Goal: Task Accomplishment & Management: Use online tool/utility

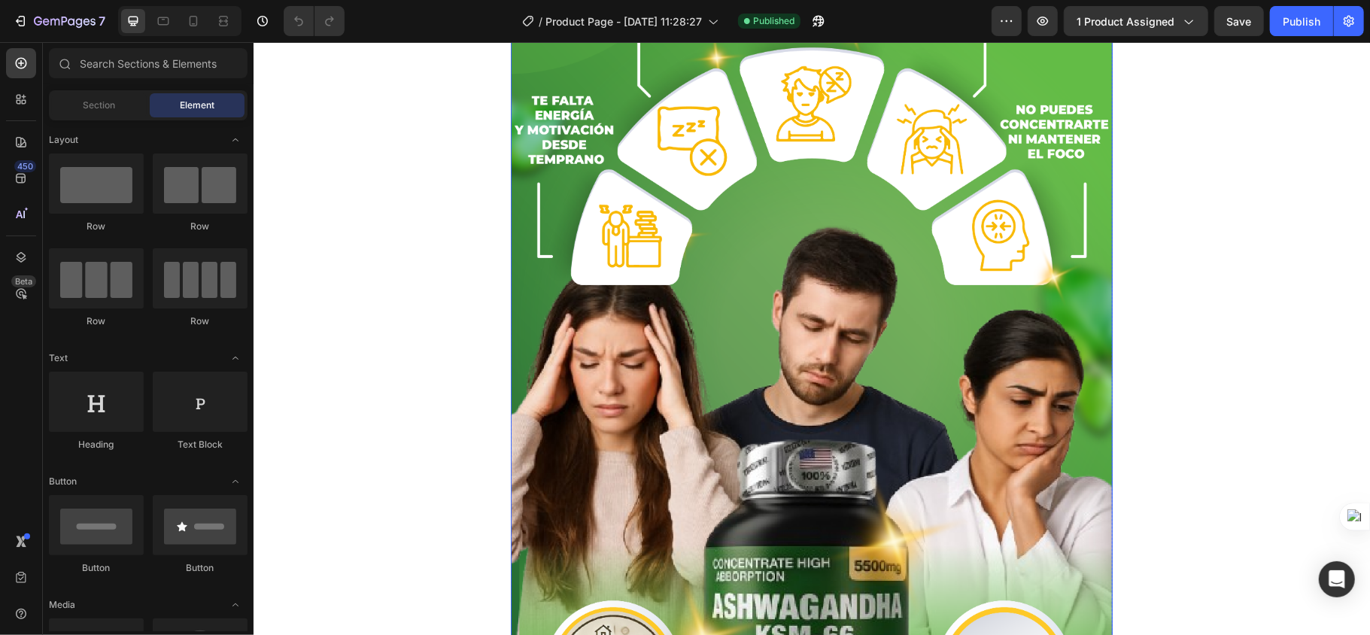
scroll to position [1404, 0]
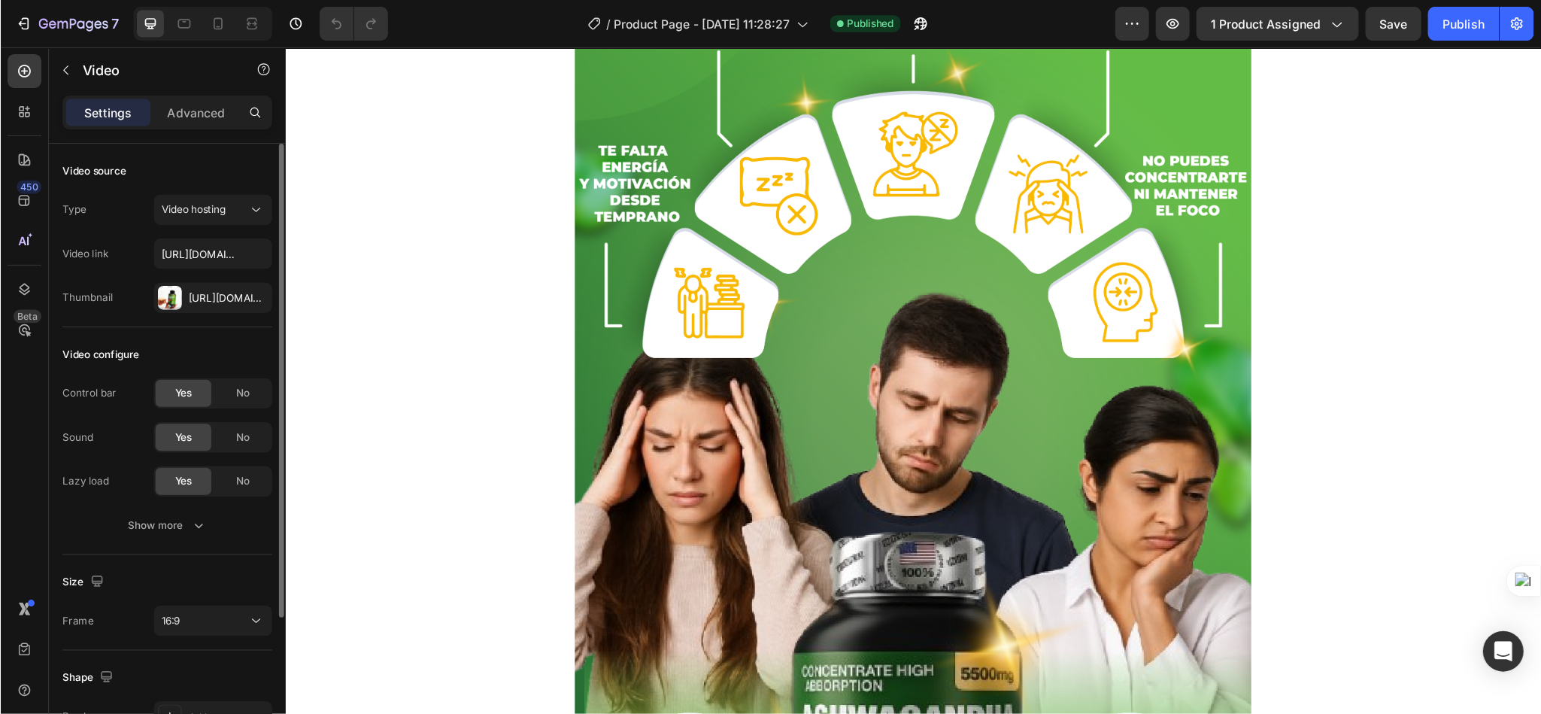
scroll to position [167, 0]
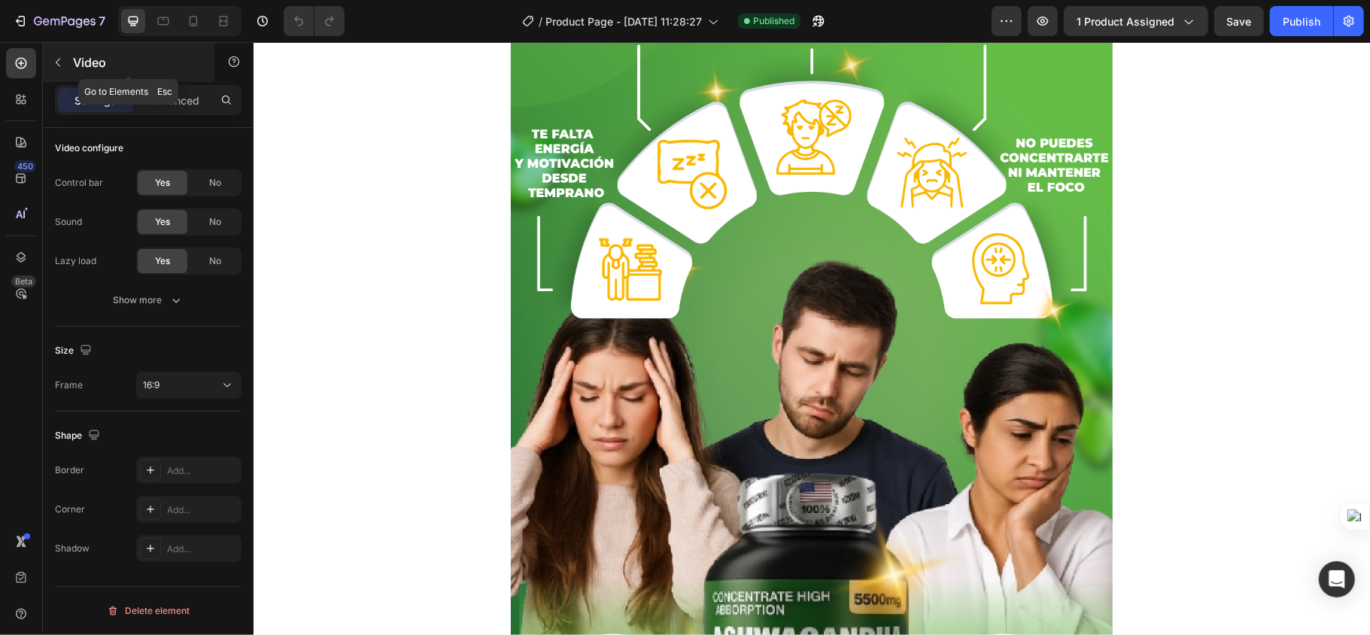
click at [62, 65] on icon "button" at bounding box center [58, 62] width 12 height 12
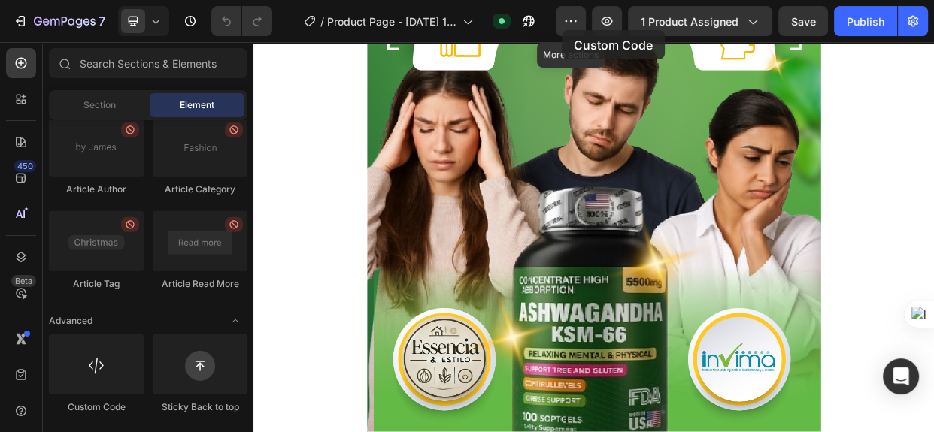
scroll to position [1595, 0]
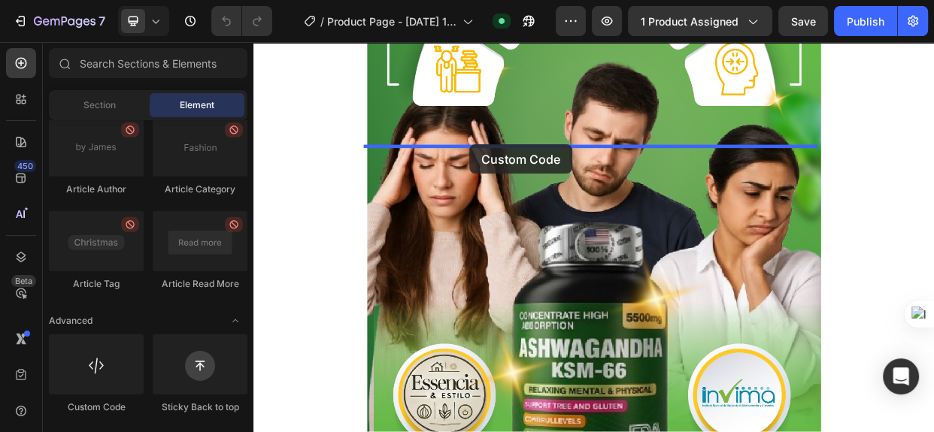
drag, startPoint x: 350, startPoint y: 411, endPoint x: 540, endPoint y: 178, distance: 300.4
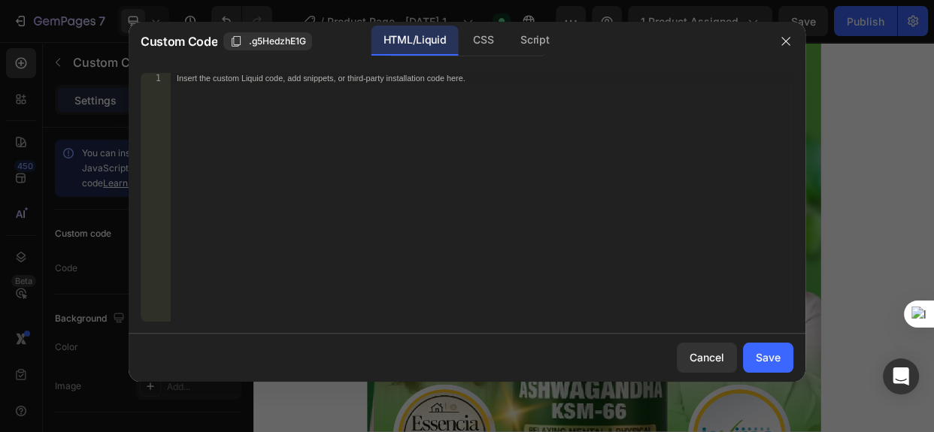
click at [299, 129] on div "Insert the custom Liquid code, add snippets, or third-party installation code h…" at bounding box center [482, 208] width 623 height 270
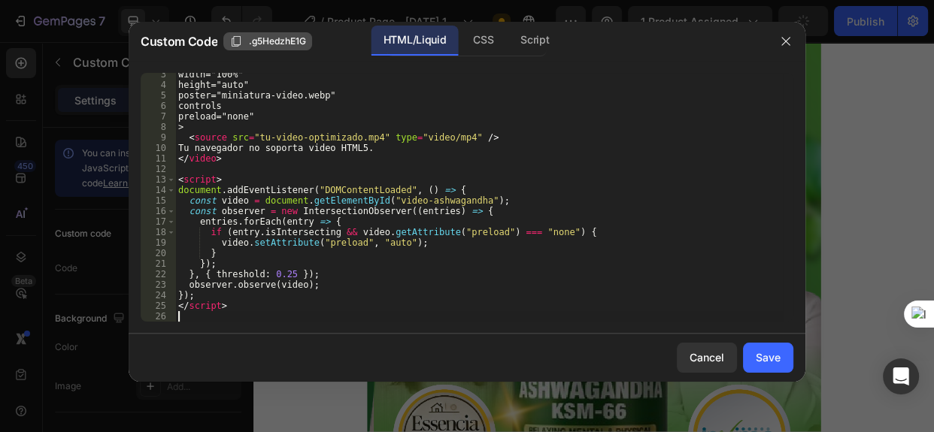
scroll to position [23, 0]
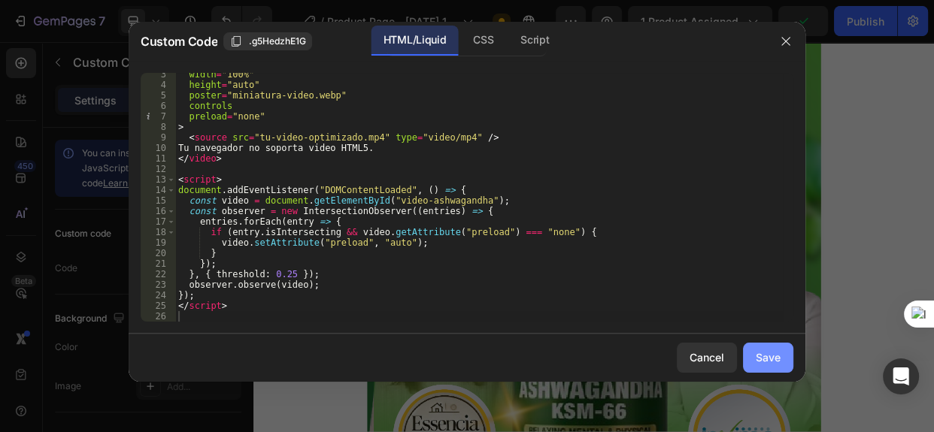
click at [782, 363] on button "Save" at bounding box center [768, 358] width 50 height 30
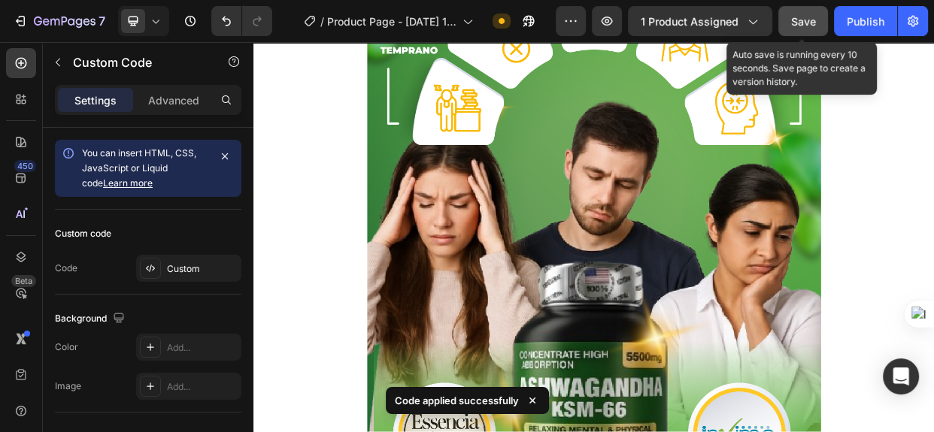
click at [803, 20] on span "Save" at bounding box center [803, 21] width 25 height 13
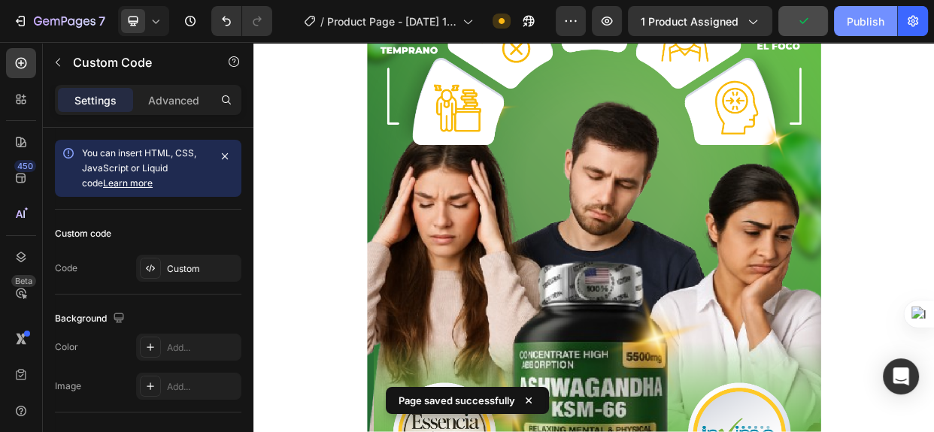
click at [860, 26] on div "Publish" at bounding box center [866, 22] width 38 height 16
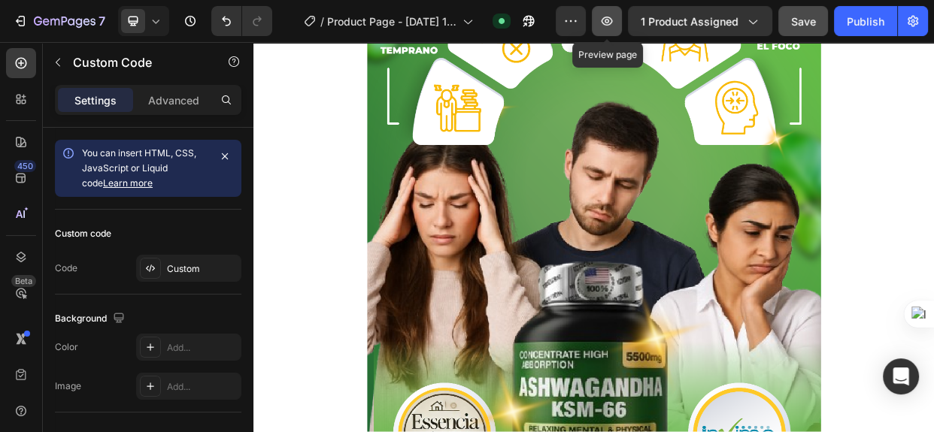
click at [609, 22] on icon "button" at bounding box center [607, 21] width 5 height 5
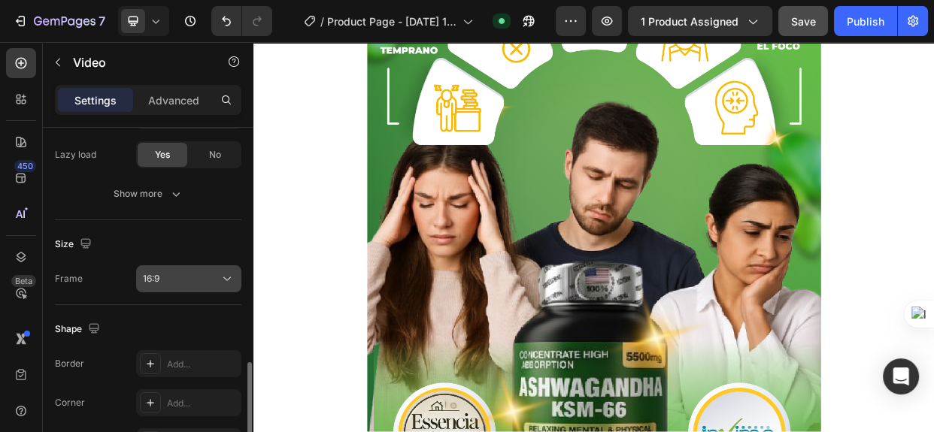
scroll to position [341, 0]
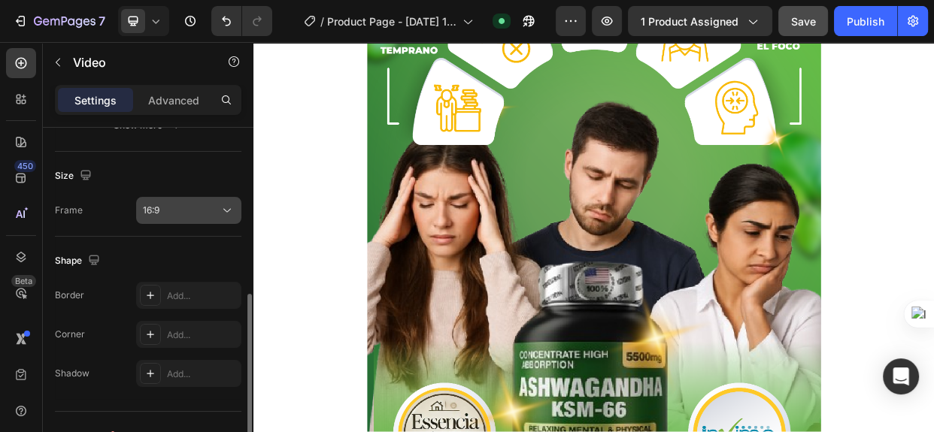
click at [226, 209] on icon at bounding box center [227, 210] width 15 height 15
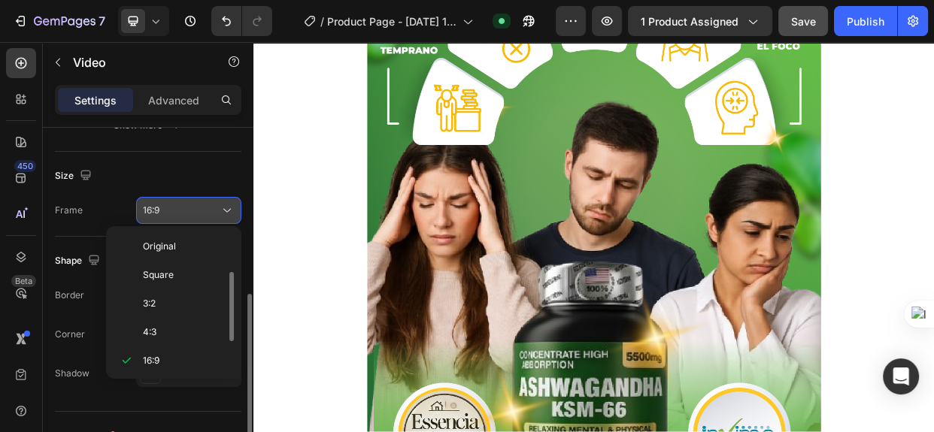
scroll to position [27, 0]
click at [228, 211] on icon at bounding box center [227, 211] width 8 height 4
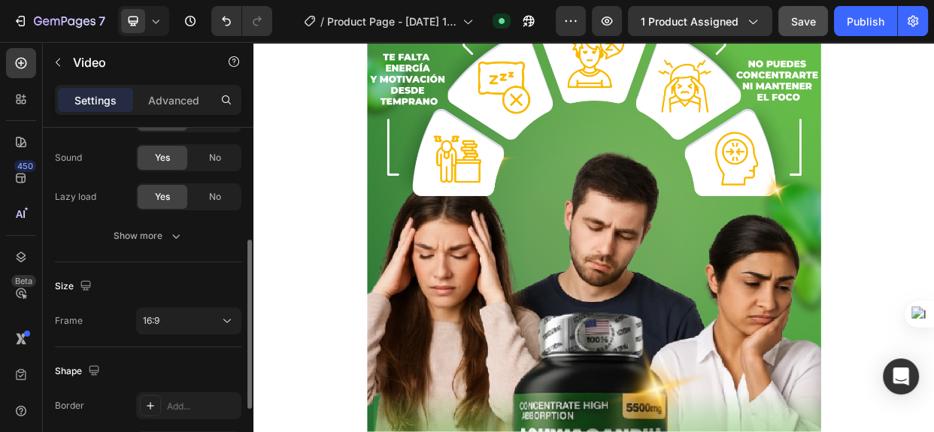
scroll to position [162, 0]
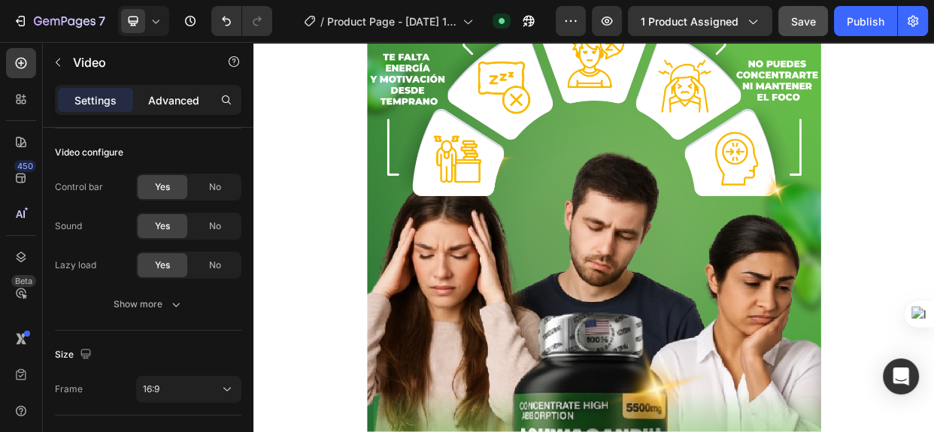
click at [181, 106] on p "Advanced" at bounding box center [173, 101] width 51 height 16
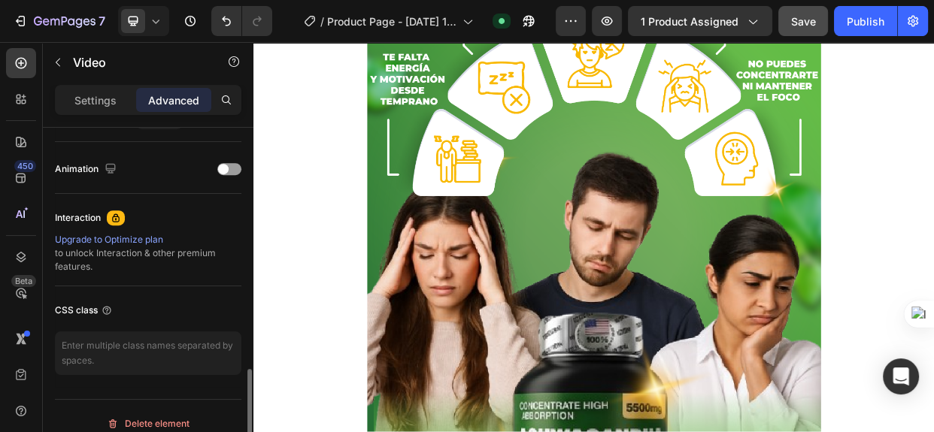
scroll to position [654, 0]
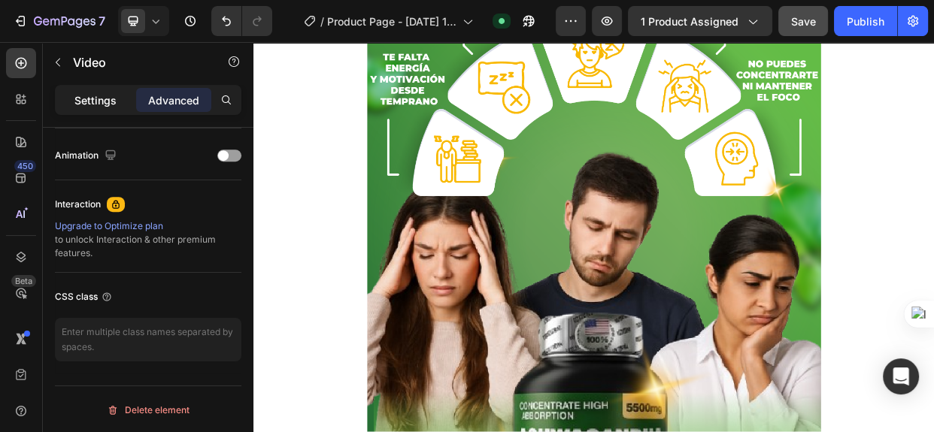
click at [97, 98] on p "Settings" at bounding box center [95, 101] width 42 height 16
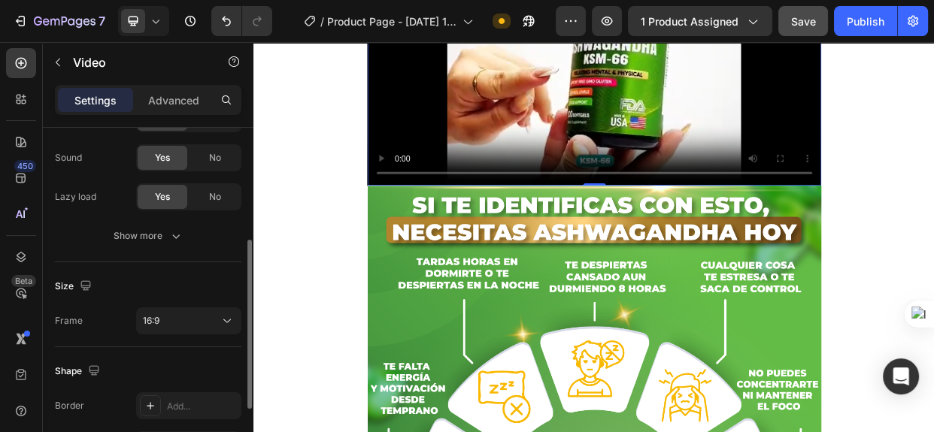
scroll to position [162, 0]
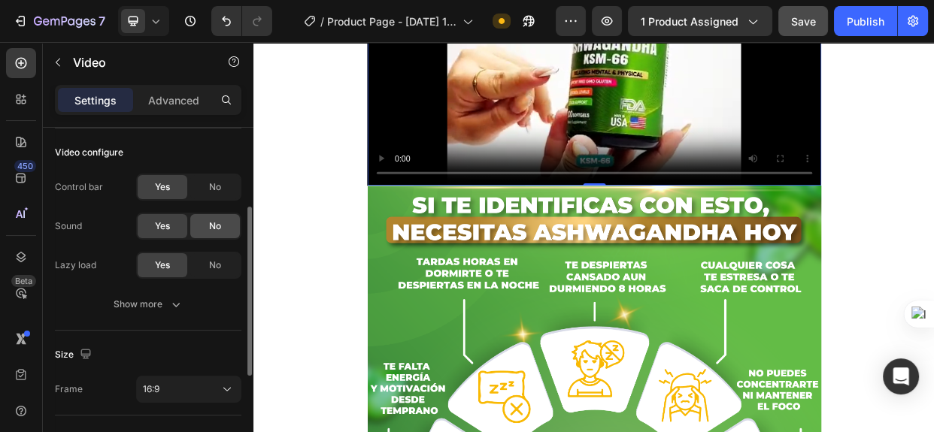
drag, startPoint x: 220, startPoint y: 226, endPoint x: 219, endPoint y: 236, distance: 9.9
click at [220, 229] on span "No" at bounding box center [215, 227] width 12 height 14
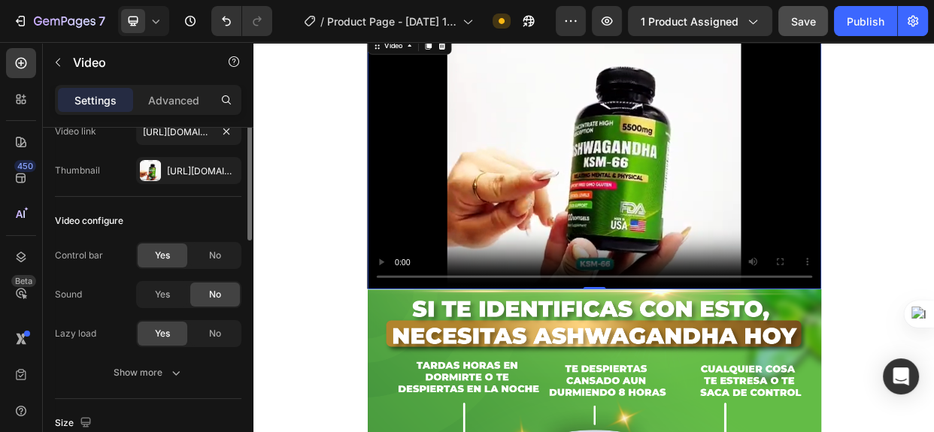
scroll to position [26, 0]
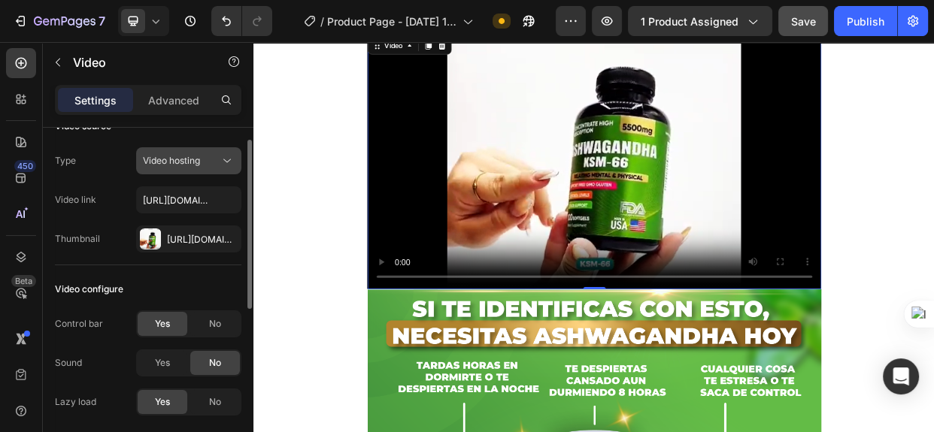
click at [225, 162] on icon at bounding box center [227, 160] width 15 height 15
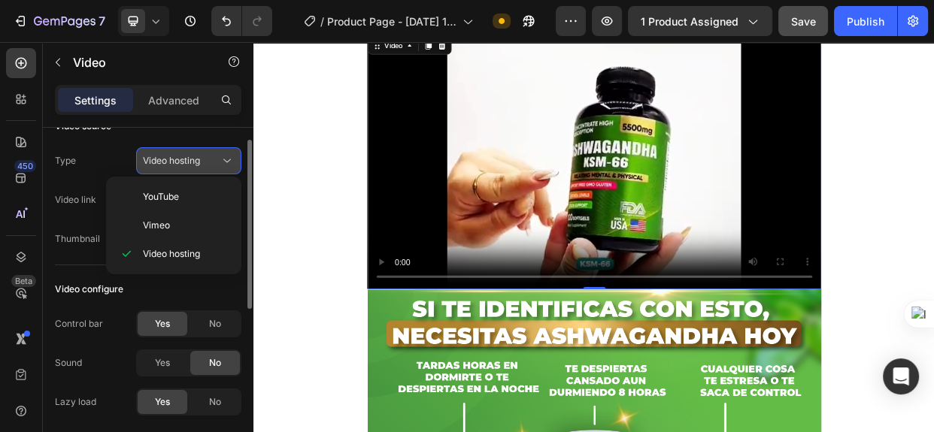
click at [225, 162] on icon at bounding box center [227, 160] width 15 height 15
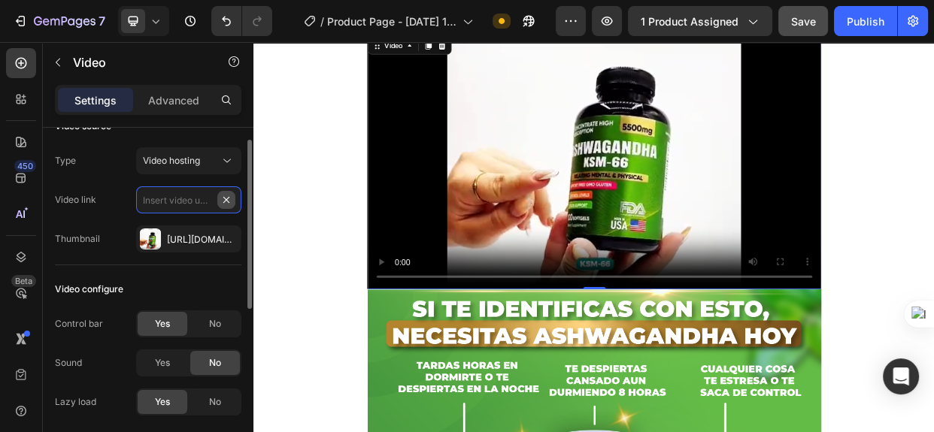
scroll to position [0, 0]
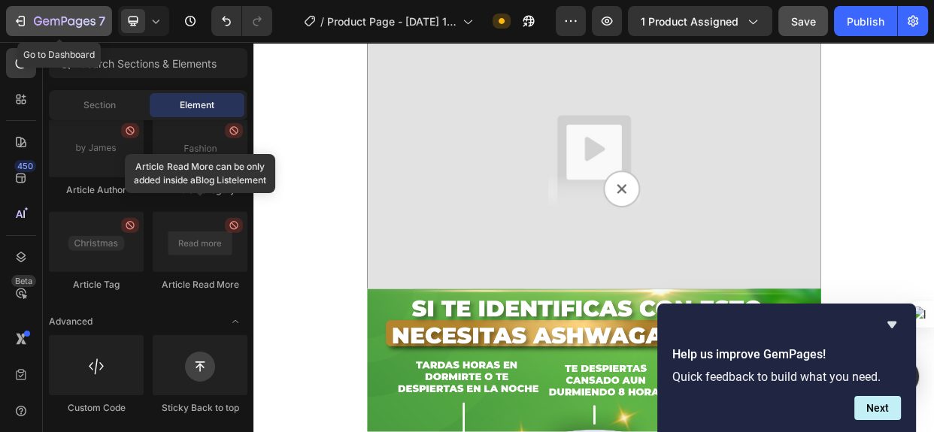
click at [11, 19] on button "7" at bounding box center [59, 21] width 106 height 30
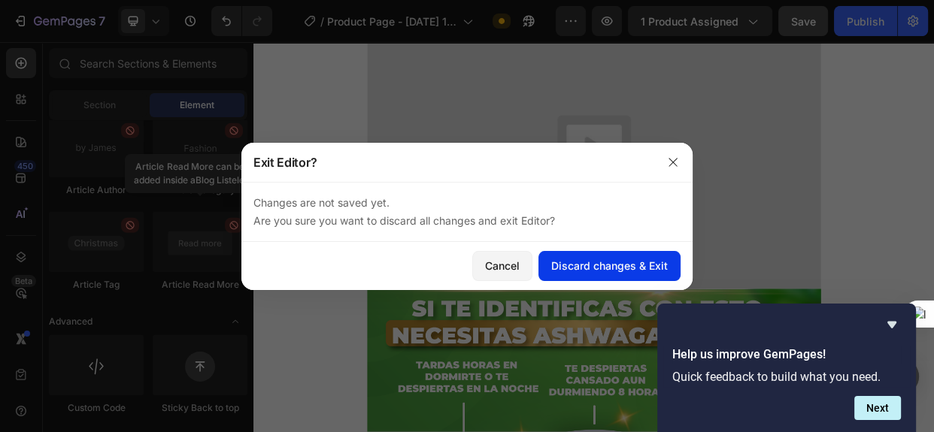
click at [590, 267] on div "Discard changes & Exit" at bounding box center [609, 266] width 117 height 16
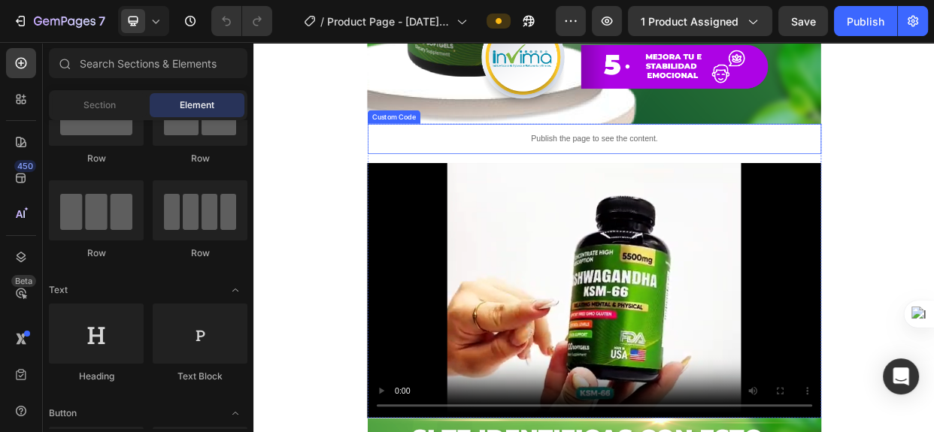
scroll to position [1709, 0]
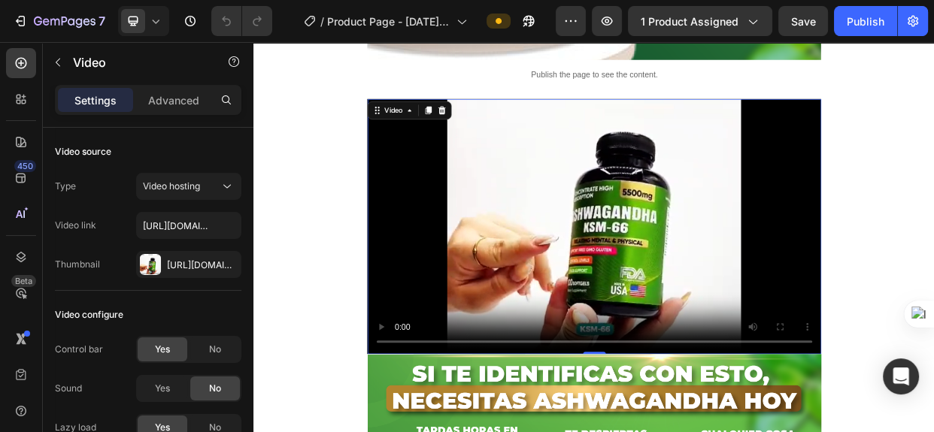
click at [472, 178] on video at bounding box center [705, 287] width 602 height 338
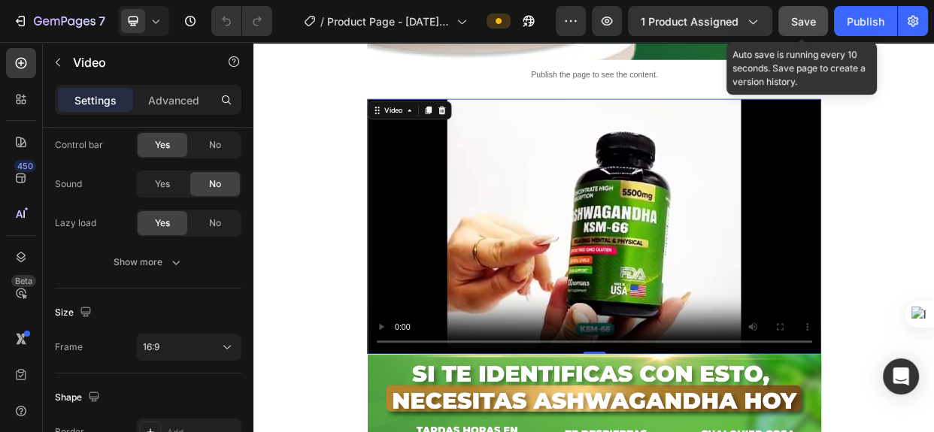
click at [816, 16] on button "Save" at bounding box center [803, 21] width 50 height 30
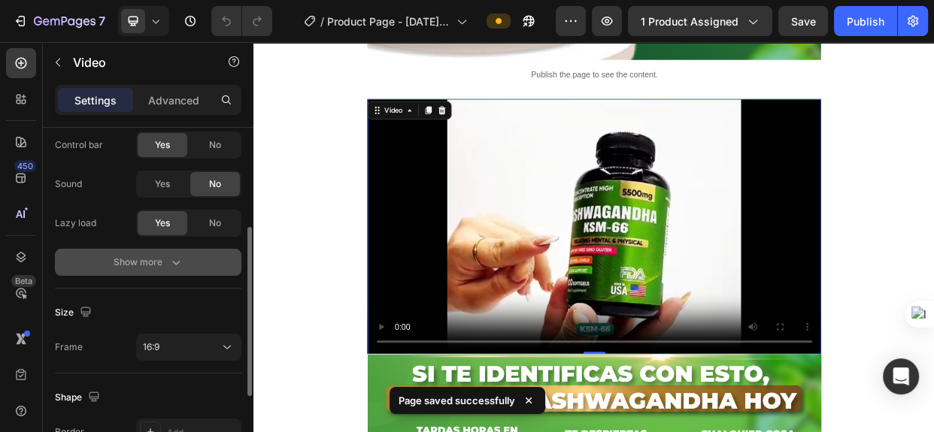
click at [177, 263] on icon "button" at bounding box center [175, 262] width 15 height 15
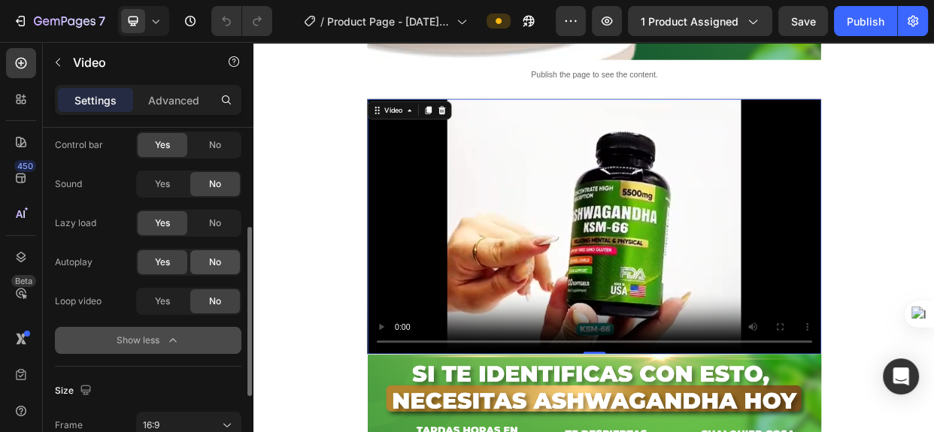
click at [227, 256] on div "No" at bounding box center [215, 262] width 50 height 24
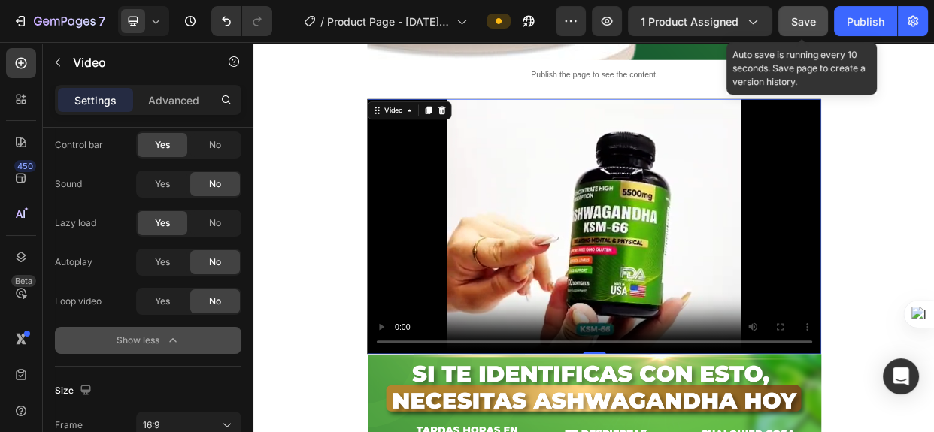
click at [797, 23] on span "Save" at bounding box center [803, 21] width 25 height 13
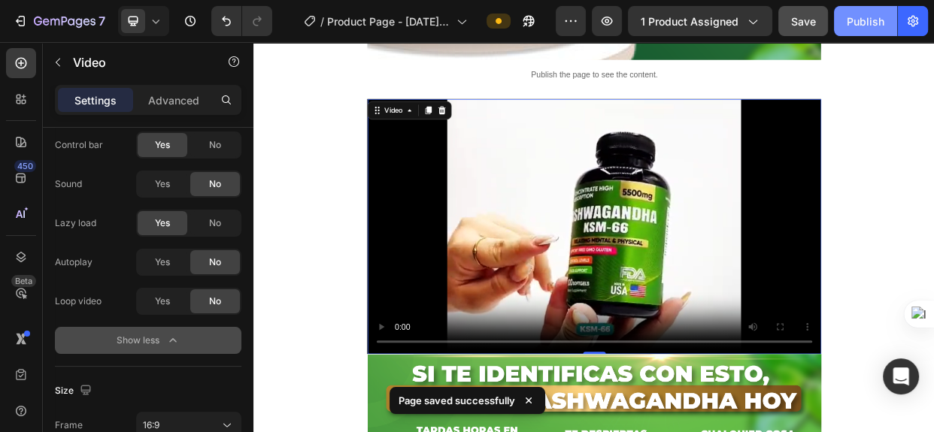
click at [866, 20] on div "Publish" at bounding box center [866, 22] width 38 height 16
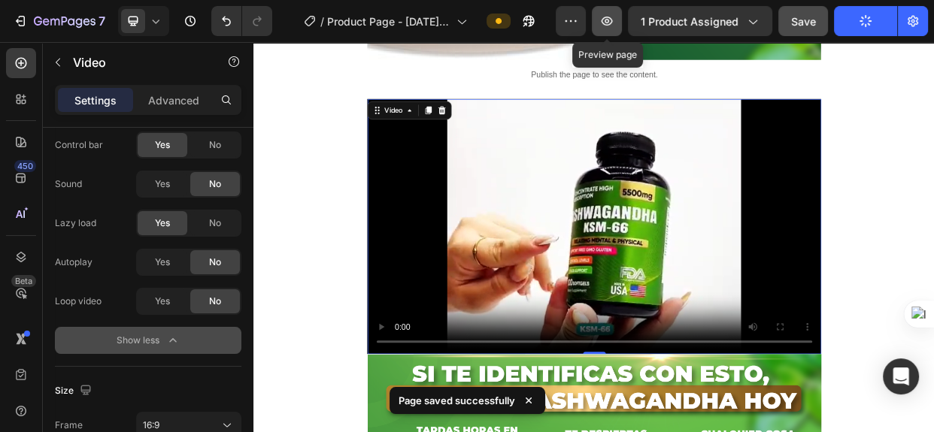
click at [602, 16] on icon "button" at bounding box center [606, 21] width 15 height 15
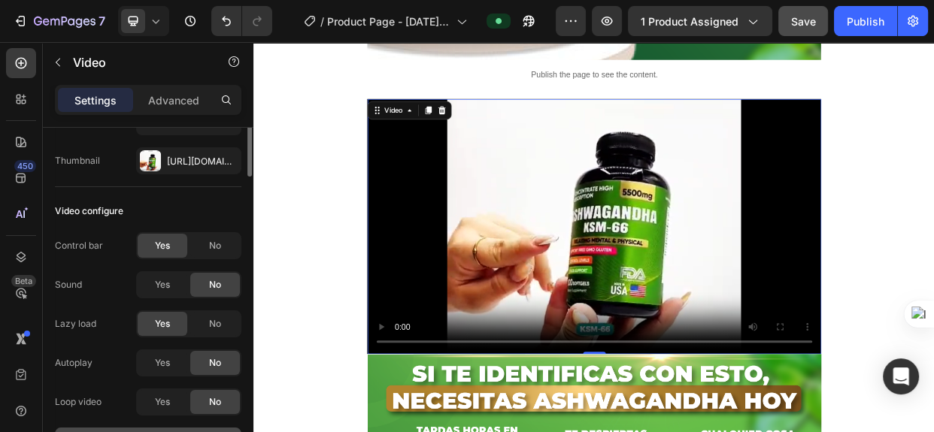
scroll to position [0, 0]
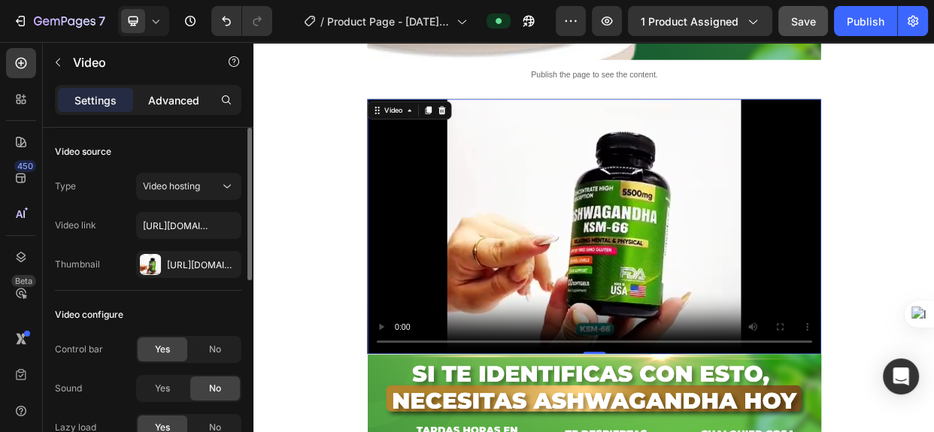
click at [184, 100] on p "Advanced" at bounding box center [173, 101] width 51 height 16
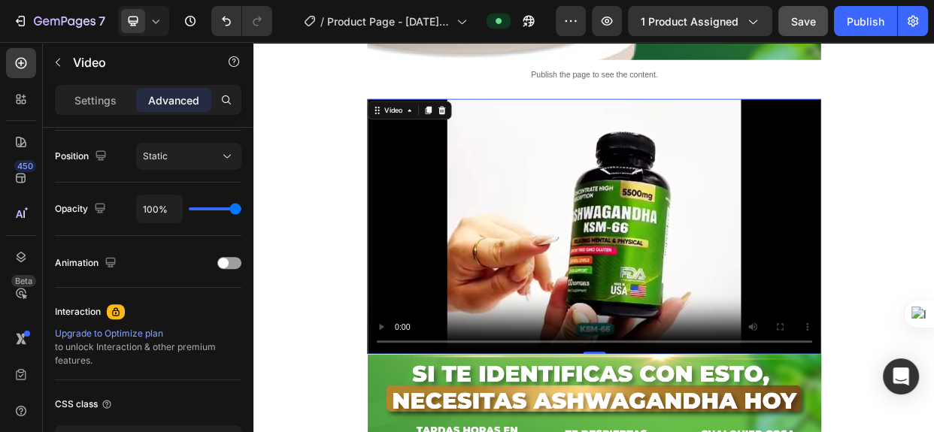
scroll to position [654, 0]
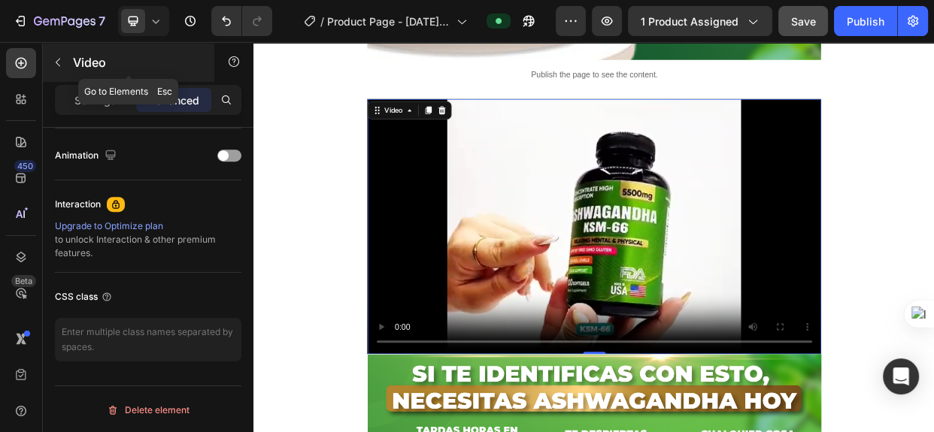
click at [49, 61] on button "button" at bounding box center [58, 62] width 24 height 24
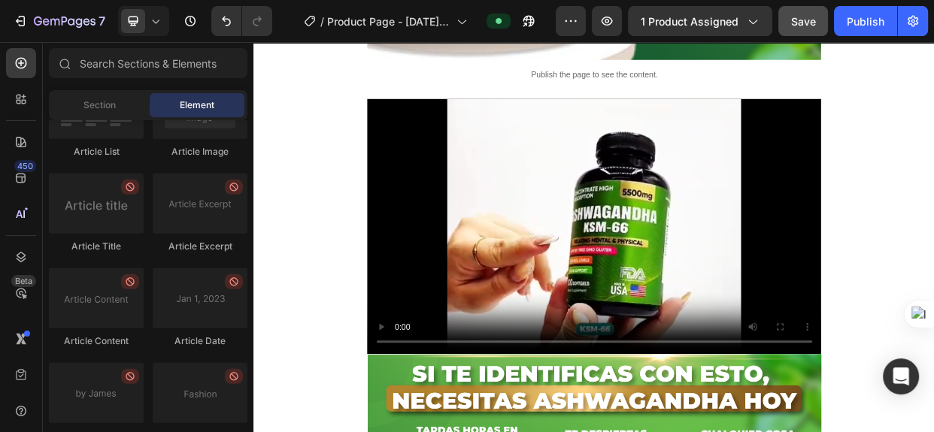
scroll to position [4249, 0]
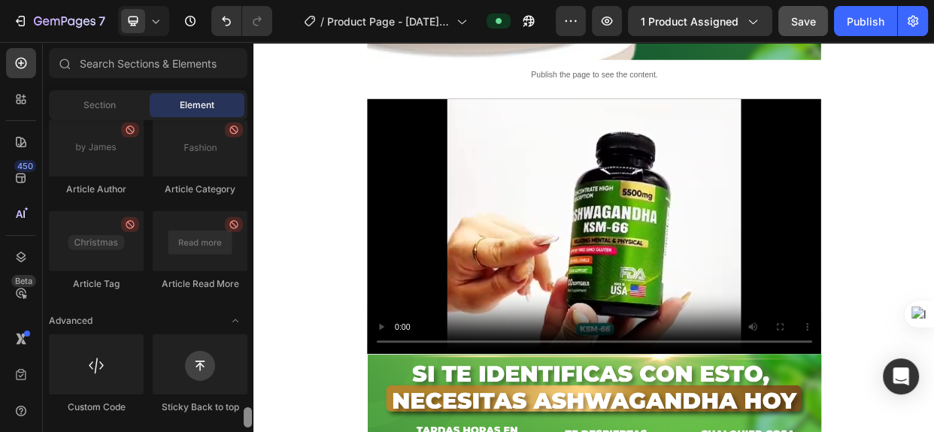
drag, startPoint x: 248, startPoint y: 214, endPoint x: 229, endPoint y: 436, distance: 223.5
click at [229, 0] on html "7 Version history / Product Page - Jun 12, 11:28:27 Preview 1 product assigned …" at bounding box center [467, 0] width 934 height 0
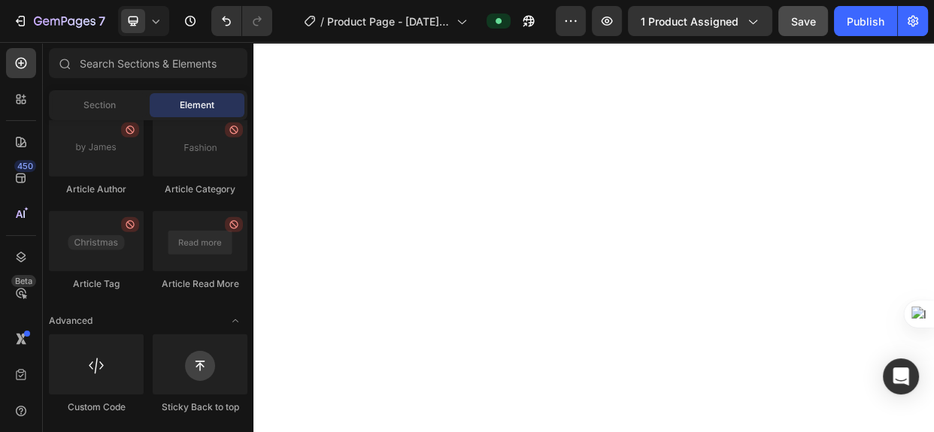
scroll to position [0, 0]
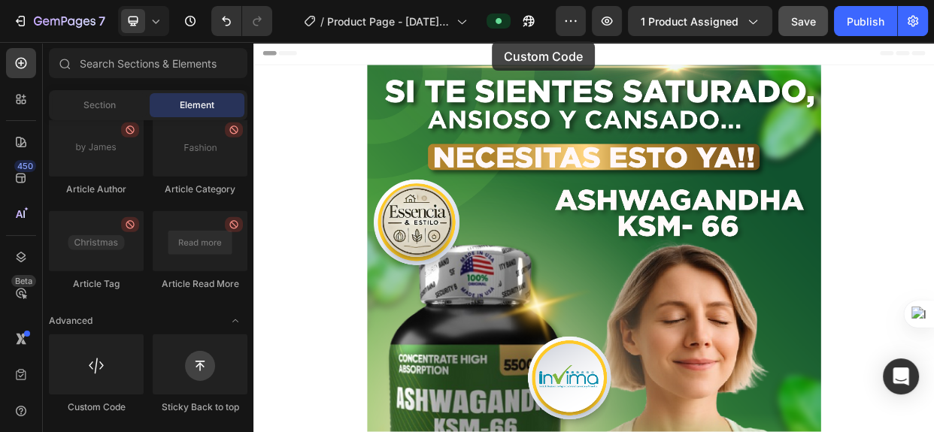
drag, startPoint x: 101, startPoint y: 411, endPoint x: 492, endPoint y: 41, distance: 537.9
click at [492, 0] on div "7 Version history / Product Page - Jun 12, 11:28:27 Preview 1 product assigned …" at bounding box center [467, 0] width 934 height 0
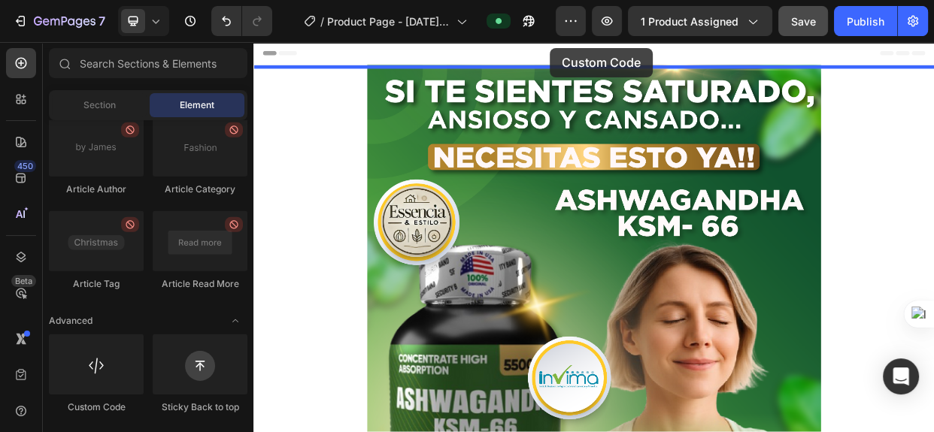
drag, startPoint x: 359, startPoint y: 411, endPoint x: 646, endPoint y: 50, distance: 462.0
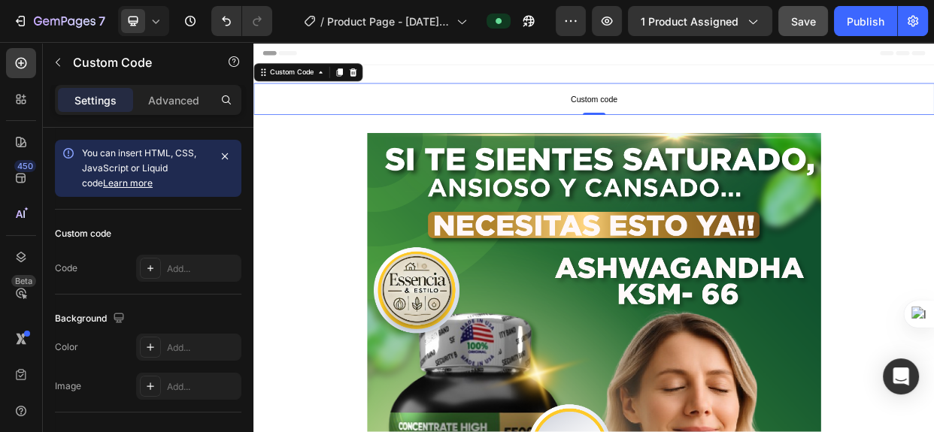
click at [721, 112] on span "Custom code" at bounding box center [704, 118] width 903 height 18
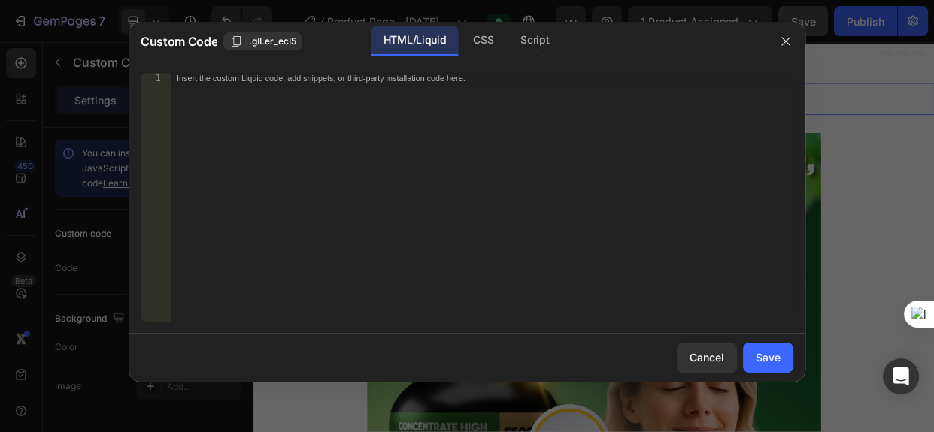
click at [241, 90] on div "Insert the custom Liquid code, add snippets, or third-party installation code h…" at bounding box center [482, 208] width 623 height 270
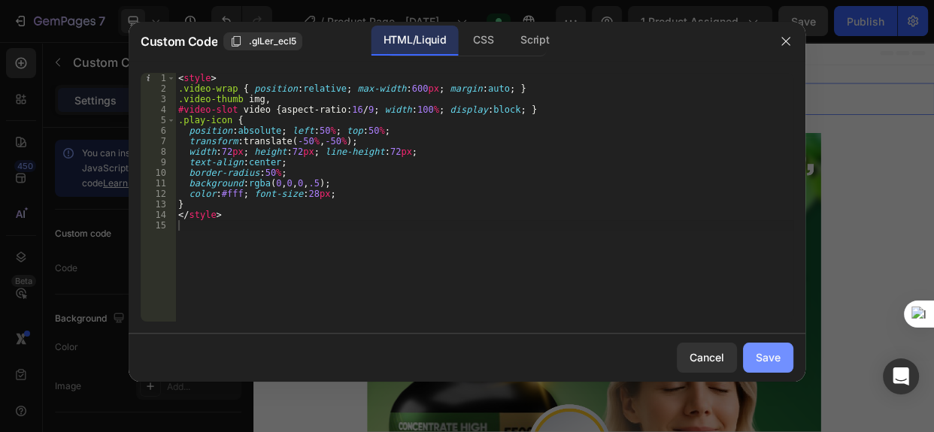
click at [782, 356] on button "Save" at bounding box center [768, 358] width 50 height 30
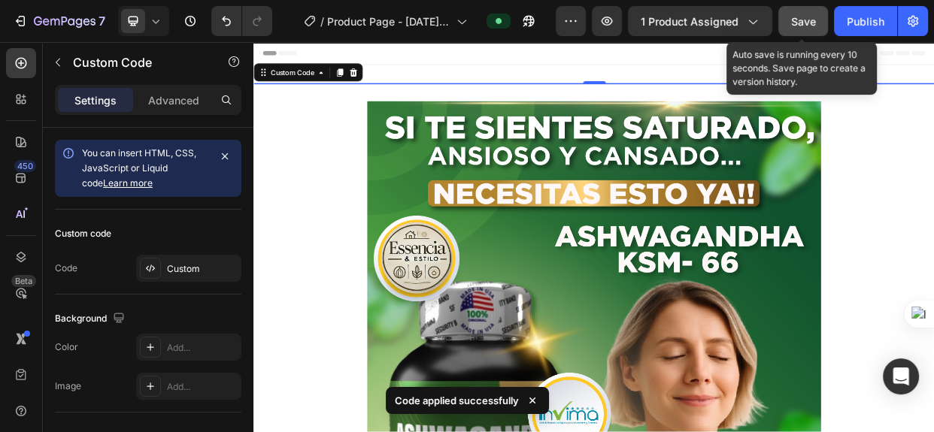
click at [810, 15] on span "Save" at bounding box center [803, 21] width 25 height 13
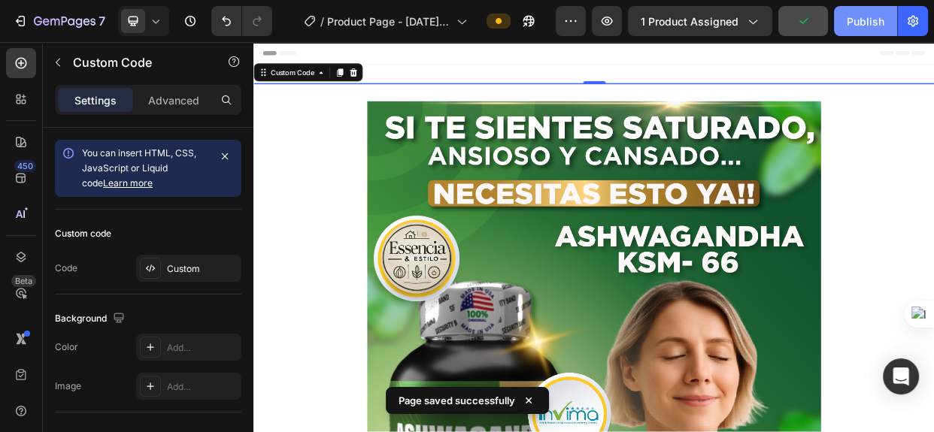
click at [853, 21] on div "Publish" at bounding box center [866, 22] width 38 height 16
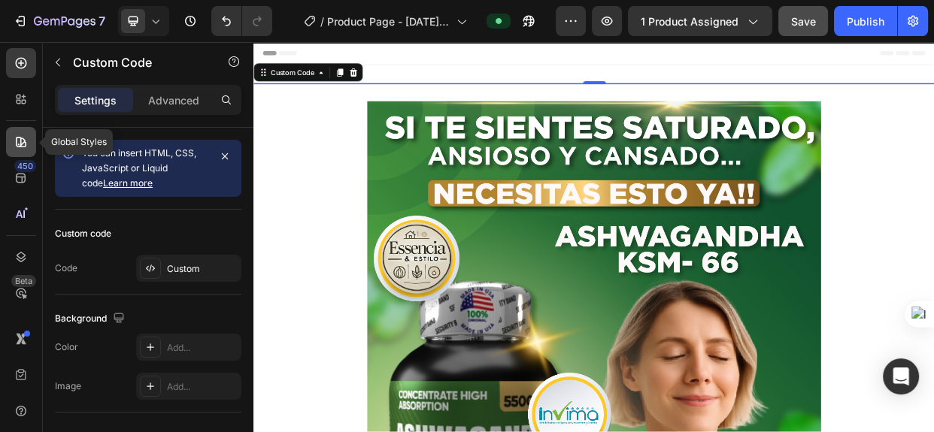
click at [17, 141] on icon at bounding box center [21, 142] width 15 height 15
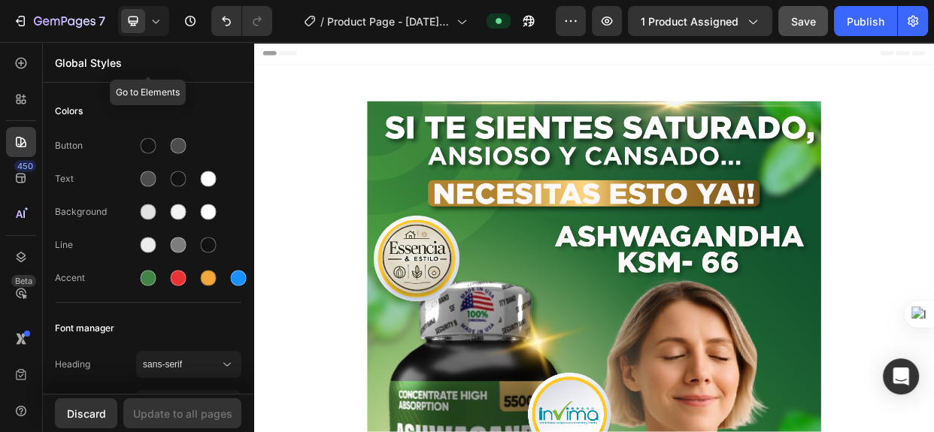
click at [110, 64] on p "Global Styles" at bounding box center [148, 63] width 187 height 16
click at [23, 140] on icon at bounding box center [21, 142] width 15 height 15
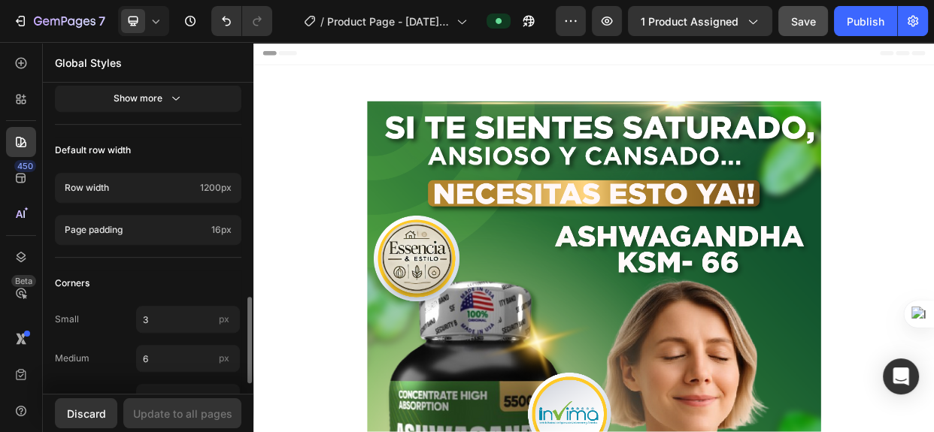
scroll to position [792, 0]
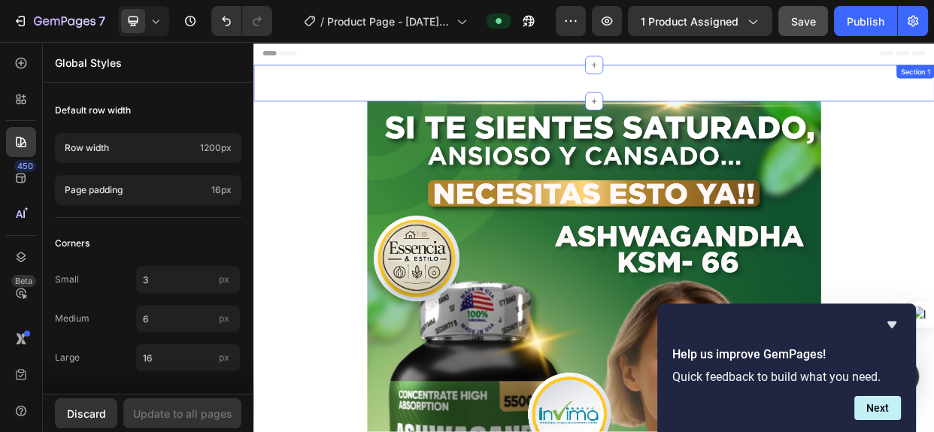
click at [654, 103] on div "Custom Code Section 1" at bounding box center [704, 97] width 903 height 48
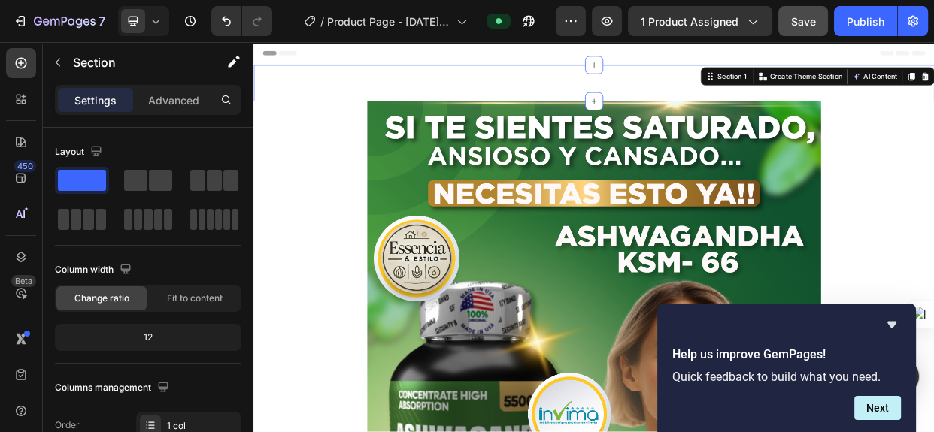
click at [806, 99] on div "Custom Code Section 1 You can create reusable sections Create Theme Section AI …" at bounding box center [704, 97] width 903 height 48
click at [528, 99] on div "Custom Code Section 1 You can create reusable sections Create Theme Section AI …" at bounding box center [704, 97] width 903 height 48
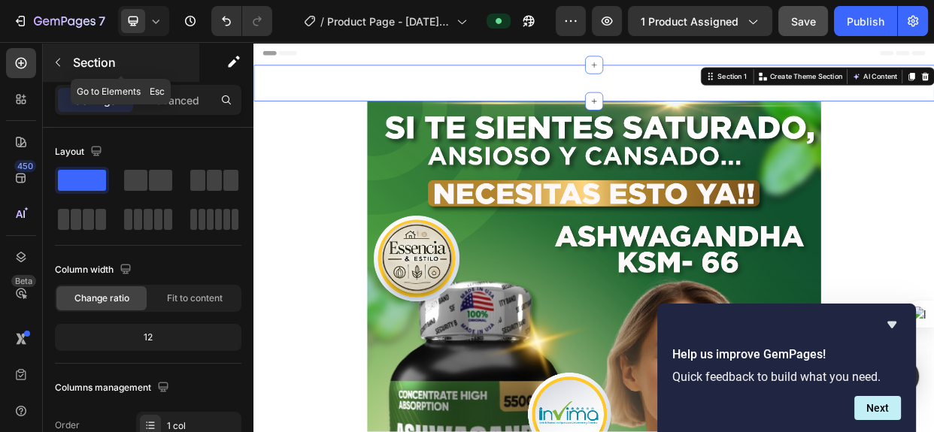
click at [48, 61] on button "button" at bounding box center [58, 62] width 24 height 24
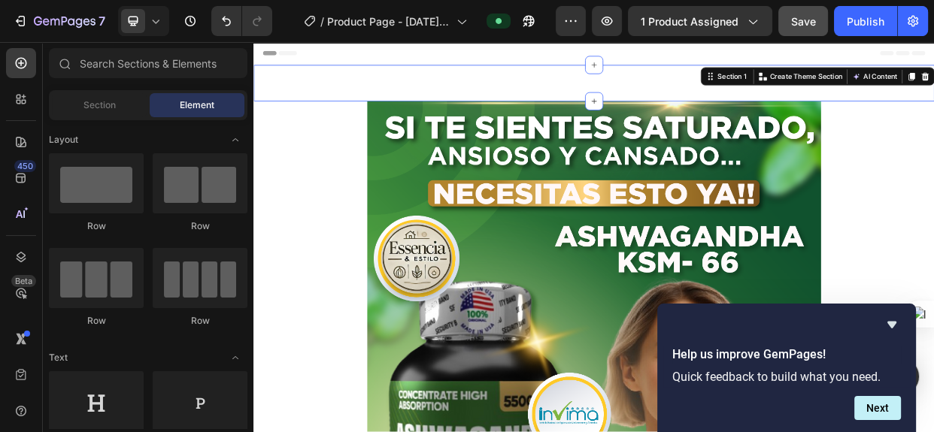
click at [665, 85] on div "Custom Code Section 1 You can create reusable sections Create Theme Section AI …" at bounding box center [704, 97] width 903 height 48
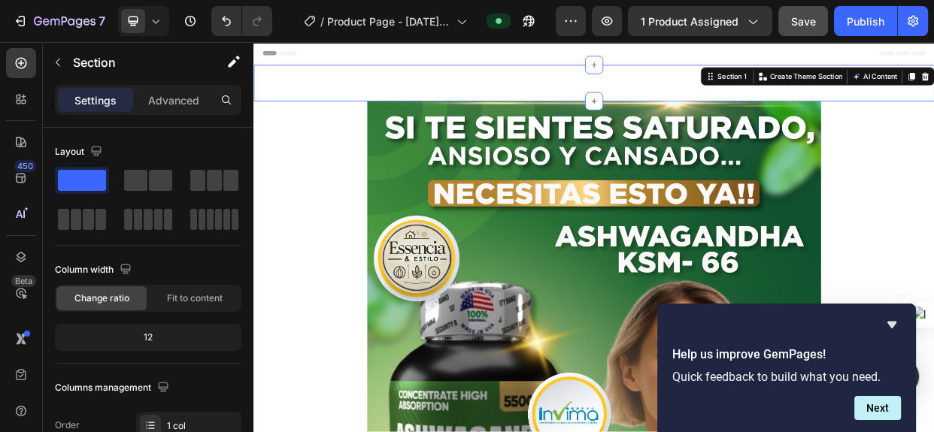
click at [787, 100] on div "Custom Code Section 1 You can create reusable sections Create Theme Section AI …" at bounding box center [704, 97] width 903 height 48
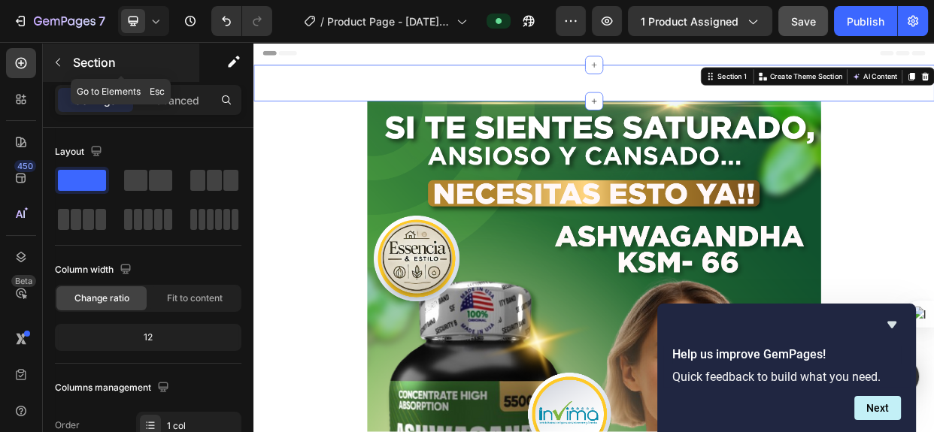
click at [55, 62] on icon "button" at bounding box center [58, 62] width 12 height 12
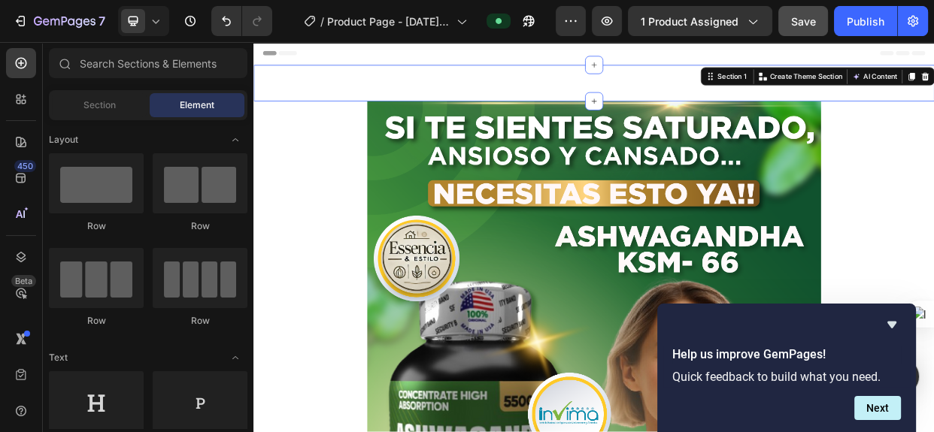
click at [520, 104] on div "Custom Code Section 1 You can create reusable sections Create Theme Section AI …" at bounding box center [704, 97] width 903 height 48
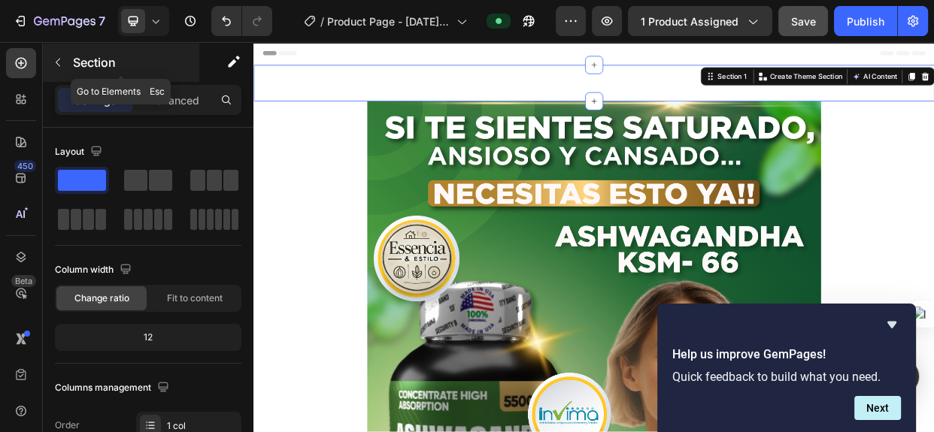
click at [59, 62] on icon "button" at bounding box center [58, 62] width 12 height 12
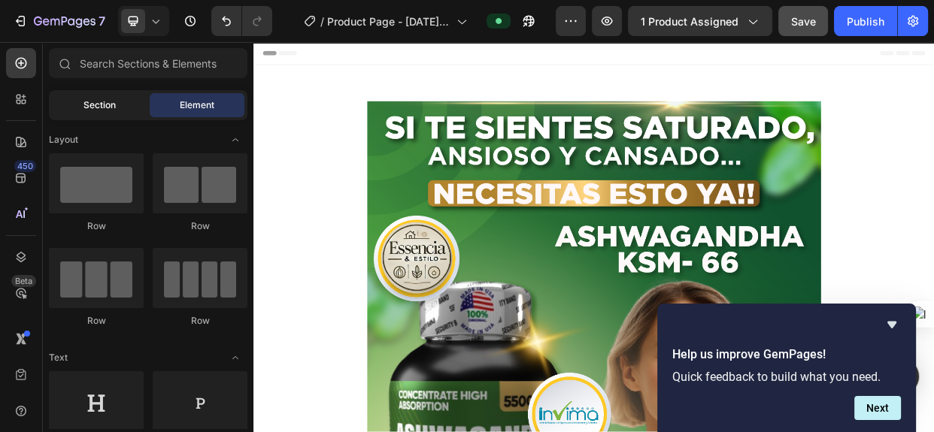
click at [108, 112] on div "Section" at bounding box center [99, 105] width 95 height 24
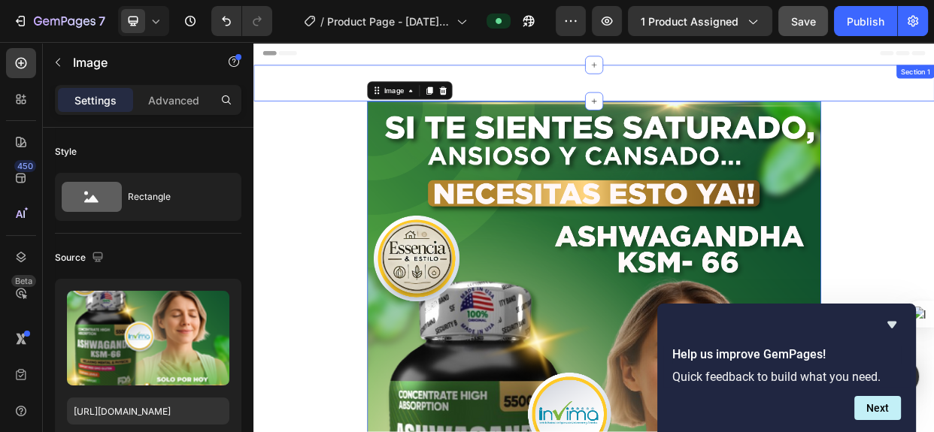
click at [669, 100] on div "Custom Code Section 1" at bounding box center [704, 97] width 903 height 48
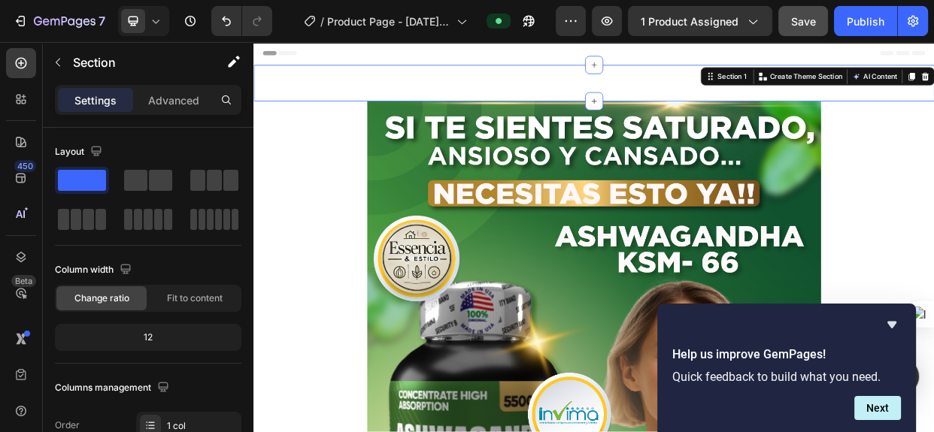
click at [596, 100] on div "Custom Code Section 1 You can create reusable sections Create Theme Section AI …" at bounding box center [704, 97] width 903 height 48
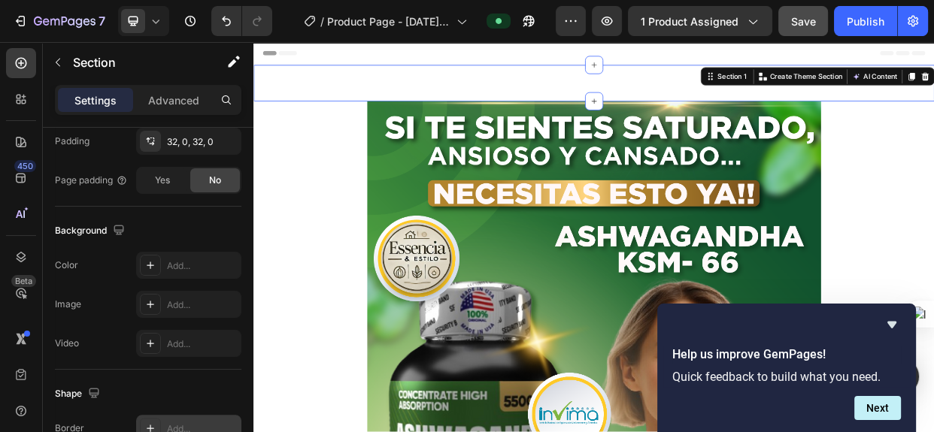
scroll to position [569, 0]
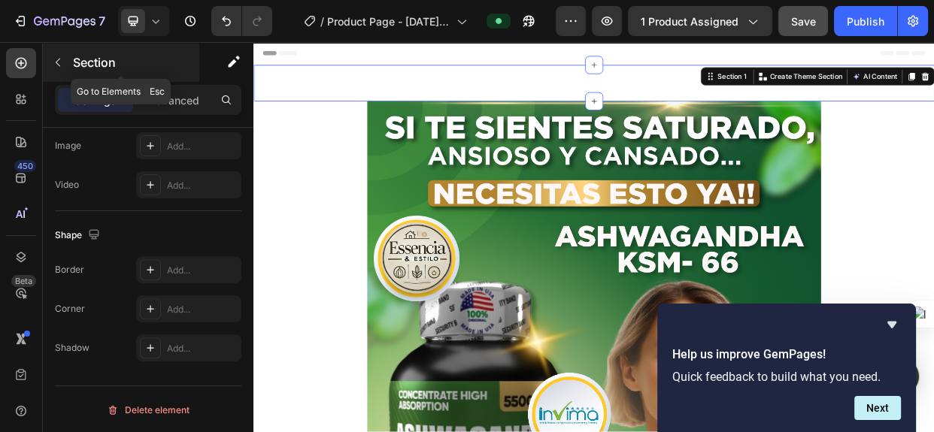
click at [56, 62] on icon "button" at bounding box center [58, 63] width 5 height 8
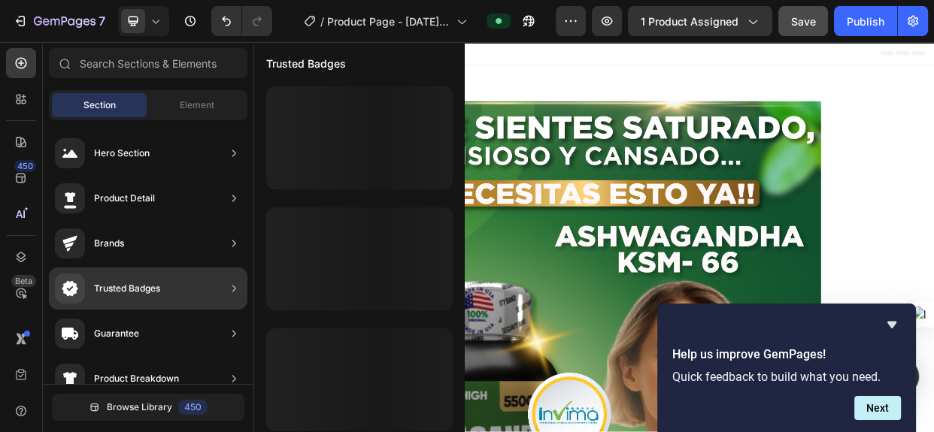
scroll to position [547, 0]
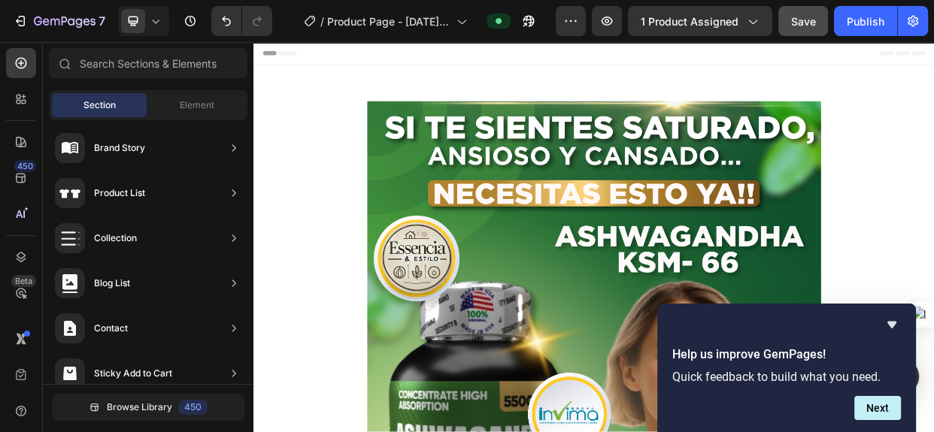
drag, startPoint x: 107, startPoint y: 105, endPoint x: 127, endPoint y: 113, distance: 21.7
click at [109, 108] on span "Section" at bounding box center [99, 106] width 32 height 14
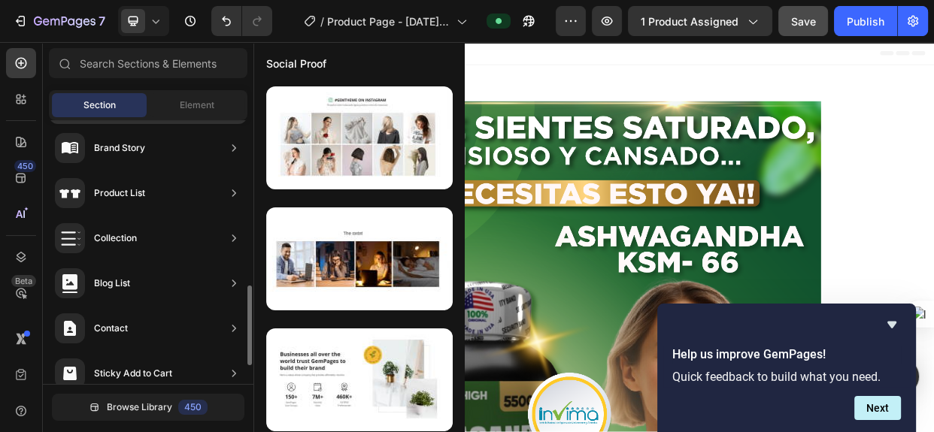
scroll to position [608, 0]
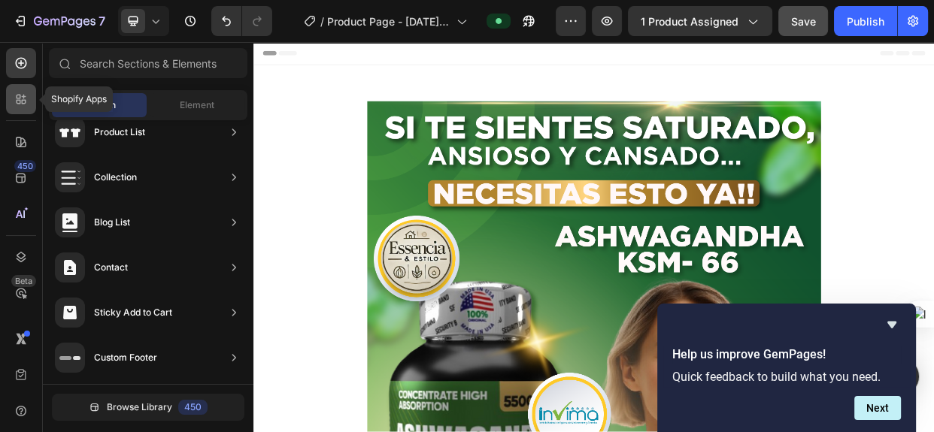
click at [20, 97] on icon at bounding box center [19, 97] width 5 height 5
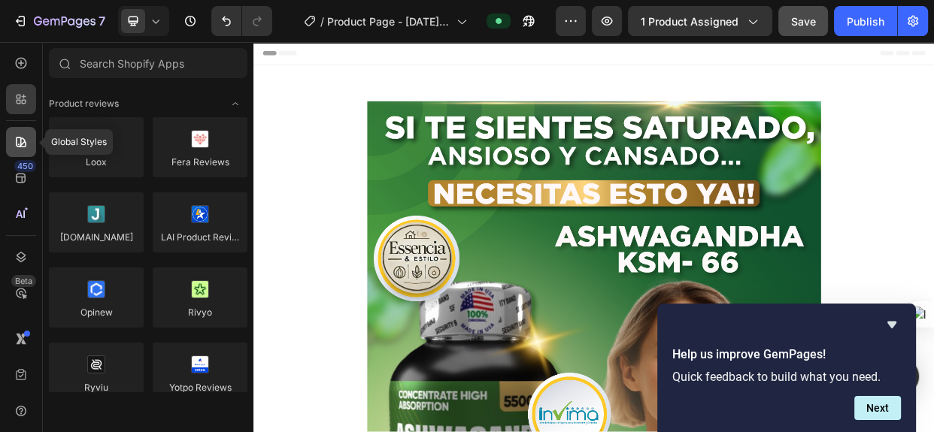
click at [15, 136] on icon at bounding box center [21, 142] width 15 height 15
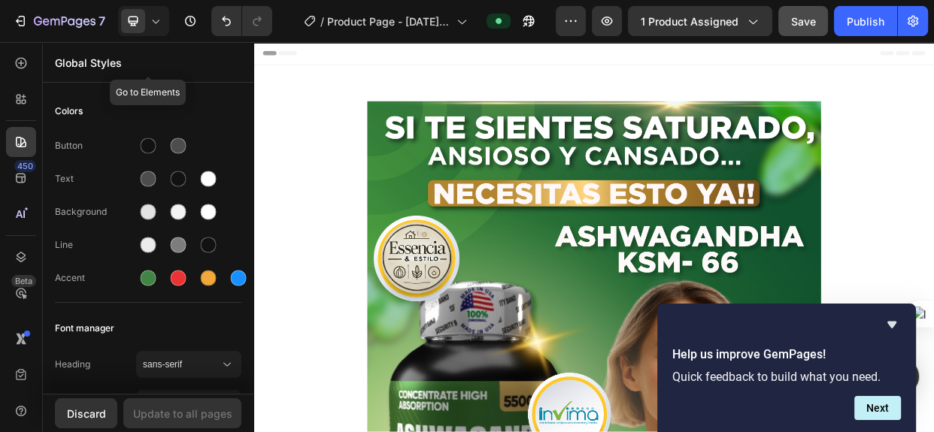
click at [135, 65] on p "Global Styles" at bounding box center [148, 63] width 187 height 16
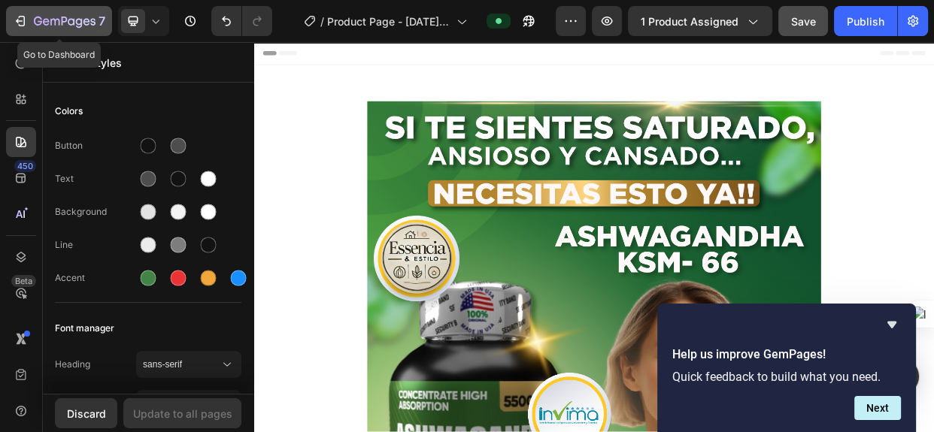
click at [45, 21] on icon "button" at bounding box center [65, 22] width 62 height 13
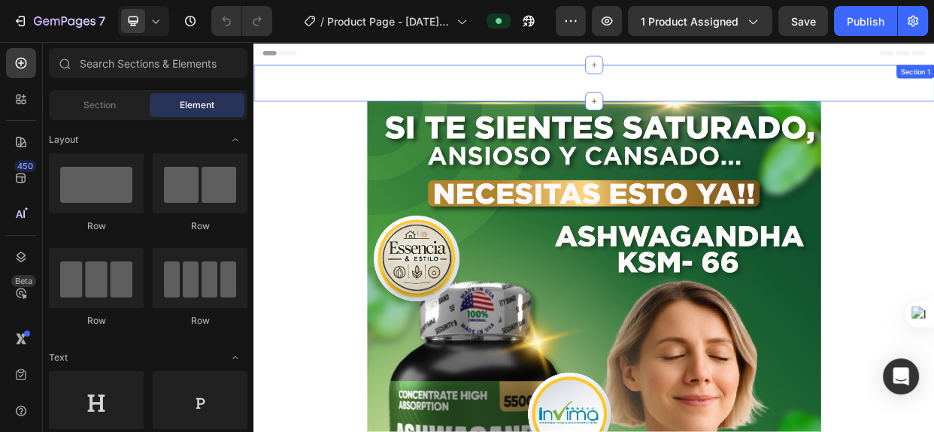
click at [589, 85] on div "Custom Code Section 1" at bounding box center [704, 97] width 903 height 48
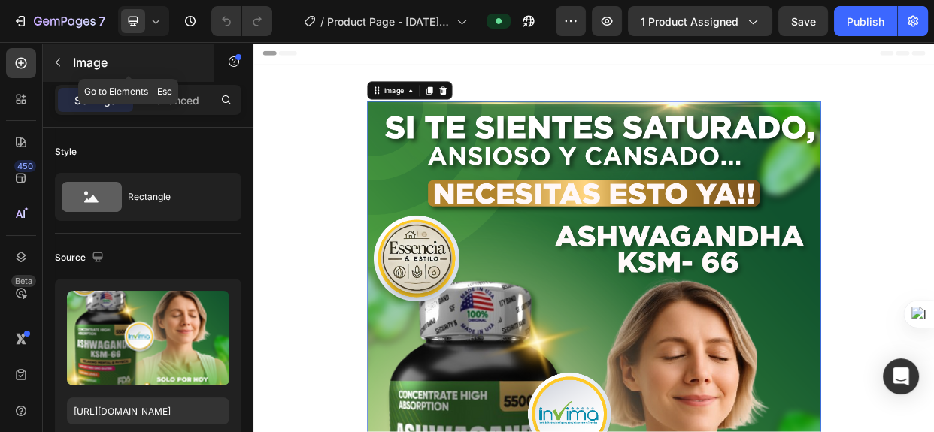
click at [53, 59] on icon "button" at bounding box center [58, 62] width 12 height 12
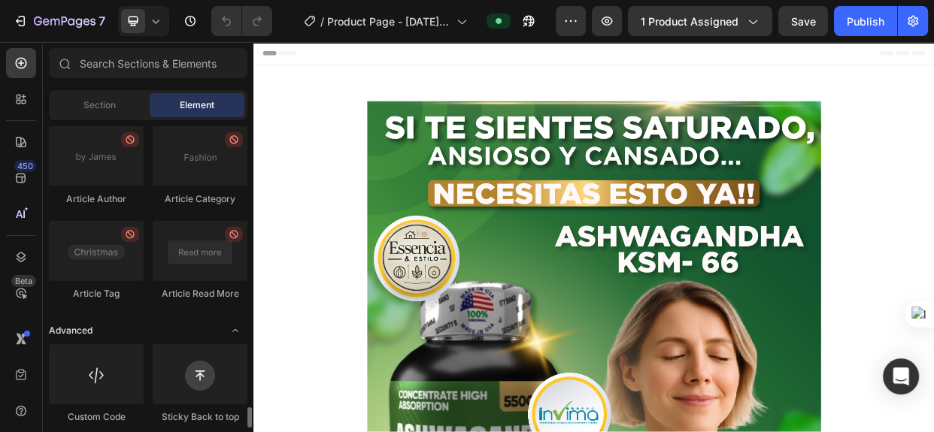
scroll to position [4249, 0]
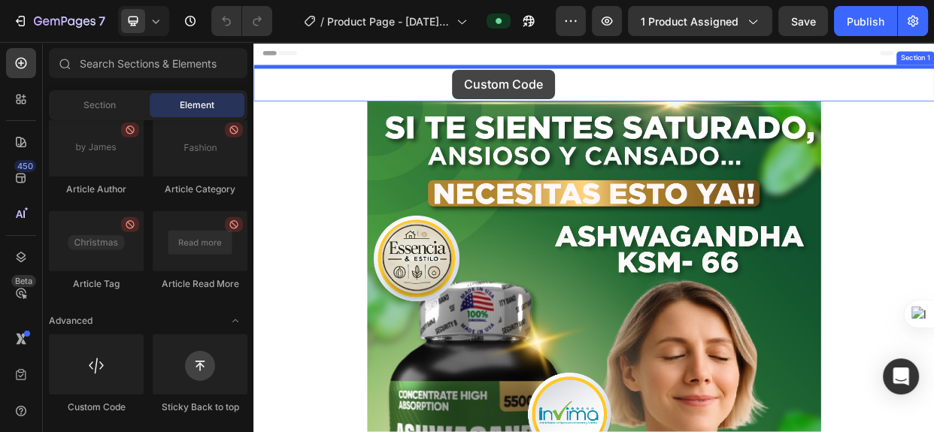
drag, startPoint x: 351, startPoint y: 414, endPoint x: 517, endPoint y: 79, distance: 374.1
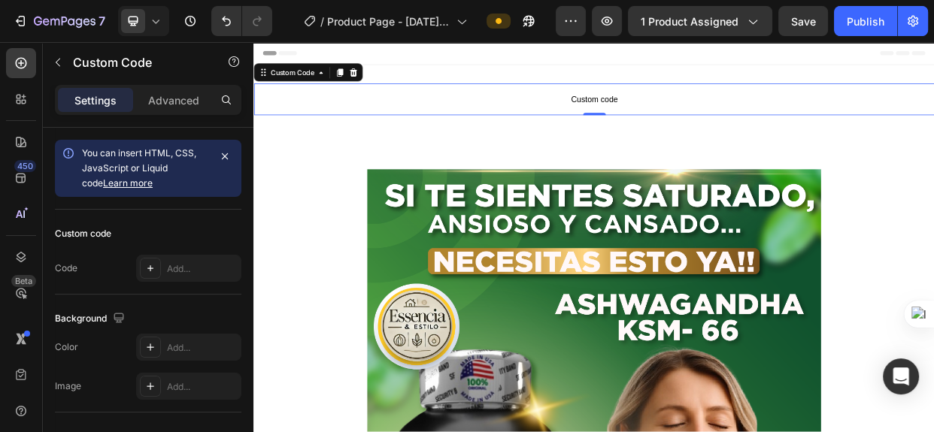
click at [545, 123] on span "Custom code" at bounding box center [704, 118] width 903 height 18
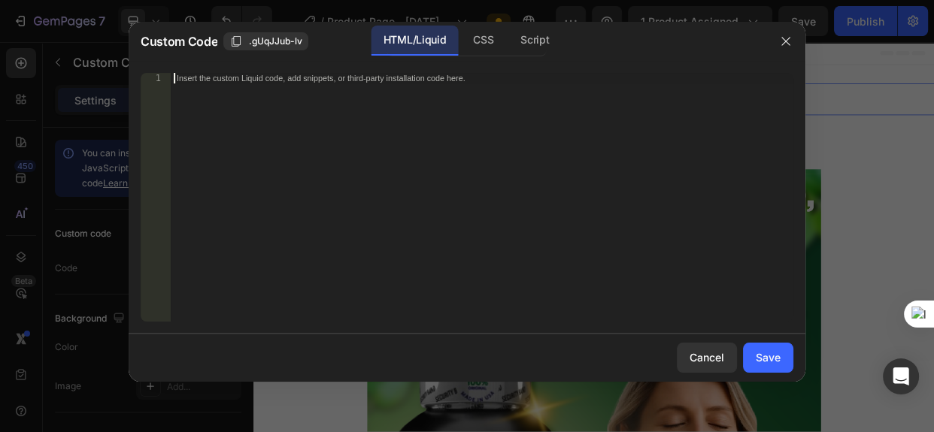
click at [474, 103] on div "Insert the custom Liquid code, add snippets, or third-party installation code h…" at bounding box center [482, 208] width 623 height 270
click at [281, 120] on div "Insert the custom Liquid code, add snippets, or third-party installation code h…" at bounding box center [482, 208] width 623 height 270
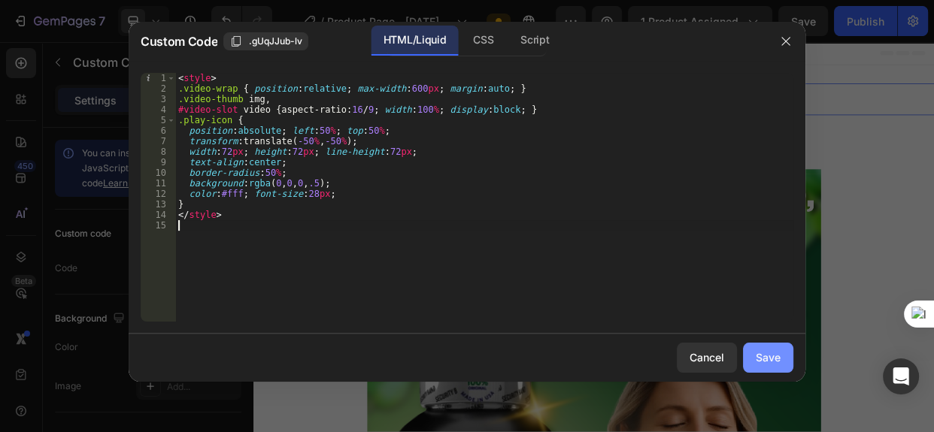
click at [772, 357] on div "Save" at bounding box center [768, 358] width 25 height 16
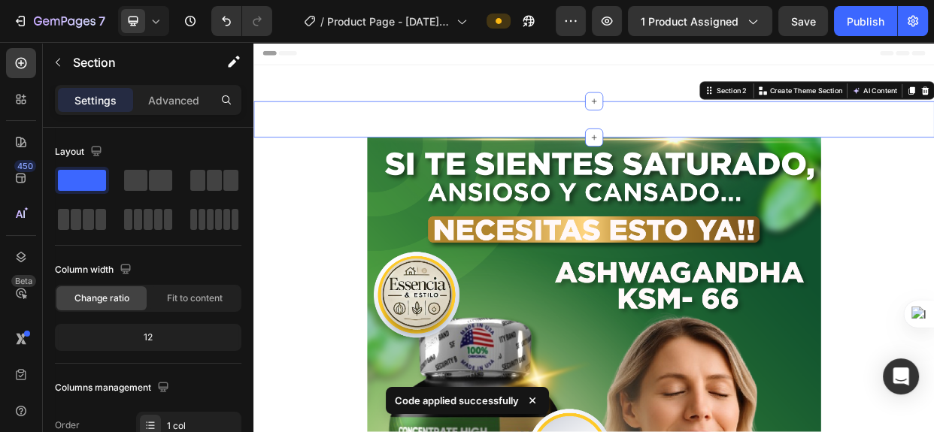
click at [621, 131] on div "Custom Code Section 2 You can create reusable sections Create Theme Section AI …" at bounding box center [704, 145] width 903 height 48
click at [615, 140] on div "Custom Code Section 2 You can create reusable sections Create Theme Section AI …" at bounding box center [704, 145] width 903 height 48
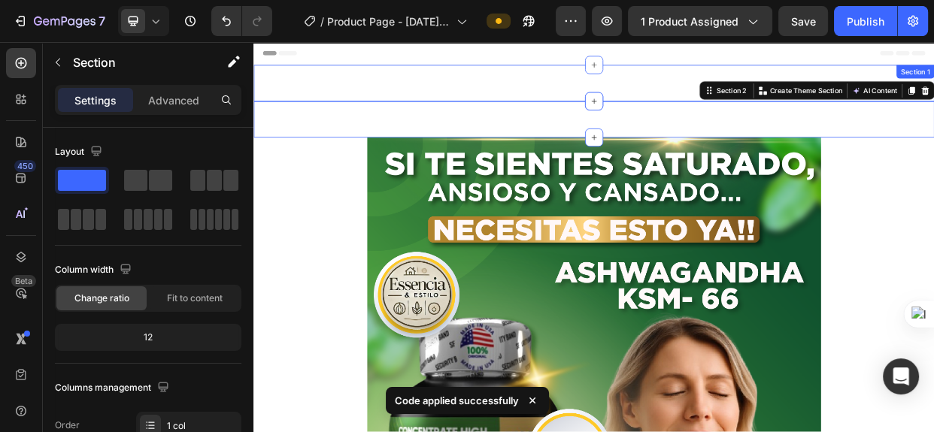
click at [614, 99] on div "Custom Code Section 1" at bounding box center [704, 97] width 903 height 48
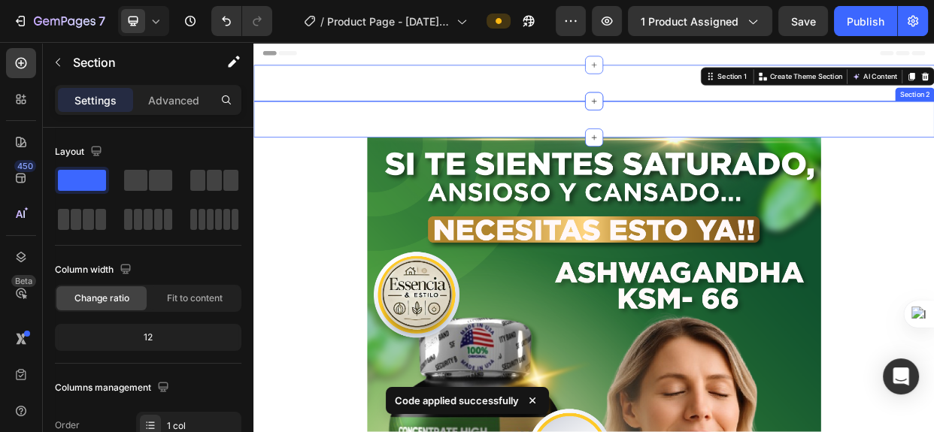
click at [550, 142] on div "Custom Code Section 2" at bounding box center [704, 145] width 903 height 48
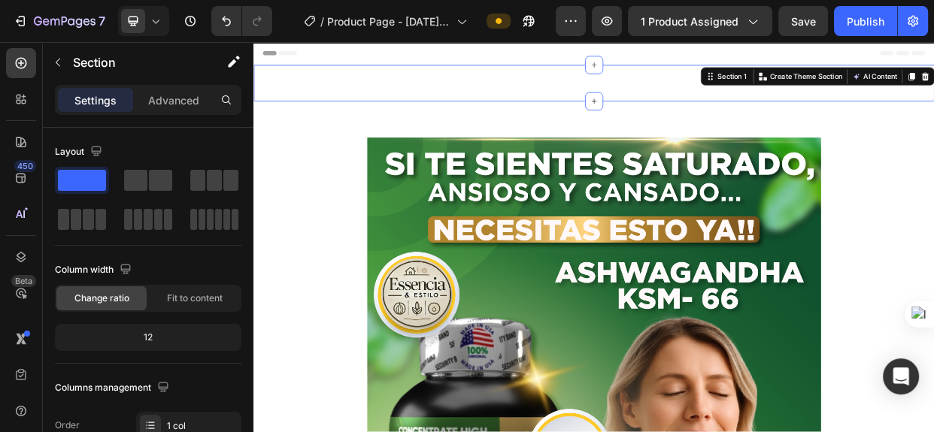
click at [548, 105] on div "Custom Code Section 1 You can create reusable sections Create Theme Section AI …" at bounding box center [704, 97] width 903 height 48
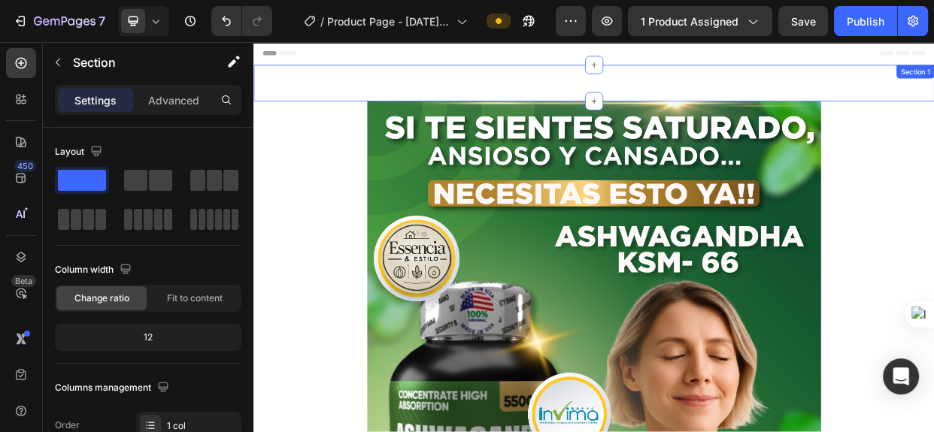
click at [606, 91] on div "Custom Code Section 1" at bounding box center [704, 97] width 903 height 48
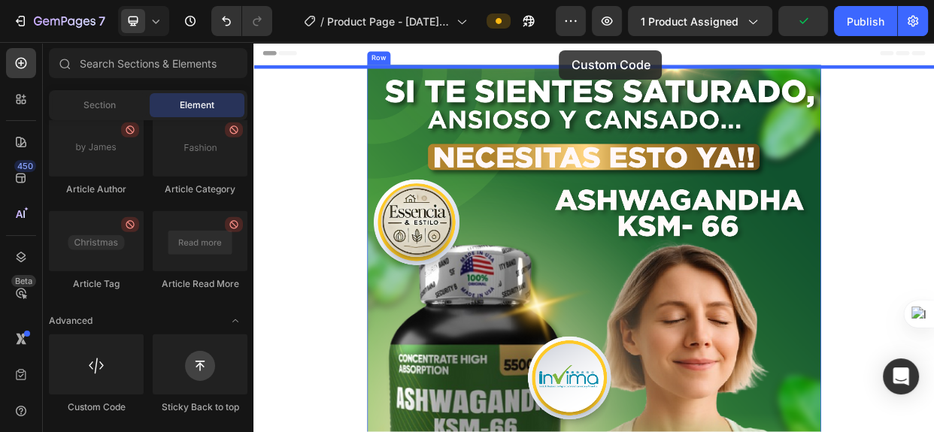
drag, startPoint x: 361, startPoint y: 411, endPoint x: 657, endPoint y: 56, distance: 462.0
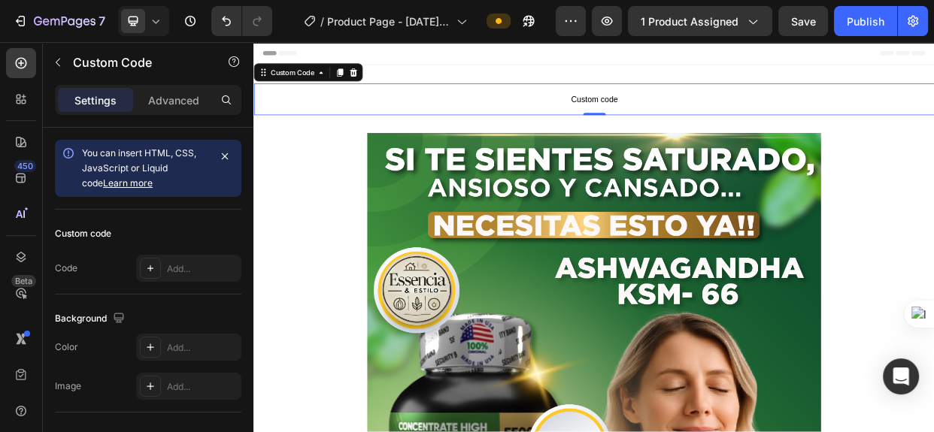
click at [714, 123] on span "Custom code" at bounding box center [704, 118] width 903 height 18
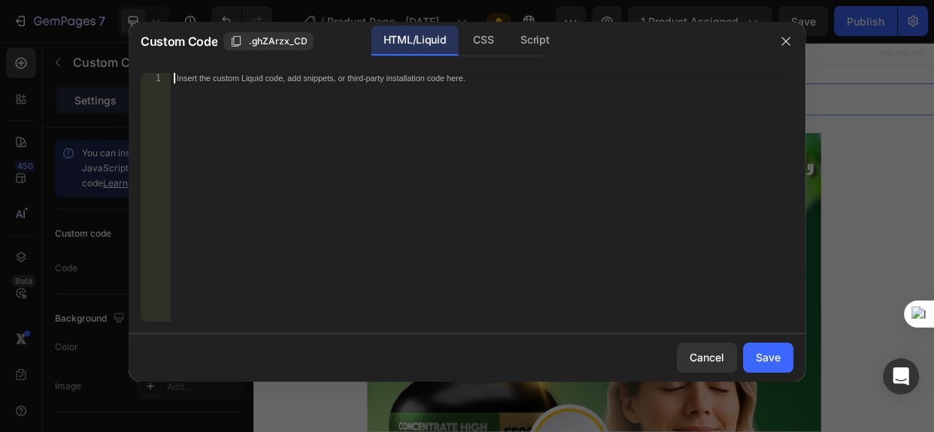
click at [343, 132] on div "Insert the custom Liquid code, add snippets, or third-party installation code h…" at bounding box center [482, 208] width 623 height 270
click at [478, 44] on div "CSS" at bounding box center [483, 41] width 44 height 30
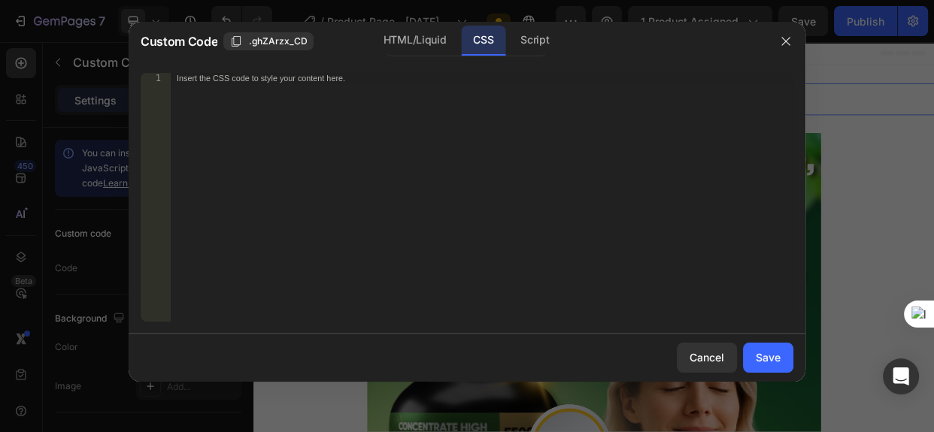
click at [442, 87] on div "Insert the CSS code to style your content here." at bounding box center [482, 208] width 623 height 270
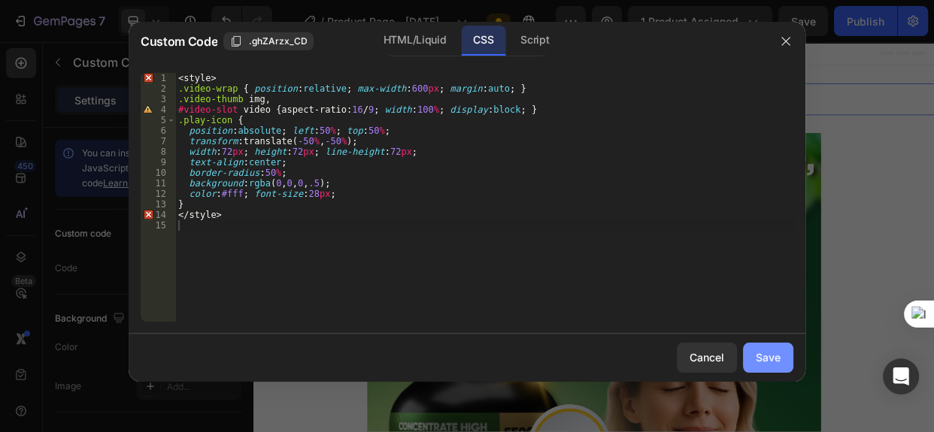
click at [772, 351] on div "Save" at bounding box center [768, 358] width 25 height 16
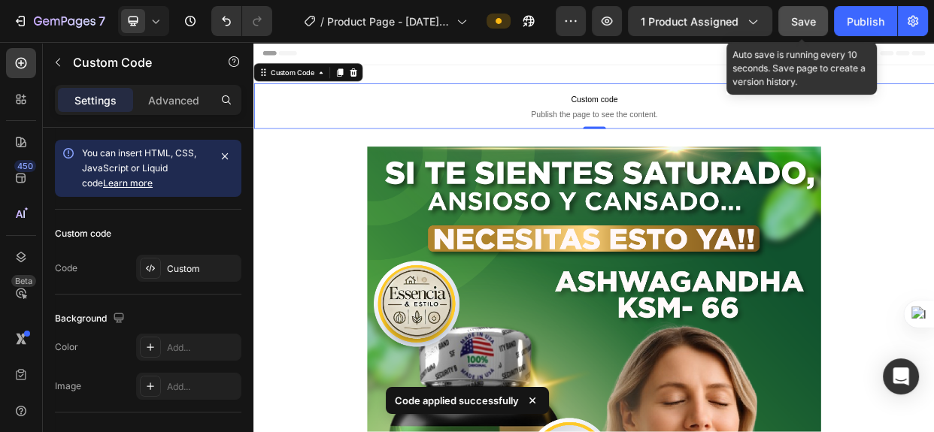
click at [806, 18] on span "Save" at bounding box center [803, 21] width 25 height 13
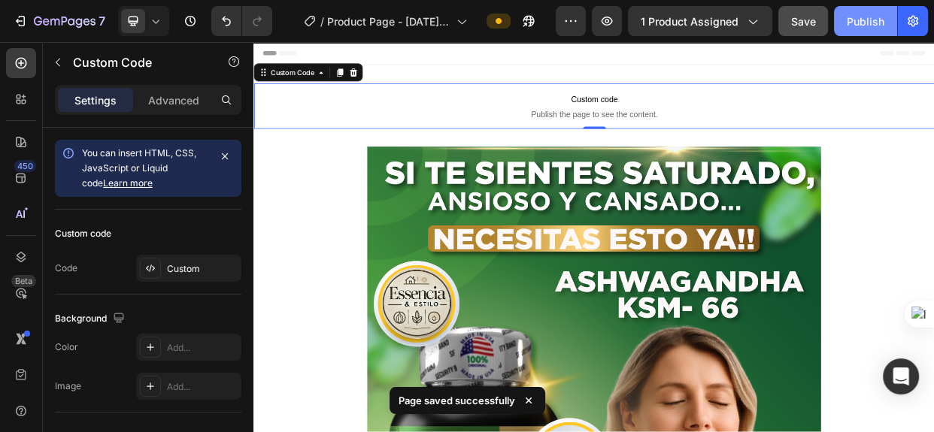
click at [873, 16] on div "Publish" at bounding box center [866, 22] width 38 height 16
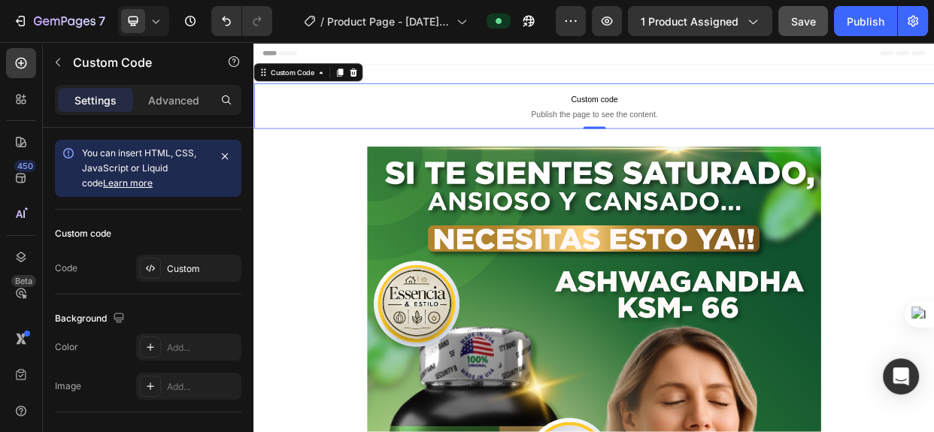
click at [742, 138] on span "Publish the page to see the content." at bounding box center [704, 137] width 903 height 15
click at [772, 126] on span "Custom code" at bounding box center [704, 118] width 903 height 18
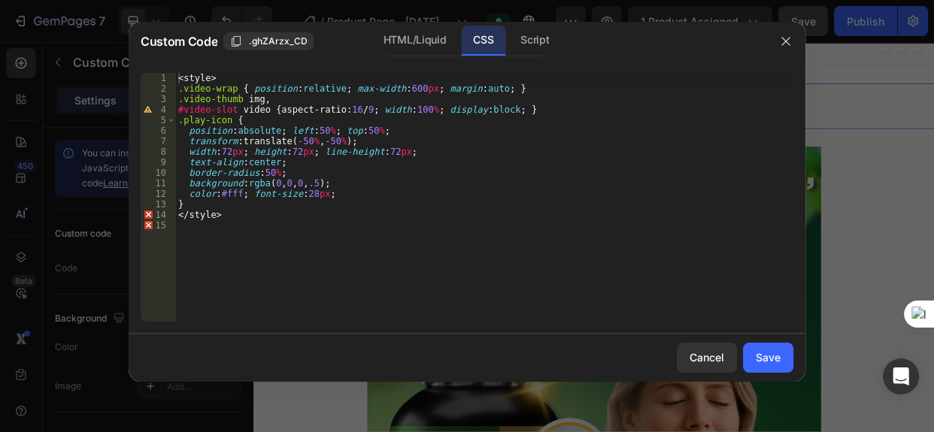
drag, startPoint x: 630, startPoint y: 41, endPoint x: 736, endPoint y: 59, distance: 107.6
click at [642, 112] on div "Custom Code .ghZArzx_CD HTML/Liquid CSS Script 1 2 3 4 5 6 7 8 9 10 11 12 13 14…" at bounding box center [467, 202] width 677 height 360
click at [790, 39] on icon "button" at bounding box center [786, 41] width 12 height 12
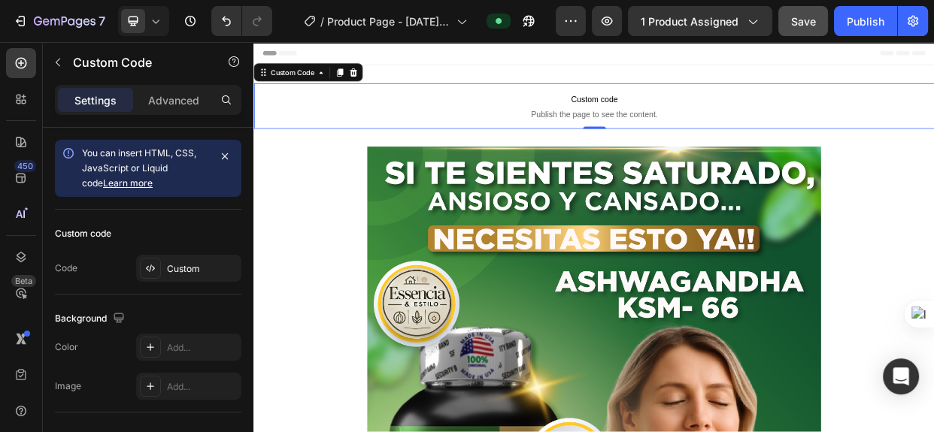
click at [648, 127] on p "Custom code Publish the page to see the content." at bounding box center [704, 127] width 903 height 60
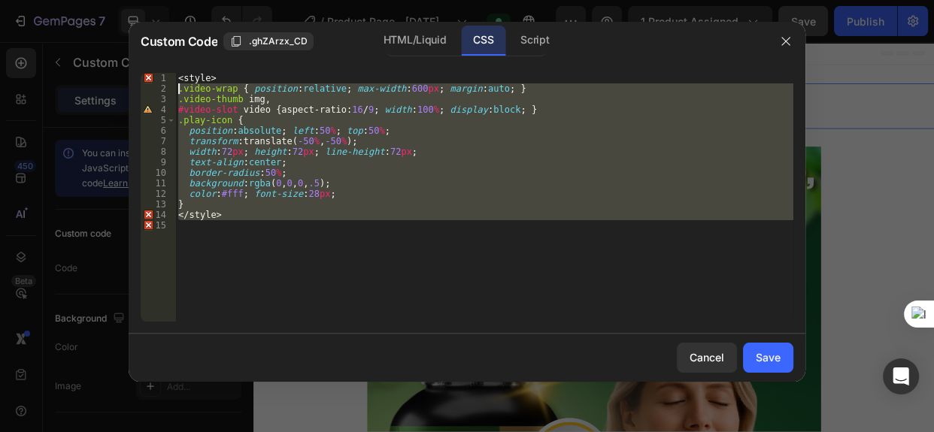
drag, startPoint x: 224, startPoint y: 221, endPoint x: 83, endPoint y: 79, distance: 200.5
click at [83, 79] on div "Custom Code .ghZArzx_CD HTML/Liquid CSS Script 1 2 3 4 5 6 7 8 9 10 11 12 13 14…" at bounding box center [467, 216] width 934 height 432
type textarea "<style> .video-wrap { position:relative; max-width:600px; margin:auto; }"
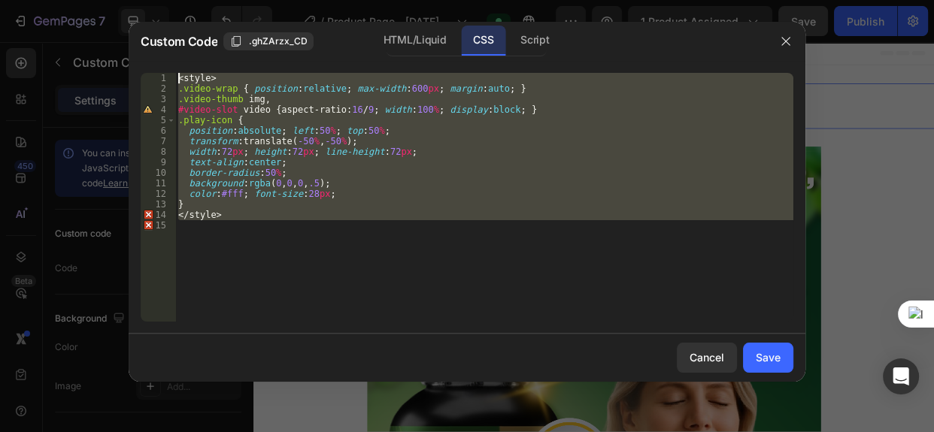
paste textarea
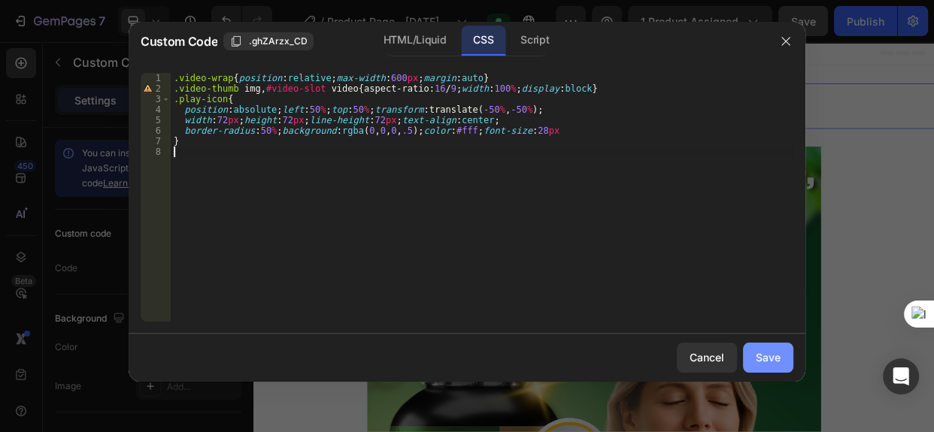
click at [772, 356] on div "Save" at bounding box center [768, 358] width 25 height 16
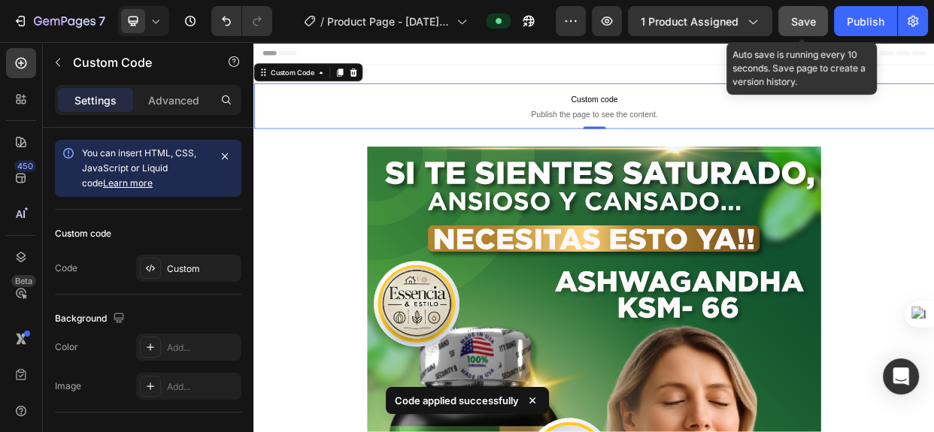
click at [808, 17] on span "Save" at bounding box center [803, 21] width 25 height 13
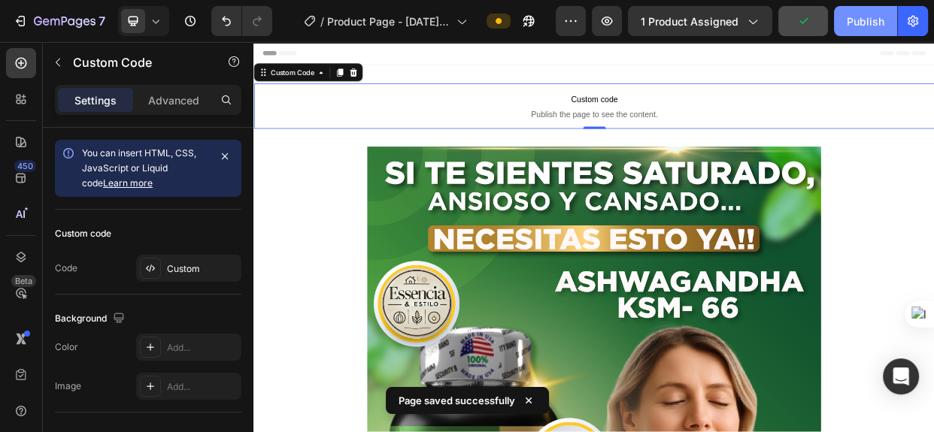
click at [865, 20] on div "Publish" at bounding box center [866, 22] width 38 height 16
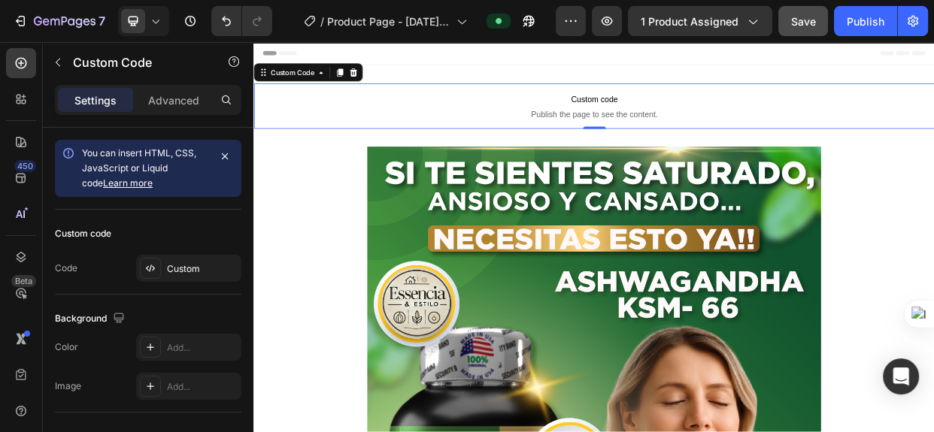
click at [672, 117] on span "Custom code" at bounding box center [704, 118] width 903 height 18
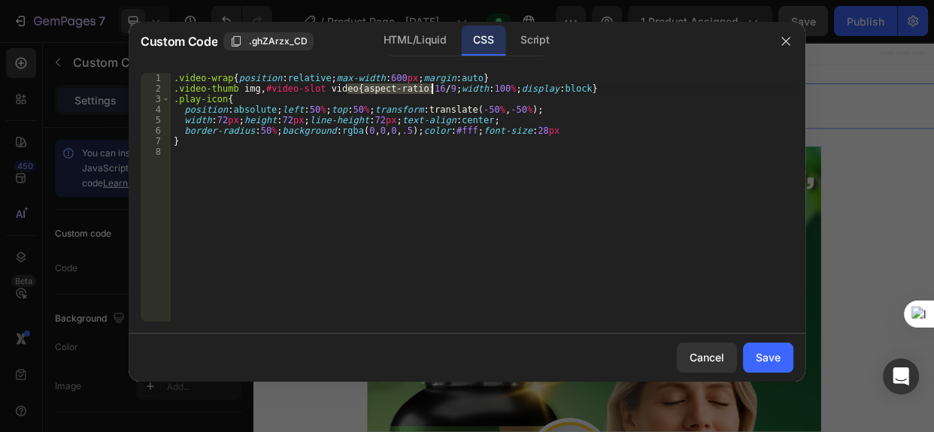
drag, startPoint x: 345, startPoint y: 90, endPoint x: 432, endPoint y: 87, distance: 87.3
click at [432, 87] on div ".video-wrap { position : relative ; max-width : 600 px ; margin : auto } .video…" at bounding box center [482, 208] width 623 height 270
paste textarea "9/16"
type textarea ".video-thumb img,#video-slot video{aspect-ratio:9/16;width:100%;display:block}"
click at [775, 356] on div "Save" at bounding box center [768, 358] width 25 height 16
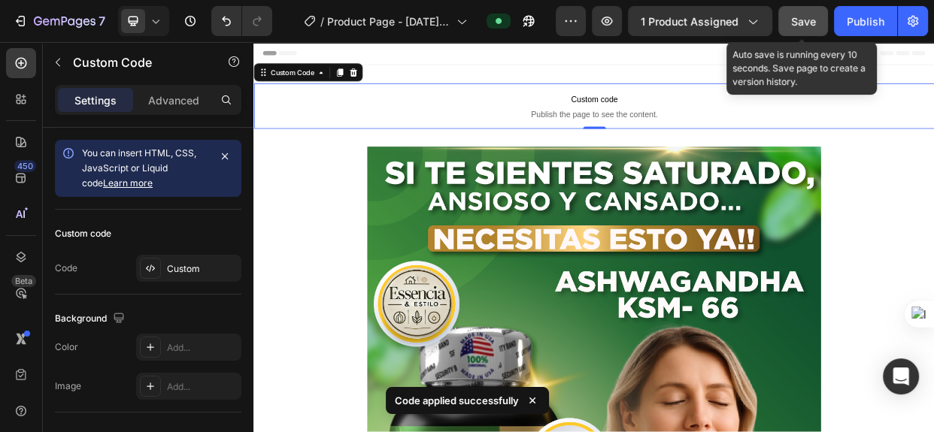
click at [797, 20] on span "Save" at bounding box center [803, 21] width 25 height 13
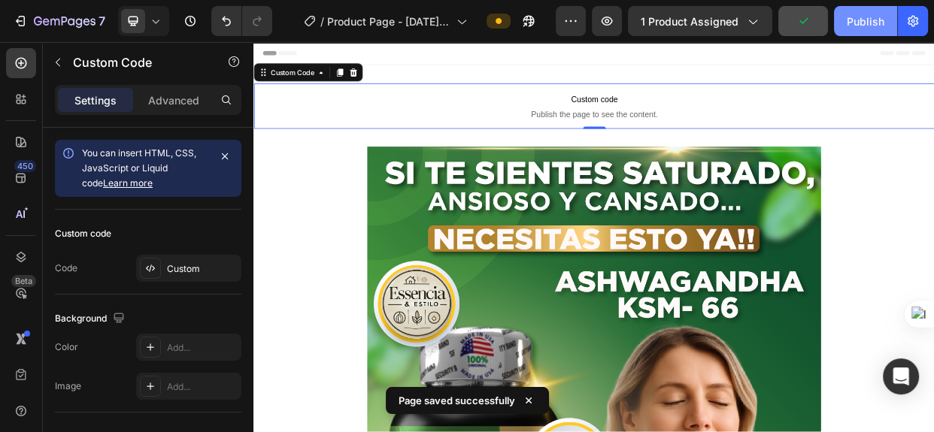
click at [863, 18] on div "Publish" at bounding box center [866, 22] width 38 height 16
click at [704, 125] on span "Custom code" at bounding box center [704, 118] width 903 height 18
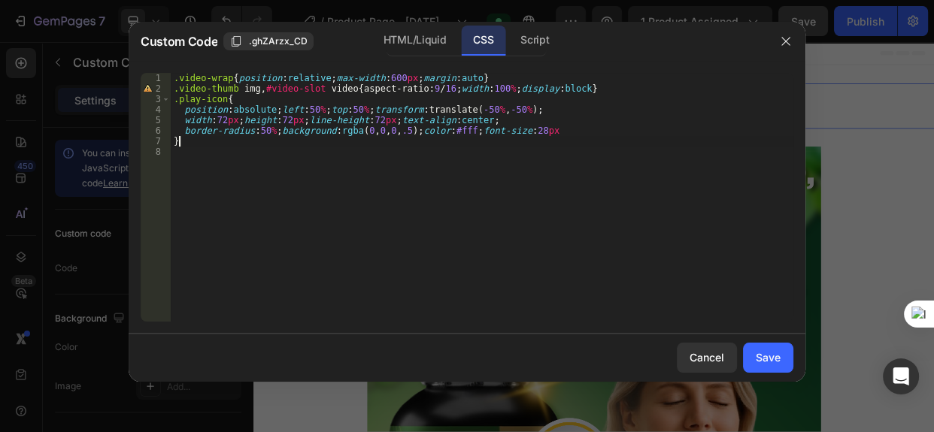
click at [197, 141] on div ".video-wrap { position : relative ; max-width : 600 px ; margin : auto } .video…" at bounding box center [482, 208] width 623 height 270
click at [438, 102] on div ".video-wrap { position : relative ; max-width : 600 px ; margin : auto } .video…" at bounding box center [482, 208] width 623 height 270
drag, startPoint x: 430, startPoint y: 86, endPoint x: 348, endPoint y: 90, distance: 82.0
click at [348, 90] on div ".video-wrap { position : relative ; max-width : 600 px ; margin : auto } .video…" at bounding box center [482, 208] width 623 height 270
paste textarea "aspect-ratio:16/9"
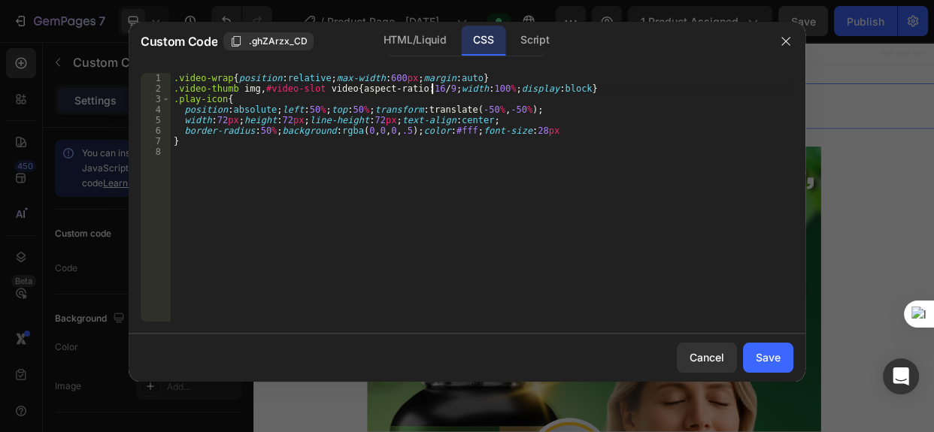
click at [565, 139] on div ".video-wrap { position : relative ; max-width : 600 px ; margin : auto } .video…" at bounding box center [482, 208] width 623 height 270
type textarea "}"
click at [775, 356] on div "Save" at bounding box center [768, 358] width 25 height 16
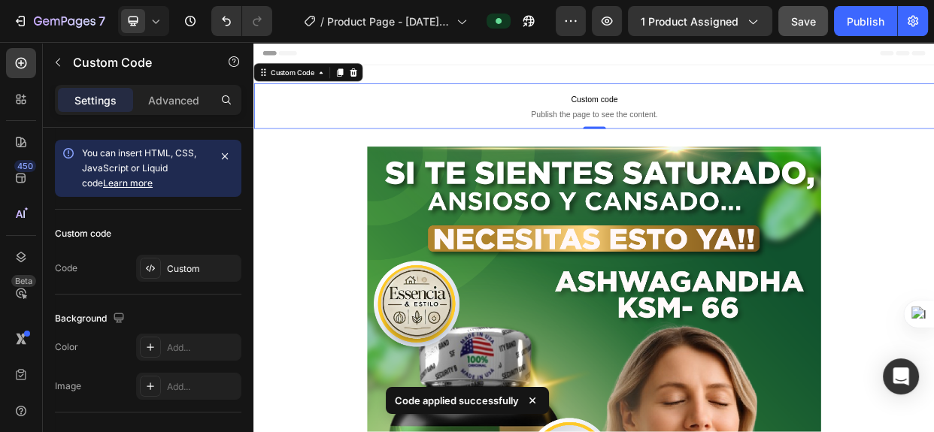
click at [732, 136] on span "Publish the page to see the content." at bounding box center [704, 137] width 903 height 15
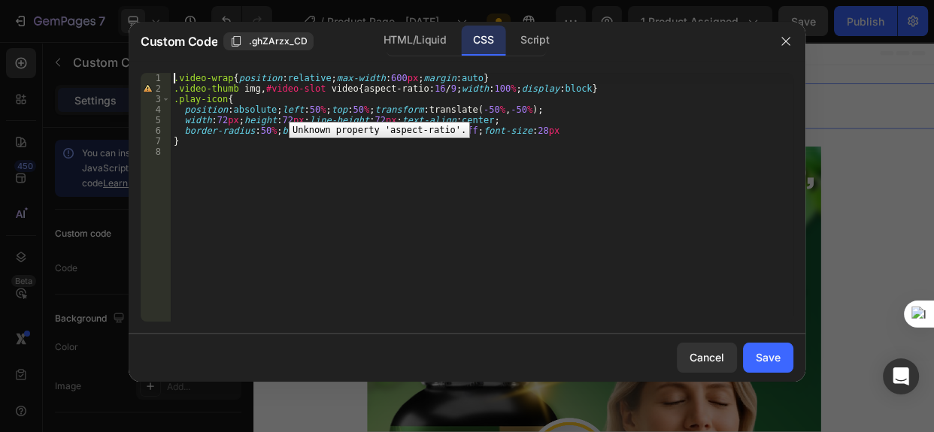
click at [149, 89] on div "2" at bounding box center [156, 88] width 30 height 11
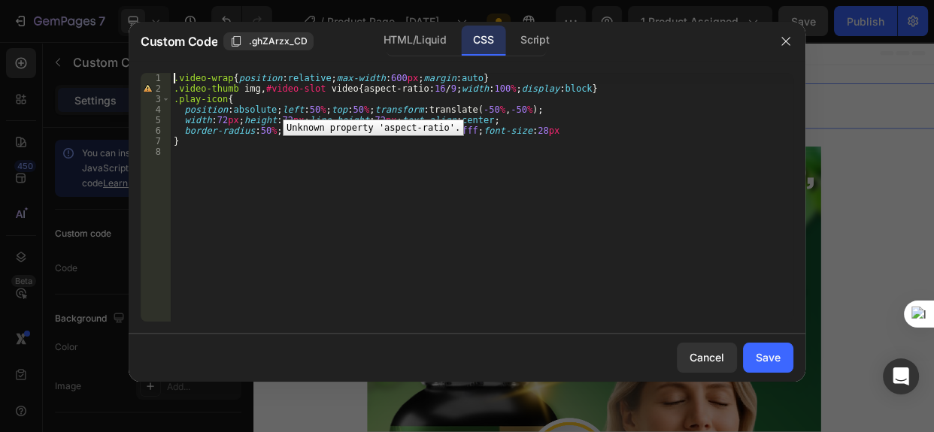
click at [143, 86] on div "2" at bounding box center [156, 88] width 30 height 11
type textarea ".video-thumb img,#video-slot video{aspect-ratio:16/9;width:100%;display:block} …"
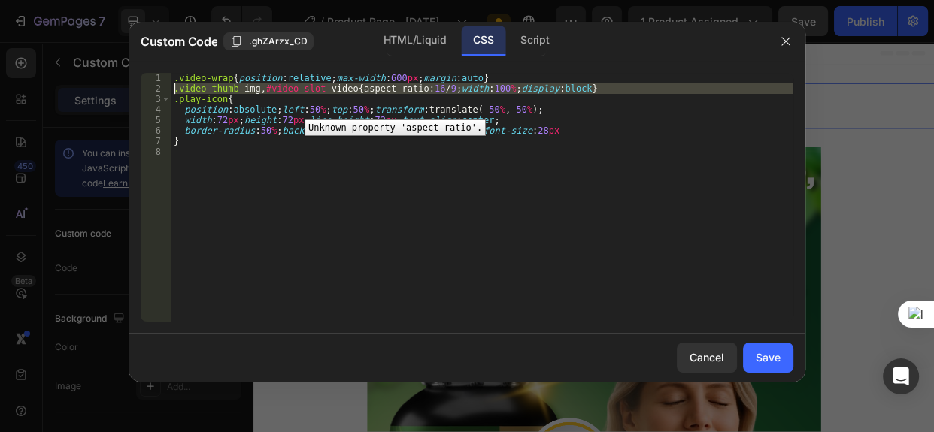
click at [165, 86] on div "2" at bounding box center [156, 88] width 30 height 11
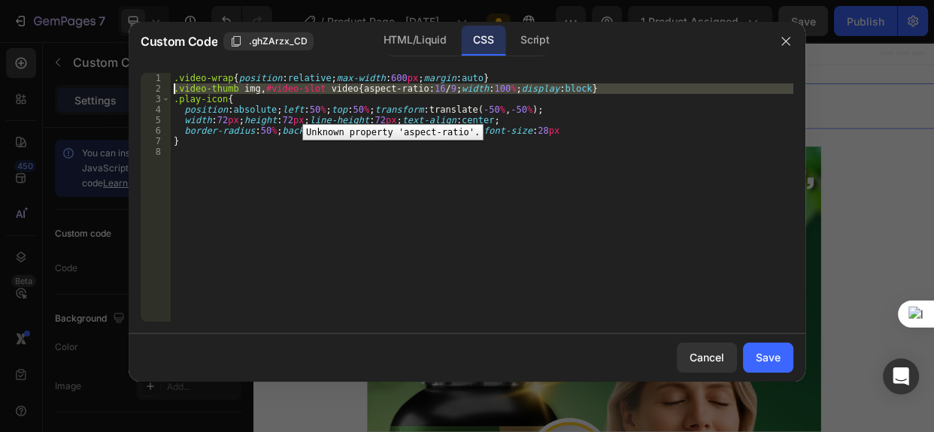
click at [162, 91] on div "2" at bounding box center [156, 88] width 30 height 11
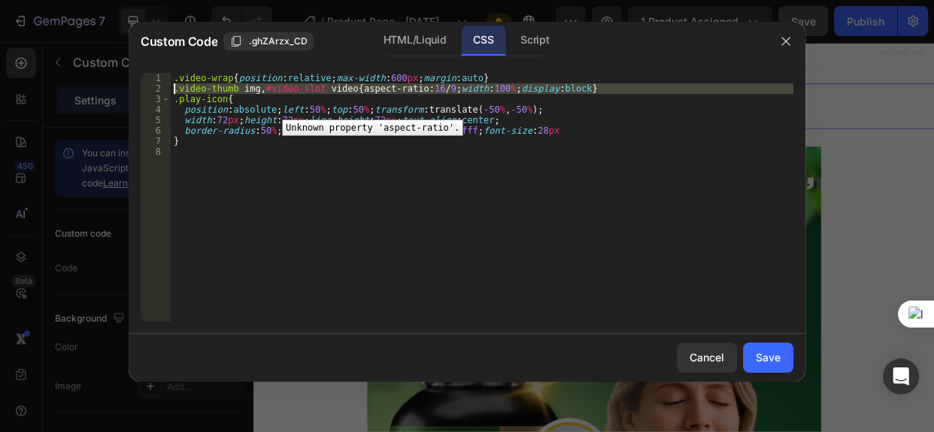
click at [142, 86] on div "2" at bounding box center [156, 88] width 30 height 11
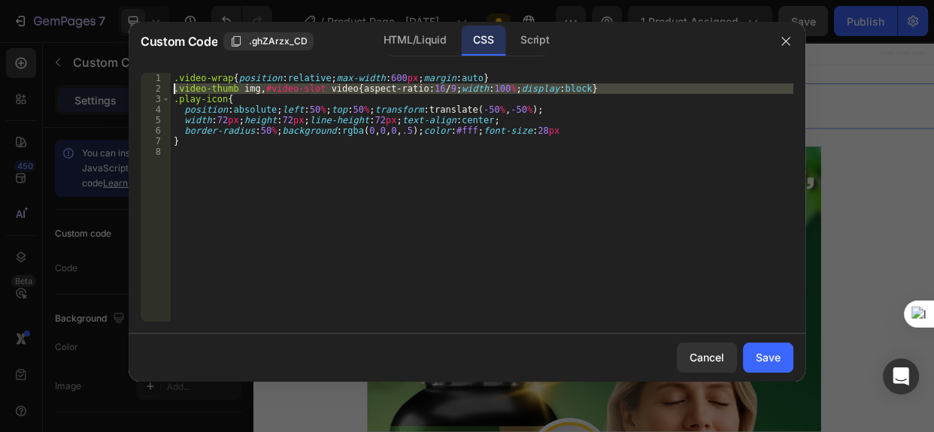
click at [256, 188] on div ".video-wrap { position : relative ; max-width : 600 px ; margin : auto } .video…" at bounding box center [482, 208] width 623 height 270
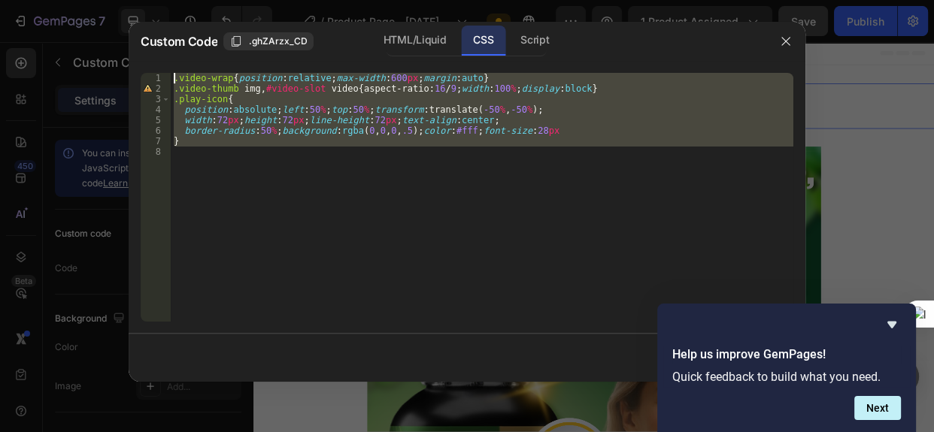
drag, startPoint x: 220, startPoint y: 152, endPoint x: 129, endPoint y: 53, distance: 135.2
click at [129, 53] on div "Custom Code .ghZArzx_CD HTML/Liquid CSS Script 1 2 3 4 5 6 7 8 .video-wrap { po…" at bounding box center [467, 202] width 677 height 360
type textarea ".video-wrap{position:relative;max-width:600px;margin:auto} .video-thumb img,#vi…"
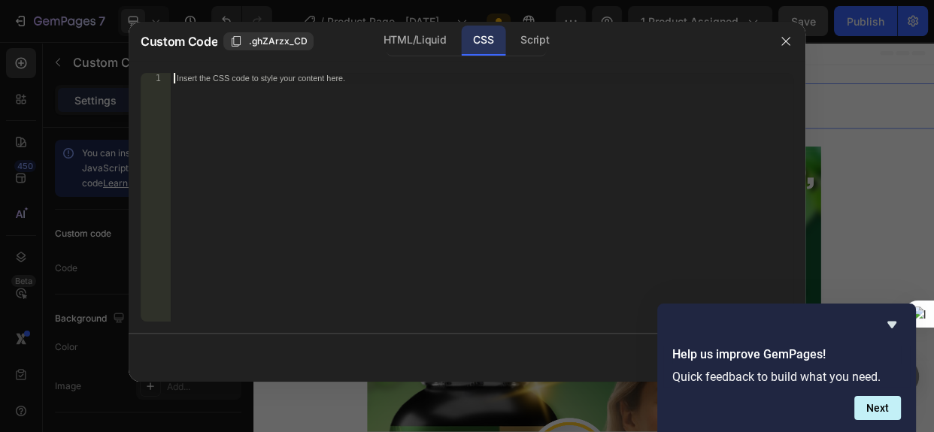
scroll to position [193, 0]
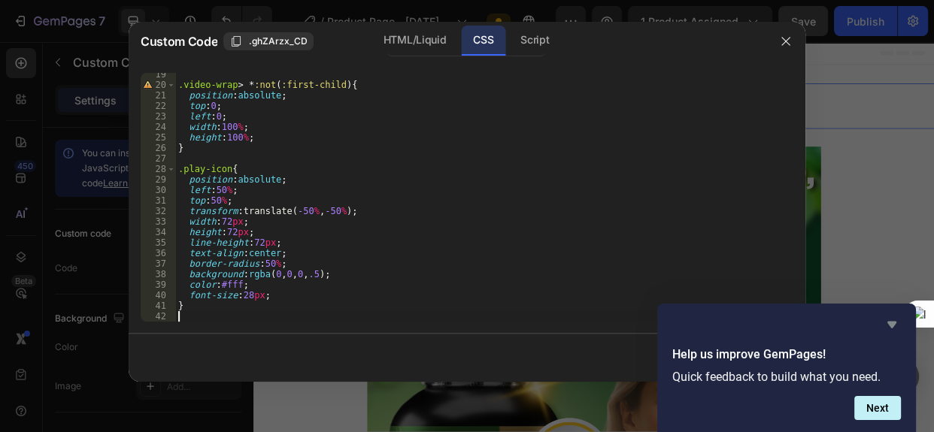
click at [888, 320] on icon "Hide survey" at bounding box center [892, 325] width 18 height 18
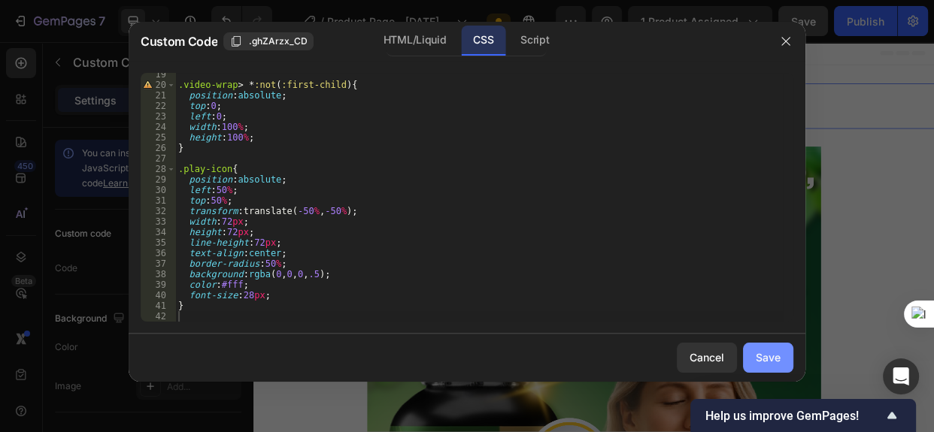
click at [765, 358] on div "Save" at bounding box center [768, 358] width 25 height 16
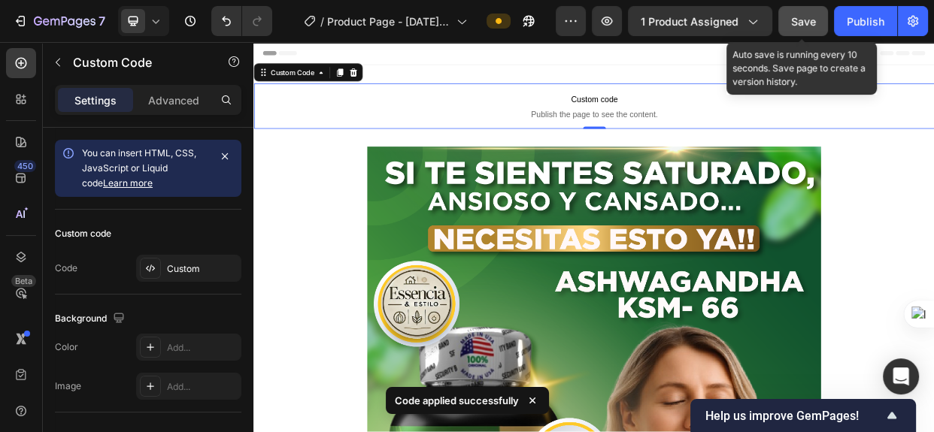
click at [805, 21] on span "Save" at bounding box center [803, 21] width 25 height 13
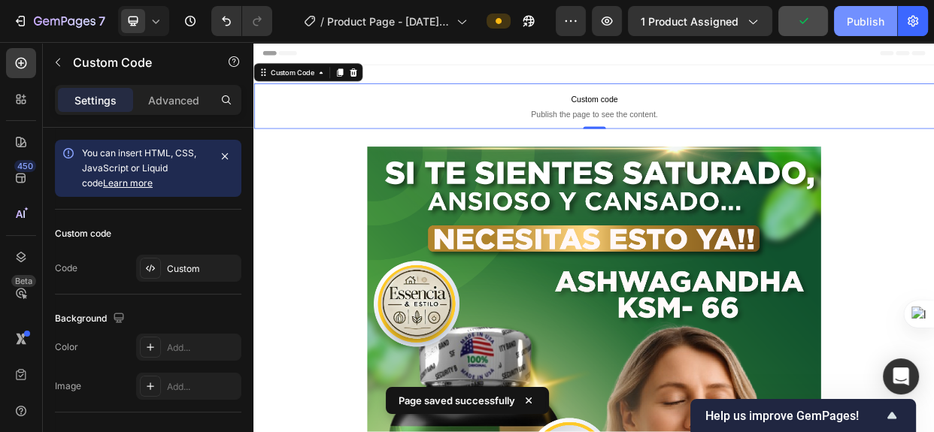
click at [856, 21] on div "Publish" at bounding box center [866, 22] width 38 height 16
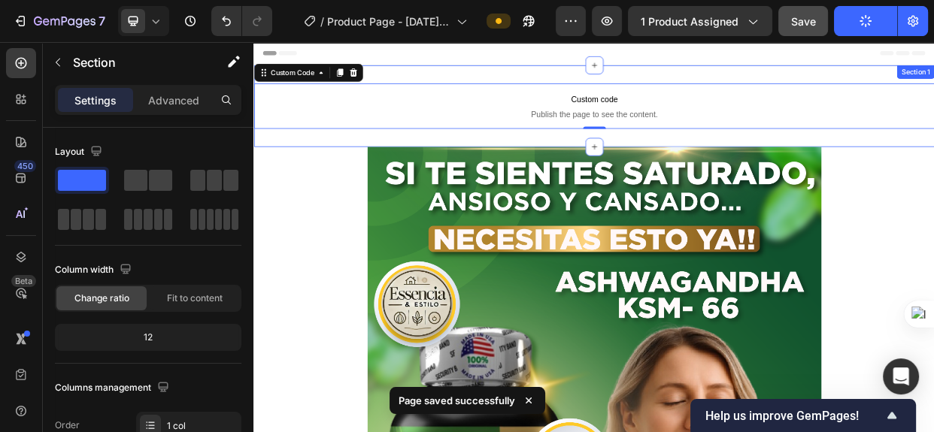
click at [707, 85] on div "Custom code Publish the page to see the content. Custom Code 0 Section 1" at bounding box center [704, 127] width 903 height 108
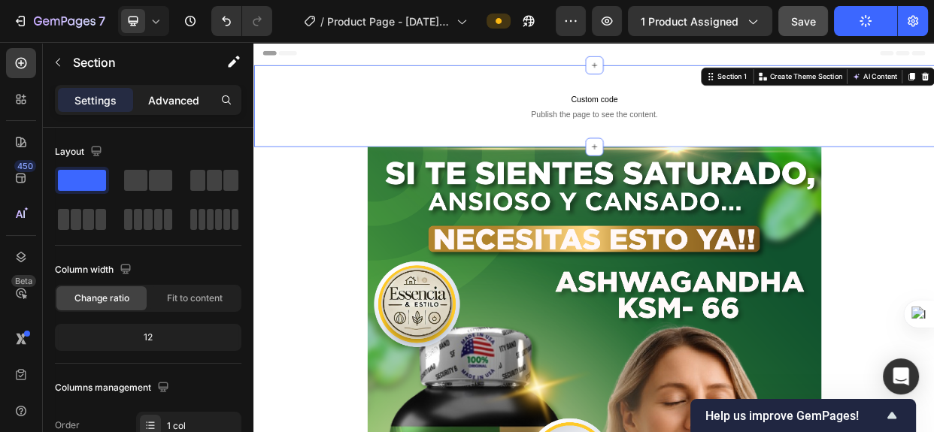
click at [180, 95] on p "Advanced" at bounding box center [173, 101] width 51 height 16
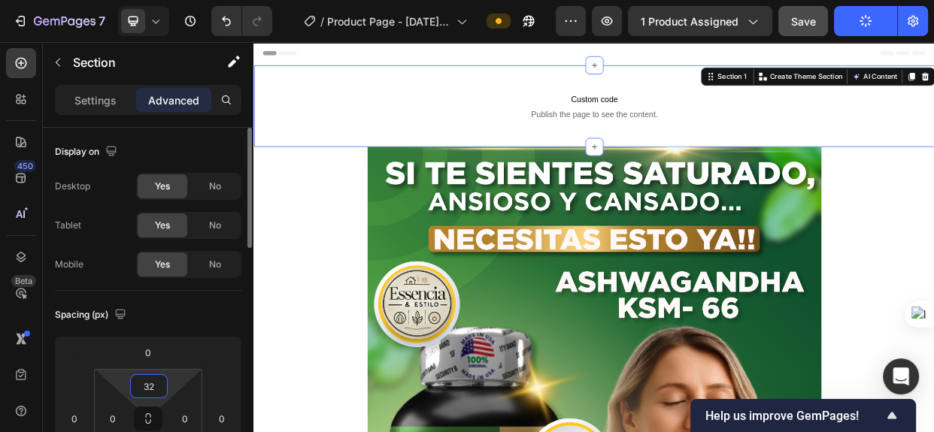
click at [155, 387] on input "32" at bounding box center [149, 386] width 30 height 23
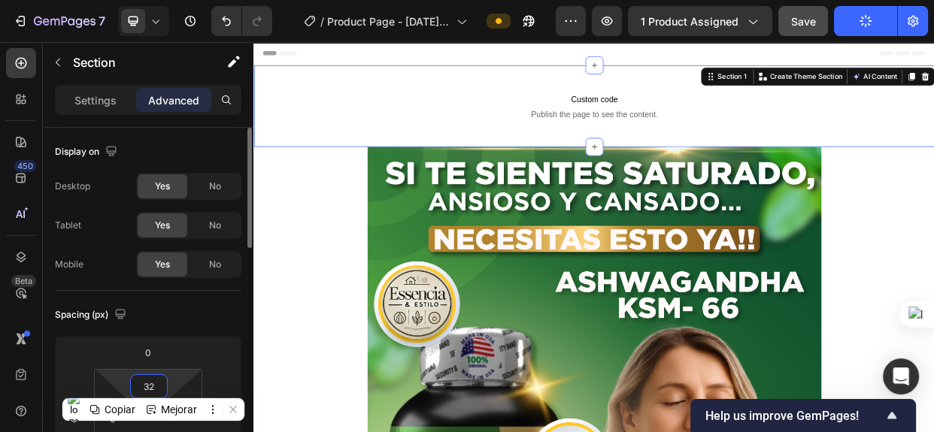
type input "0"
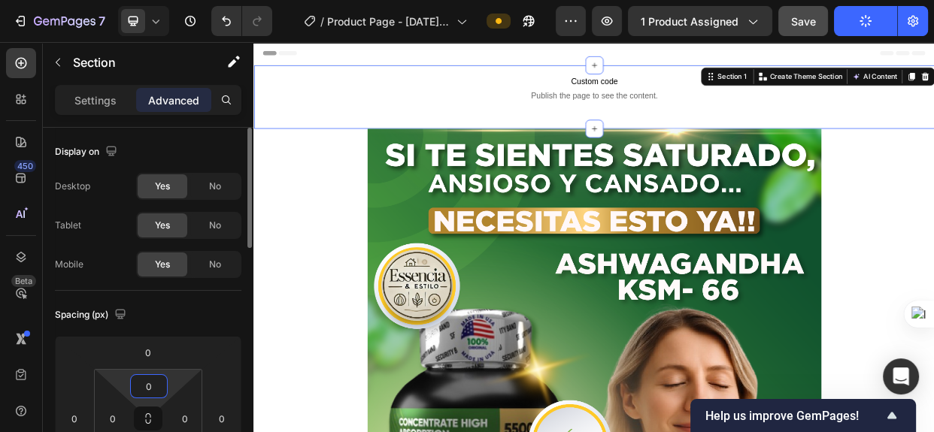
scroll to position [136, 0]
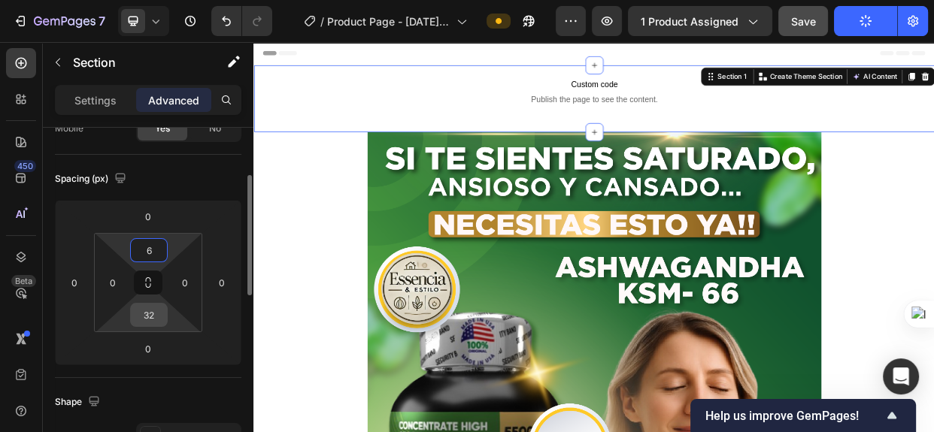
type input "6"
click at [155, 314] on input "32" at bounding box center [149, 315] width 30 height 23
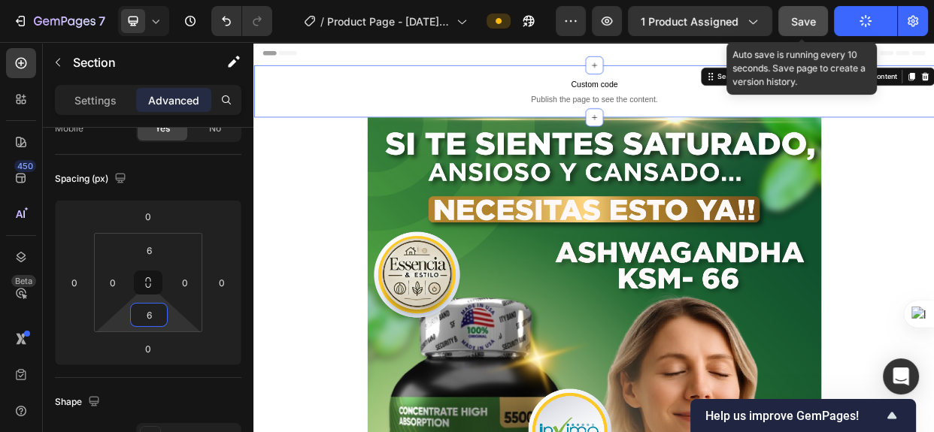
type input "6"
click at [801, 20] on span "Save" at bounding box center [803, 21] width 25 height 13
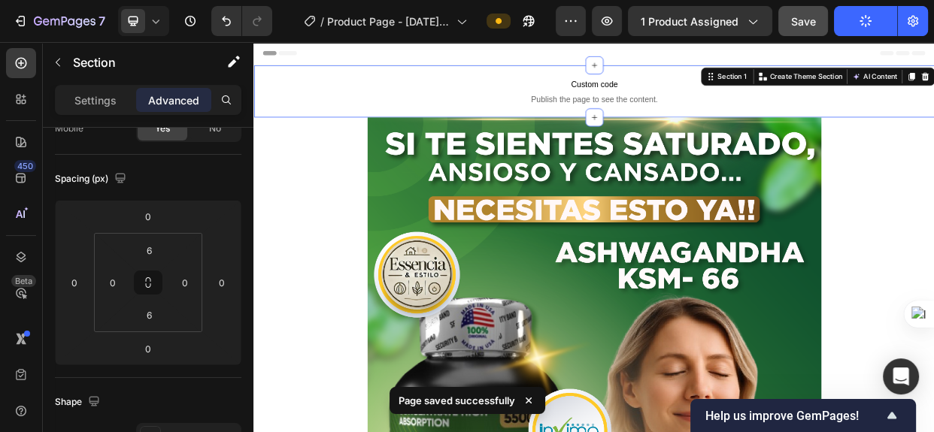
click at [855, 22] on button "Publish" at bounding box center [865, 21] width 63 height 30
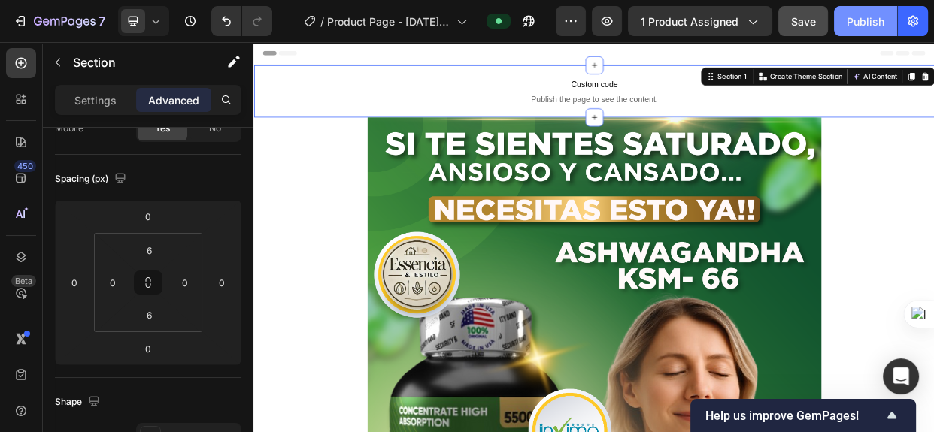
click at [857, 20] on div "Publish" at bounding box center [866, 22] width 38 height 16
click at [873, 14] on div "Publish" at bounding box center [866, 22] width 38 height 16
click at [580, 108] on p "Custom code Publish the page to see the content." at bounding box center [704, 107] width 903 height 60
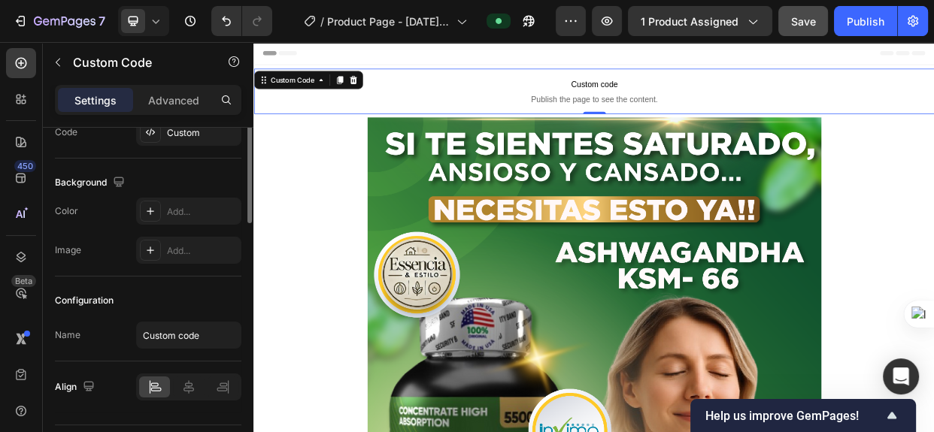
scroll to position [0, 0]
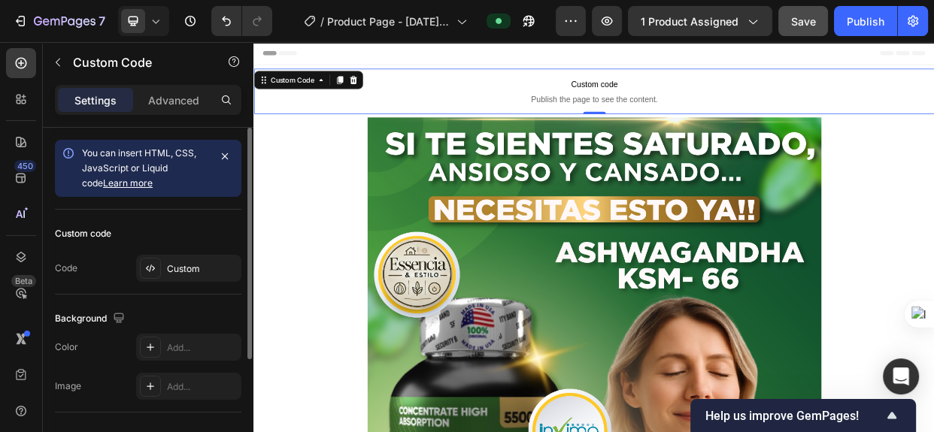
click at [581, 108] on p "Custom code Publish the page to see the content." at bounding box center [704, 107] width 903 height 60
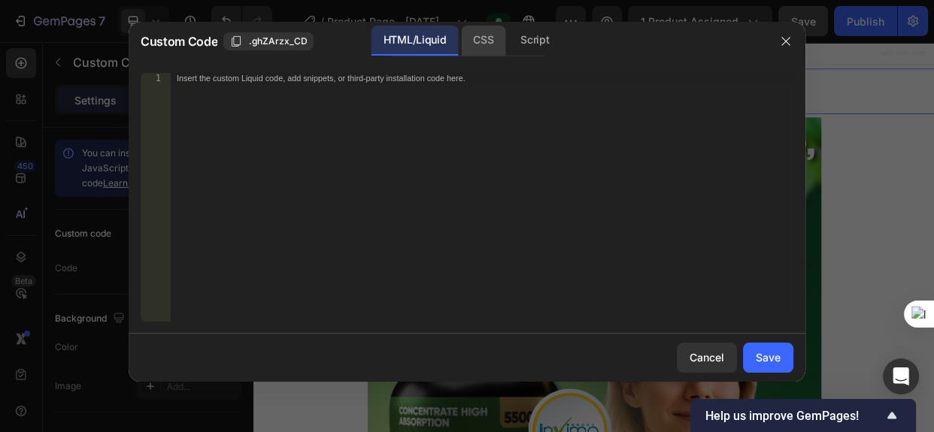
click at [496, 36] on div "CSS" at bounding box center [483, 41] width 44 height 30
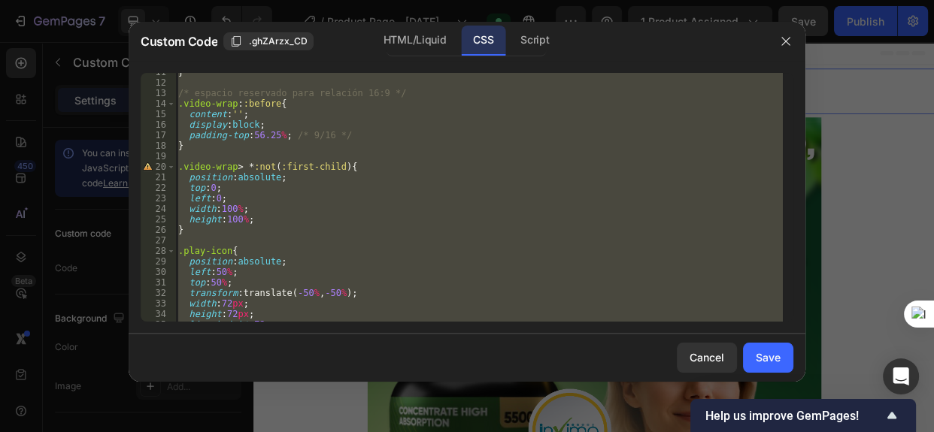
scroll to position [111, 0]
click at [790, 44] on icon "button" at bounding box center [786, 41] width 12 height 12
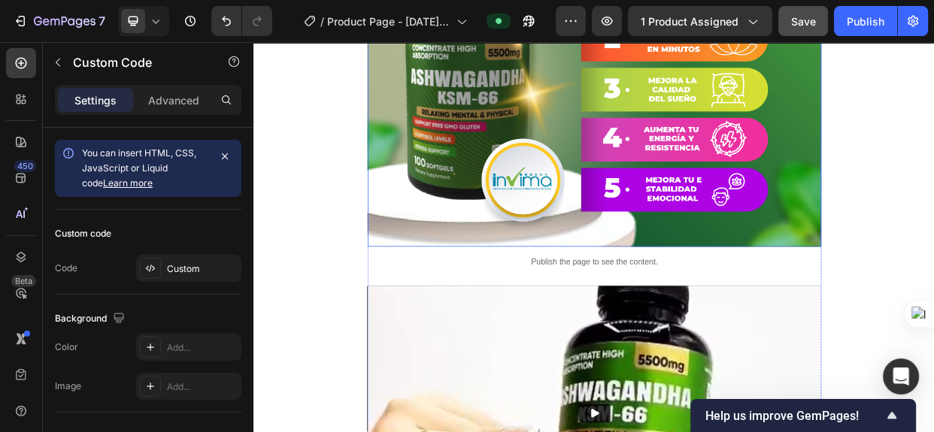
scroll to position [1640, 0]
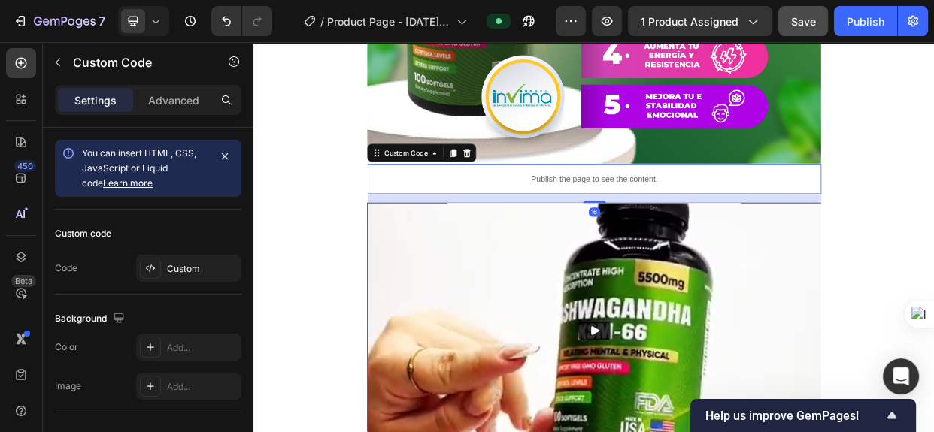
click at [648, 216] on p "Publish the page to see the content." at bounding box center [705, 224] width 602 height 16
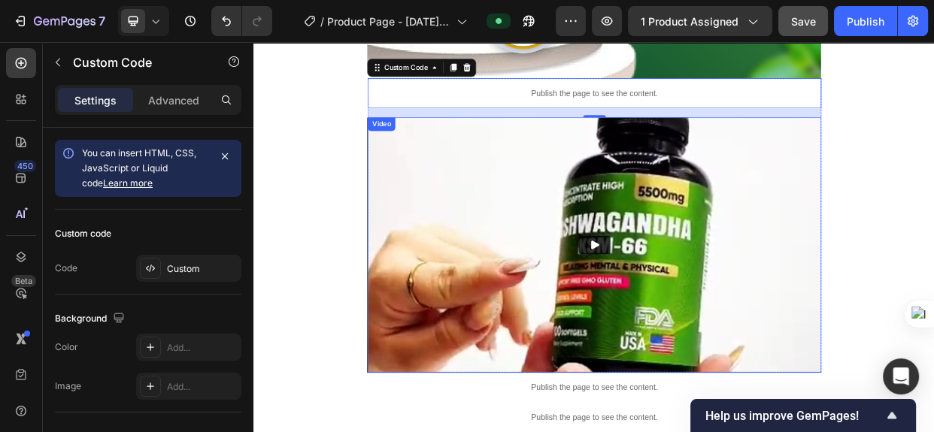
scroll to position [1777, 0]
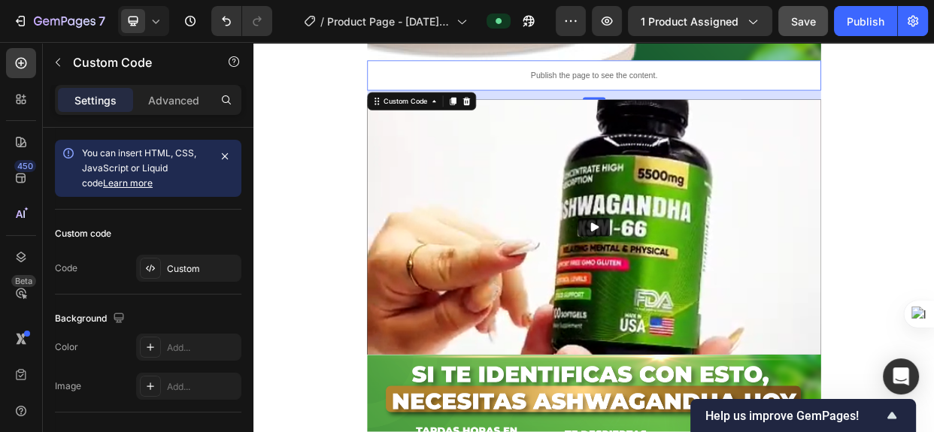
click at [674, 79] on p "Publish the page to see the content." at bounding box center [705, 87] width 602 height 16
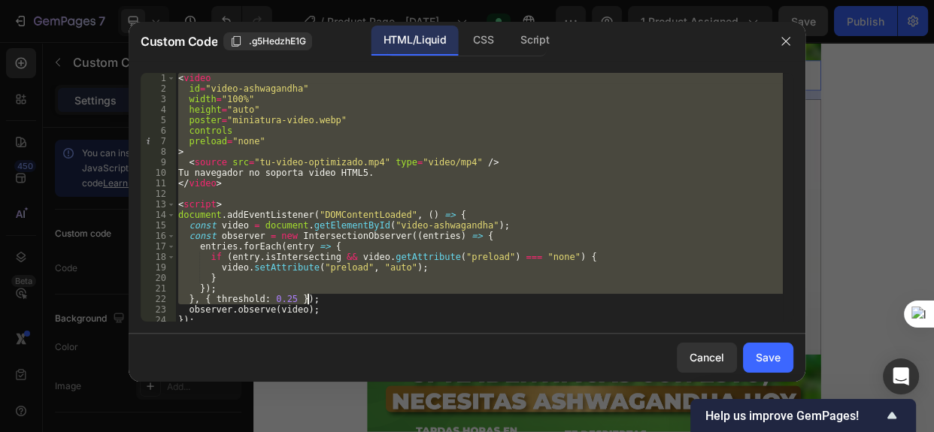
scroll to position [23, 0]
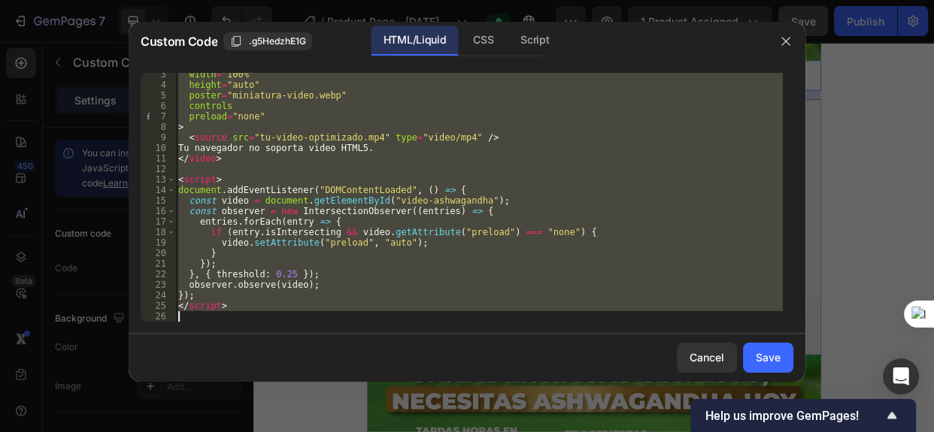
drag, startPoint x: 179, startPoint y: 79, endPoint x: 429, endPoint y: 323, distance: 350.0
click at [429, 323] on div "<video 3 4 5 6 7 8 9 10 11 12 13 14 15 16 17 18 19 20 21 22 23 24 25 26 width =…" at bounding box center [467, 197] width 677 height 273
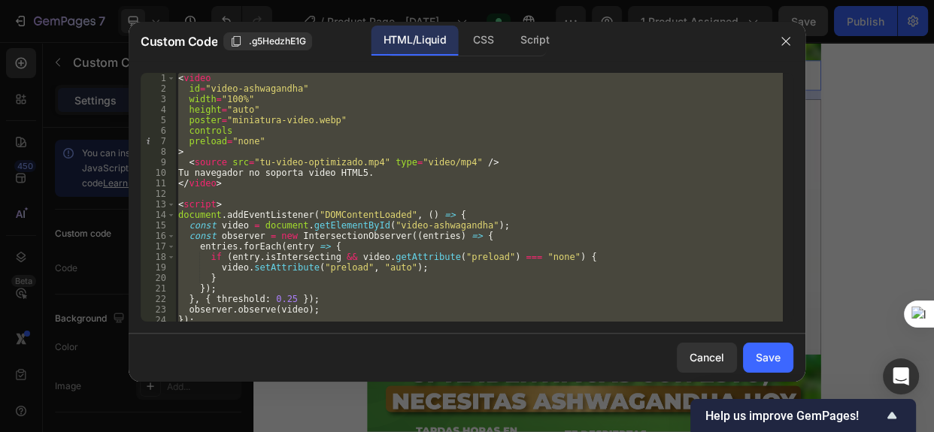
click at [326, 256] on div "< video id = "video-ashwagandha" width = "100%" height = "auto" poster = "minia…" at bounding box center [479, 197] width 608 height 249
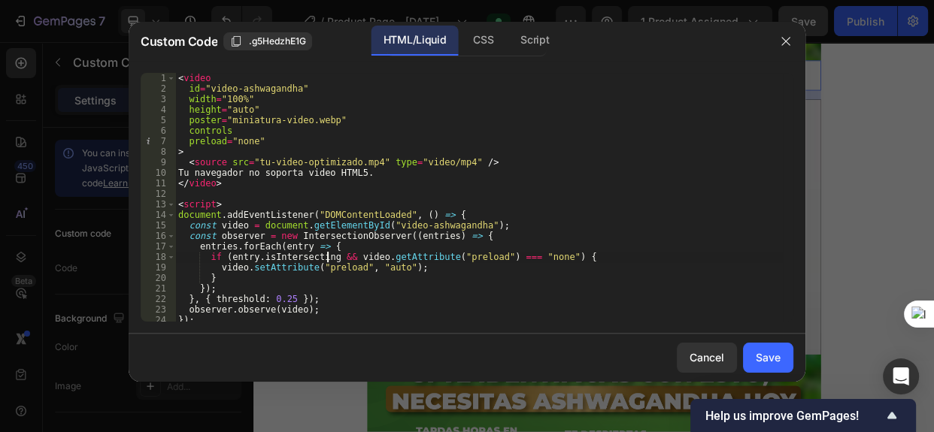
click at [203, 323] on div "if (entry.isIntersecting && video.getAttribute("preload") === "none") { 1 2 3 4…" at bounding box center [467, 197] width 677 height 273
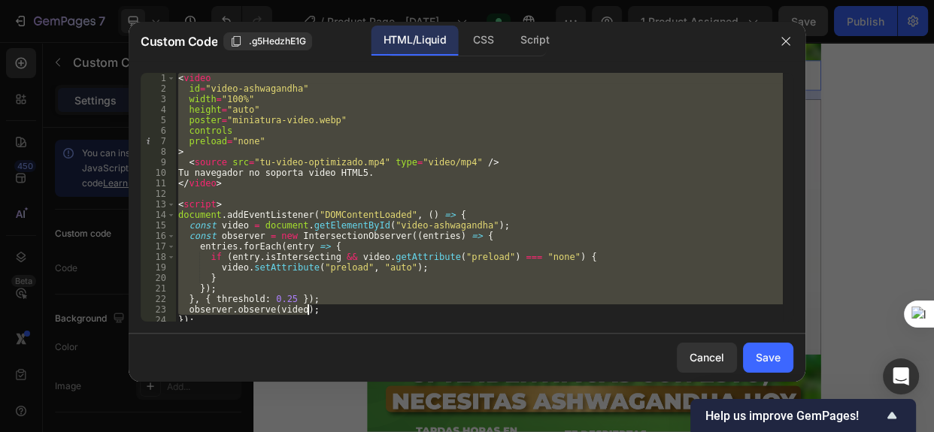
scroll to position [23, 0]
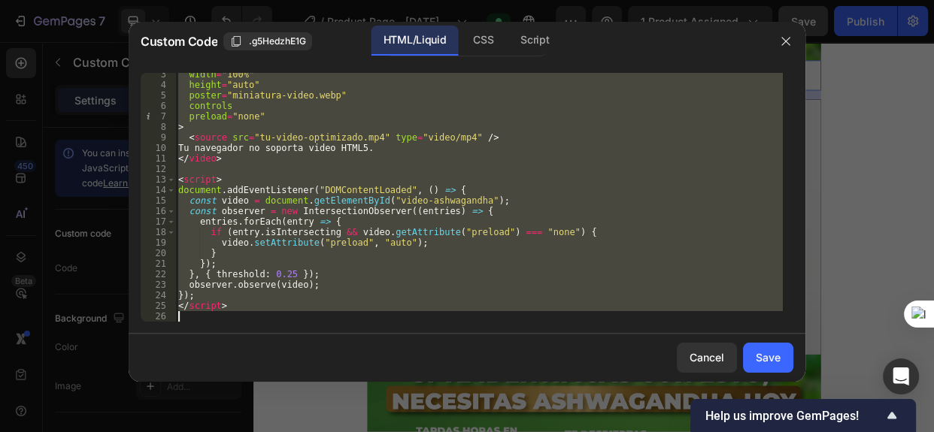
drag, startPoint x: 178, startPoint y: 74, endPoint x: 357, endPoint y: 339, distance: 320.6
click at [357, 339] on div "Custom Code .g5HedzhE1G HTML/Liquid CSS Script <video 3 4 5 6 7 8 9 10 11 12 13…" at bounding box center [467, 202] width 677 height 360
type textarea "</script>"
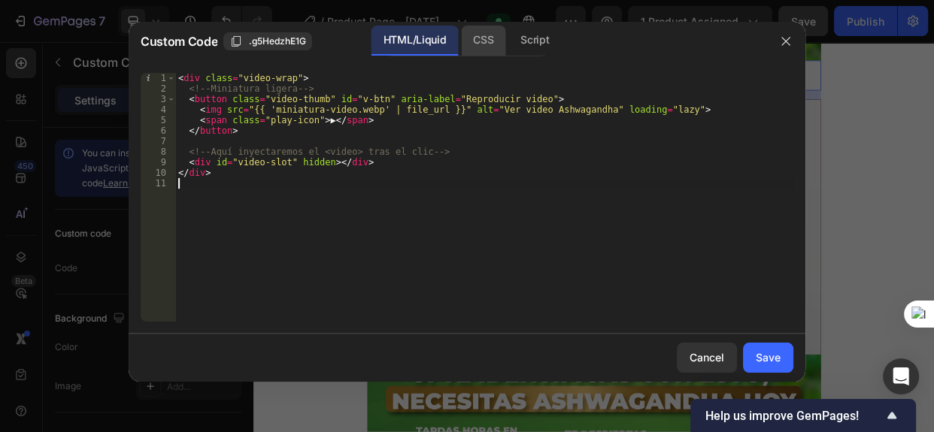
click at [489, 36] on div "CSS" at bounding box center [483, 41] width 44 height 30
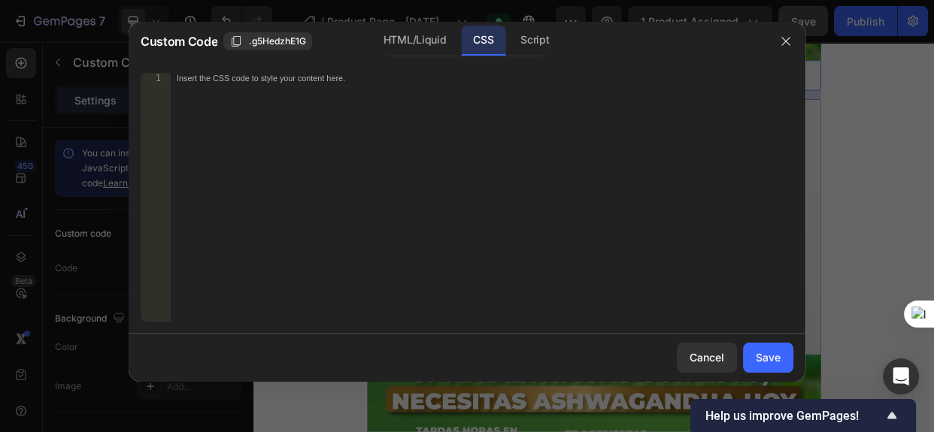
click at [263, 128] on div "Insert the CSS code to style your content here." at bounding box center [482, 208] width 623 height 270
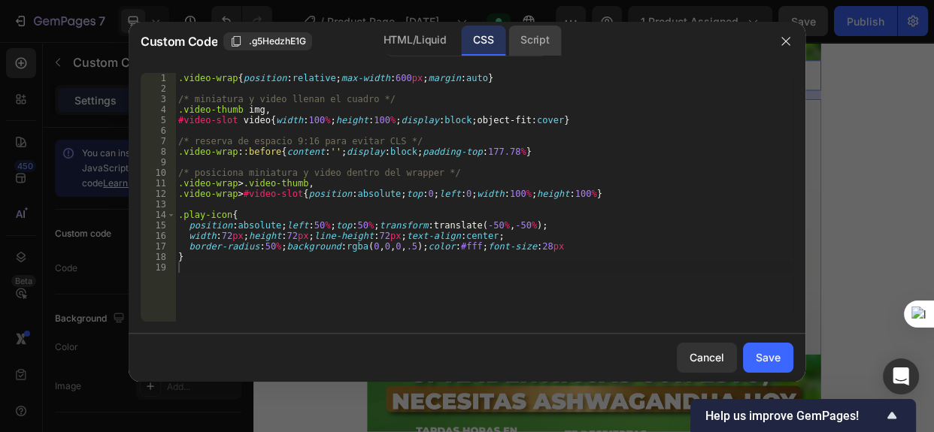
click at [532, 39] on div "Script" at bounding box center [534, 41] width 53 height 30
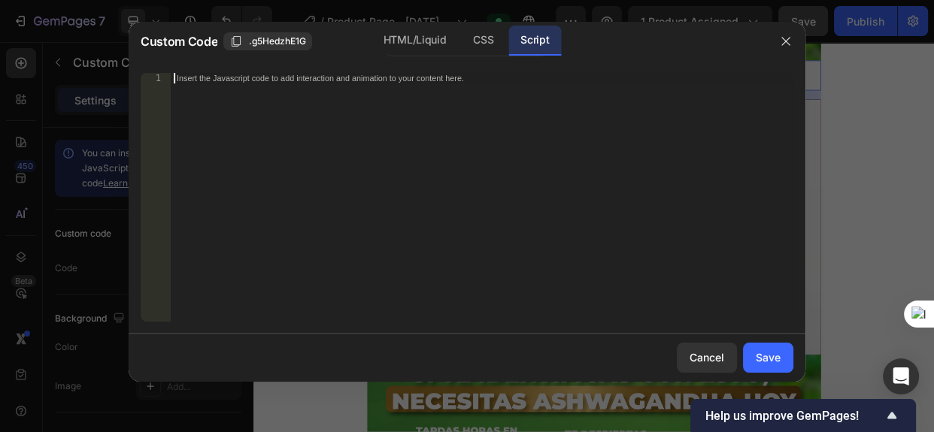
click at [203, 86] on div "Insert the Javascript code to add interaction and animation to your content her…" at bounding box center [482, 208] width 623 height 270
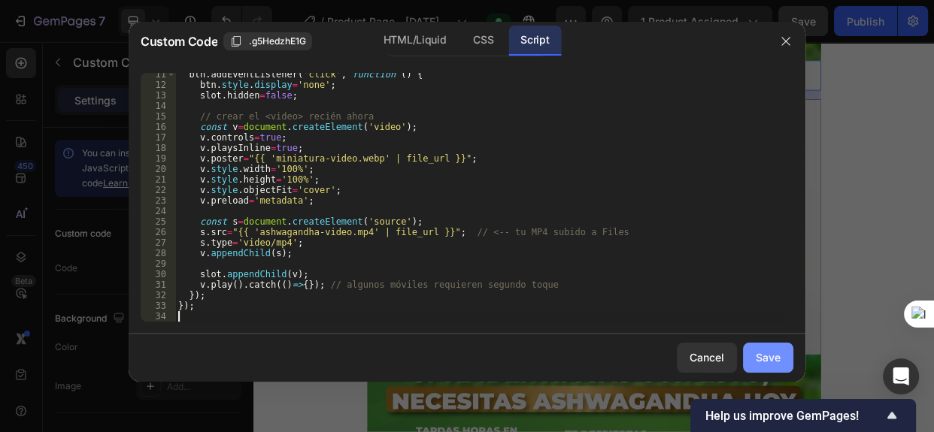
click at [768, 361] on div "Save" at bounding box center [768, 358] width 25 height 16
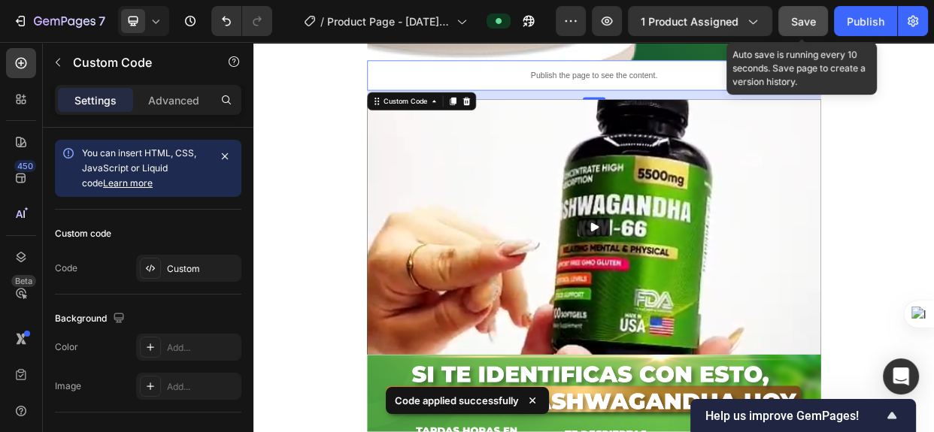
click at [800, 25] on span "Save" at bounding box center [803, 21] width 25 height 13
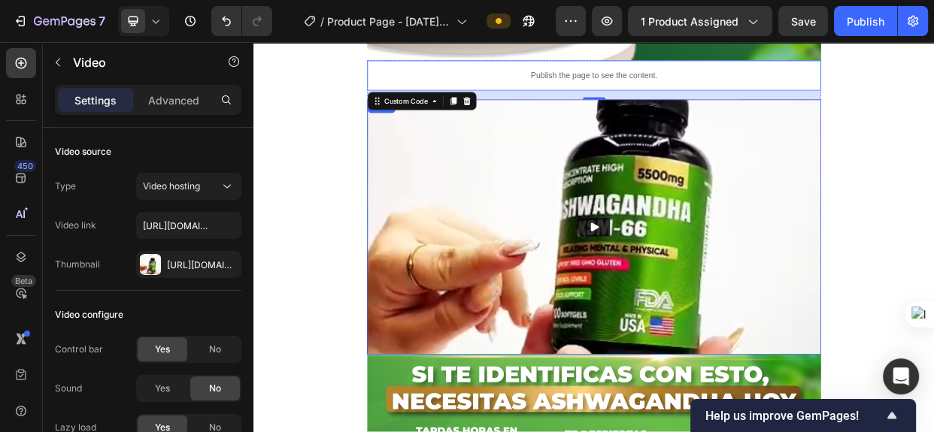
click at [439, 183] on img at bounding box center [705, 288] width 602 height 338
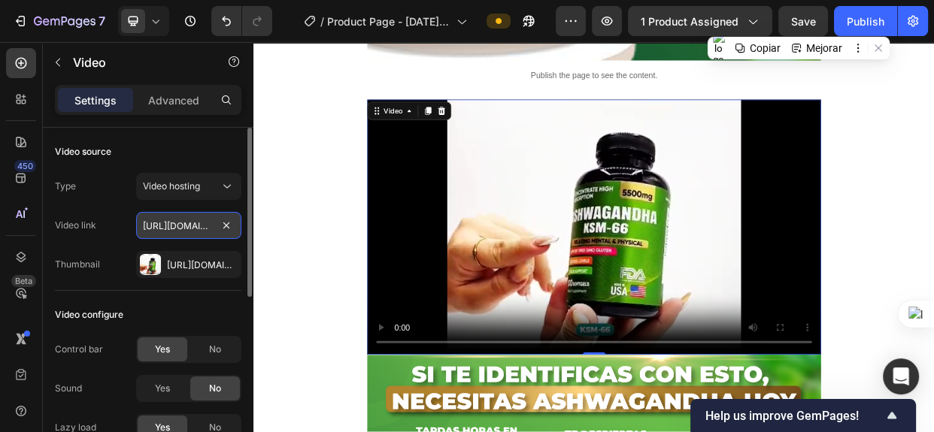
click at [152, 229] on input "https://cdn.shopify.com/videos/c/o/v/3dc2c555e8994b308d3910ca9c4dd7d8.mp4" at bounding box center [188, 225] width 105 height 27
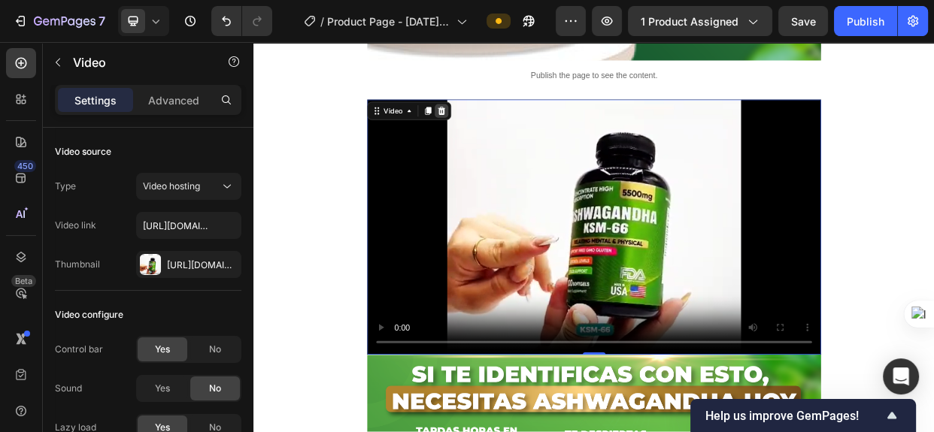
click at [502, 131] on icon at bounding box center [502, 134] width 12 height 12
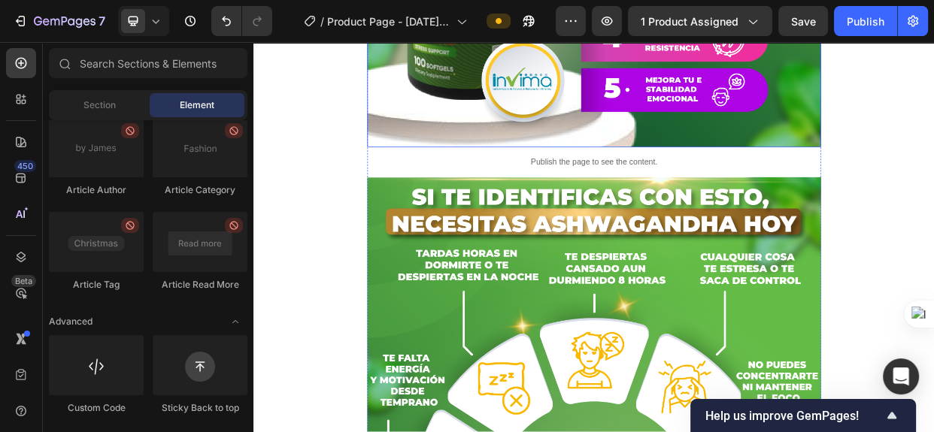
scroll to position [1640, 0]
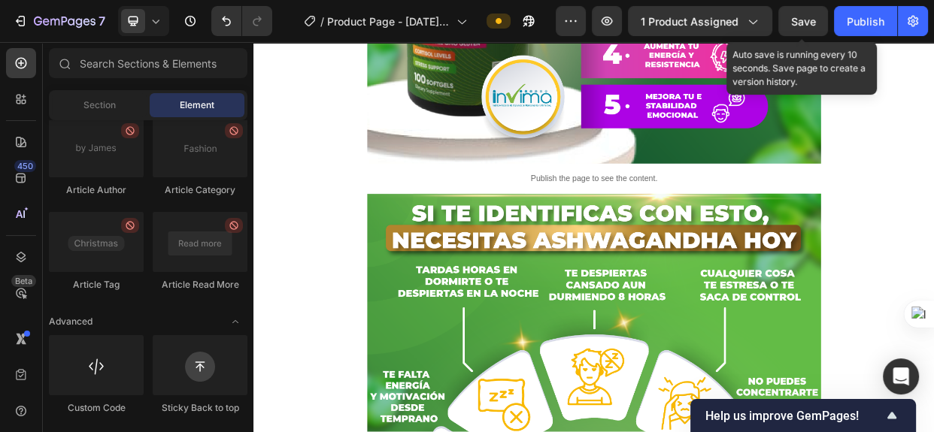
drag, startPoint x: 800, startPoint y: 21, endPoint x: 811, endPoint y: 23, distance: 11.5
click at [801, 22] on span "Save" at bounding box center [803, 21] width 25 height 13
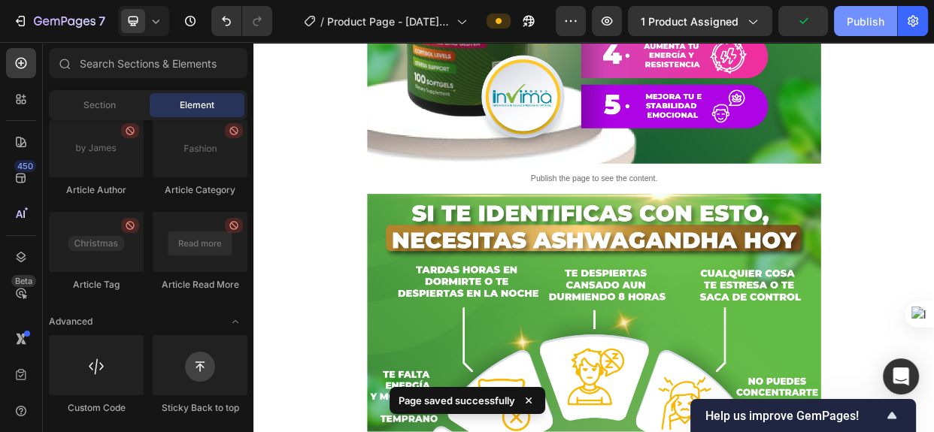
click at [854, 18] on div "Publish" at bounding box center [866, 22] width 38 height 16
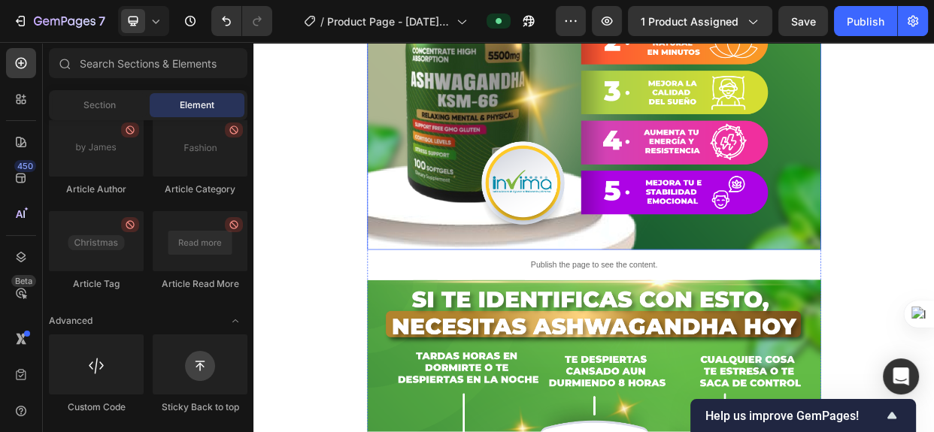
scroll to position [1504, 0]
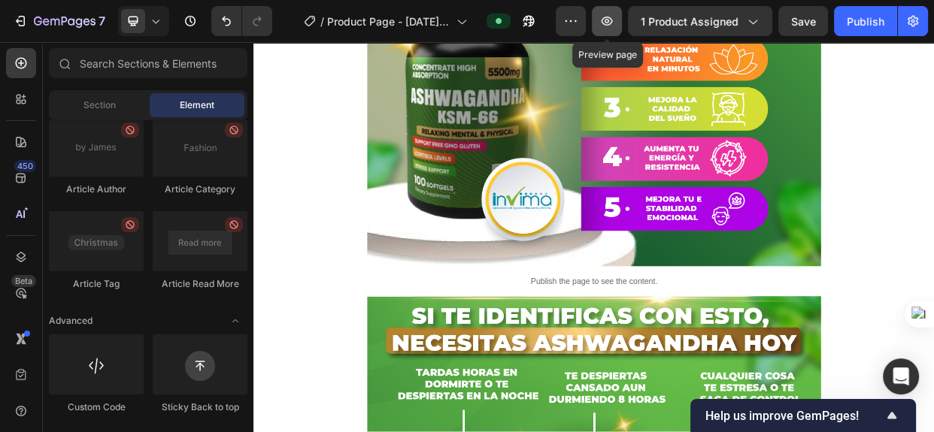
click at [609, 22] on icon "button" at bounding box center [607, 21] width 5 height 5
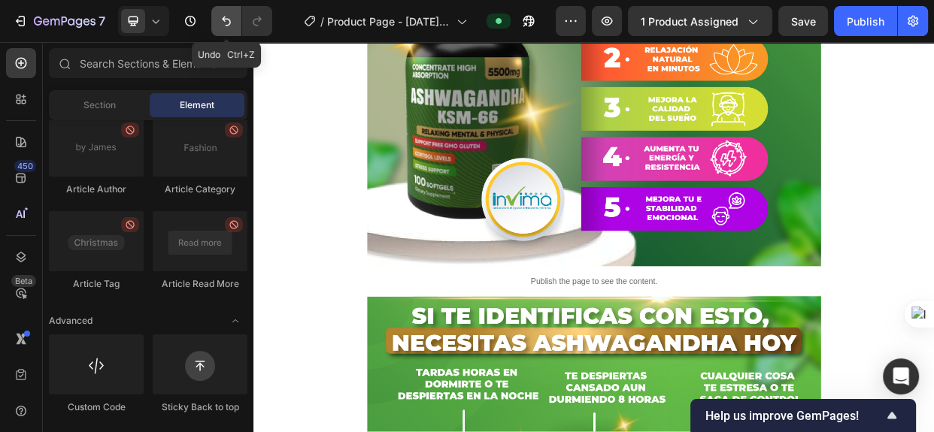
click at [226, 16] on icon "Undo/Redo" at bounding box center [226, 21] width 15 height 15
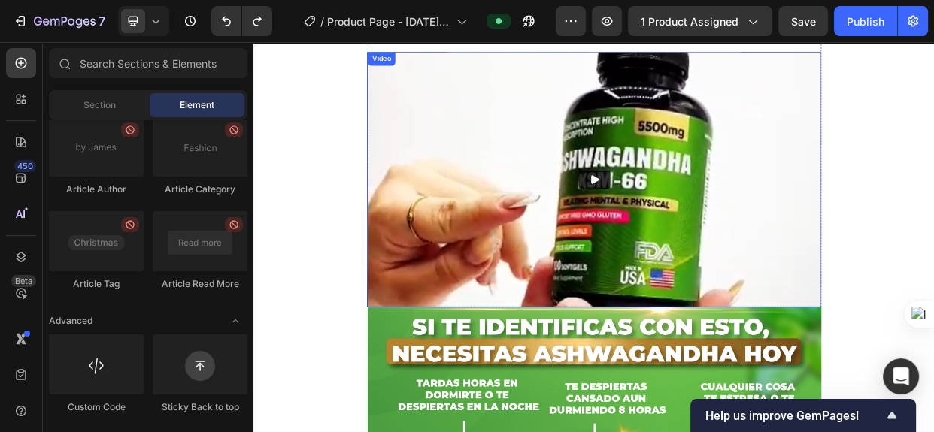
scroll to position [1914, 0]
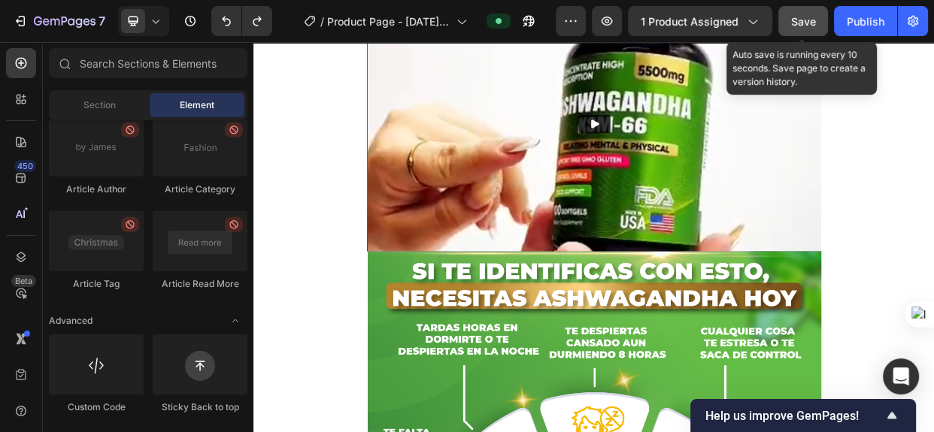
click at [809, 24] on span "Save" at bounding box center [803, 21] width 25 height 13
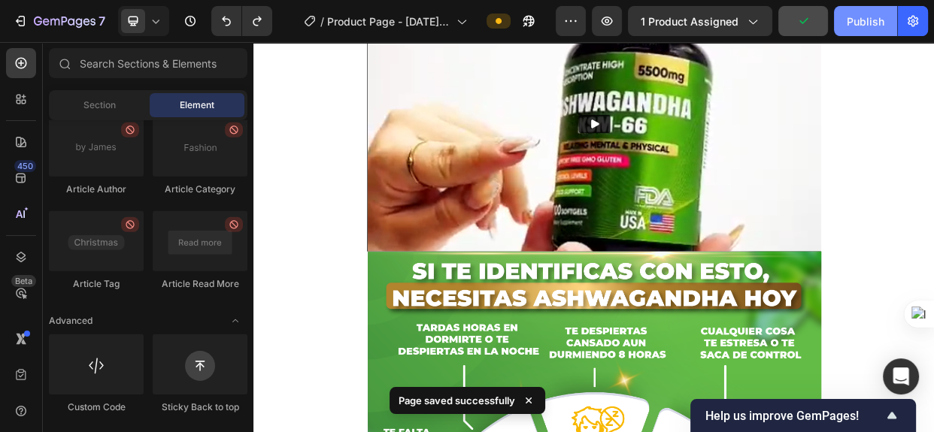
click at [851, 17] on div "Publish" at bounding box center [866, 22] width 38 height 16
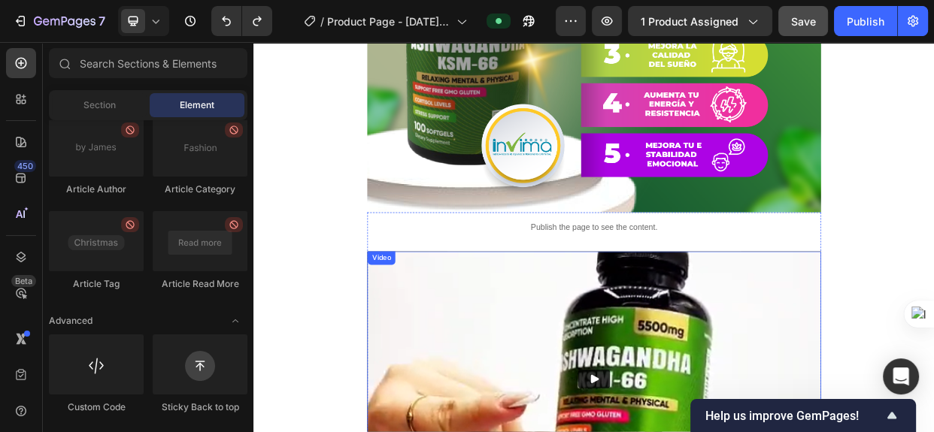
scroll to position [1572, 0]
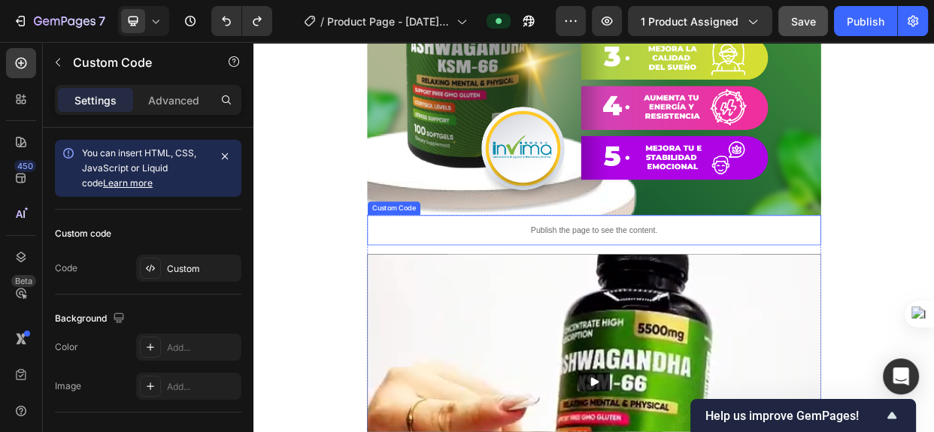
click at [470, 293] on p "Publish the page to see the content." at bounding box center [705, 292] width 602 height 16
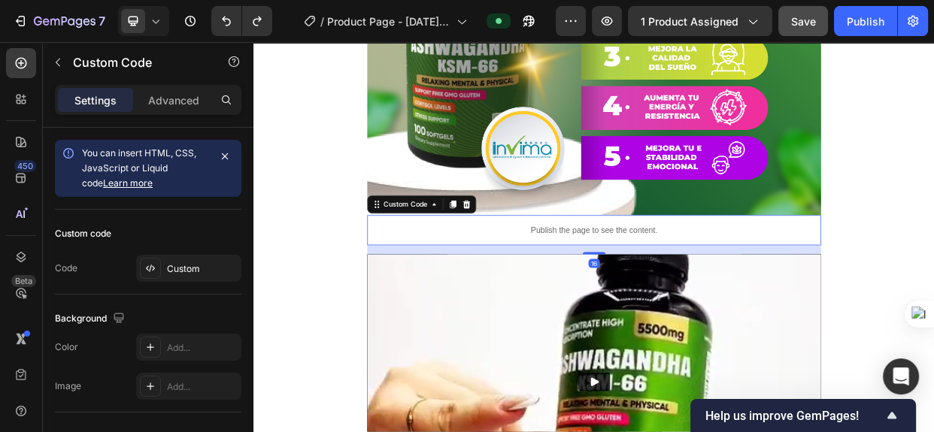
click at [470, 293] on p "Publish the page to see the content." at bounding box center [705, 292] width 602 height 16
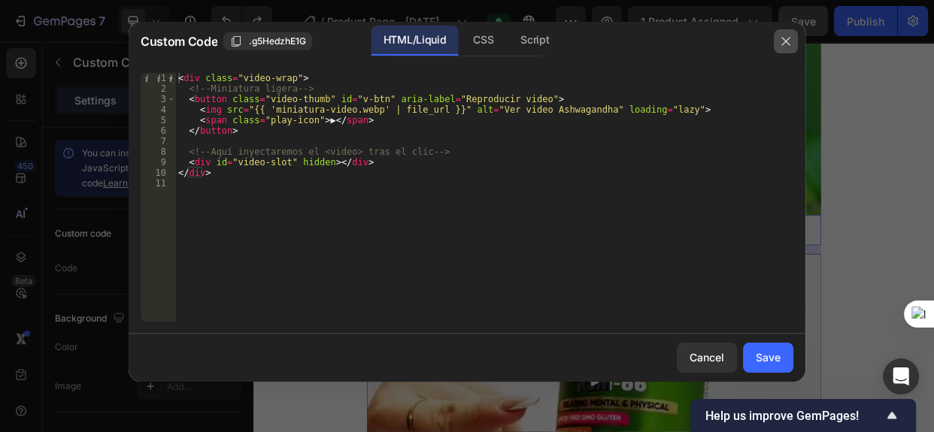
click at [790, 38] on icon "button" at bounding box center [786, 41] width 12 height 12
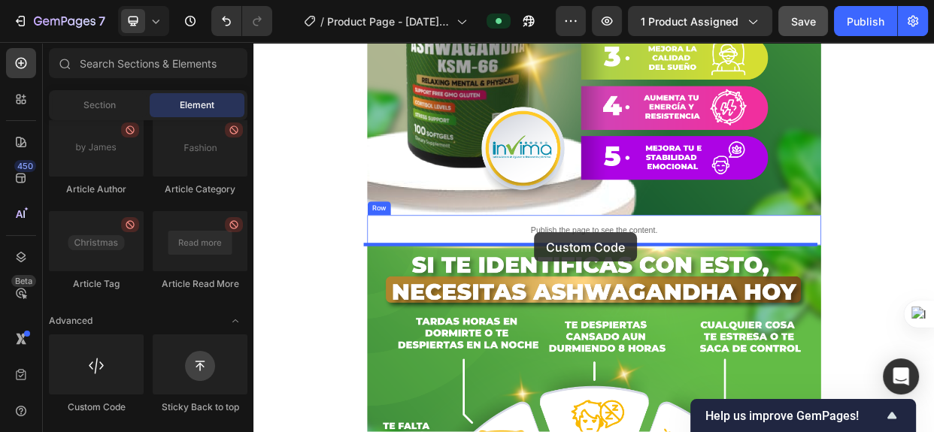
drag, startPoint x: 359, startPoint y: 425, endPoint x: 626, endPoint y: 295, distance: 297.0
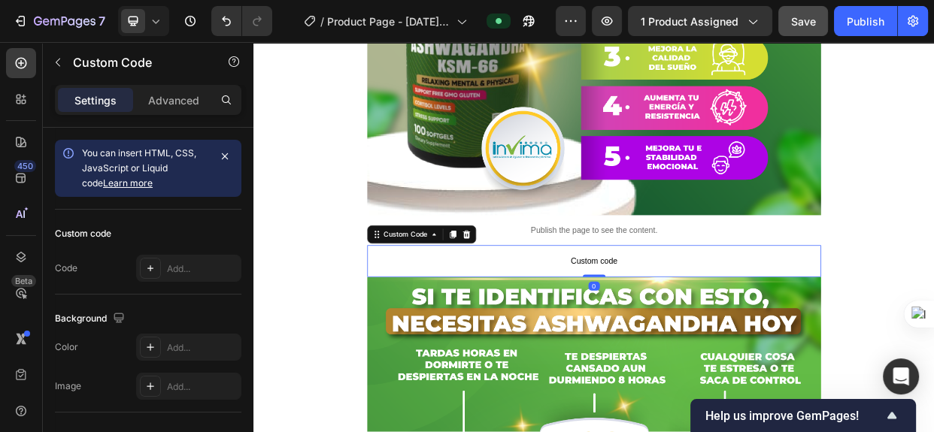
click at [687, 324] on span "Custom code" at bounding box center [705, 333] width 602 height 18
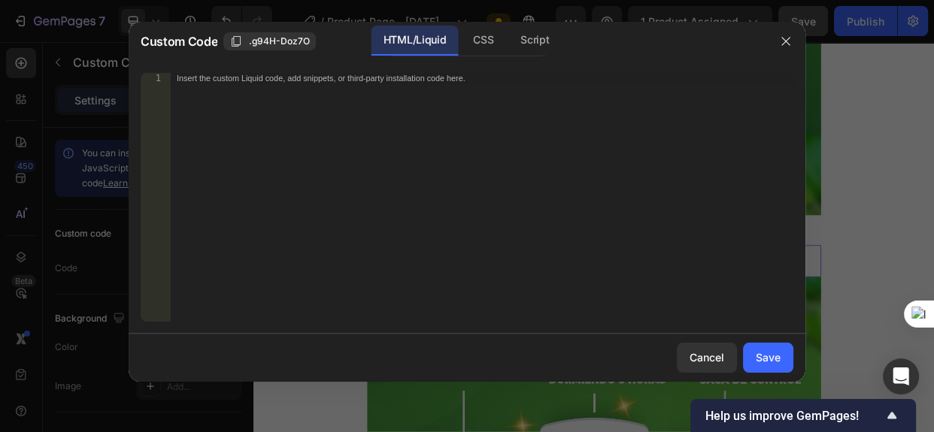
click at [325, 127] on div "Insert the custom Liquid code, add snippets, or third-party installation code h…" at bounding box center [482, 208] width 623 height 270
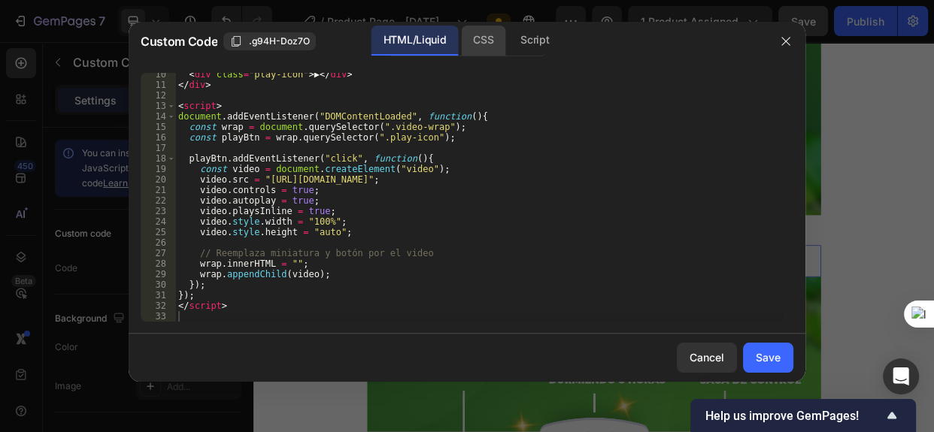
click at [491, 44] on div "CSS" at bounding box center [483, 41] width 44 height 30
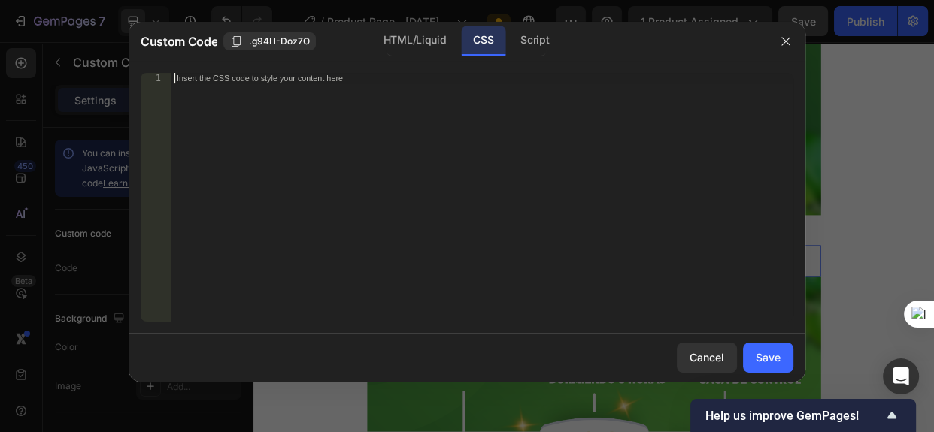
click at [229, 93] on div "Insert the CSS code to style your content here." at bounding box center [482, 208] width 623 height 270
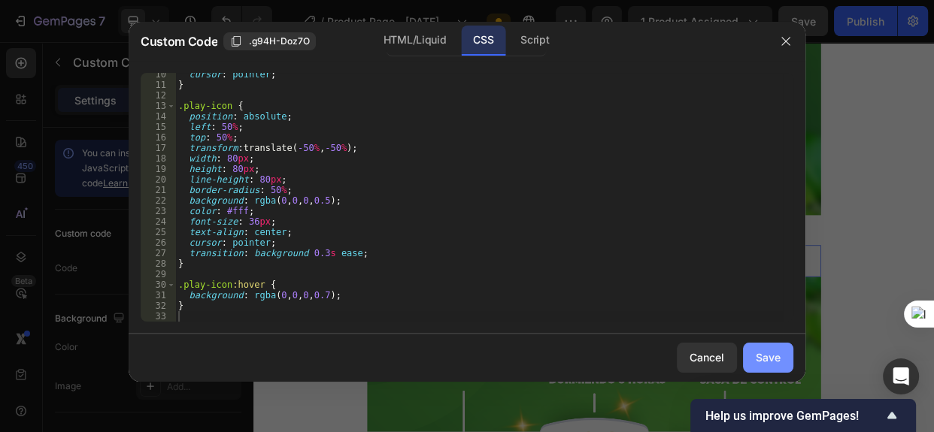
drag, startPoint x: 782, startPoint y: 355, endPoint x: 782, endPoint y: 347, distance: 8.3
click at [782, 355] on button "Save" at bounding box center [768, 358] width 50 height 30
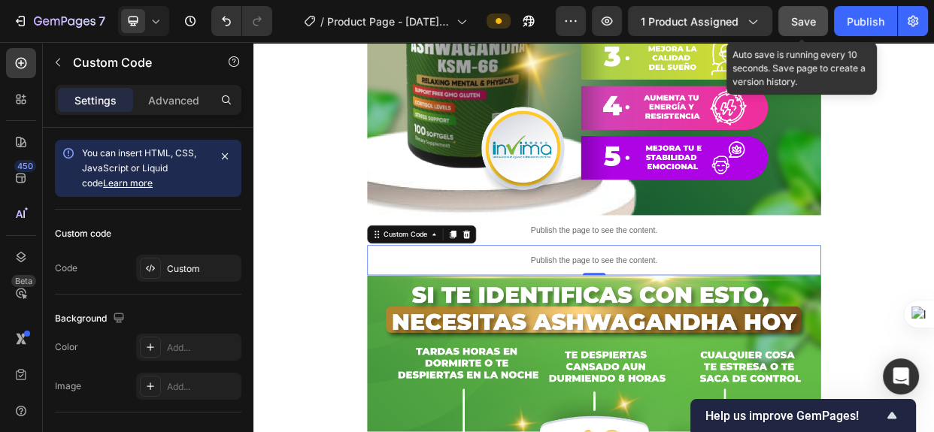
click at [798, 25] on span "Save" at bounding box center [803, 21] width 25 height 13
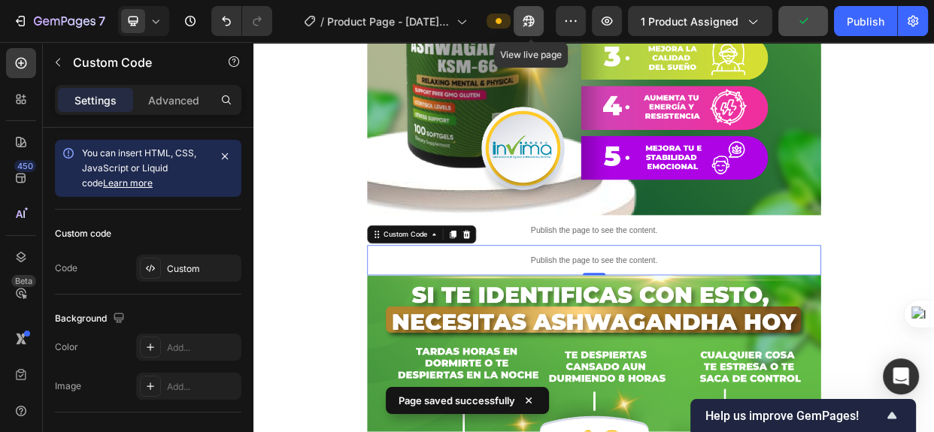
click at [532, 20] on icon "button" at bounding box center [528, 21] width 15 height 15
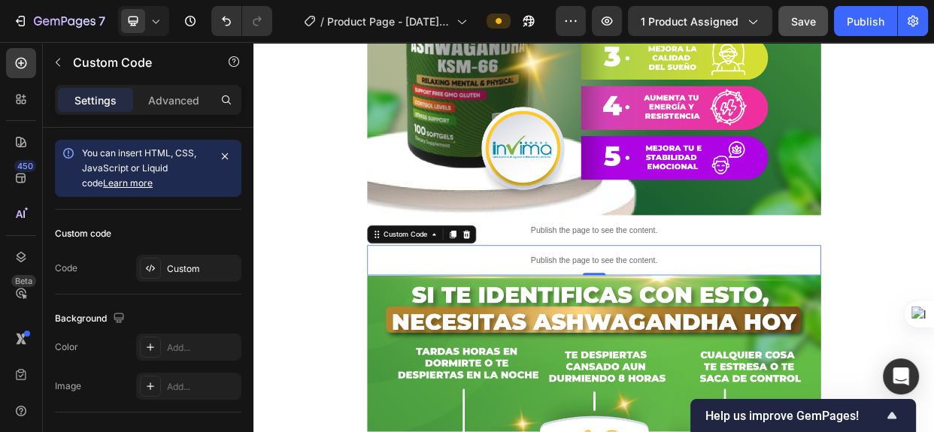
click at [646, 328] on p "Publish the page to see the content." at bounding box center [705, 332] width 602 height 16
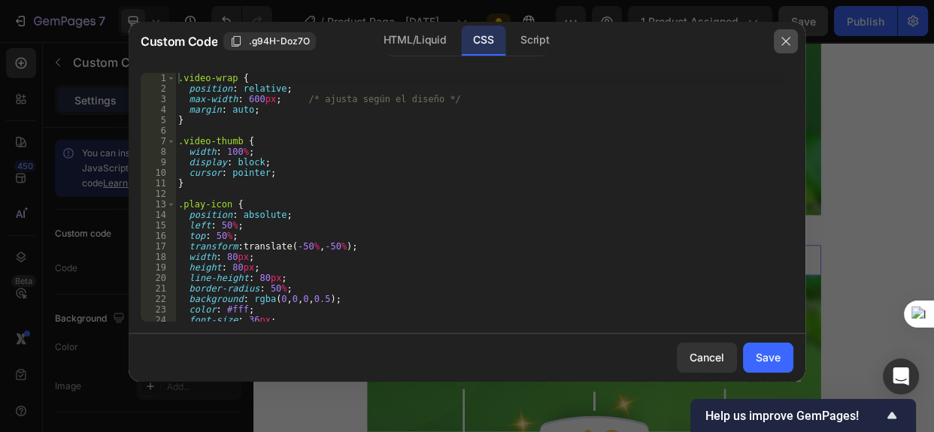
click at [787, 38] on icon "button" at bounding box center [786, 41] width 12 height 12
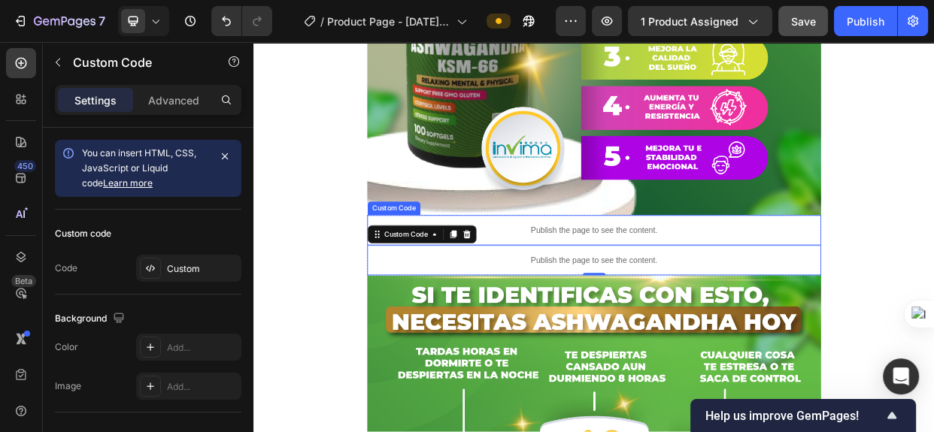
click at [651, 290] on p "Publish the page to see the content." at bounding box center [705, 292] width 602 height 16
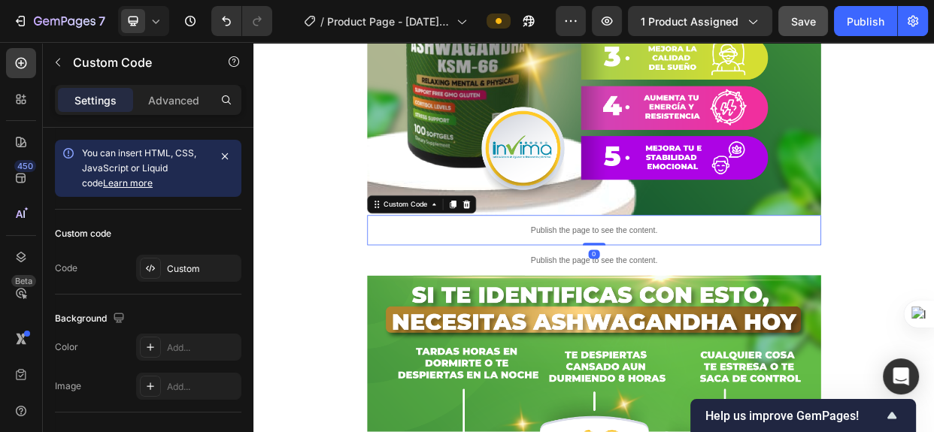
click at [651, 290] on p "Publish the page to see the content." at bounding box center [705, 292] width 602 height 16
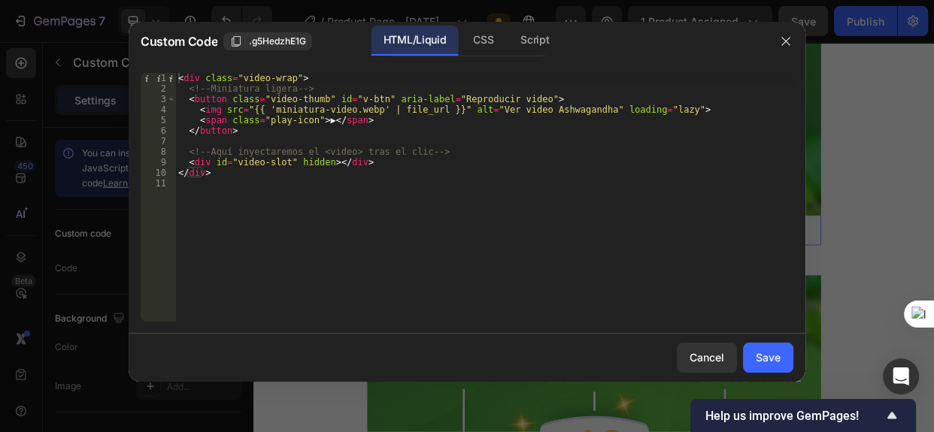
drag, startPoint x: 788, startPoint y: 37, endPoint x: 657, endPoint y: 172, distance: 188.8
click at [788, 38] on icon "button" at bounding box center [786, 41] width 12 height 12
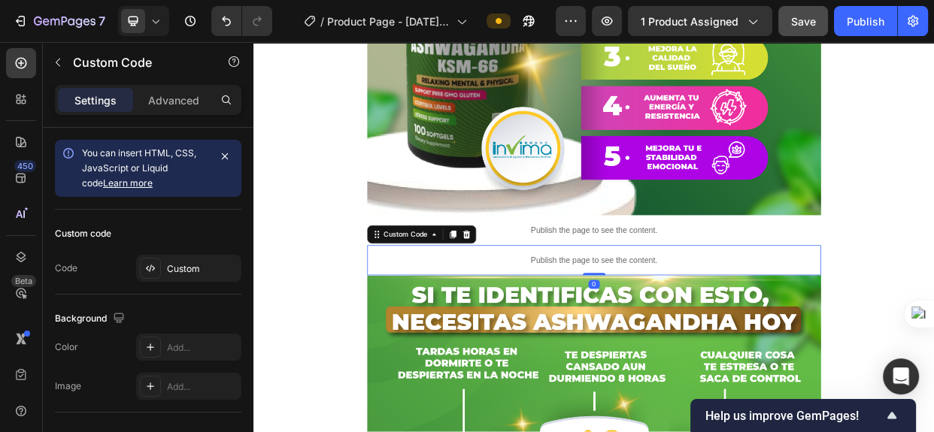
click at [689, 326] on p "Publish the page to see the content." at bounding box center [705, 332] width 602 height 16
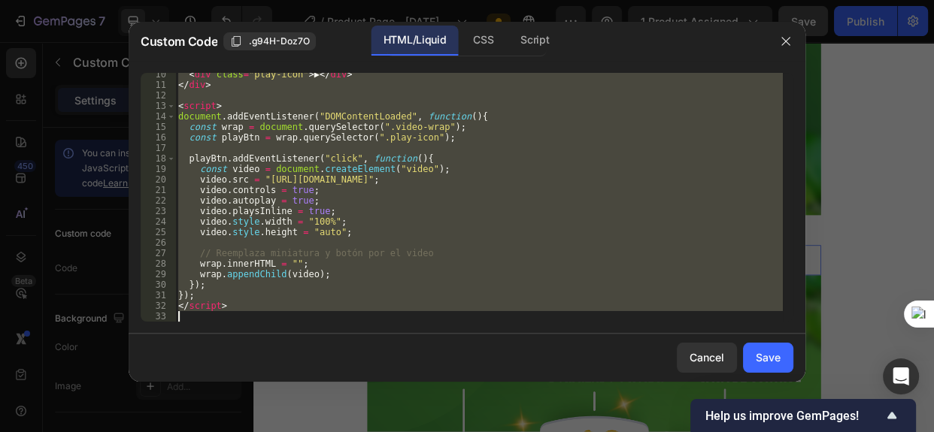
drag, startPoint x: 181, startPoint y: 78, endPoint x: 430, endPoint y: 376, distance: 388.7
click at [430, 376] on div "Custom Code .g94H-Doz7O HTML/Liquid CSS Script <div class="video-wrap"> 10 11 1…" at bounding box center [467, 202] width 677 height 360
type textarea "</script>"
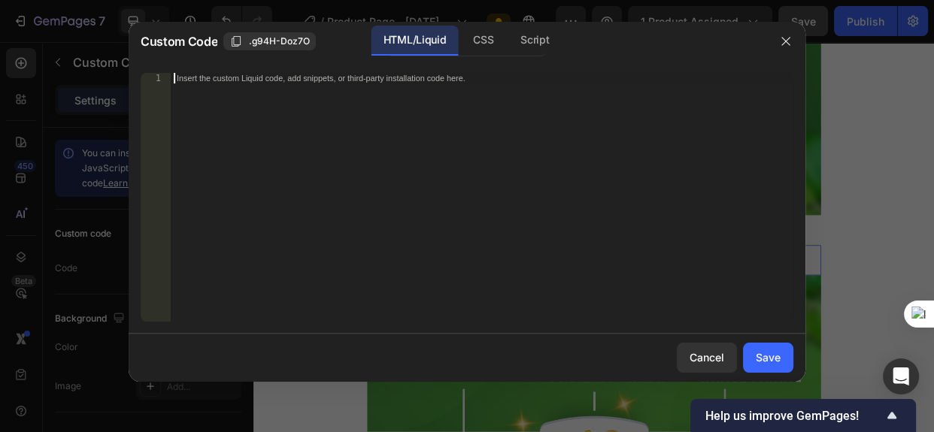
scroll to position [108, 0]
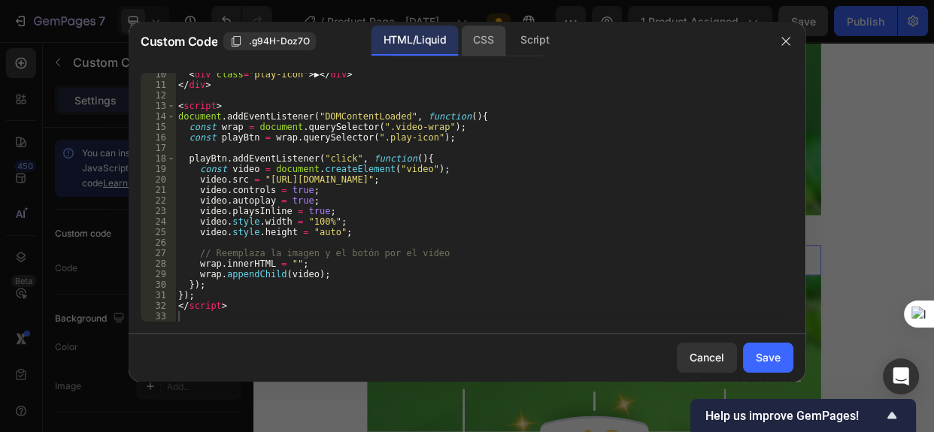
click at [492, 38] on div "CSS" at bounding box center [483, 41] width 44 height 30
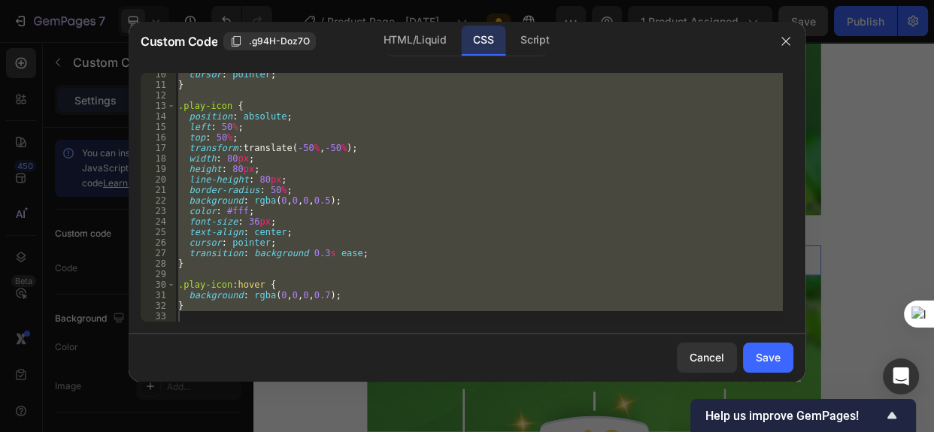
click at [193, 306] on div "cursor : pointer ; } .play-icon { position : absolute ; left : 50 % ; top : 50 …" at bounding box center [479, 197] width 608 height 249
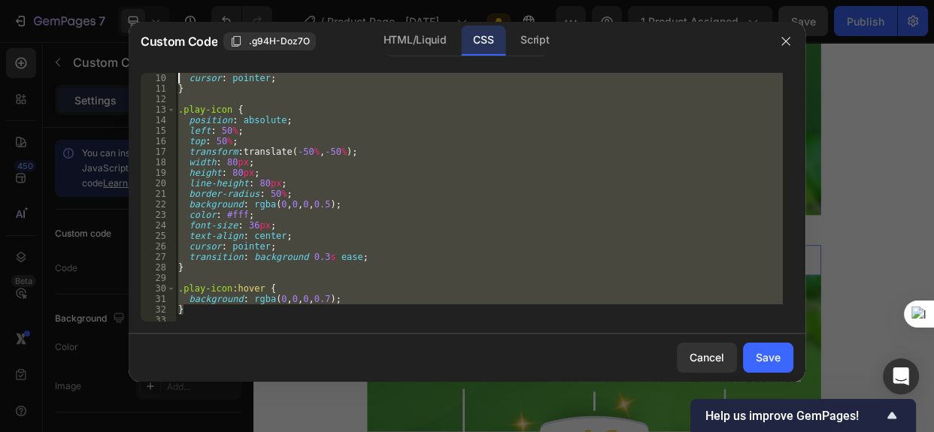
scroll to position [0, 0]
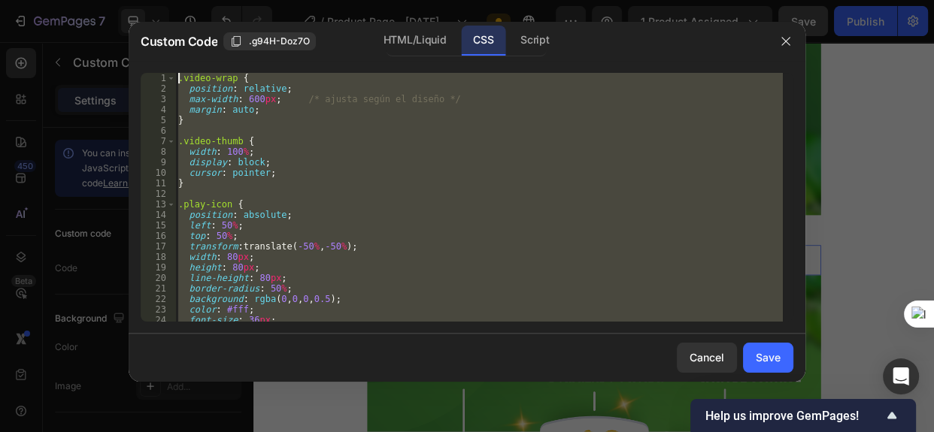
drag, startPoint x: 196, startPoint y: 307, endPoint x: 86, endPoint y: 21, distance: 306.2
click at [86, 21] on div "Custom Code .g94H-Doz7O HTML/Liquid CSS Script } 1 2 3 4 5 6 7 8 9 10 11 12 13 …" at bounding box center [467, 216] width 934 height 432
type textarea ".video-wrap { position: relative;"
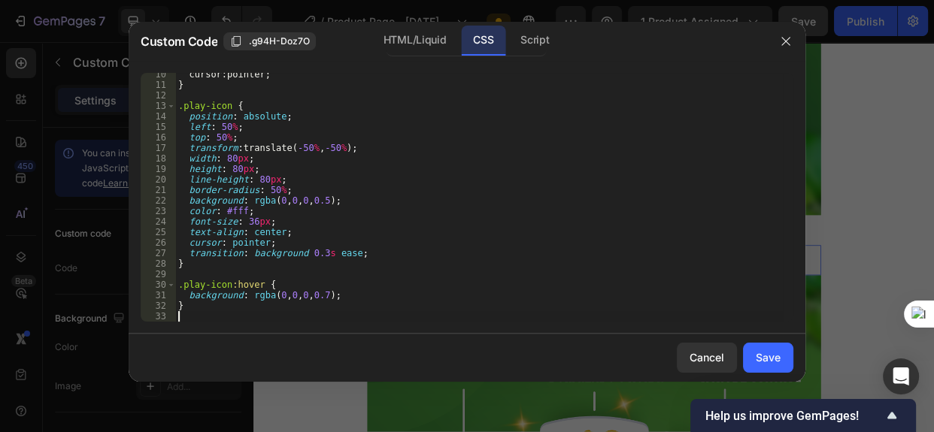
scroll to position [98, 0]
click at [761, 345] on button "Save" at bounding box center [768, 358] width 50 height 30
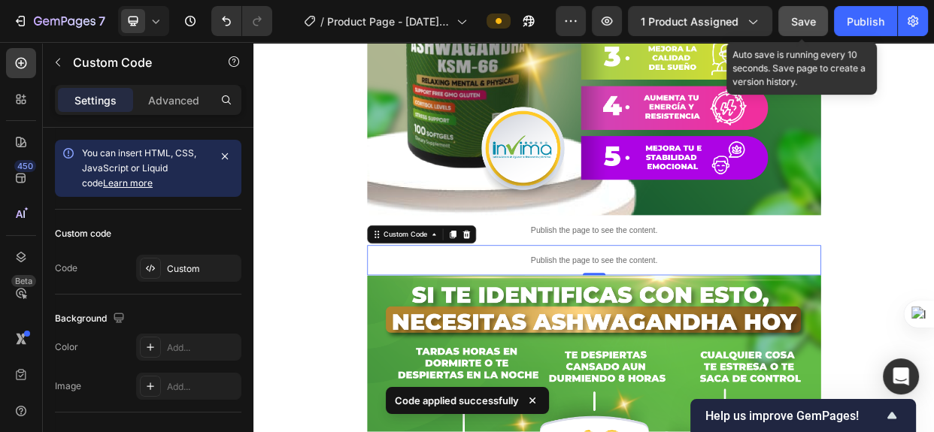
click at [800, 21] on span "Save" at bounding box center [803, 21] width 25 height 13
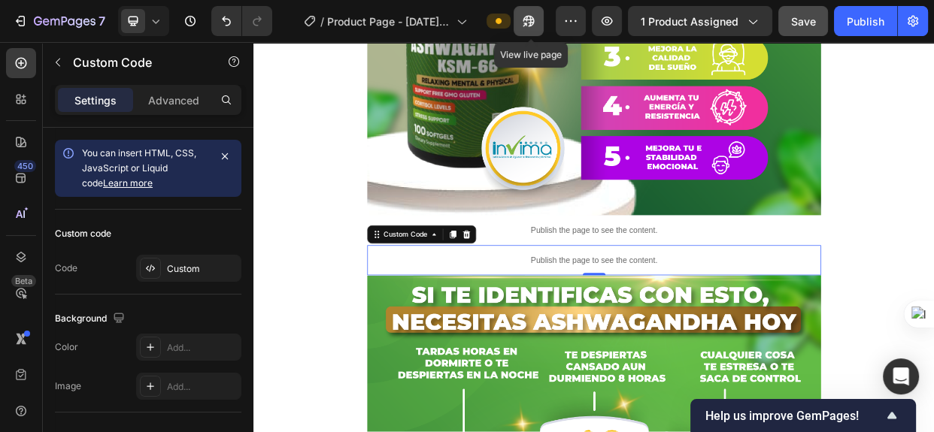
click at [527, 29] on button "button" at bounding box center [529, 21] width 30 height 30
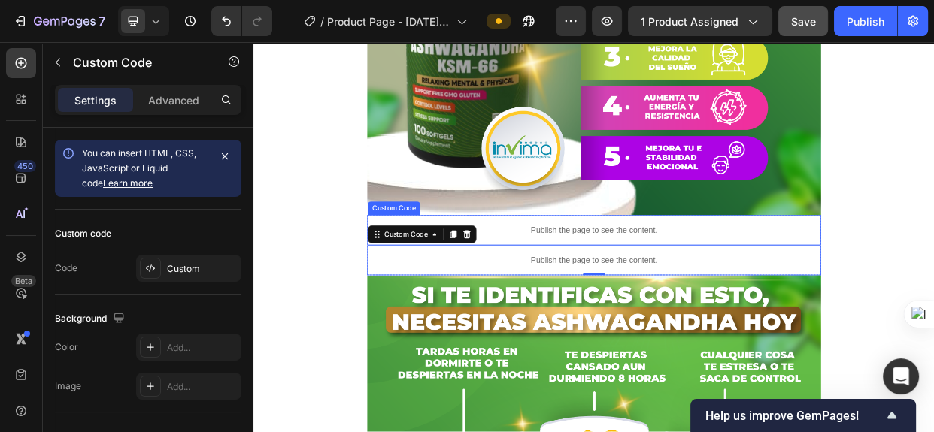
click at [766, 281] on div "Publish the page to see the content." at bounding box center [705, 292] width 602 height 40
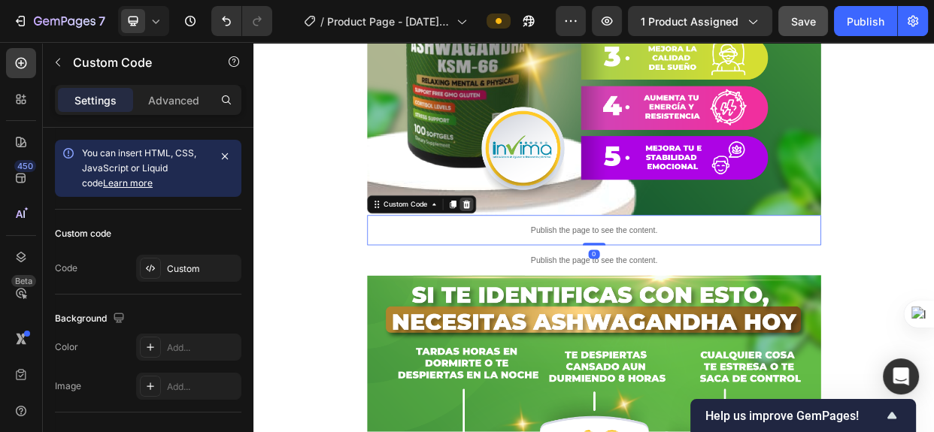
click at [538, 259] on div at bounding box center [536, 258] width 18 height 18
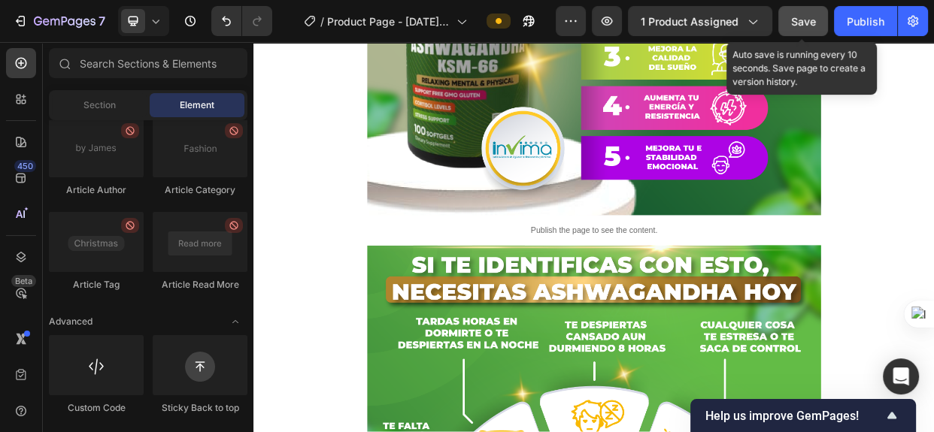
click at [808, 21] on span "Save" at bounding box center [803, 21] width 25 height 13
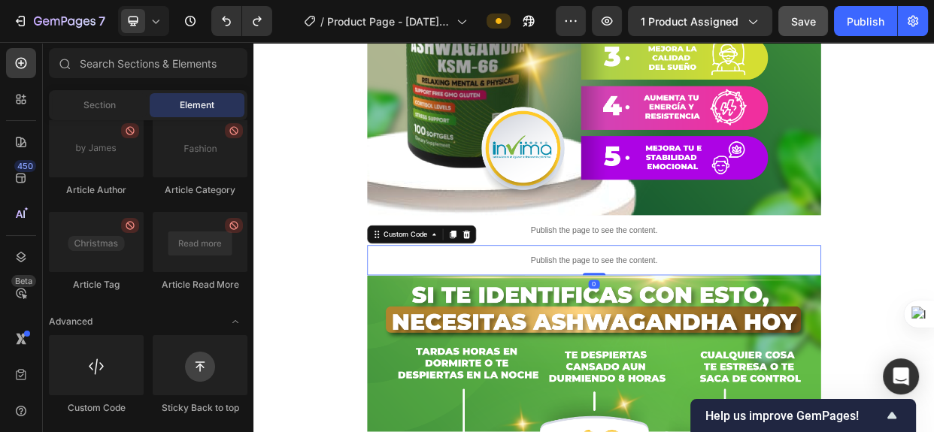
click at [664, 320] on div "Publish the page to see the content." at bounding box center [705, 332] width 602 height 40
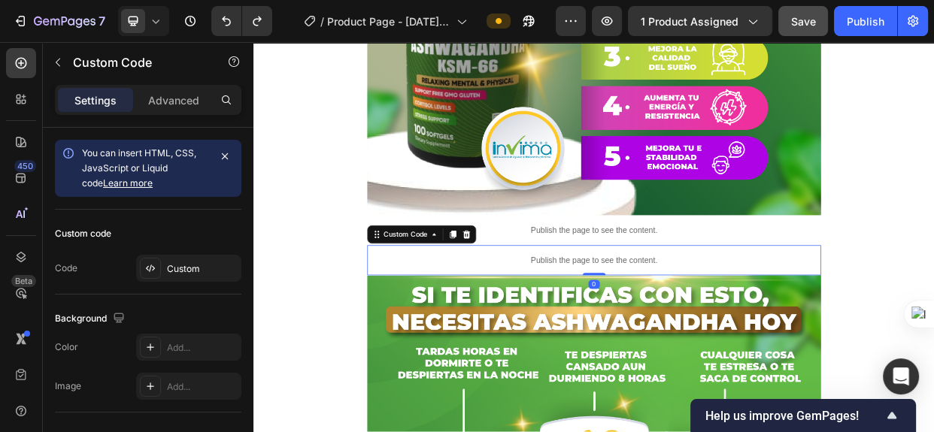
click at [664, 320] on div "Publish the page to see the content." at bounding box center [705, 332] width 602 height 40
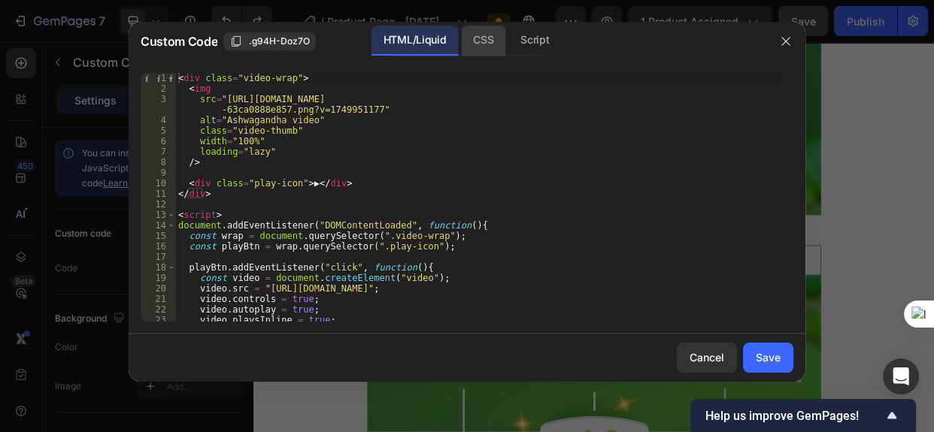
click at [490, 44] on div "CSS" at bounding box center [483, 41] width 44 height 30
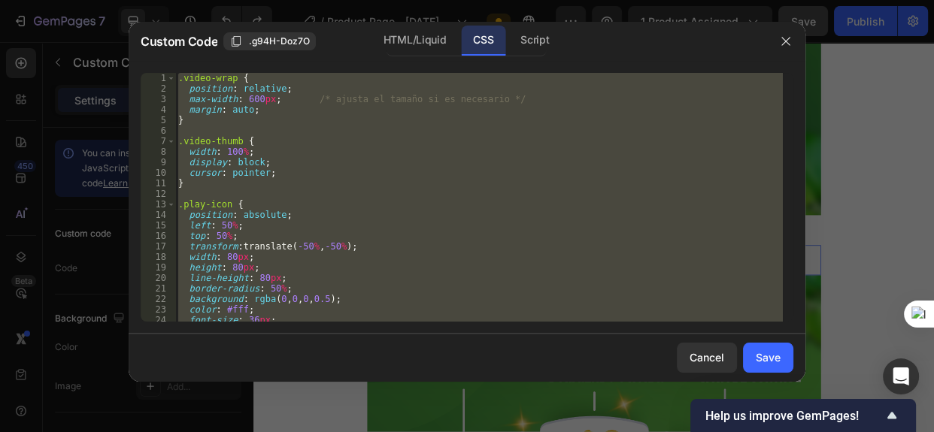
click at [193, 90] on div ".video-wrap { position : relative ; max-width : 600 px ; /* ajusta el tamaño si…" at bounding box center [479, 197] width 608 height 249
type textarea "position: relative;"
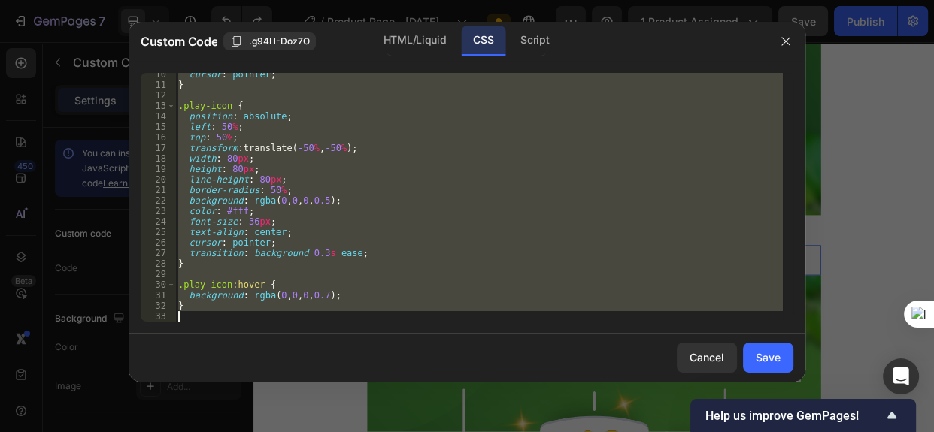
scroll to position [108, 0]
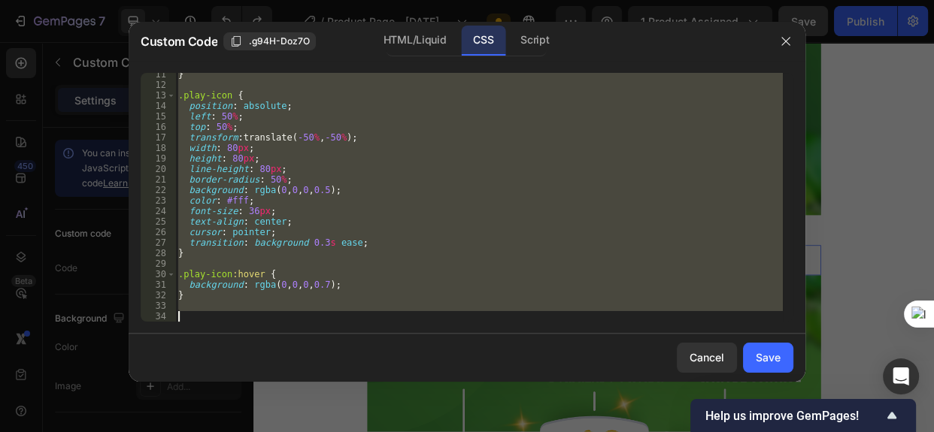
drag, startPoint x: 179, startPoint y: 77, endPoint x: 378, endPoint y: 255, distance: 266.3
click at [369, 335] on div "Custom Code .g94H-Doz7O HTML/Liquid CSS Script position: relative; 11 12 13 14 …" at bounding box center [467, 202] width 677 height 360
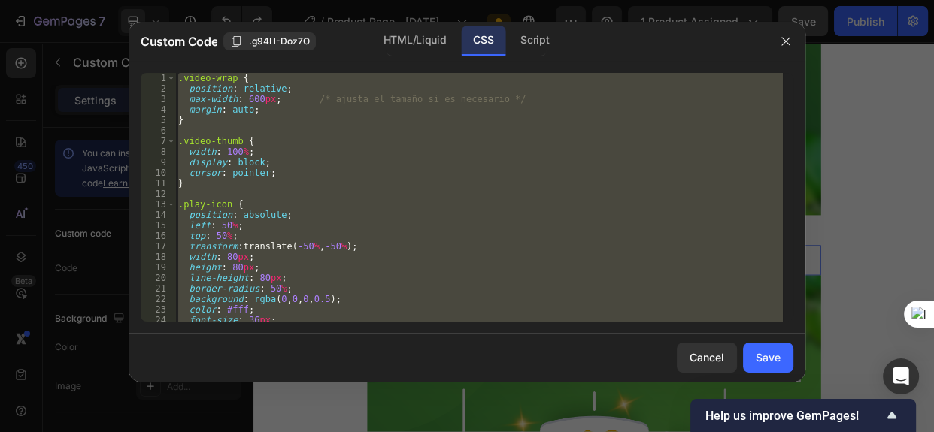
scroll to position [0, 0]
click at [391, 166] on div ".video-wrap { position : relative ; max-width : 600 px ; /* ajusta el tamaño si…" at bounding box center [479, 197] width 608 height 249
type textarea "display: block;"
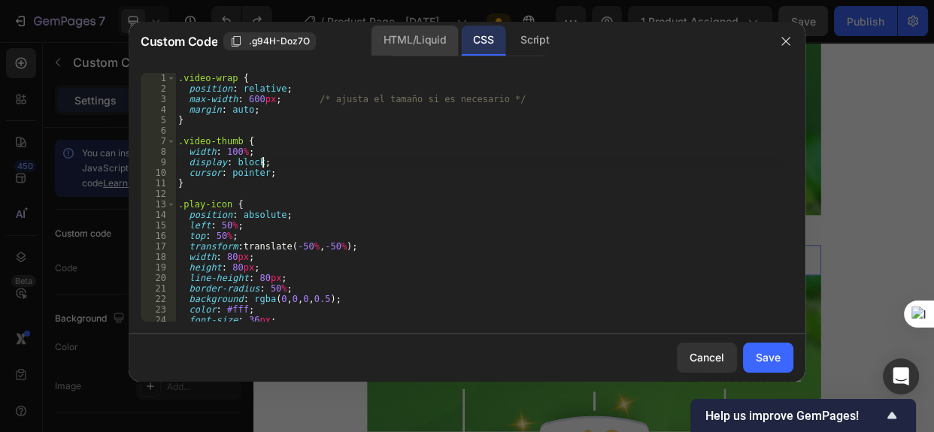
click at [396, 42] on div "HTML/Liquid" at bounding box center [415, 41] width 86 height 30
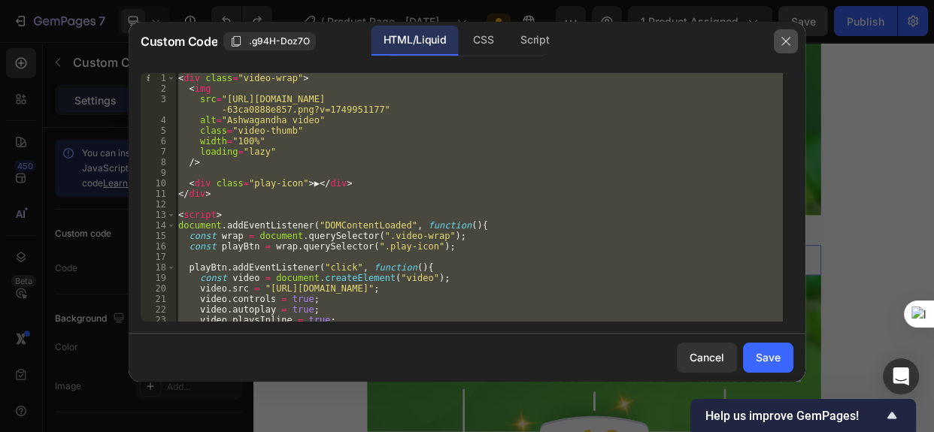
drag, startPoint x: 788, startPoint y: 38, endPoint x: 739, endPoint y: 63, distance: 54.5
click at [787, 38] on icon "button" at bounding box center [786, 41] width 12 height 12
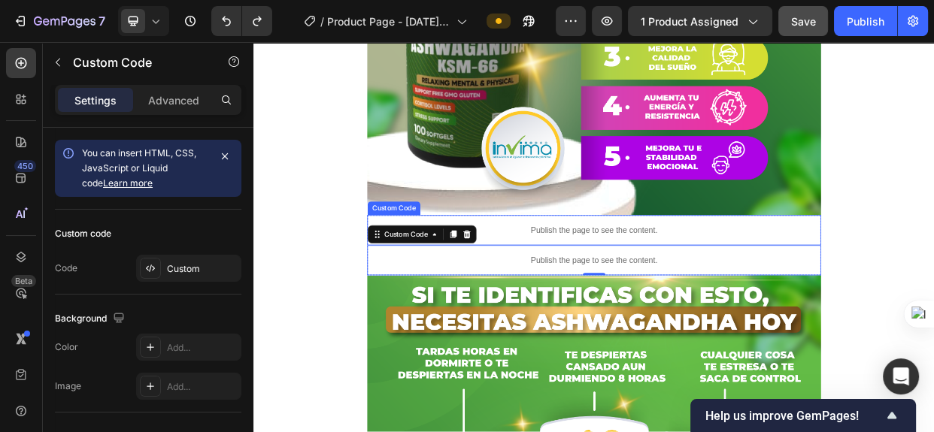
click at [617, 293] on p "Publish the page to see the content." at bounding box center [705, 292] width 602 height 16
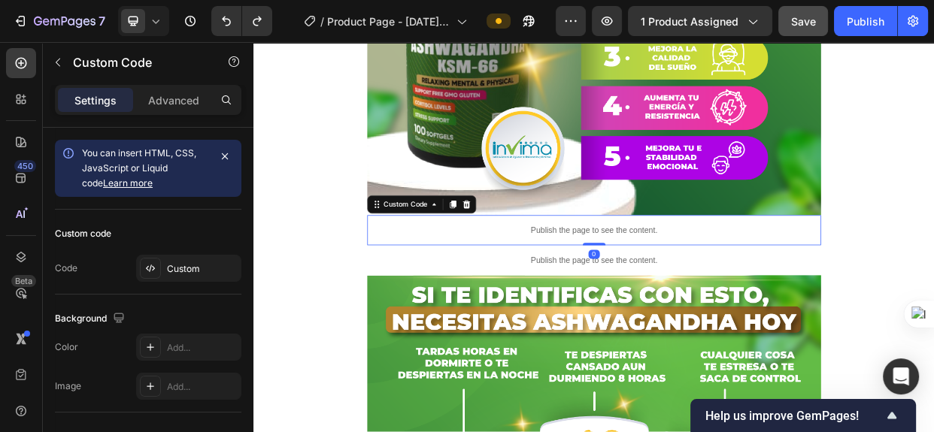
click at [617, 293] on p "Publish the page to see the content." at bounding box center [705, 292] width 602 height 16
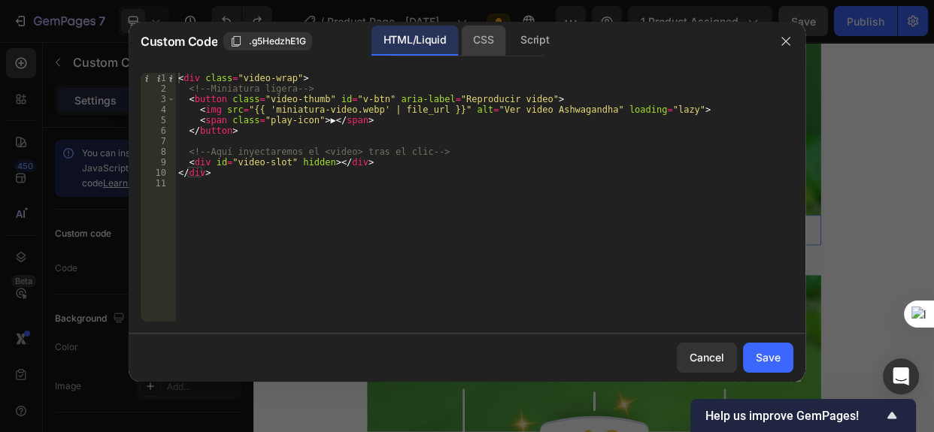
click at [481, 44] on div "CSS" at bounding box center [483, 41] width 44 height 30
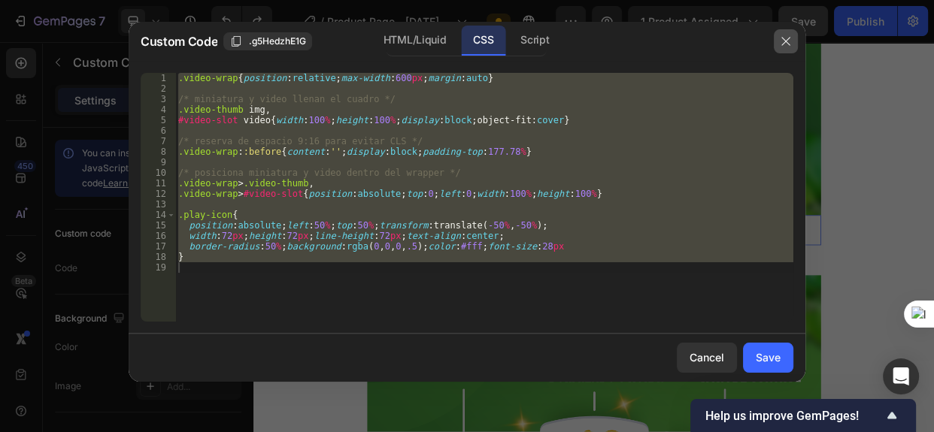
click at [788, 40] on icon "button" at bounding box center [786, 41] width 12 height 12
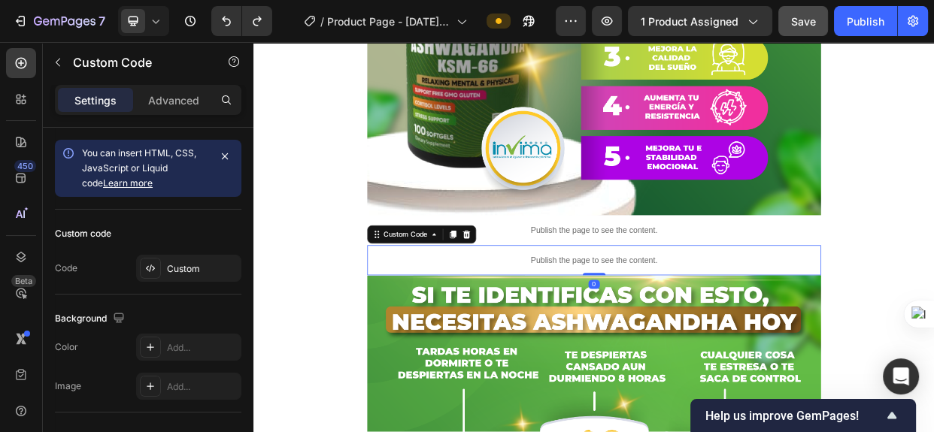
click at [646, 332] on p "Publish the page to see the content." at bounding box center [705, 332] width 602 height 16
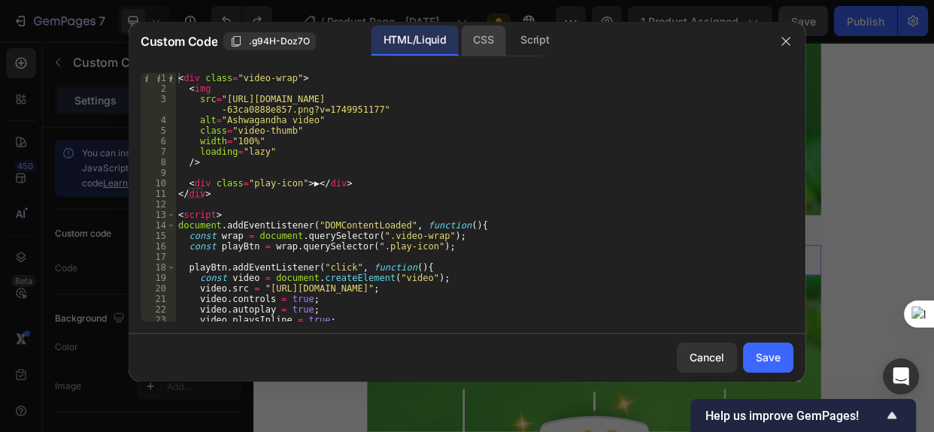
drag, startPoint x: 485, startPoint y: 38, endPoint x: 489, endPoint y: 47, distance: 9.1
click at [484, 41] on div "CSS" at bounding box center [483, 41] width 44 height 30
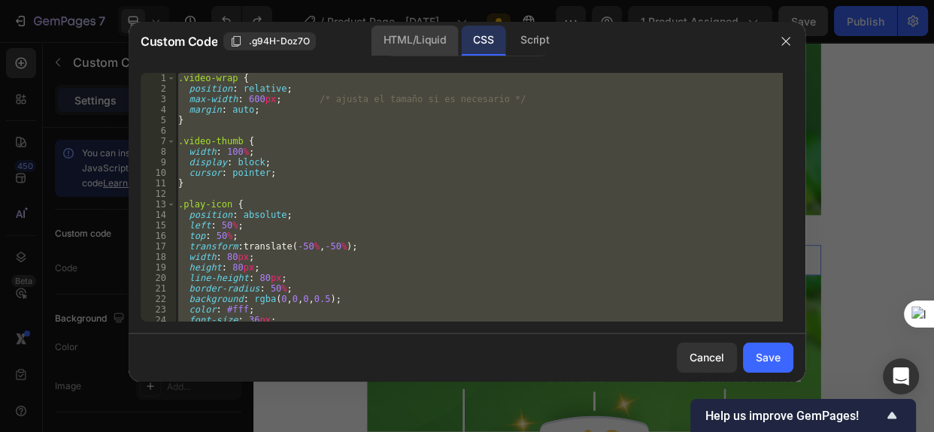
click at [411, 43] on div "HTML/Liquid" at bounding box center [415, 41] width 86 height 30
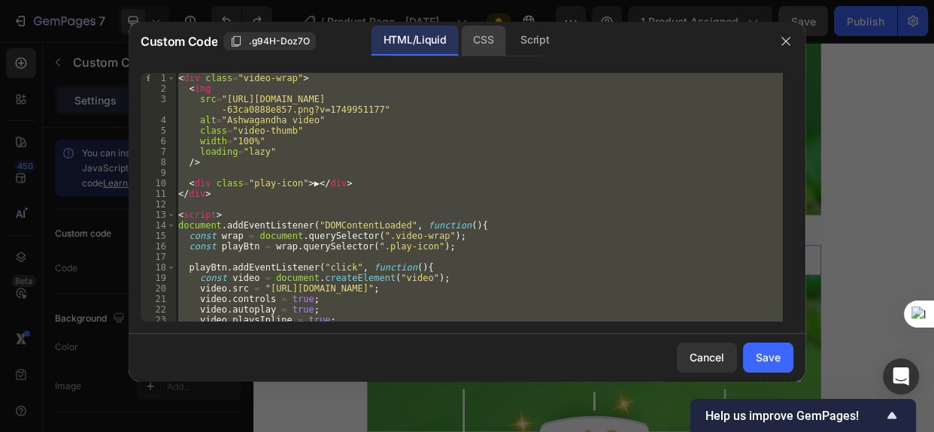
click at [489, 41] on div "CSS" at bounding box center [483, 41] width 44 height 30
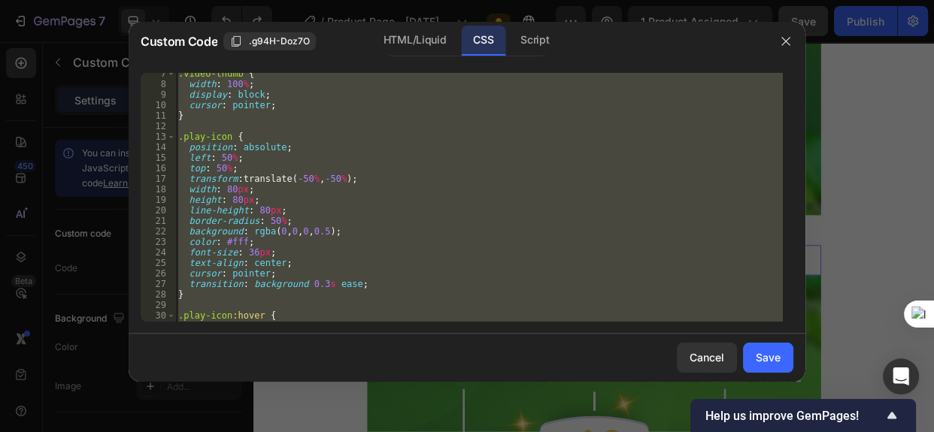
scroll to position [27, 0]
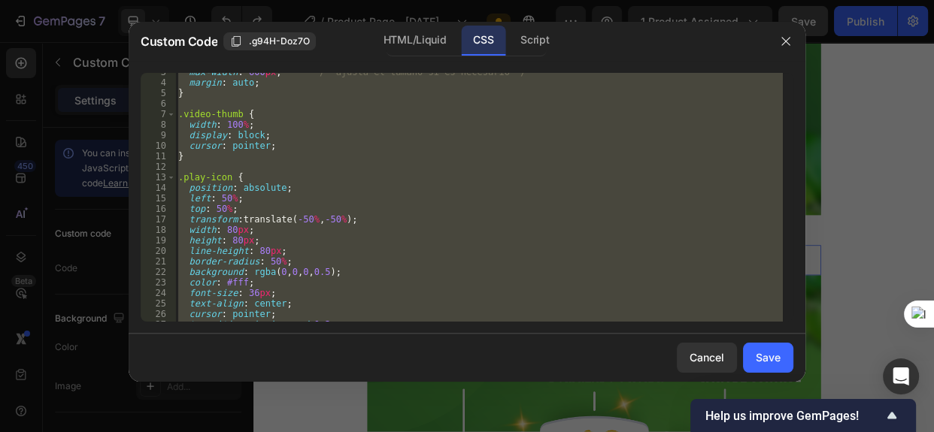
click at [181, 181] on div "max-width : 600 px ; /* ajusta el tamaño si es necesario */ margin : auto ; } .…" at bounding box center [479, 197] width 608 height 249
type textarea ".play-icon {"
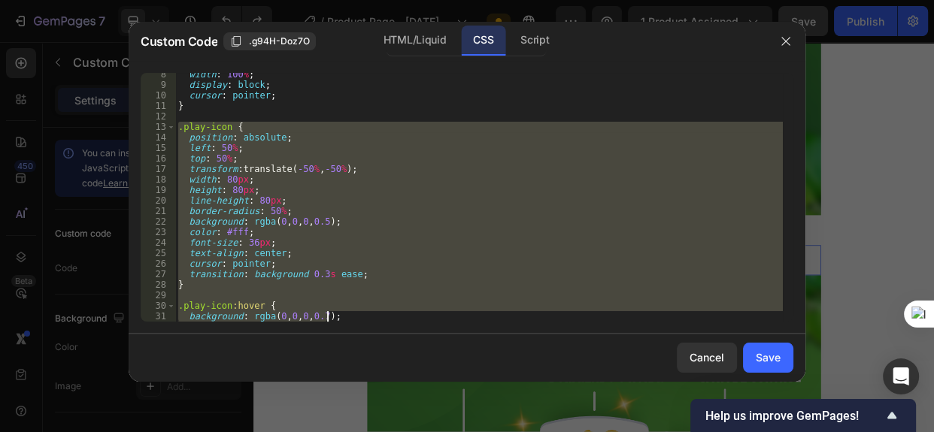
scroll to position [108, 0]
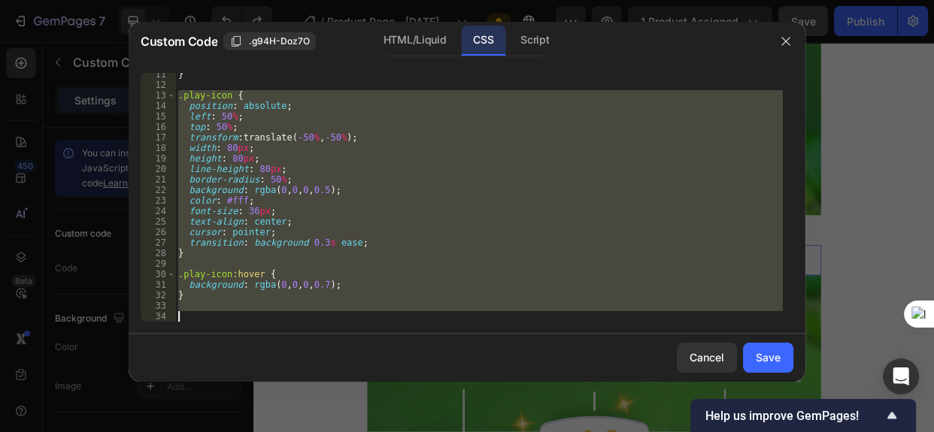
drag, startPoint x: 179, startPoint y: 175, endPoint x: 339, endPoint y: 337, distance: 228.2
click at [331, 338] on div "Custom Code .g94H-Doz7O HTML/Liquid CSS Script .play-icon { 11 12 13 14 15 16 1…" at bounding box center [467, 202] width 677 height 360
paste textarea
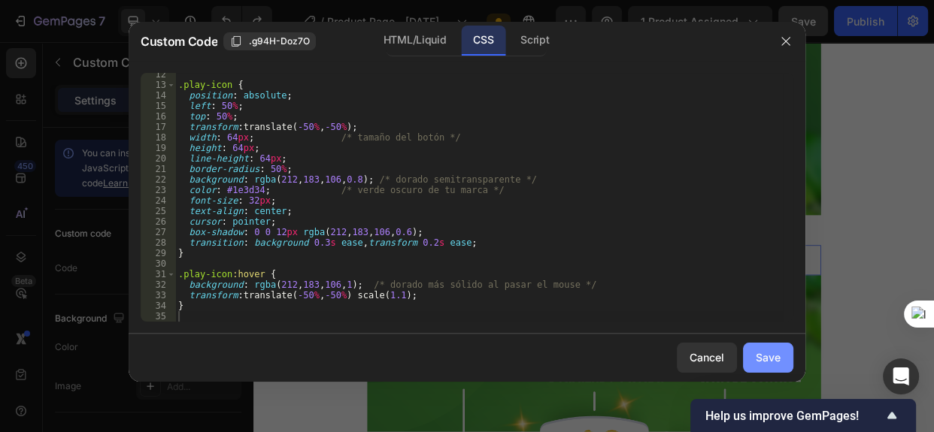
click at [776, 352] on div "Save" at bounding box center [768, 358] width 25 height 16
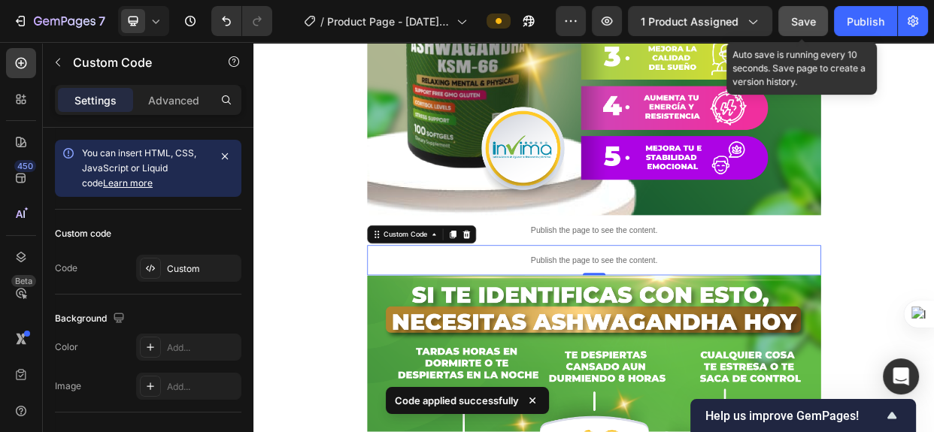
drag, startPoint x: 800, startPoint y: 18, endPoint x: 794, endPoint y: 22, distance: 7.7
click at [797, 18] on span "Save" at bounding box center [803, 21] width 25 height 13
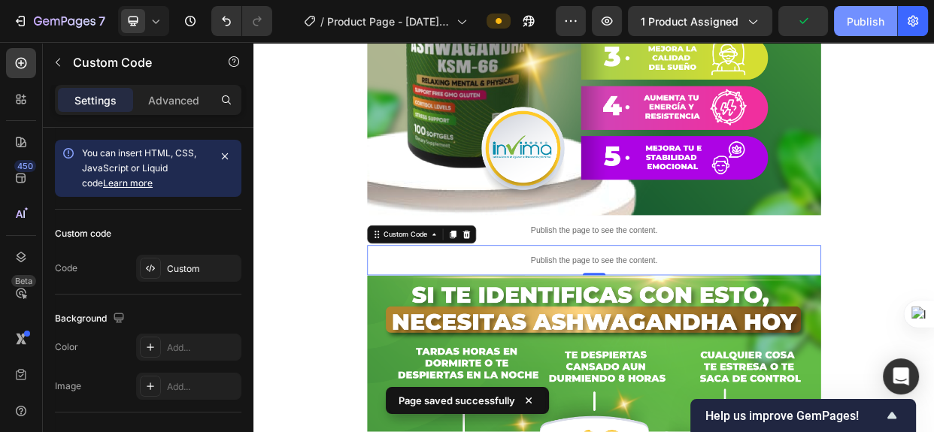
click at [871, 18] on div "Publish" at bounding box center [866, 22] width 38 height 16
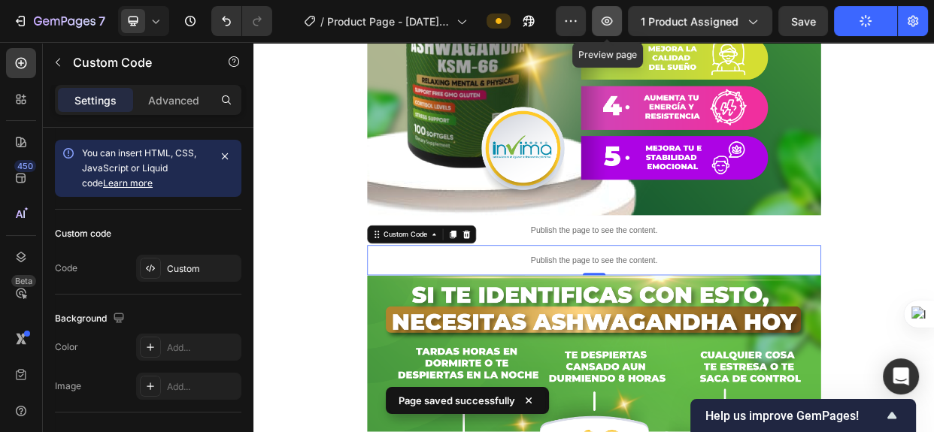
click at [610, 23] on icon "button" at bounding box center [606, 21] width 15 height 15
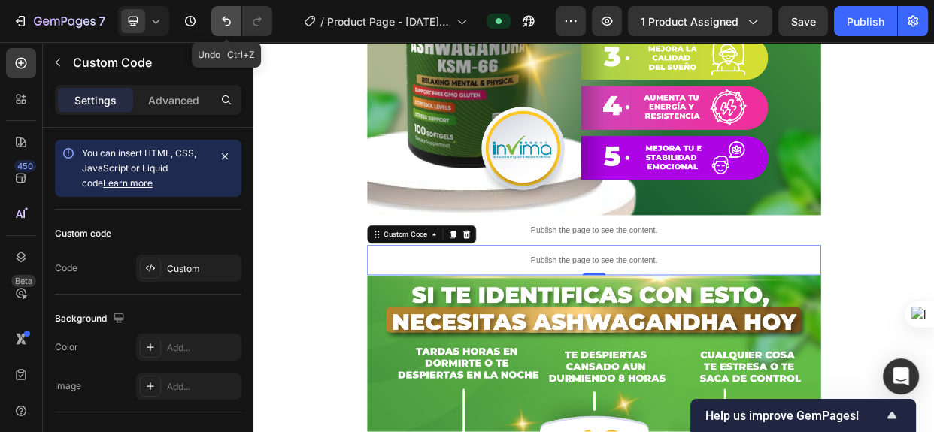
click at [228, 17] on icon "Undo/Redo" at bounding box center [226, 21] width 15 height 15
click at [690, 313] on div "Publish the page to see the content." at bounding box center [705, 332] width 602 height 40
click at [696, 326] on p "Publish the page to see the content." at bounding box center [705, 332] width 602 height 16
click at [696, 328] on p "Publish the page to see the content." at bounding box center [705, 332] width 602 height 16
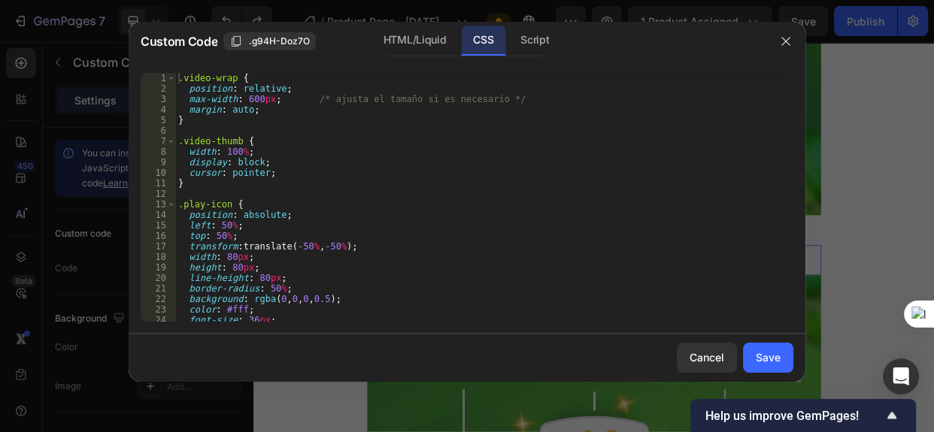
type textarea "font-size: 36px;"
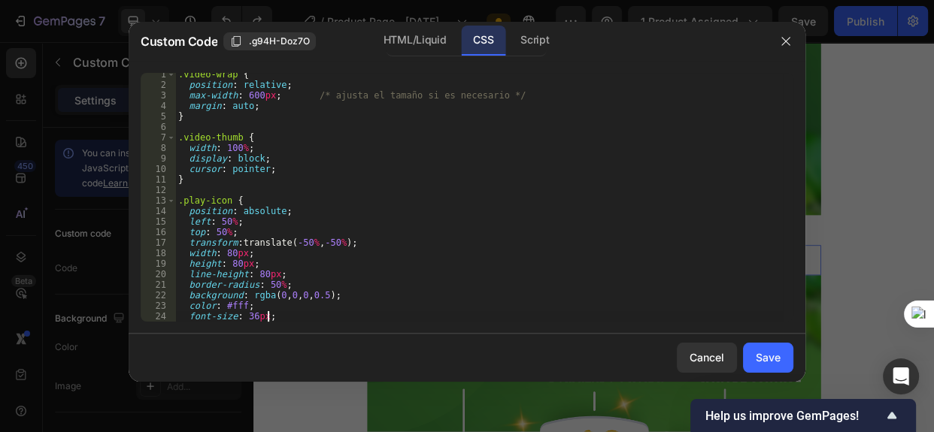
scroll to position [4, 0]
click at [294, 317] on div ".video-wrap { position : relative ; max-width : 600 px ; /* ajusta el tamaño si…" at bounding box center [479, 204] width 608 height 270
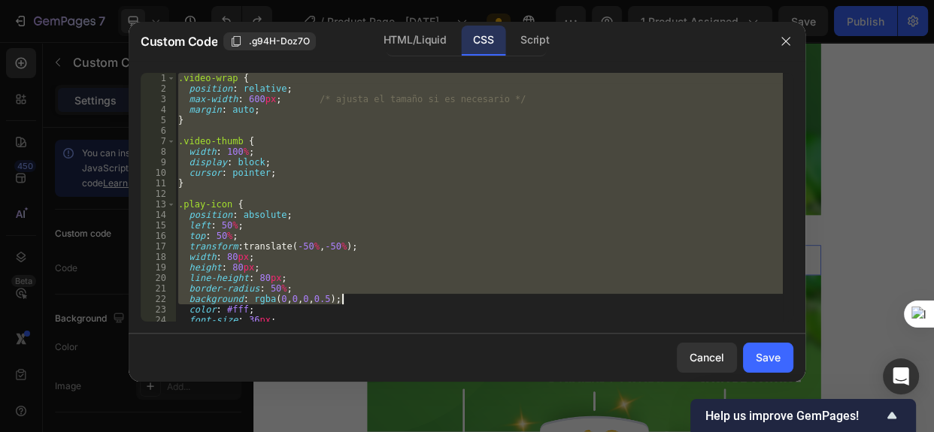
scroll to position [108, 0]
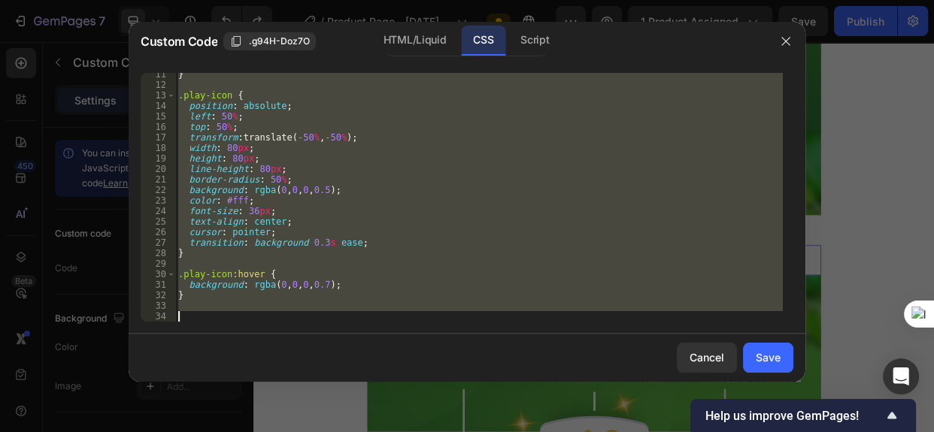
drag, startPoint x: 179, startPoint y: 80, endPoint x: 417, endPoint y: 357, distance: 364.8
click at [417, 357] on div "Custom Code .g94H-Doz7O HTML/Liquid CSS Script font-size: 36px; 11 12 13 14 15 …" at bounding box center [467, 202] width 677 height 360
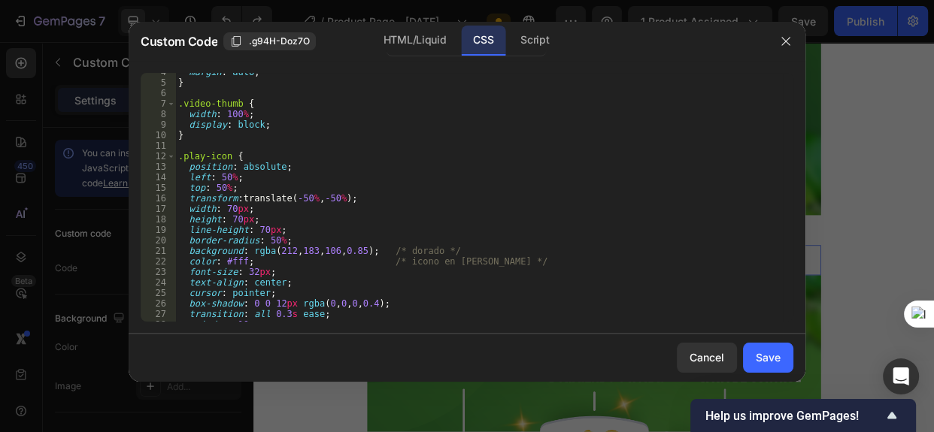
scroll to position [0, 0]
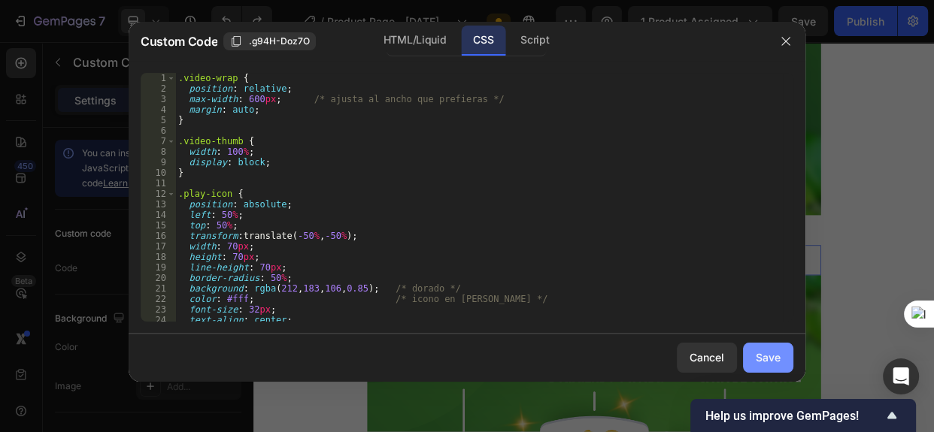
click at [773, 353] on div "Save" at bounding box center [768, 358] width 25 height 16
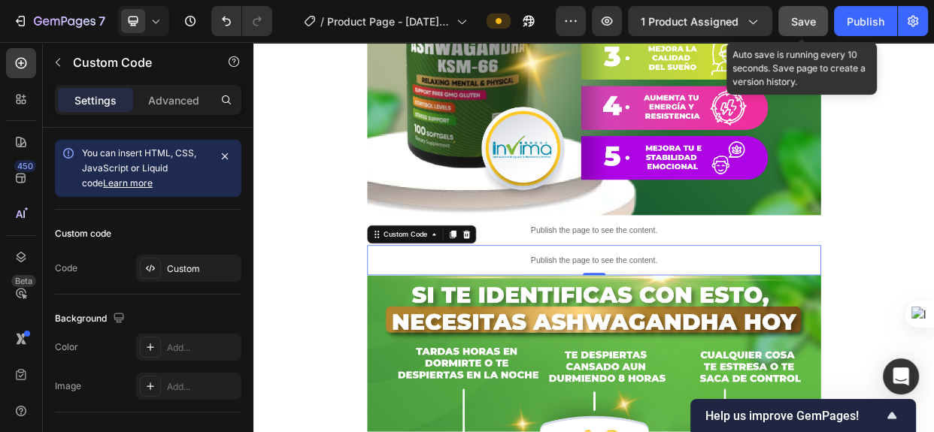
click at [797, 20] on span "Save" at bounding box center [803, 21] width 25 height 13
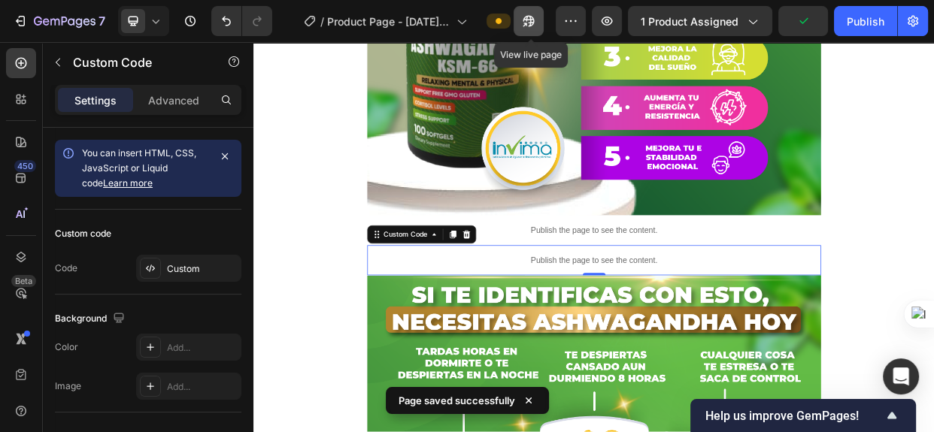
click at [535, 17] on icon "button" at bounding box center [529, 21] width 11 height 11
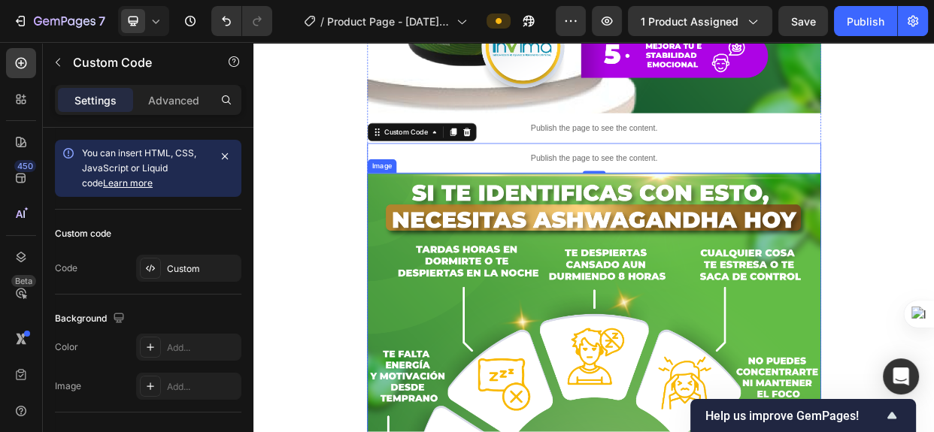
scroll to position [1709, 0]
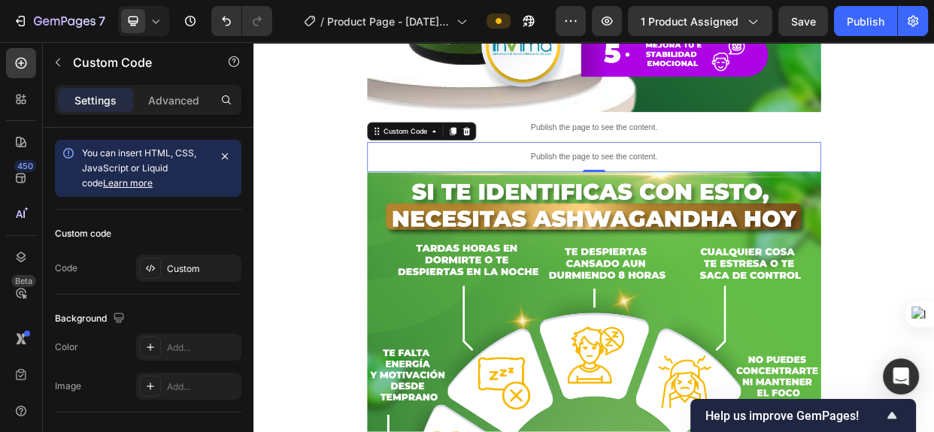
click at [687, 191] on p "Publish the page to see the content." at bounding box center [705, 195] width 602 height 16
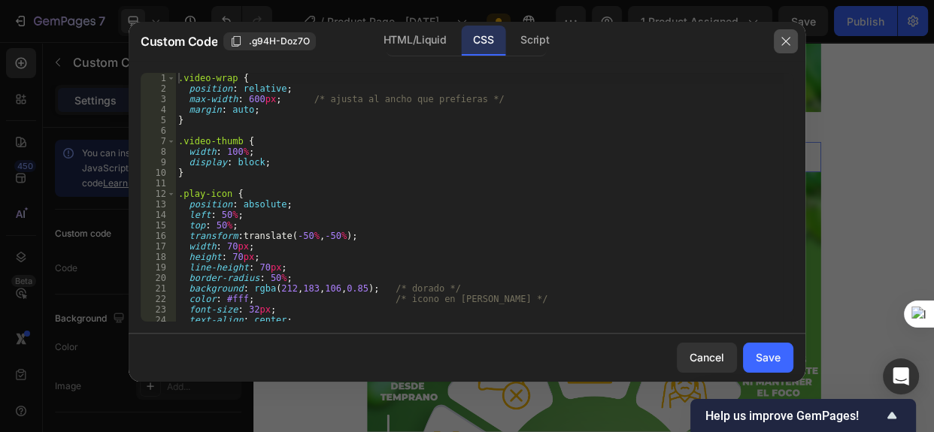
click at [781, 36] on icon "button" at bounding box center [786, 41] width 12 height 12
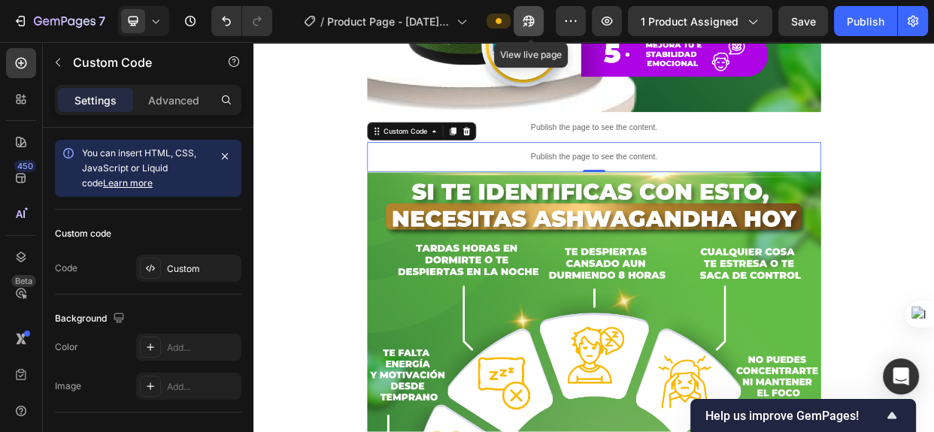
click at [535, 20] on icon "button" at bounding box center [529, 21] width 11 height 11
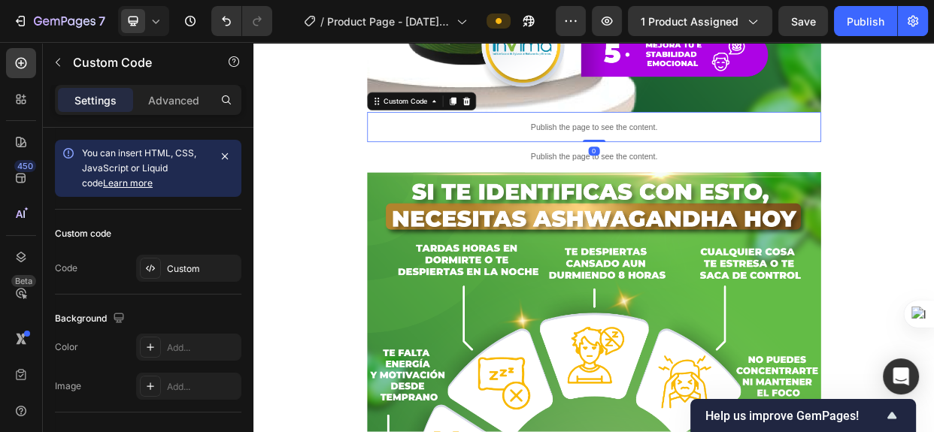
click at [697, 157] on p "Publish the page to see the content." at bounding box center [705, 155] width 602 height 16
click at [636, 159] on p "Publish the page to see the content." at bounding box center [705, 155] width 602 height 16
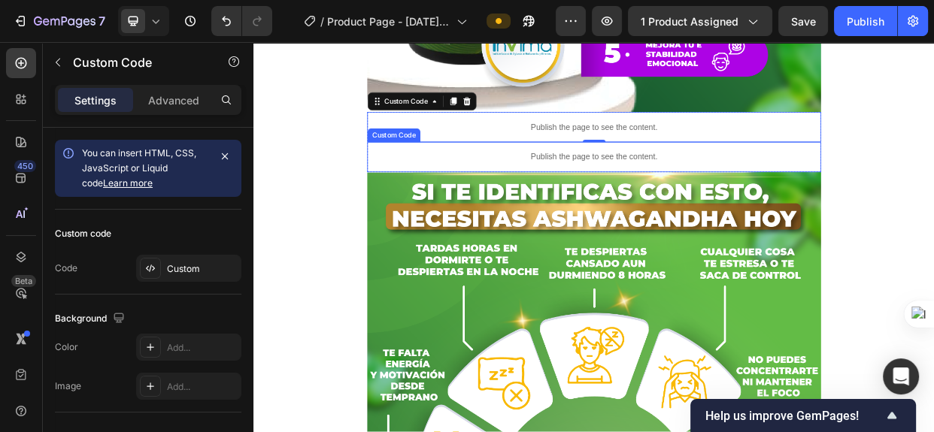
click at [650, 199] on p "Publish the page to see the content." at bounding box center [705, 195] width 602 height 16
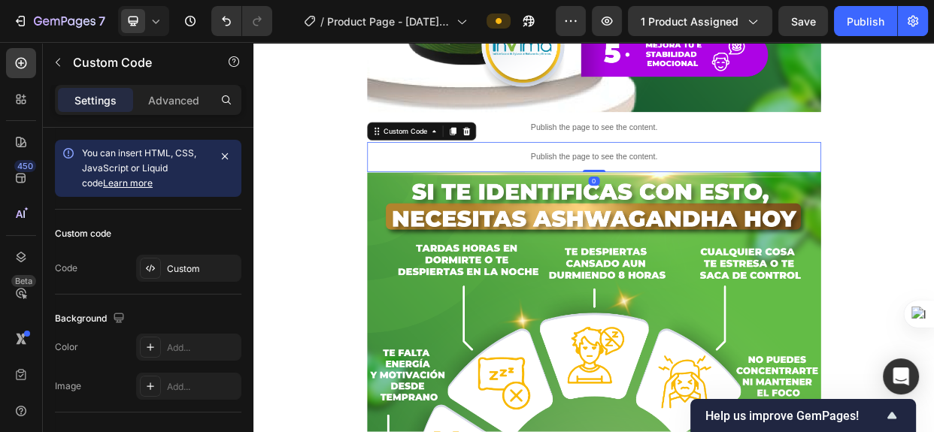
click at [650, 199] on p "Publish the page to see the content." at bounding box center [705, 195] width 602 height 16
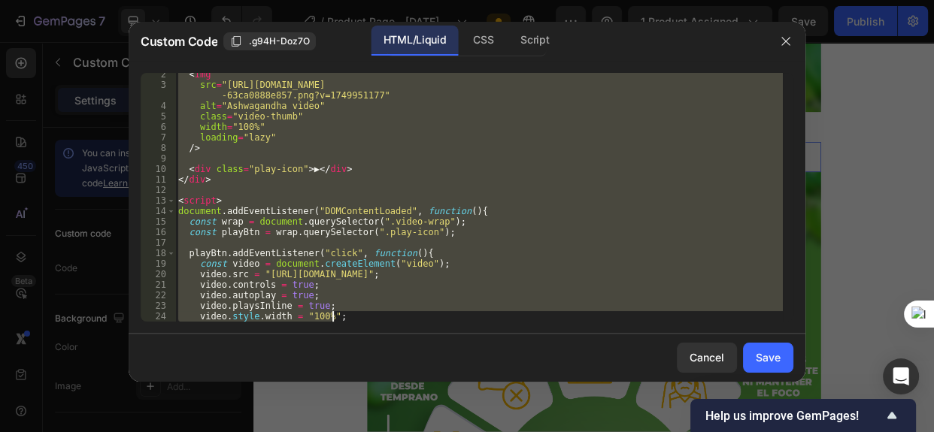
scroll to position [108, 0]
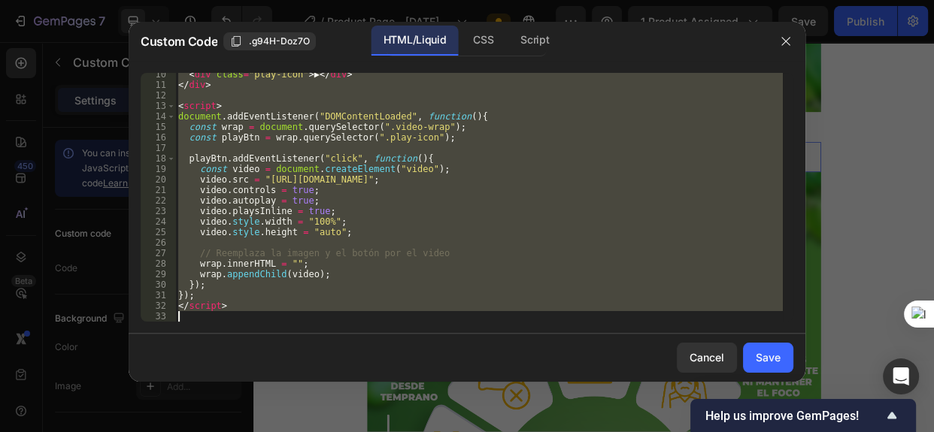
drag, startPoint x: 181, startPoint y: 80, endPoint x: 523, endPoint y: 362, distance: 442.9
click at [523, 362] on div "Custom Code .g94H-Doz7O HTML/Liquid CSS Script <div class="video-wrap"> 10 11 1…" at bounding box center [467, 202] width 677 height 360
type textarea "<"
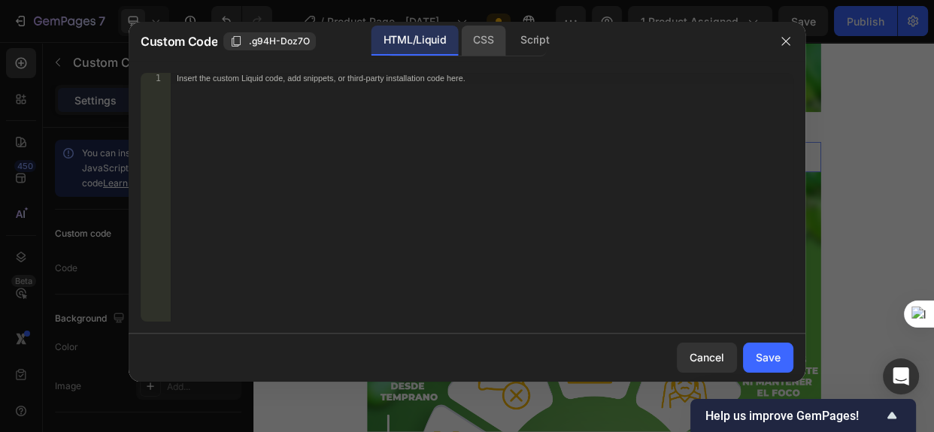
click at [496, 44] on div "CSS" at bounding box center [483, 41] width 44 height 30
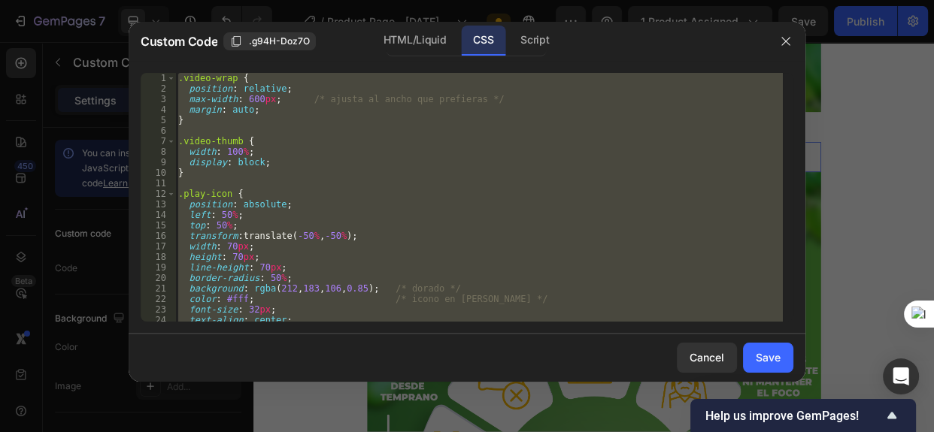
click at [179, 76] on div ".video-wrap { position : relative ; max-width : 600 px ; /* ajusta al ancho que…" at bounding box center [479, 197] width 608 height 249
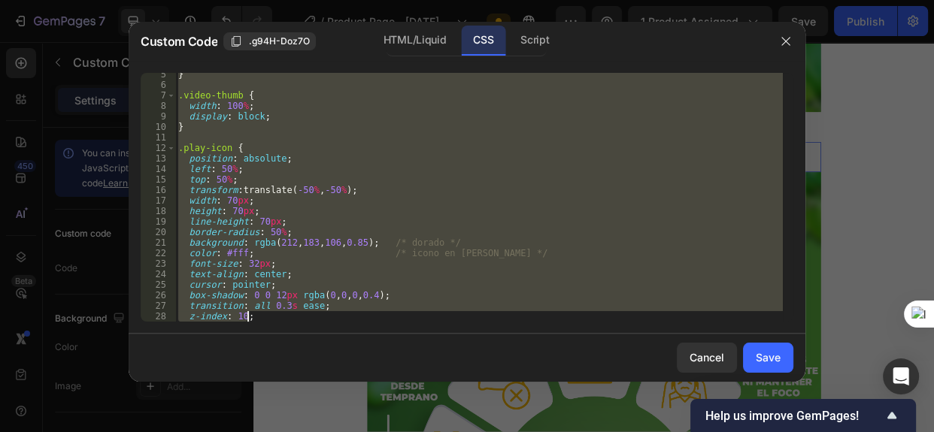
scroll to position [119, 0]
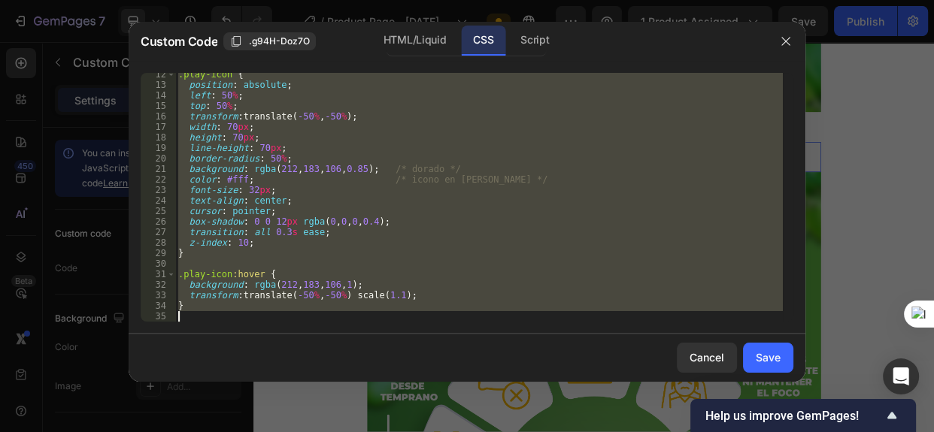
drag, startPoint x: 182, startPoint y: 77, endPoint x: 363, endPoint y: 373, distance: 346.8
click at [363, 373] on div "Custom Code .g94H-Doz7O HTML/Liquid CSS Script .video-wrap { 12 13 14 15 16 17 …" at bounding box center [467, 202] width 677 height 360
type textarea "}"
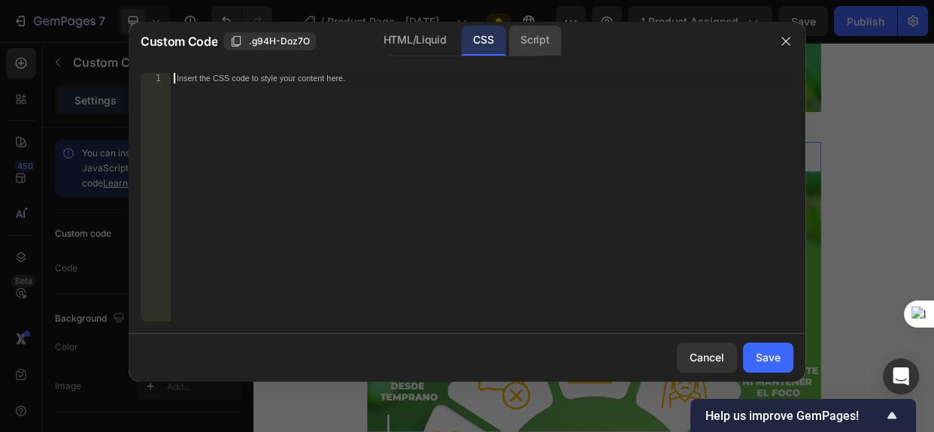
click at [536, 44] on div "Script" at bounding box center [534, 41] width 53 height 30
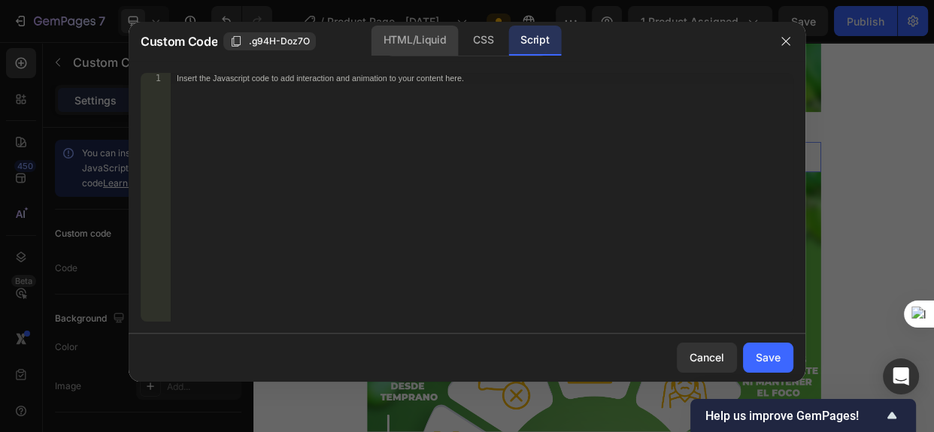
click at [411, 41] on div "HTML/Liquid" at bounding box center [415, 41] width 86 height 30
click at [217, 142] on div "Insert the custom Liquid code, add snippets, or third-party installation code h…" at bounding box center [482, 208] width 623 height 270
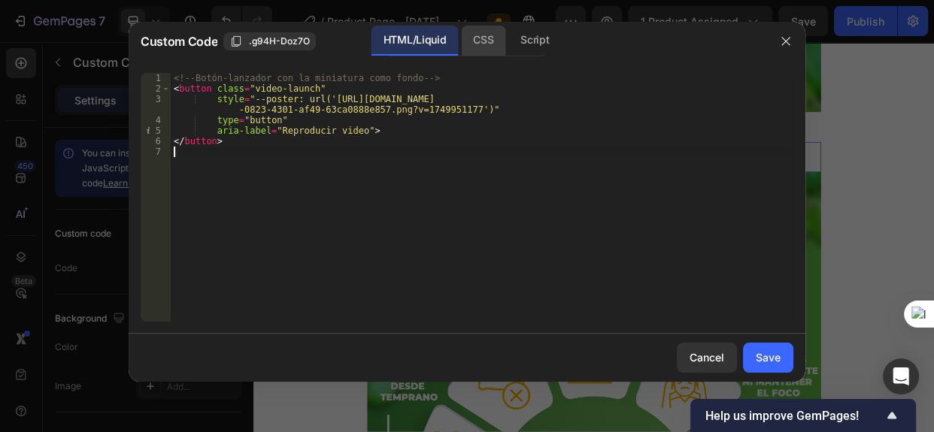
click at [487, 43] on div "CSS" at bounding box center [483, 41] width 44 height 30
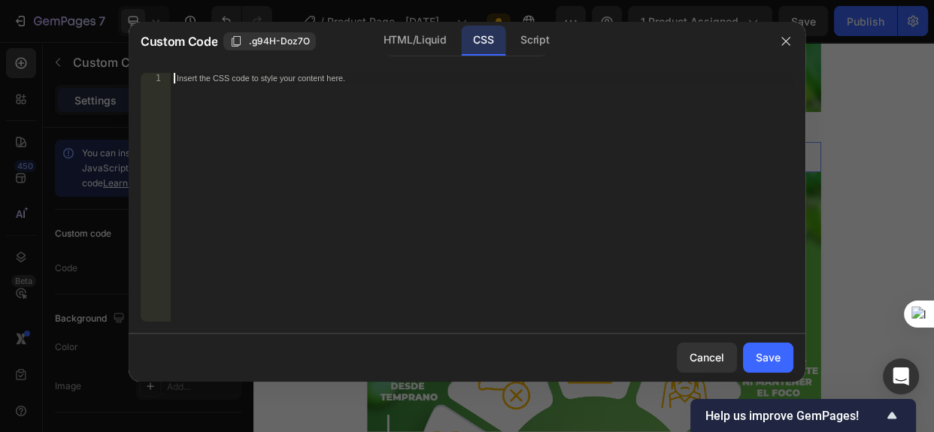
click at [411, 107] on div "Insert the CSS code to style your content here." at bounding box center [482, 208] width 623 height 270
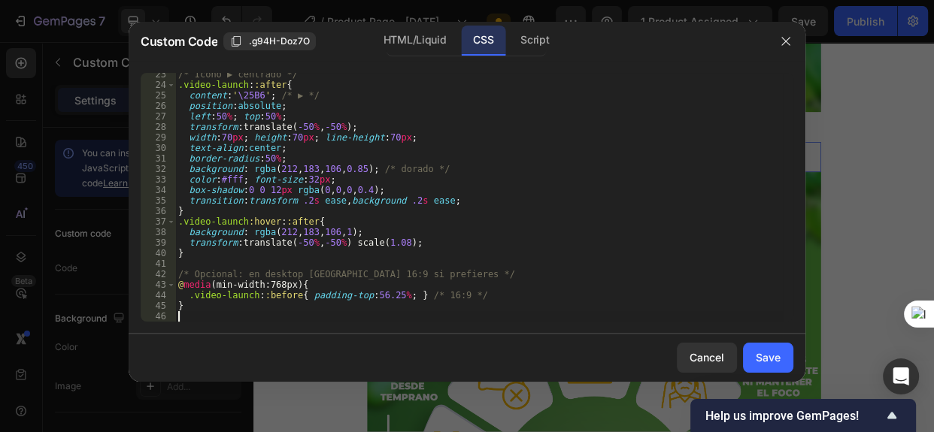
scroll to position [234, 0]
click at [532, 38] on div "Script" at bounding box center [534, 41] width 53 height 30
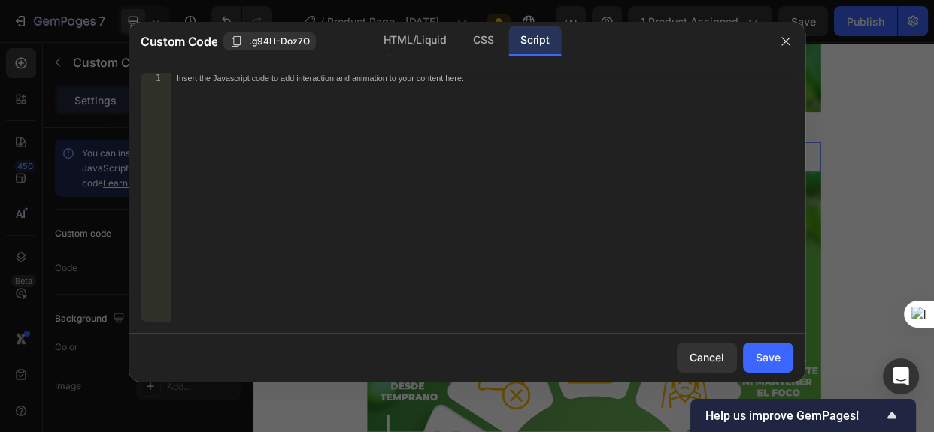
click at [305, 113] on div "Insert the Javascript code to add interaction and animation to your content her…" at bounding box center [482, 208] width 623 height 270
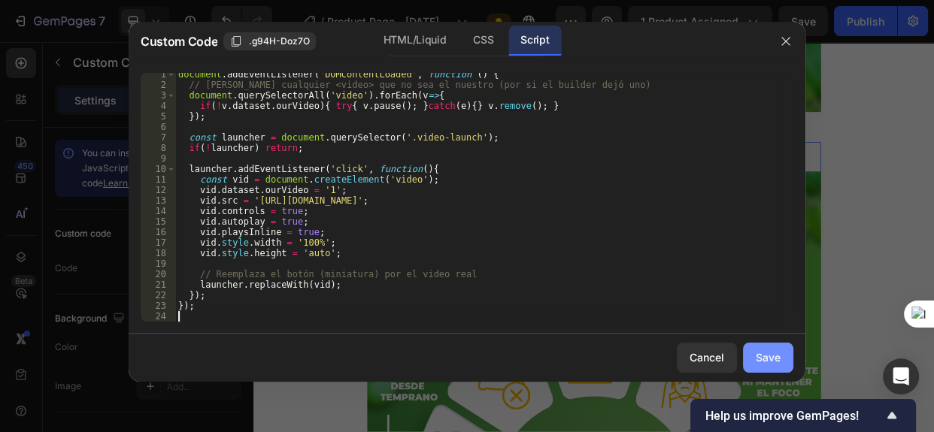
click at [762, 359] on div "Save" at bounding box center [768, 358] width 25 height 16
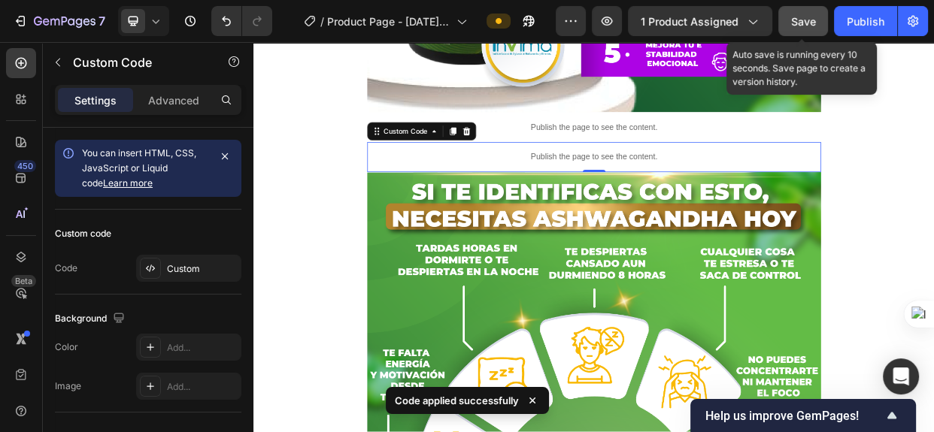
click at [801, 23] on span "Save" at bounding box center [803, 21] width 25 height 13
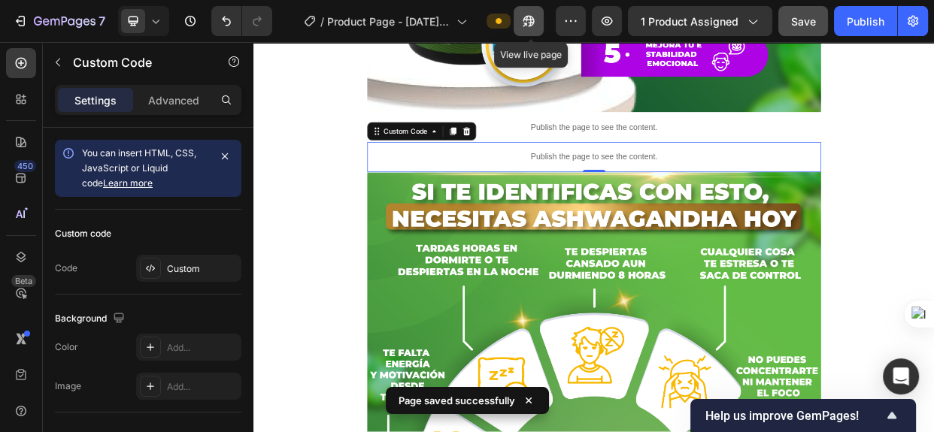
click at [530, 21] on icon "button" at bounding box center [528, 21] width 15 height 15
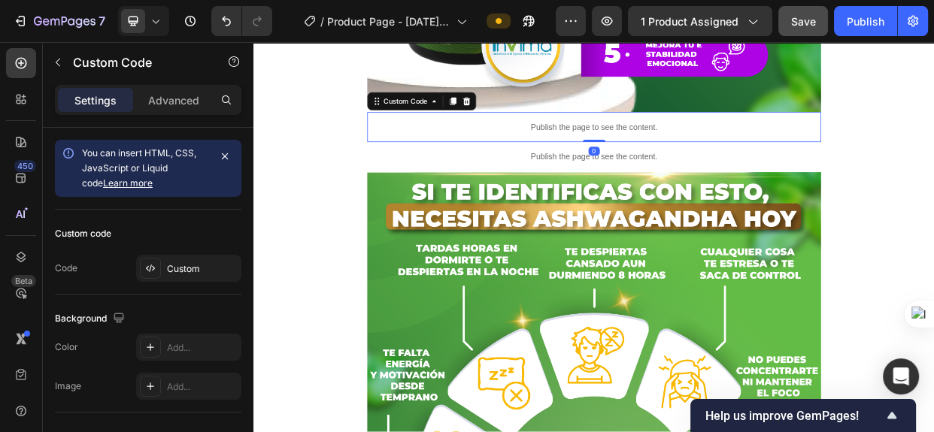
click at [732, 150] on p "Publish the page to see the content." at bounding box center [705, 155] width 602 height 16
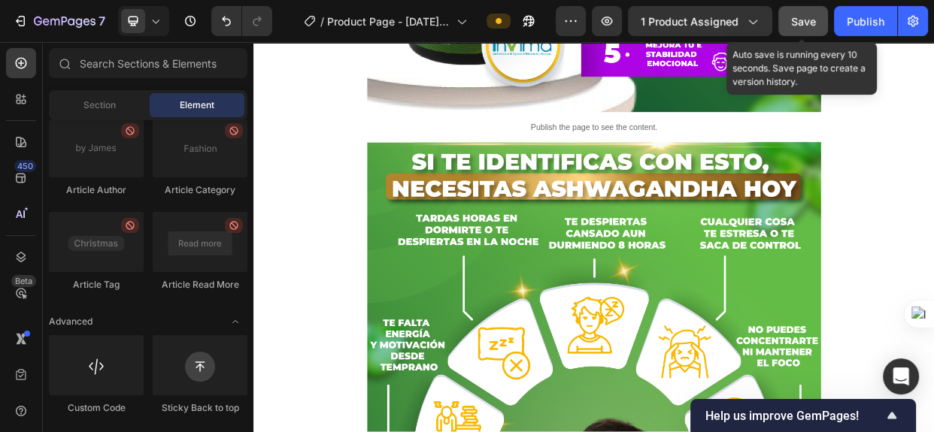
click at [797, 26] on span "Save" at bounding box center [803, 21] width 25 height 13
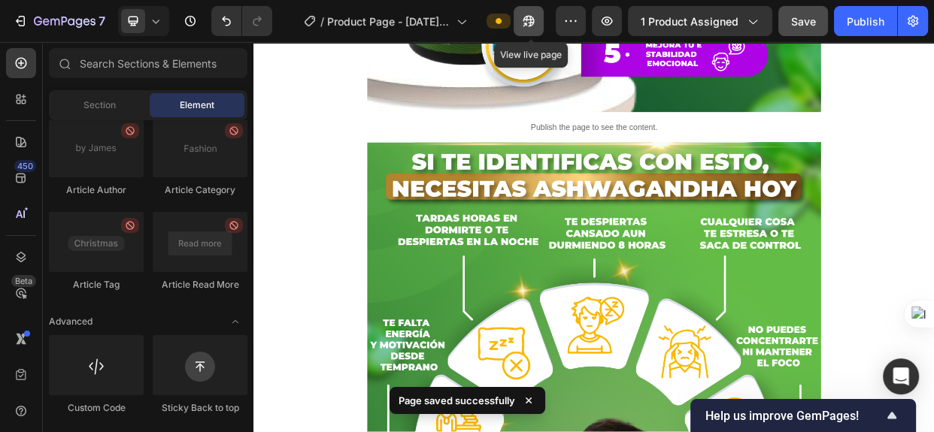
click at [530, 20] on icon "button" at bounding box center [528, 21] width 15 height 15
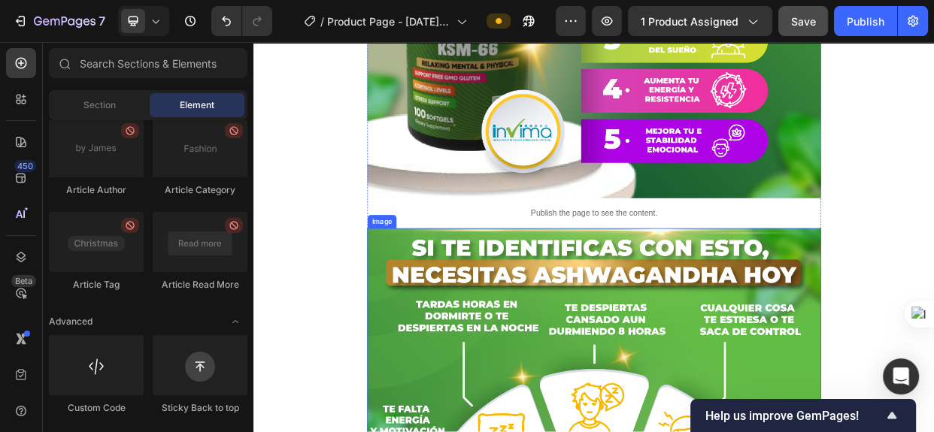
scroll to position [1572, 0]
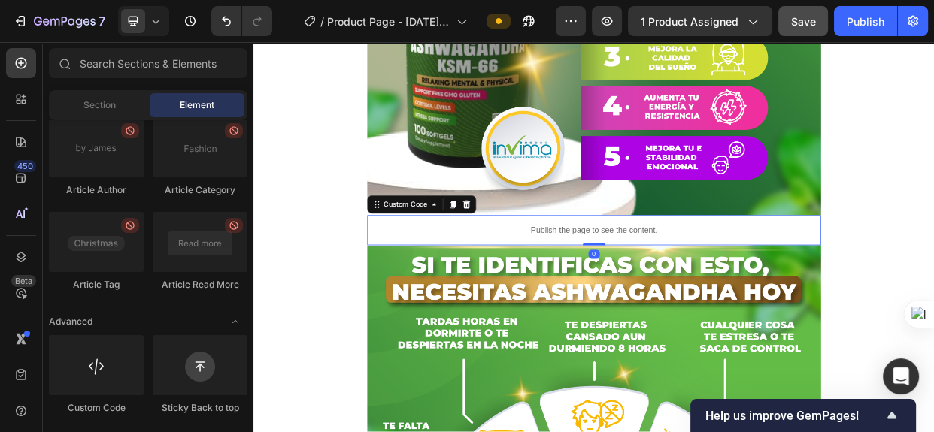
click at [744, 294] on p "Publish the page to see the content." at bounding box center [705, 292] width 602 height 16
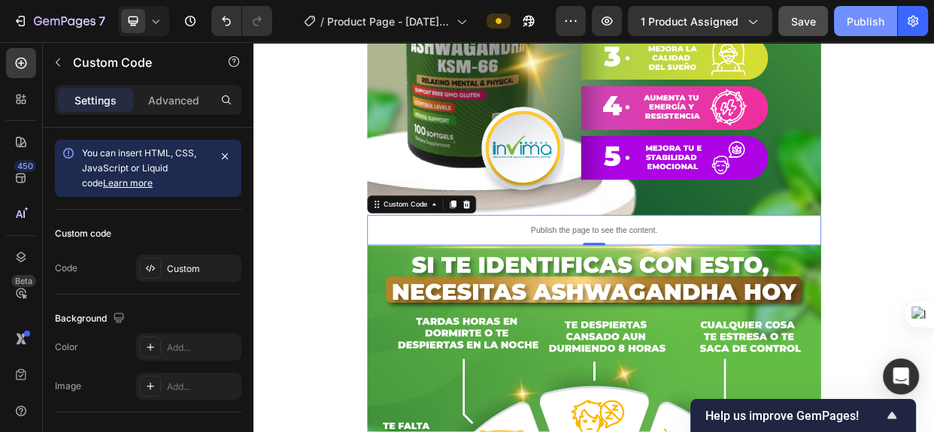
click at [866, 18] on div "Publish" at bounding box center [866, 22] width 38 height 16
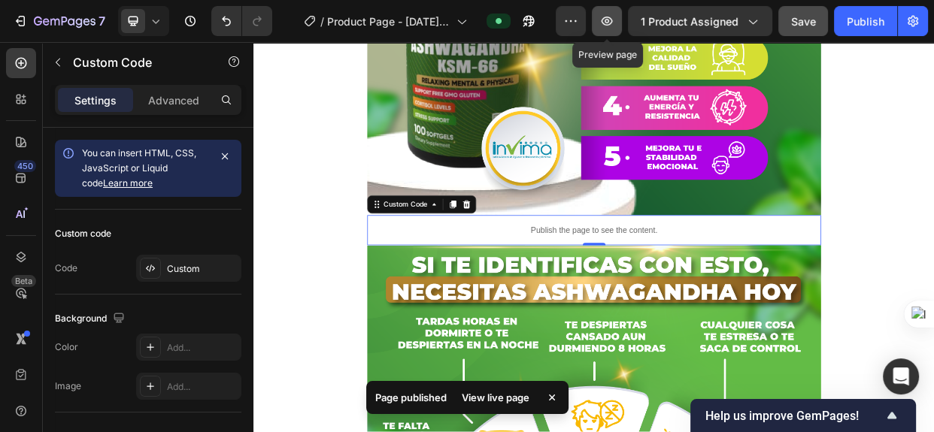
click at [609, 15] on icon "button" at bounding box center [606, 21] width 15 height 15
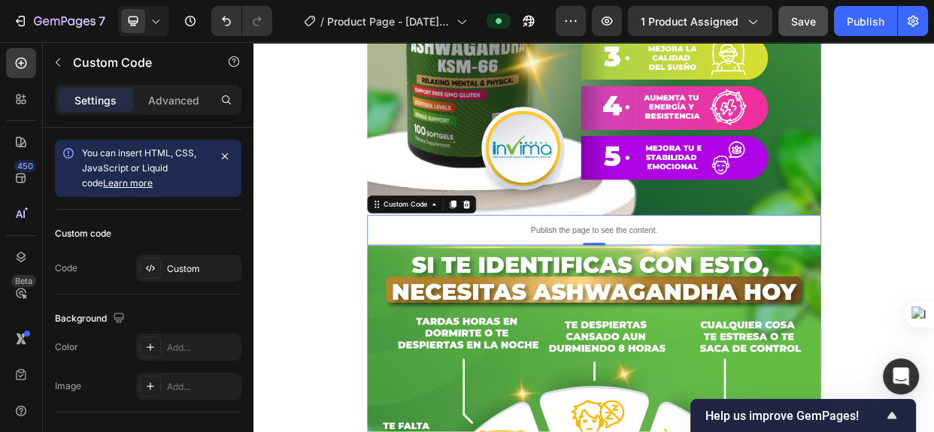
click at [715, 301] on div "Publish the page to see the content." at bounding box center [705, 292] width 602 height 40
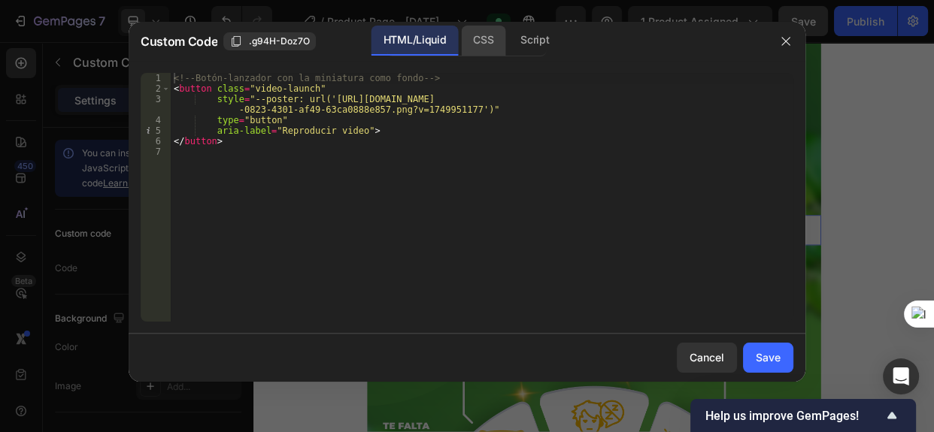
click at [489, 41] on div "CSS" at bounding box center [483, 41] width 44 height 30
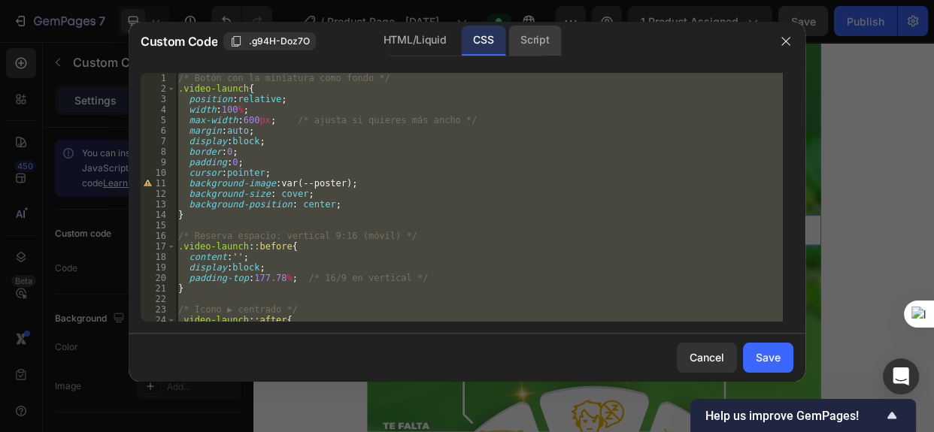
click at [527, 38] on div "Script" at bounding box center [534, 41] width 53 height 30
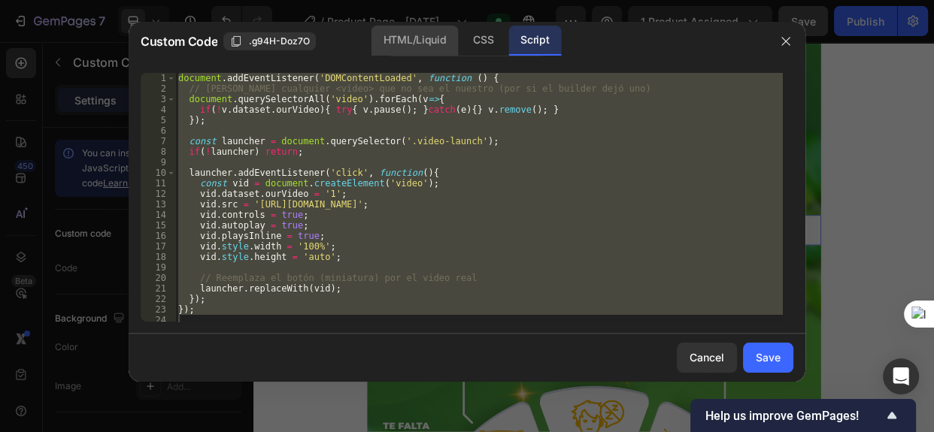
click at [407, 44] on div "HTML/Liquid" at bounding box center [415, 41] width 86 height 30
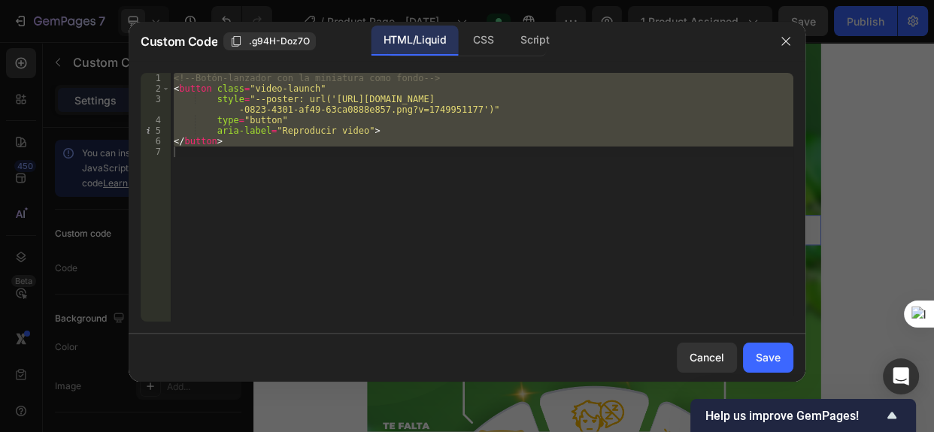
type textarea "</button>"
click at [265, 176] on div "<!-- Botón-lanzador con la miniatura como fondo --> < button class = "video-lau…" at bounding box center [482, 197] width 623 height 249
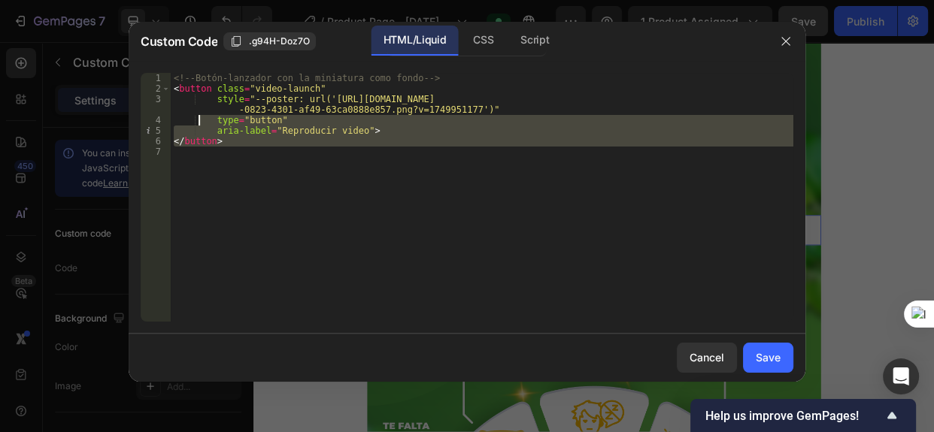
drag, startPoint x: 247, startPoint y: 150, endPoint x: 133, endPoint y: 46, distance: 154.4
click at [133, 45] on div "Custom Code .g94H-Doz7O HTML/Liquid CSS Script 1 2 3 4 5 6 7 <!-- Botón-lanzado…" at bounding box center [467, 202] width 677 height 360
type textarea "<!-- Botón-lanzador con la miniatura como fondo --> <button class="video-launch""
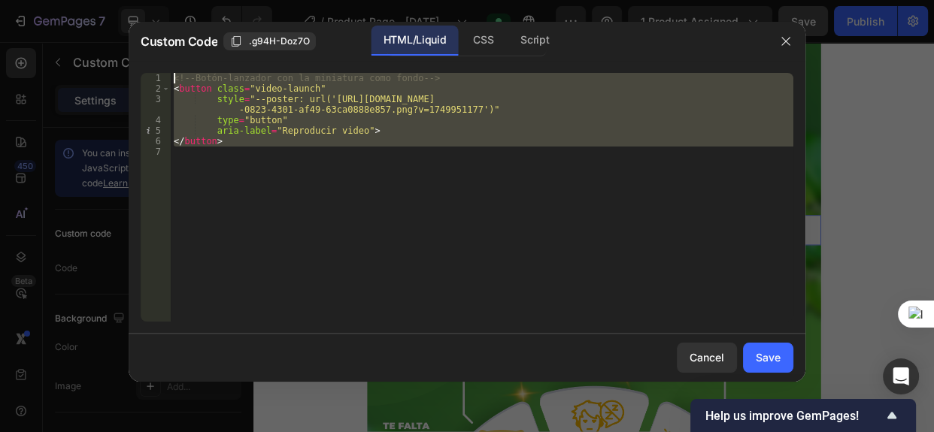
paste textarea
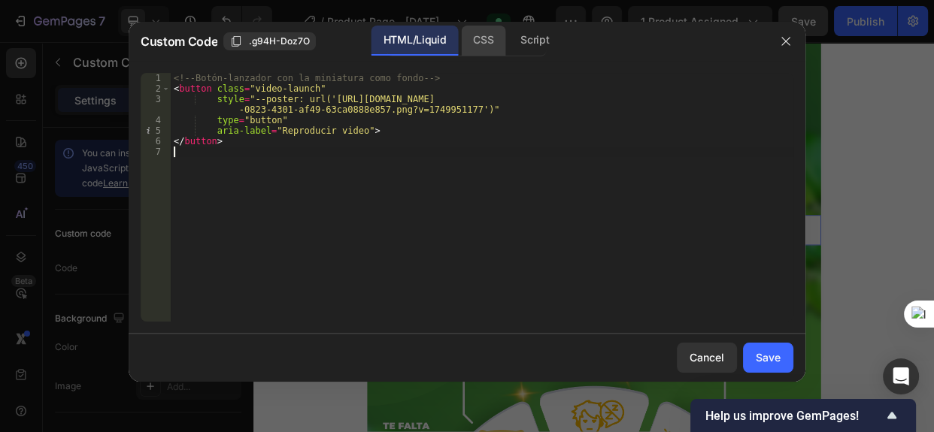
click at [490, 38] on div "CSS" at bounding box center [483, 41] width 44 height 30
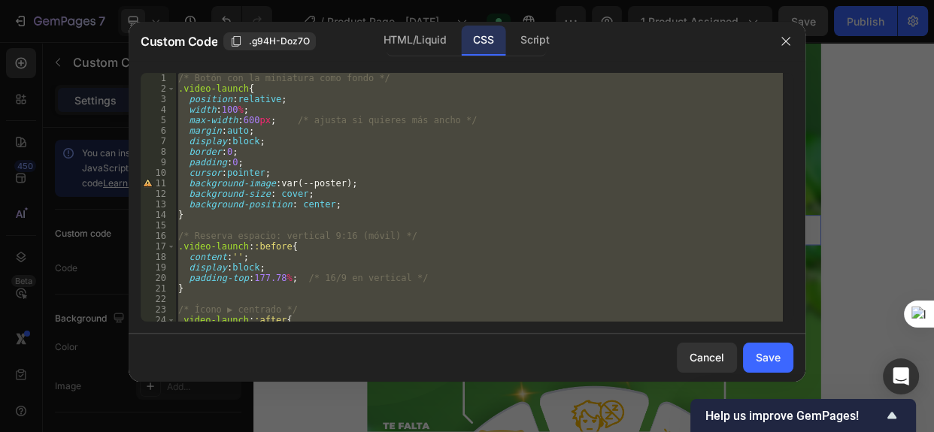
click at [184, 85] on div "/* Botón con la miniatura como fondo */ .video-launch { position : relative ; w…" at bounding box center [479, 197] width 608 height 249
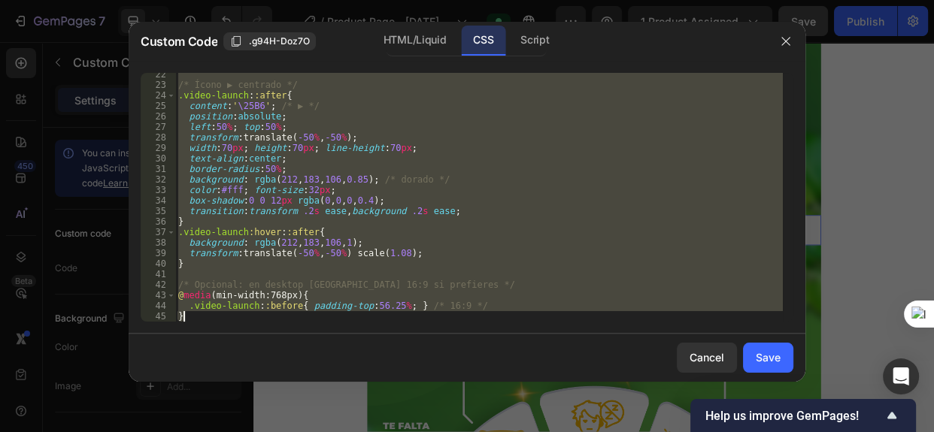
scroll to position [234, 0]
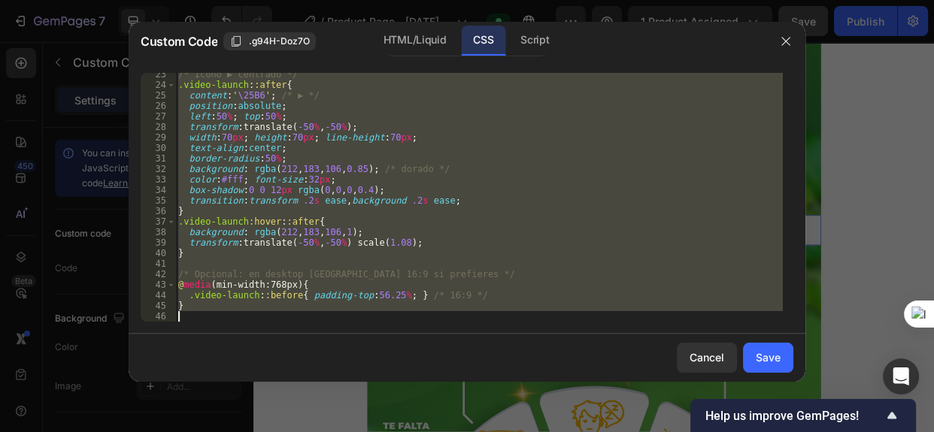
drag, startPoint x: 177, startPoint y: 74, endPoint x: 385, endPoint y: 353, distance: 348.3
click at [375, 352] on div "Custom Code .g94H-Doz7O HTML/Liquid CSS Script .video-launch{ 23 24 25 26 27 28…" at bounding box center [467, 202] width 677 height 360
type textarea "}"
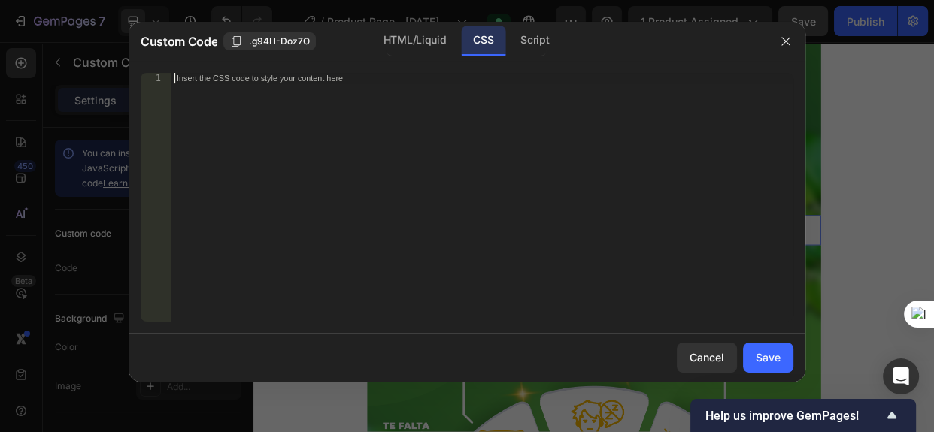
click at [216, 115] on div "Insert the CSS code to style your content here." at bounding box center [482, 208] width 623 height 270
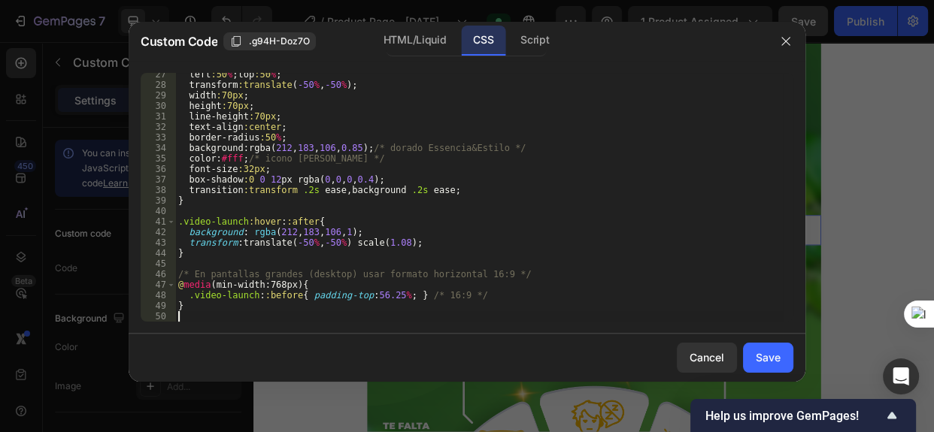
scroll to position [277, 0]
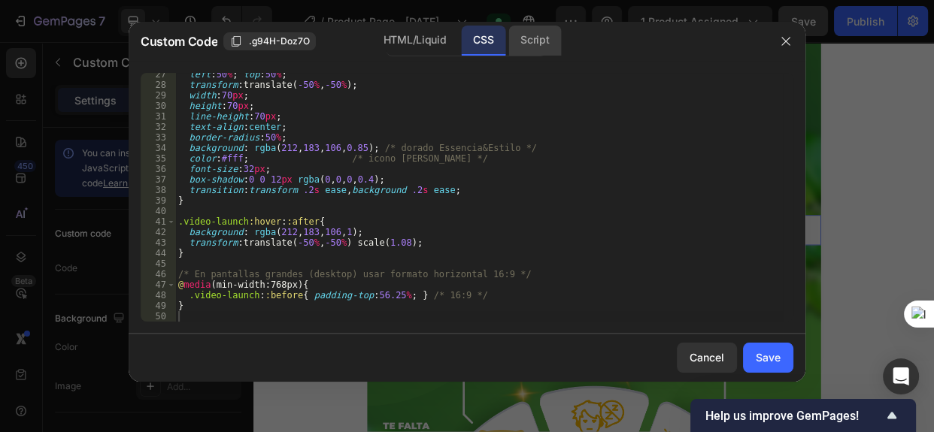
click at [536, 47] on div "Script" at bounding box center [534, 41] width 53 height 30
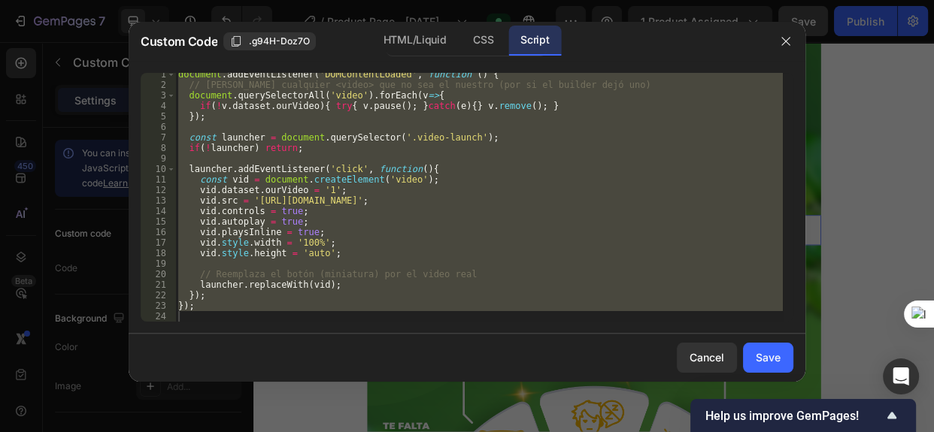
click at [220, 309] on div "document . addEventListener ( 'DOMContentLoaded' , function ( ) { // Borra cual…" at bounding box center [479, 197] width 608 height 249
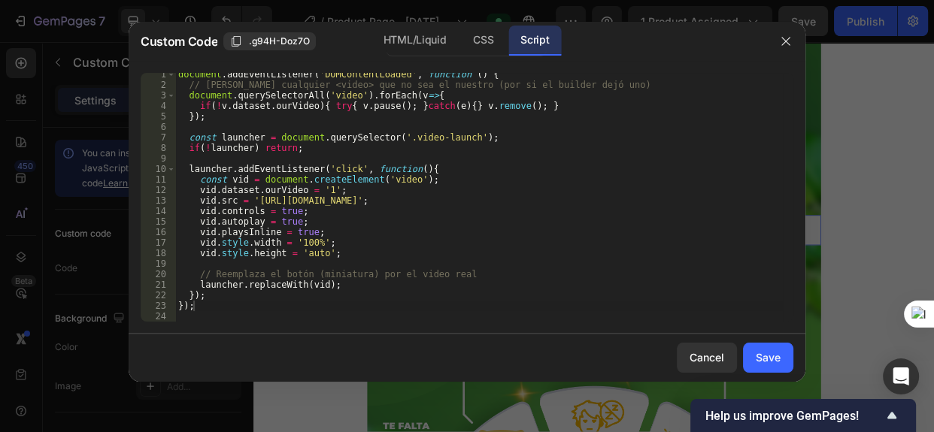
drag, startPoint x: 207, startPoint y: 324, endPoint x: 156, endPoint y: 217, distance: 118.8
click at [156, 217] on div "}); 1 2 3 4 5 6 7 8 9 10 11 12 13 14 15 16 17 18 19 20 21 22 23 24 document . a…" at bounding box center [467, 197] width 677 height 273
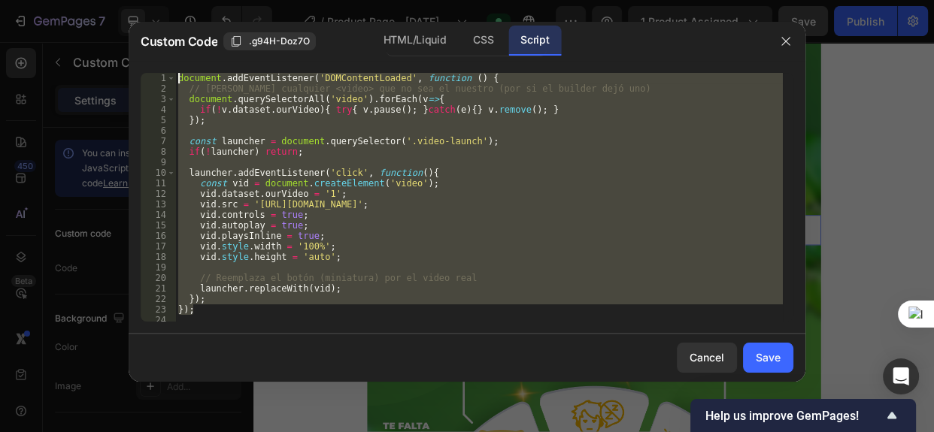
scroll to position [0, 0]
drag, startPoint x: 198, startPoint y: 311, endPoint x: 108, endPoint y: 4, distance: 319.9
click at [108, 4] on div "Custom Code .g94H-Doz7O HTML/Liquid CSS Script }); 1 2 3 4 5 6 7 8 9 10 11 12 1…" at bounding box center [467, 216] width 934 height 432
type textarea "document.addEventListener('DOMContentLoaded', function () { // Borra cualquier …"
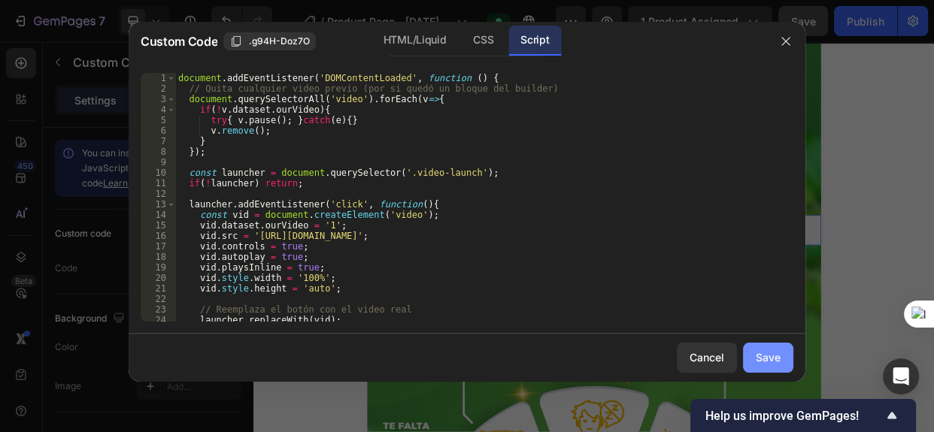
click at [780, 357] on div "Save" at bounding box center [768, 358] width 25 height 16
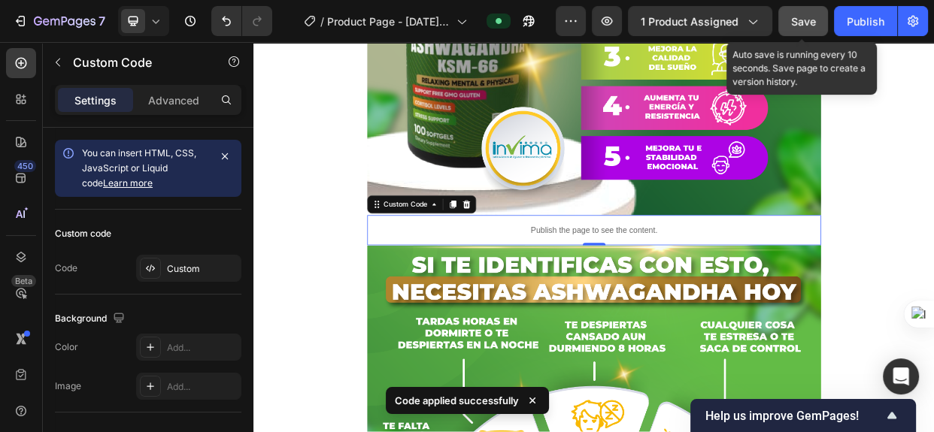
click at [801, 20] on span "Save" at bounding box center [803, 21] width 25 height 13
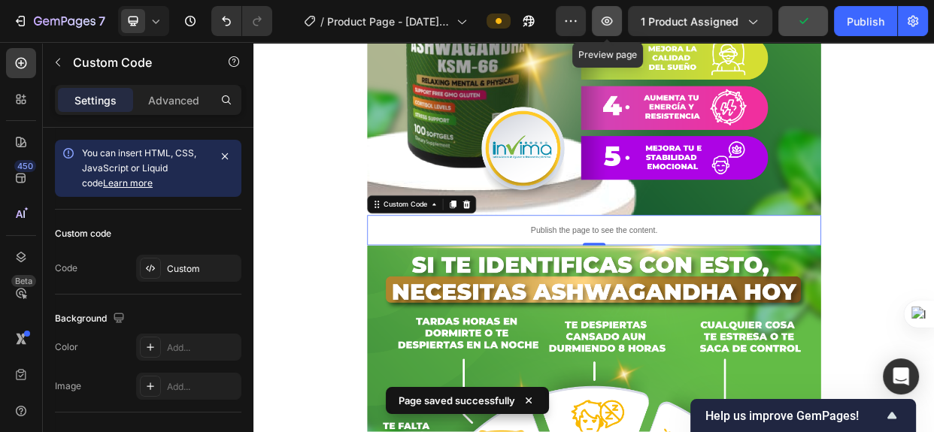
click at [613, 20] on icon "button" at bounding box center [607, 21] width 11 height 9
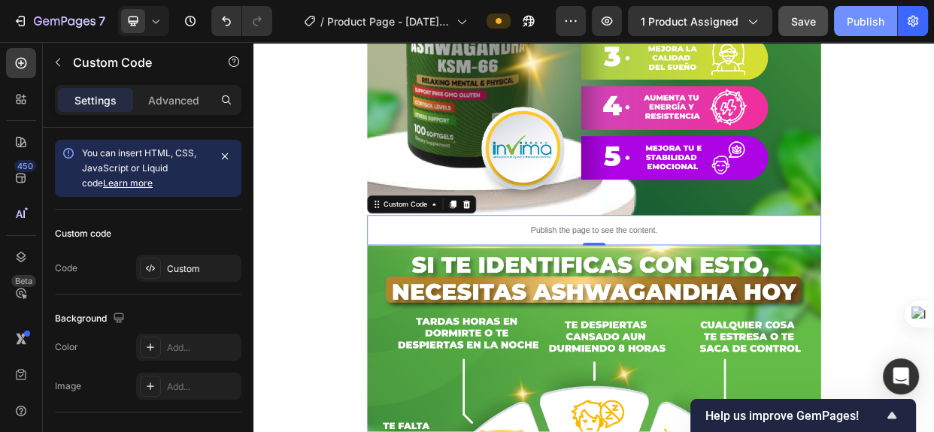
click at [850, 19] on div "Publish" at bounding box center [866, 22] width 38 height 16
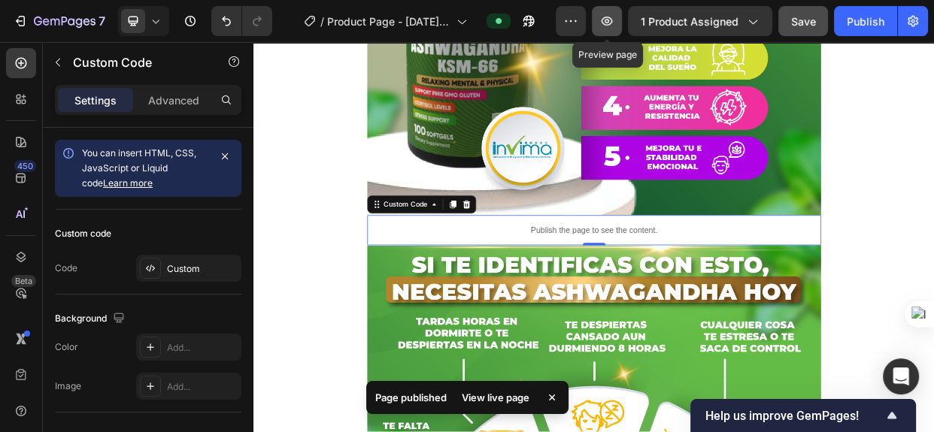
click at [611, 19] on icon "button" at bounding box center [606, 21] width 15 height 15
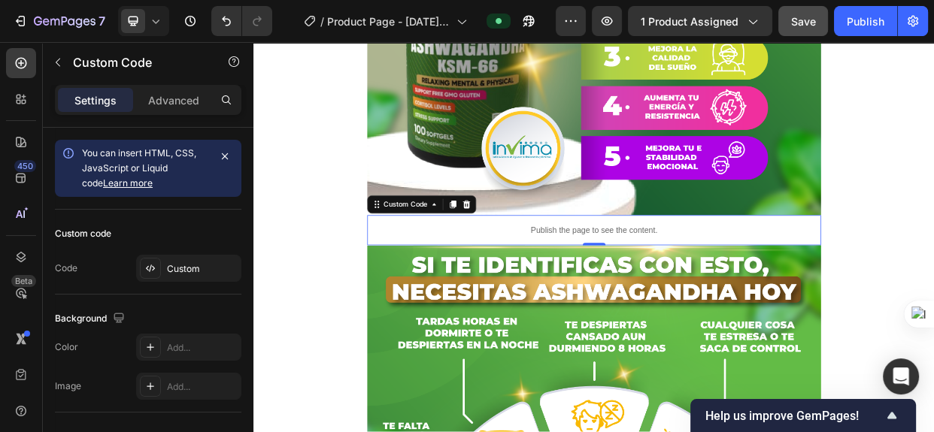
click at [593, 299] on div "Publish the page to see the content." at bounding box center [705, 292] width 602 height 40
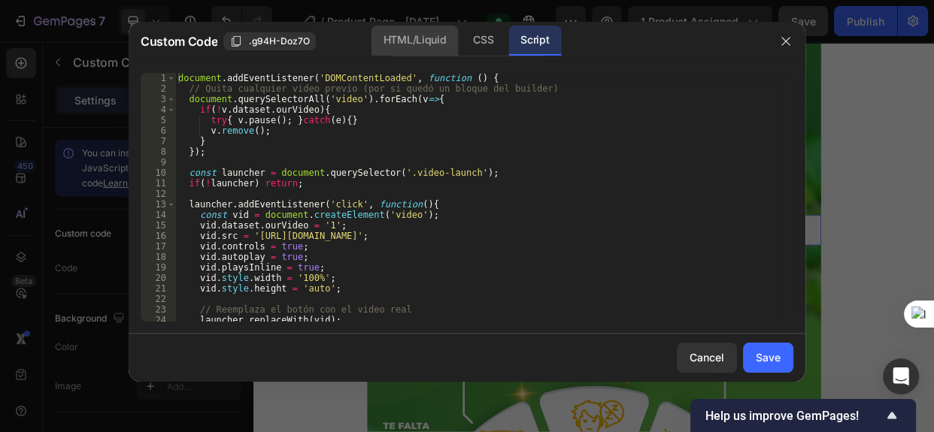
click at [416, 46] on div "HTML/Liquid" at bounding box center [415, 41] width 86 height 30
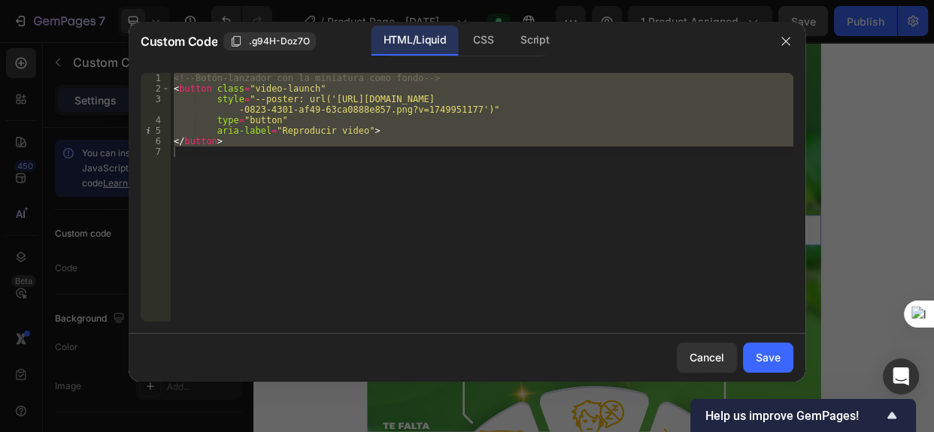
type textarea "</button>"
click at [273, 171] on div "<!-- Botón-lanzador con la miniatura como fondo --> < button class = "video-lau…" at bounding box center [482, 197] width 623 height 249
drag, startPoint x: 241, startPoint y: 146, endPoint x: 129, endPoint y: 68, distance: 136.7
click at [129, 68] on div "1 2 3 4 5 6 7 <!-- Botón-lanzador con la miniatura como fondo --> < button clas…" at bounding box center [467, 197] width 677 height 273
type textarea "<!-- Botón-lanzador con la miniatura como fondo --> <button class="video-launch""
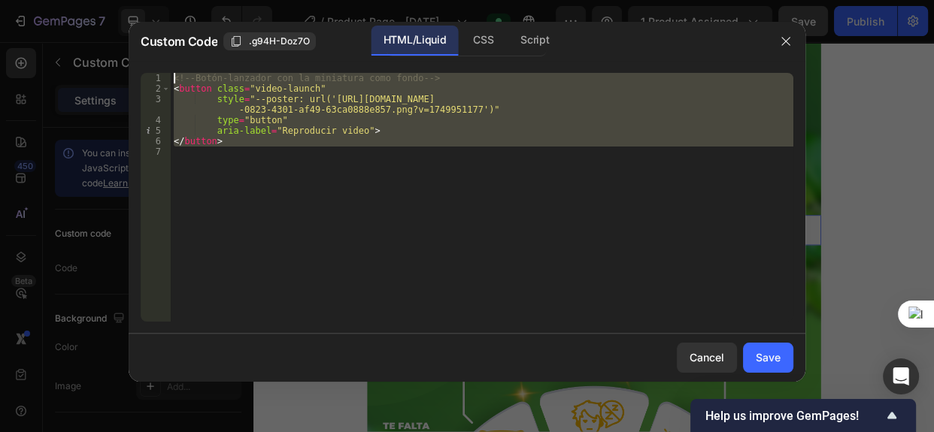
paste textarea
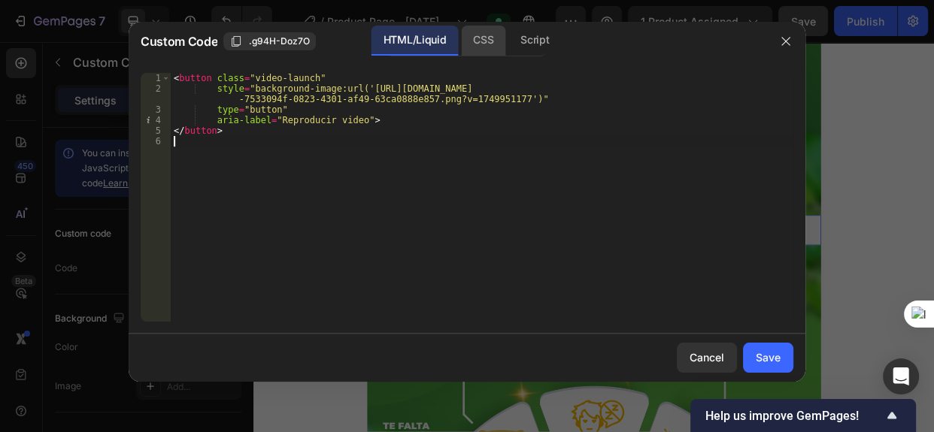
click at [477, 41] on div "CSS" at bounding box center [483, 41] width 44 height 30
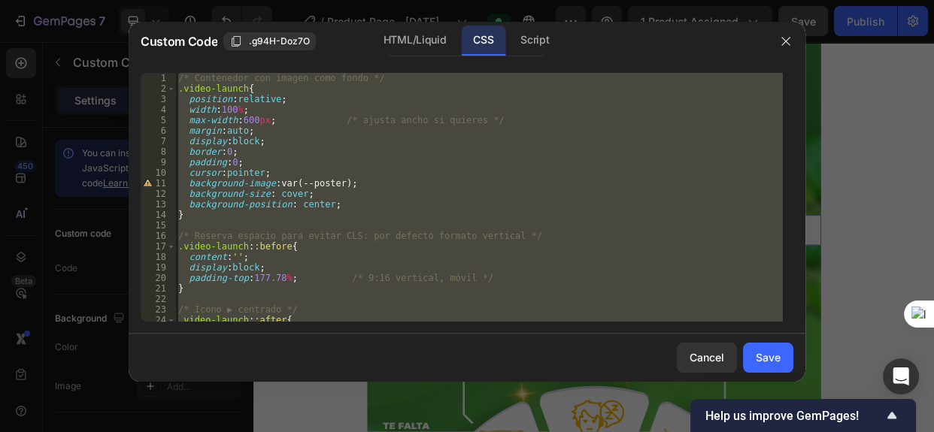
click at [189, 103] on div "/* Contenedor con imagen como fondo */ .video-launch { position : relative ; wi…" at bounding box center [479, 197] width 608 height 249
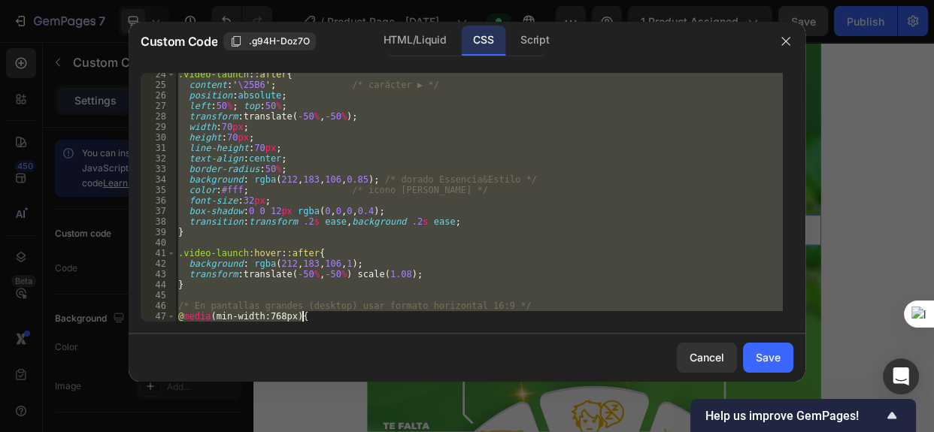
scroll to position [277, 0]
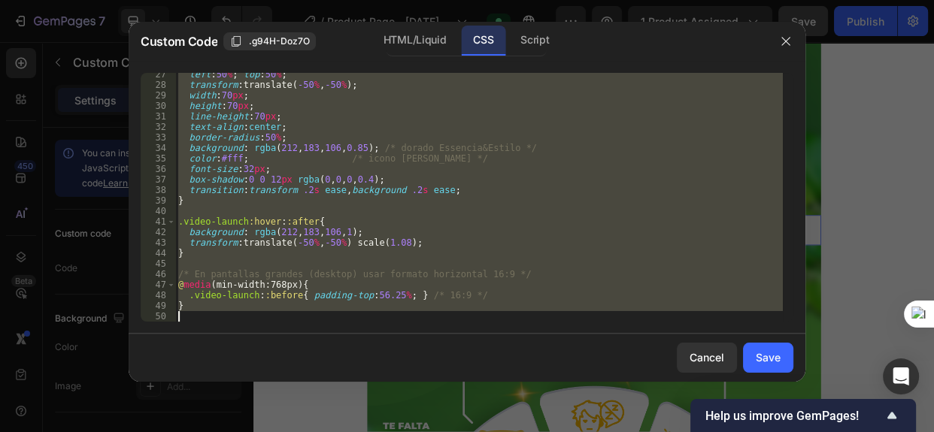
drag, startPoint x: 180, startPoint y: 76, endPoint x: 384, endPoint y: 375, distance: 361.5
click at [384, 375] on div "Custom Code .g94H-Doz7O HTML/Liquid CSS Script position:relative; 27 28 29 30 3…" at bounding box center [467, 202] width 677 height 360
type textarea "}"
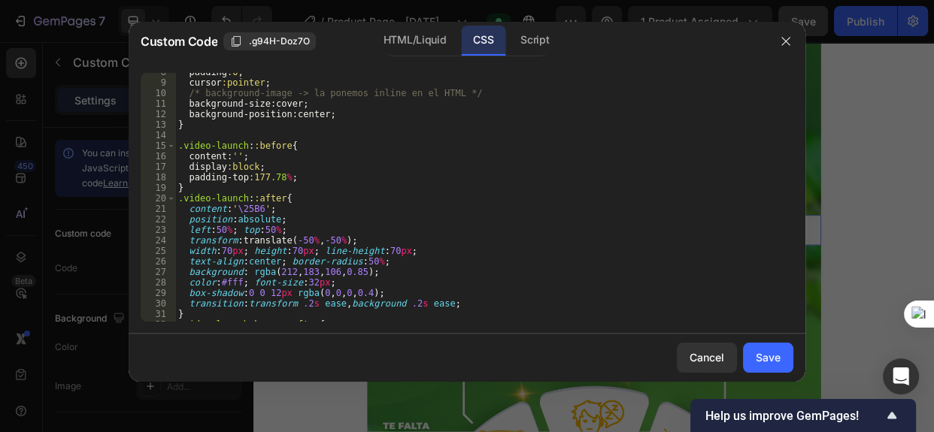
scroll to position [0, 0]
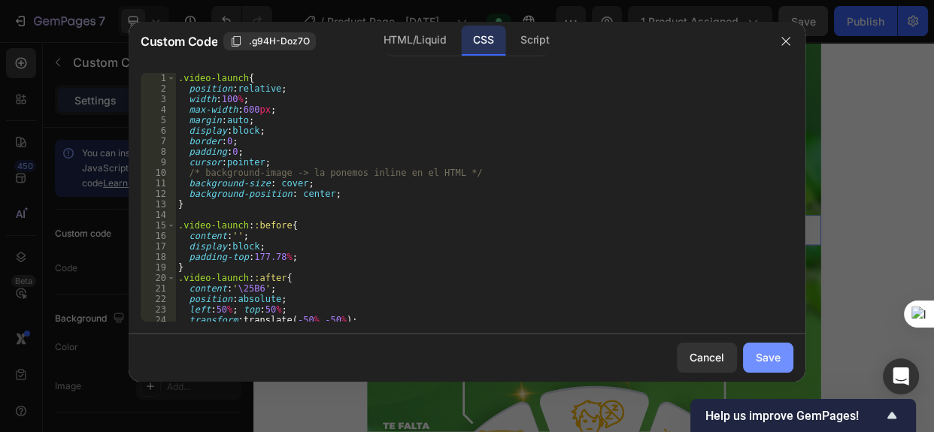
click at [770, 360] on div "Save" at bounding box center [768, 358] width 25 height 16
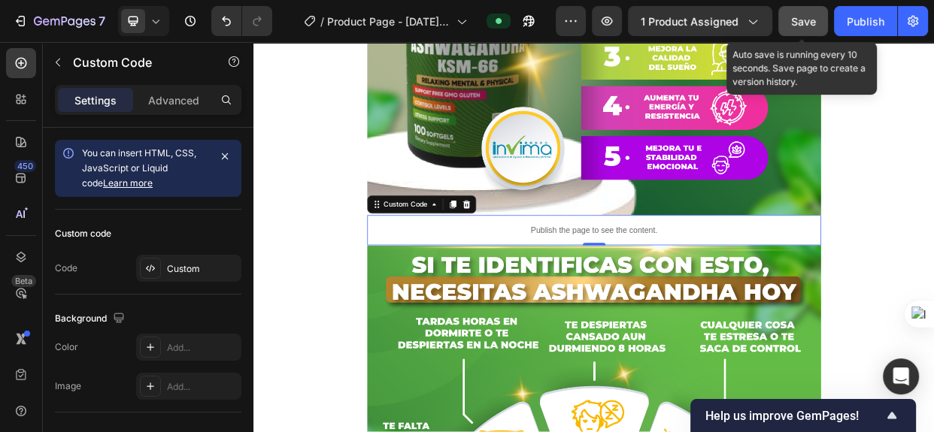
click at [808, 28] on div "Save" at bounding box center [803, 22] width 25 height 16
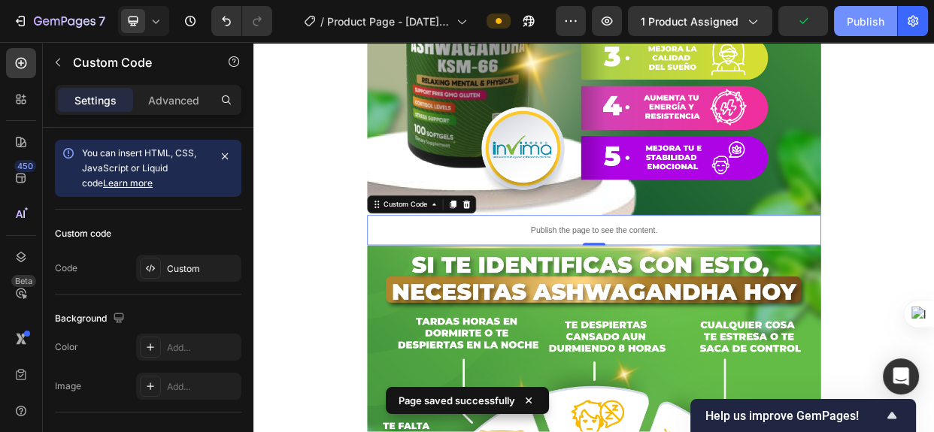
click at [850, 23] on div "Publish" at bounding box center [866, 22] width 38 height 16
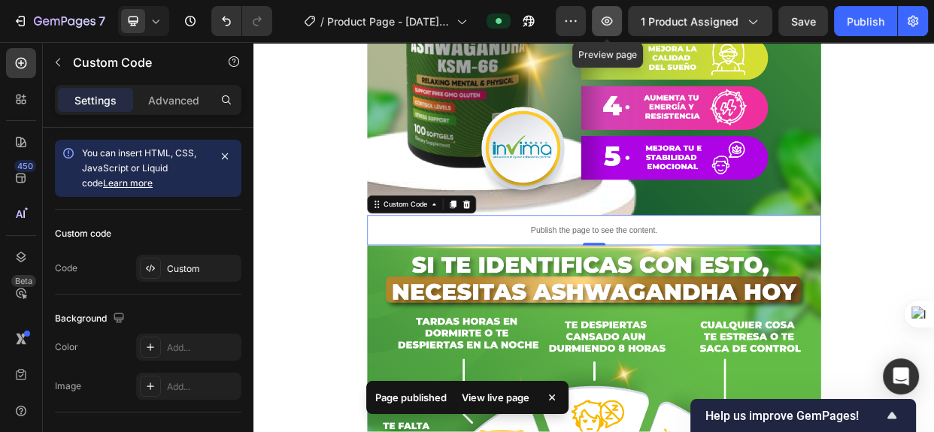
click at [614, 19] on icon "button" at bounding box center [606, 21] width 15 height 15
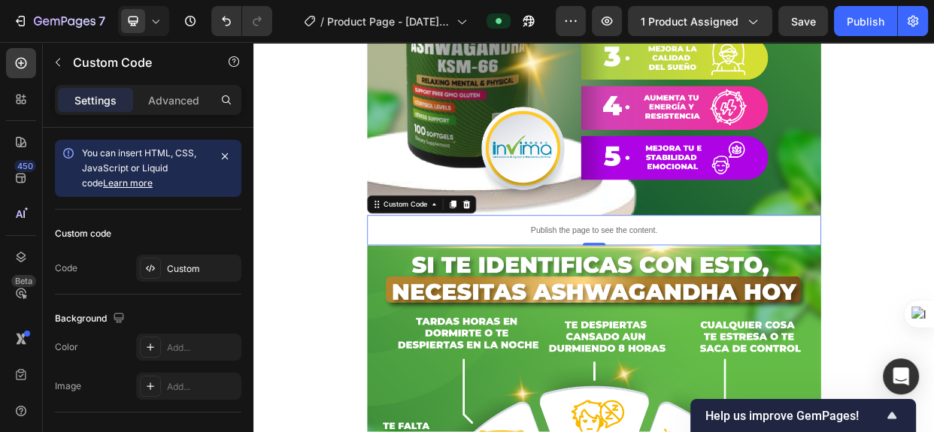
click at [713, 293] on p "Publish the page to see the content." at bounding box center [705, 292] width 602 height 16
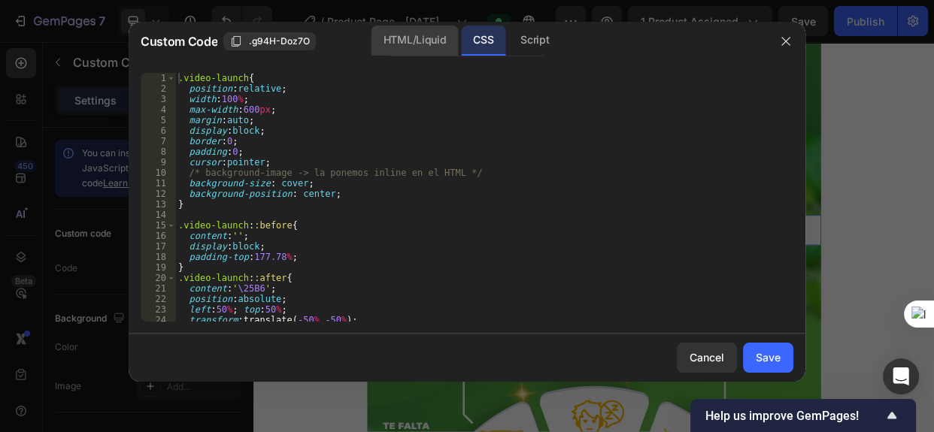
click at [399, 47] on div "HTML/Liquid" at bounding box center [415, 41] width 86 height 30
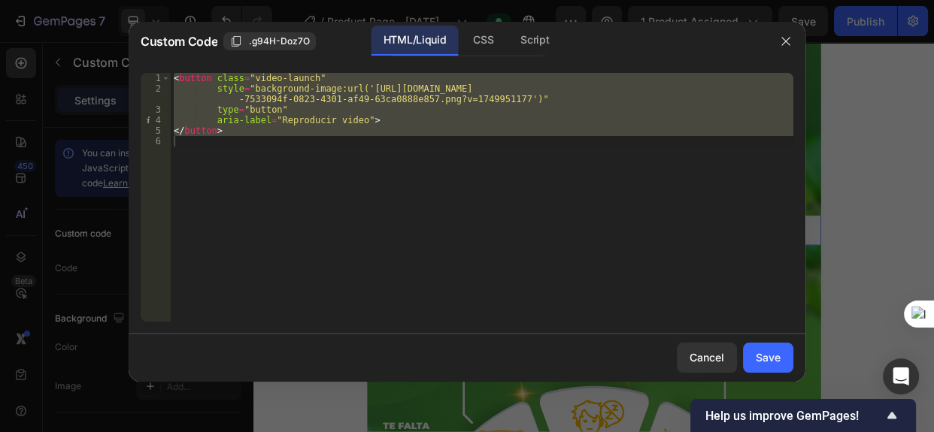
type textarea "</button>"
click at [312, 144] on div "< button class = "video-launch" style = "background-image:url('https://cdn.shop…" at bounding box center [482, 197] width 623 height 249
drag, startPoint x: 310, startPoint y: 144, endPoint x: 130, endPoint y: 80, distance: 190.8
click at [130, 80] on div "1 2 3 4 5 6 < button class = "video-launch" style = "background-image:url('http…" at bounding box center [467, 197] width 677 height 273
type textarea "<button class="video-launch" style="background-image:url('https://cdn.shopify.c…"
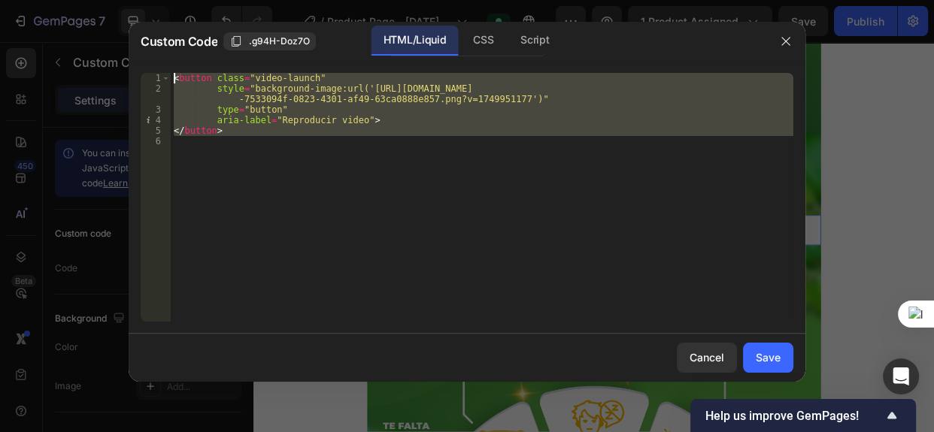
paste textarea
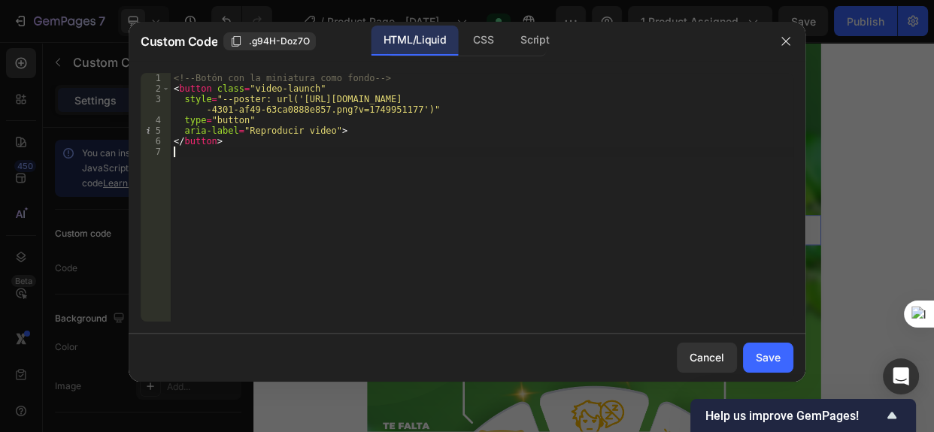
click at [338, 163] on div "<!-- Botón con la miniatura como fondo --> < button class = "video-launch" styl…" at bounding box center [482, 208] width 623 height 270
click at [477, 40] on div "CSS" at bounding box center [483, 41] width 44 height 30
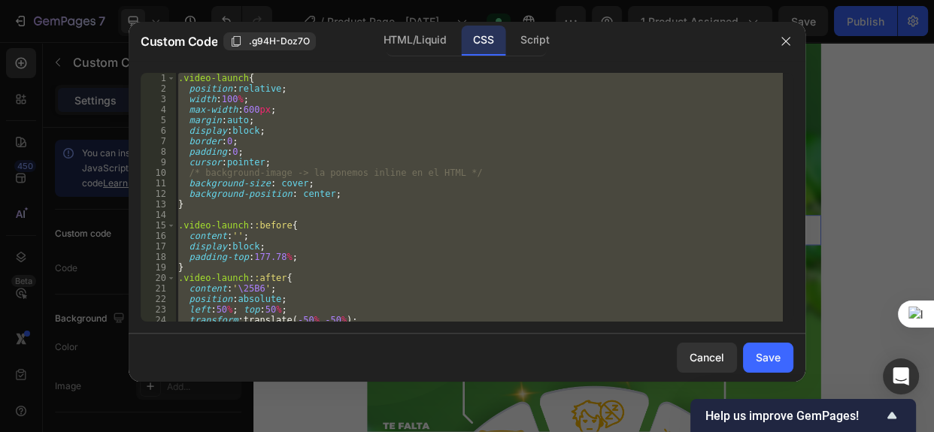
click at [179, 78] on div ".video-launch { position : relative ; width : 100 % ; max-width : 600 px ; marg…" at bounding box center [479, 197] width 608 height 249
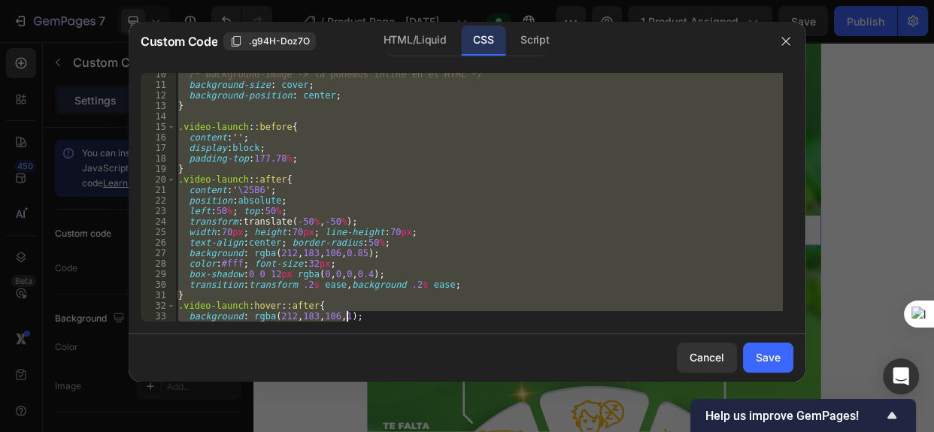
scroll to position [161, 0]
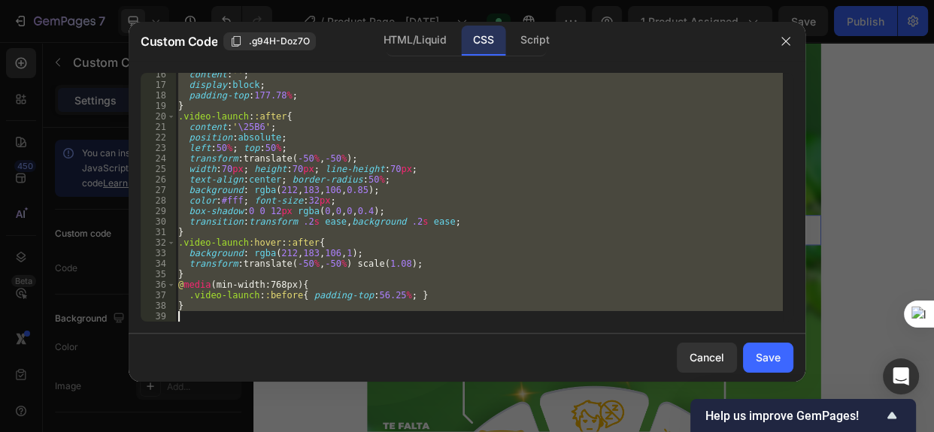
drag, startPoint x: 179, startPoint y: 77, endPoint x: 369, endPoint y: 375, distance: 353.1
click at [369, 375] on div "Custom Code .g94H-Doz7O HTML/Liquid CSS Script .video-launch{ 16 17 18 19 20 21…" at bounding box center [467, 202] width 677 height 360
type textarea "}"
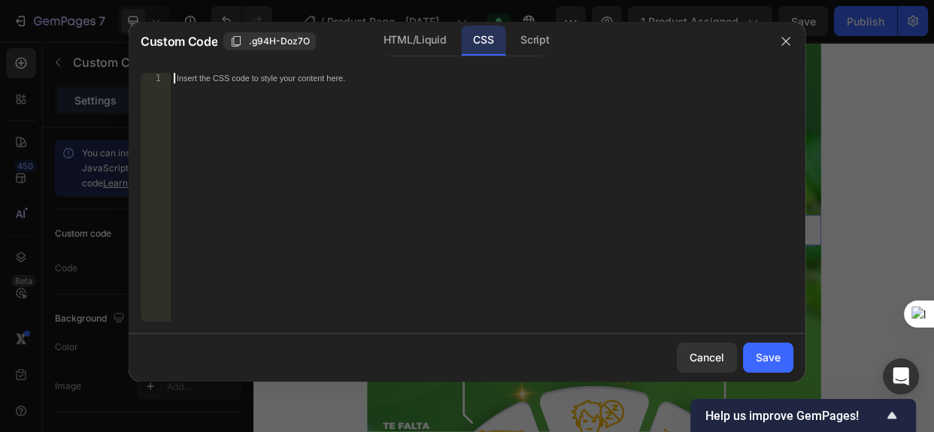
scroll to position [256, 0]
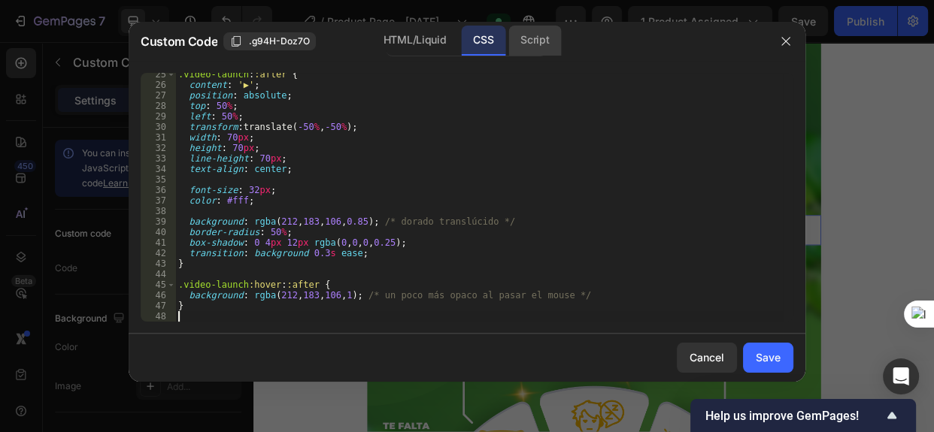
click at [527, 47] on div "Script" at bounding box center [534, 41] width 53 height 30
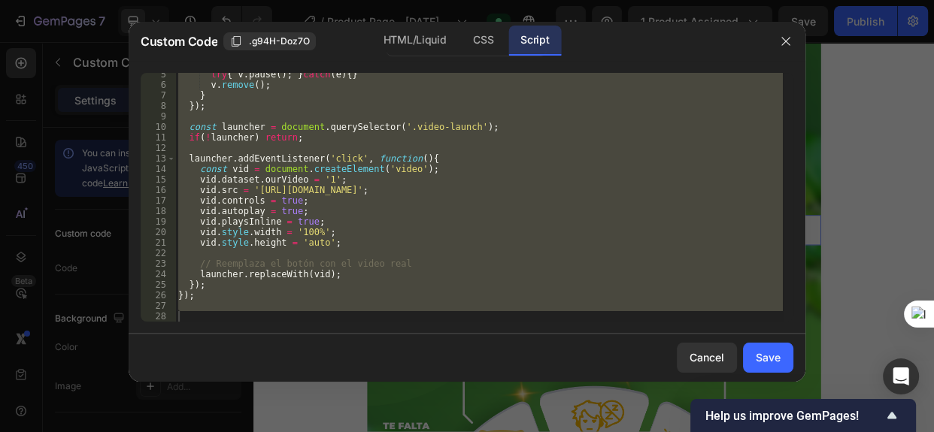
scroll to position [45, 0]
click at [246, 276] on div "try { v . pause ( ) ; } catch ( e ) { } v . remove ( ) ; } }) ; const launcher …" at bounding box center [479, 197] width 608 height 249
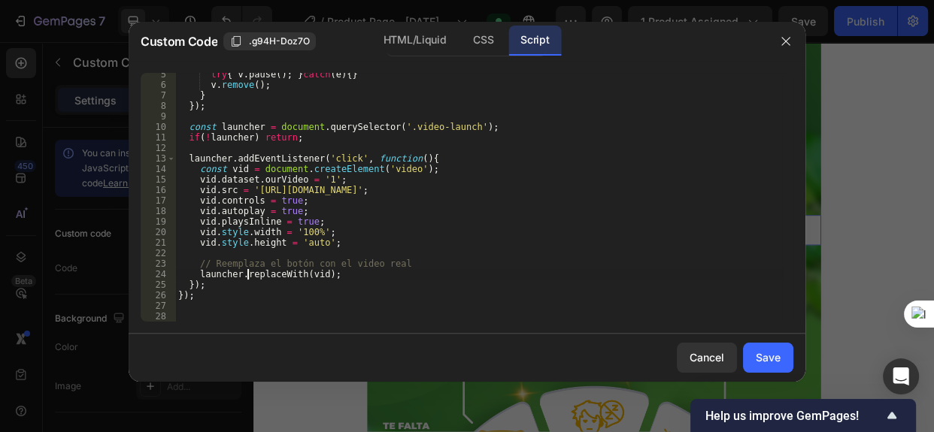
click at [214, 299] on div "try { v . pause ( ) ; } catch ( e ) { } v . remove ( ) ; } }) ; const launcher …" at bounding box center [479, 204] width 608 height 270
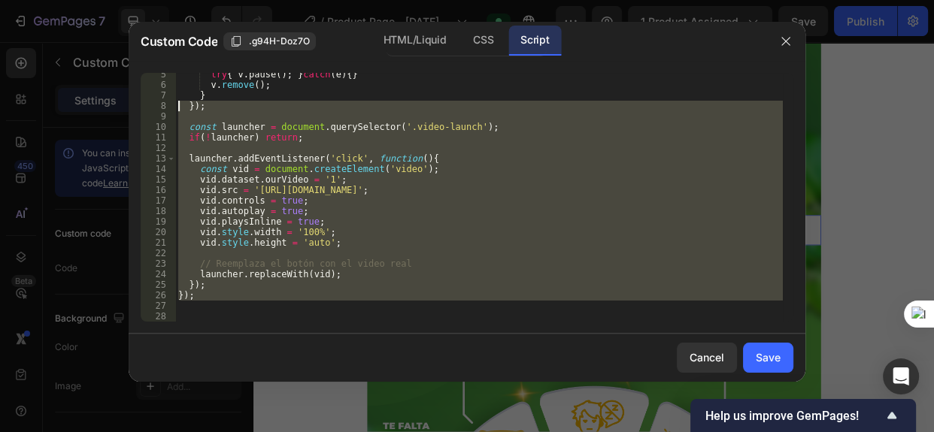
scroll to position [0, 0]
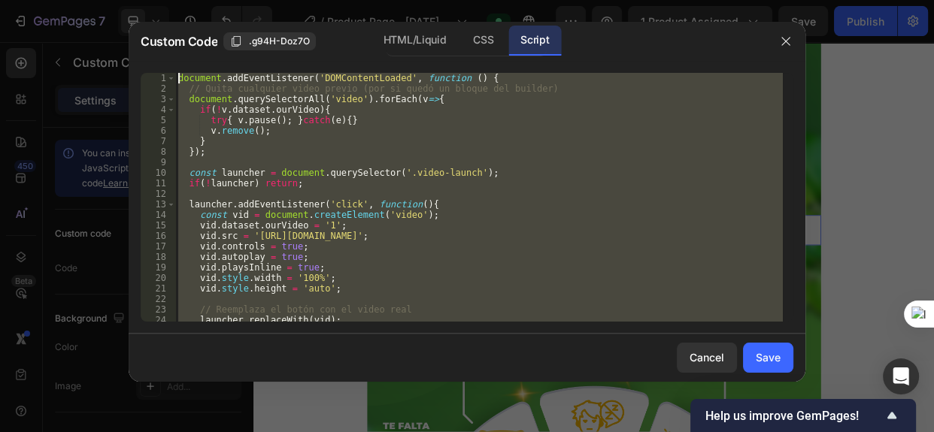
drag, startPoint x: 208, startPoint y: 306, endPoint x: 95, endPoint y: -32, distance: 356.8
click at [95, 0] on html "7 Version history / Product Page - Jun 12, 11:28:27 Preview 1 product assigned …" at bounding box center [467, 0] width 934 height 0
type textarea "document.addEventListener('DOMContentLoaded', function () { // Quita cualquier …"
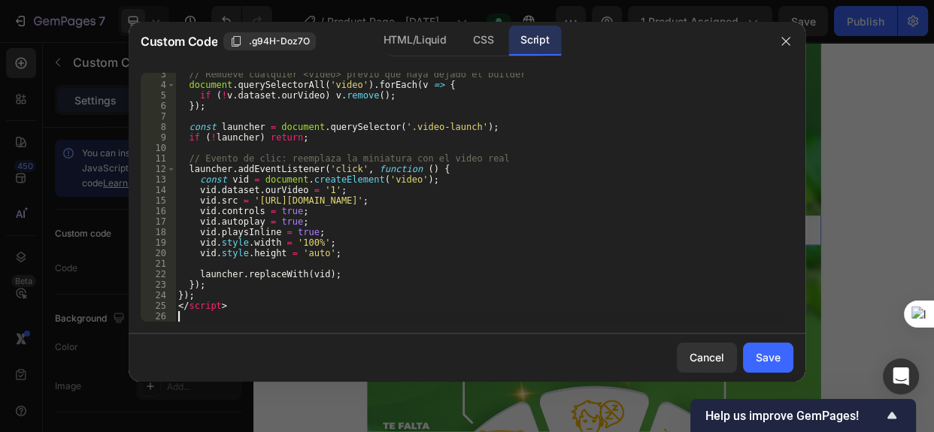
scroll to position [24, 0]
click at [757, 354] on div "Save" at bounding box center [768, 358] width 25 height 16
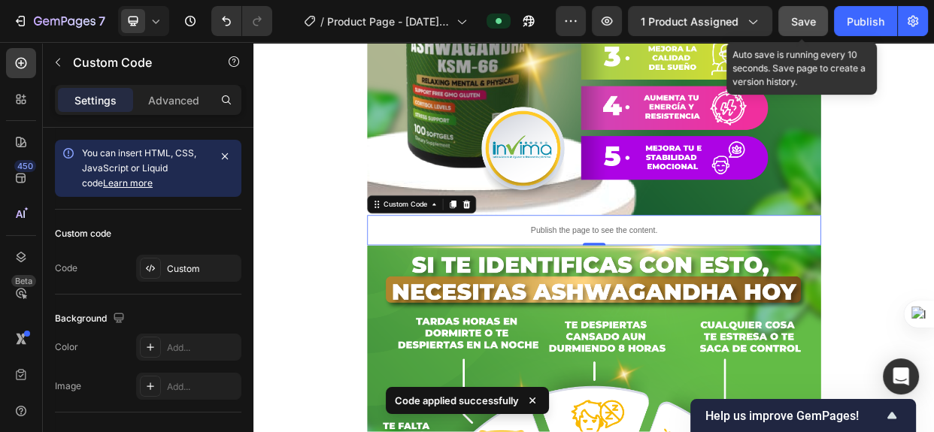
click at [794, 25] on span "Save" at bounding box center [803, 21] width 25 height 13
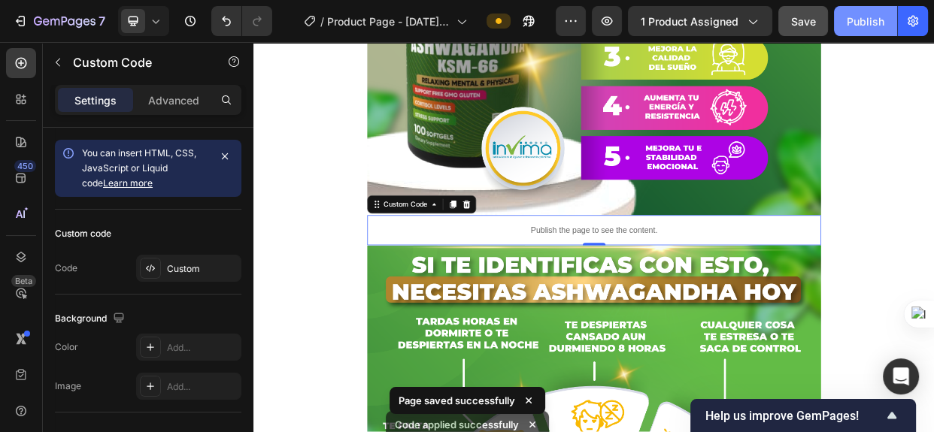
click at [859, 23] on div "Publish" at bounding box center [866, 22] width 38 height 16
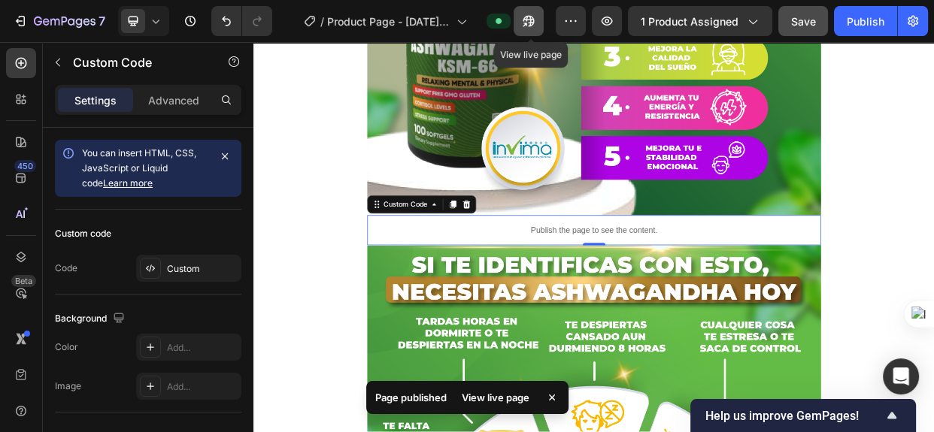
click at [527, 19] on icon "button" at bounding box center [529, 21] width 11 height 11
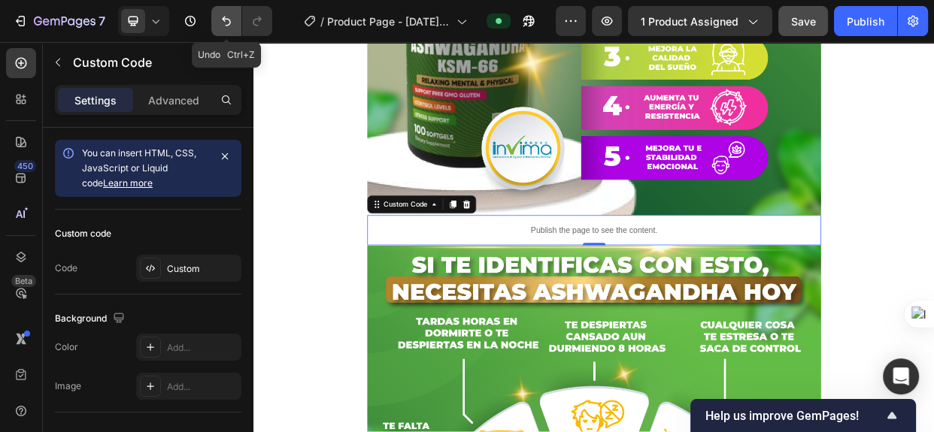
click at [229, 23] on icon "Undo/Redo" at bounding box center [226, 22] width 9 height 10
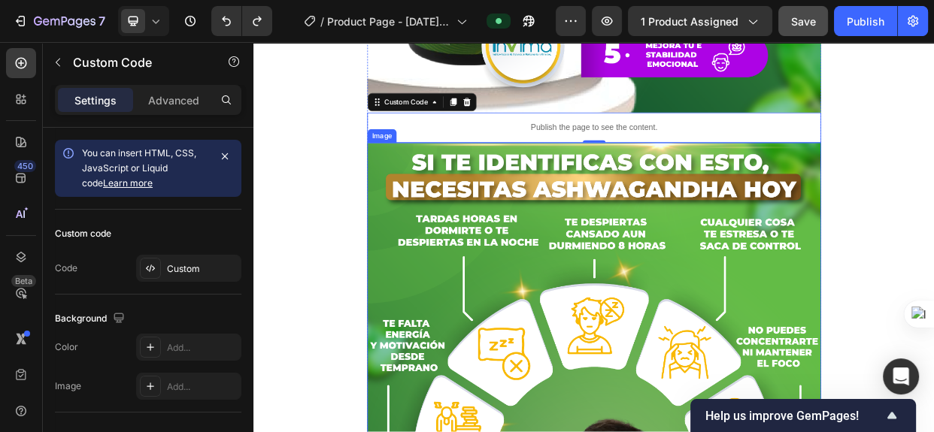
scroll to position [1709, 0]
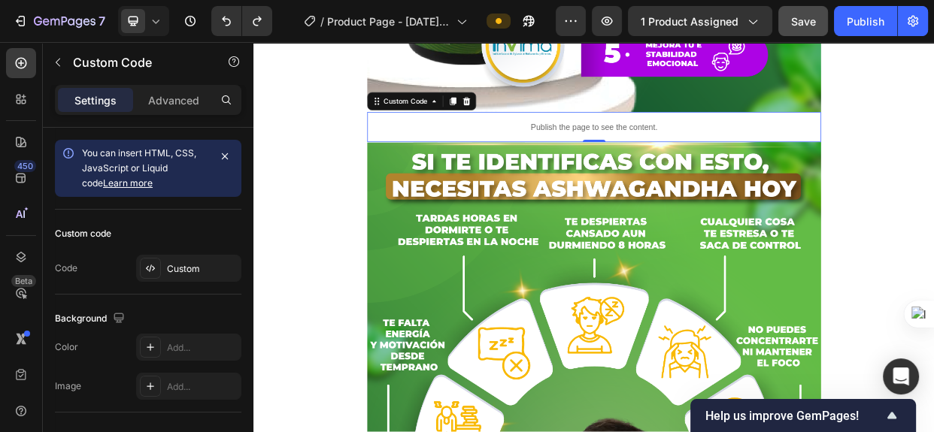
click at [730, 144] on div "Publish the page to see the content." at bounding box center [705, 155] width 602 height 40
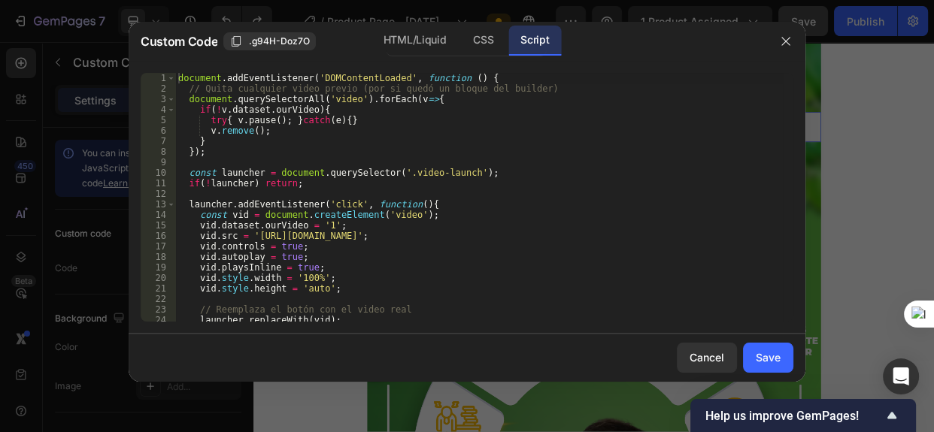
click at [441, 156] on div "document . addEventListener ( 'DOMContentLoaded' , function ( ) { // Quita cual…" at bounding box center [479, 208] width 608 height 270
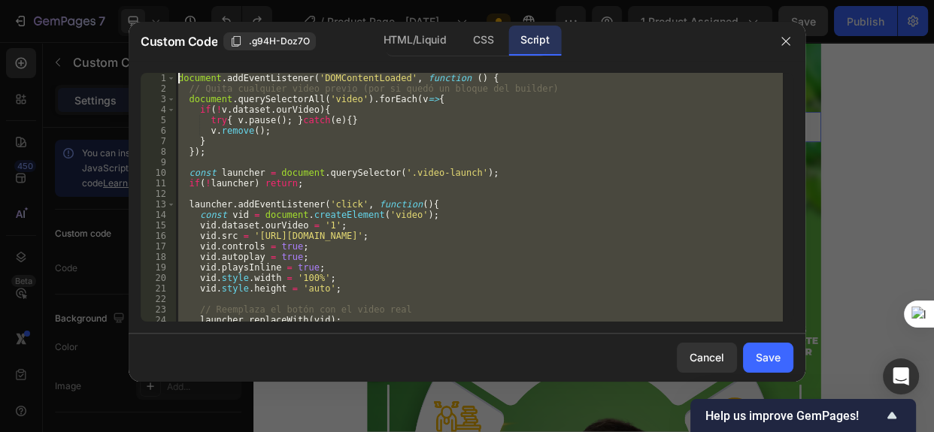
scroll to position [0, 0]
drag, startPoint x: 226, startPoint y: 304, endPoint x: 89, endPoint y: -43, distance: 372.8
click at [89, 0] on html "7 Version history / Product Page - Jun 12, 11:28:27 Preview 1 product assigned …" at bounding box center [467, 0] width 934 height 0
type textarea "document.addEventListener('DOMContentLoaded', function () { // Quita cualquier …"
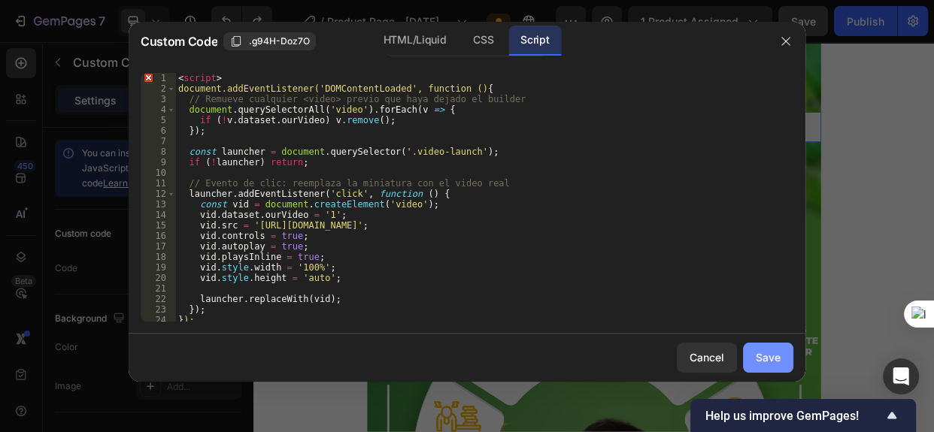
click at [766, 350] on div "Save" at bounding box center [768, 358] width 25 height 16
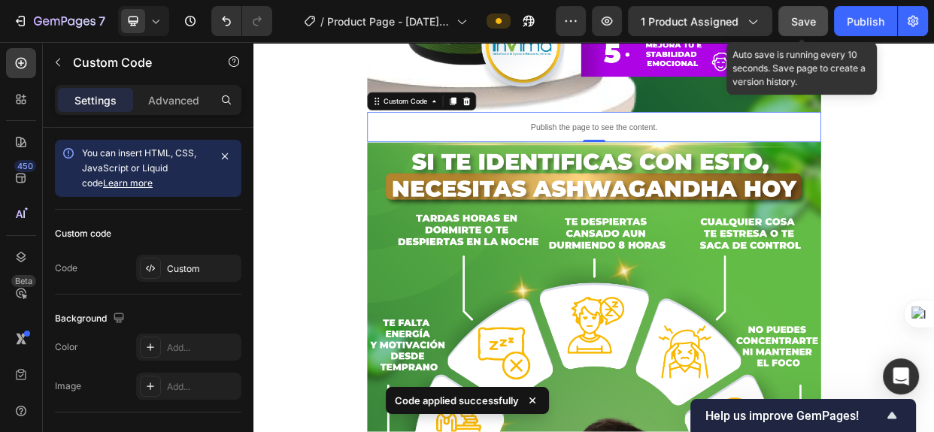
click at [807, 23] on span "Save" at bounding box center [803, 21] width 25 height 13
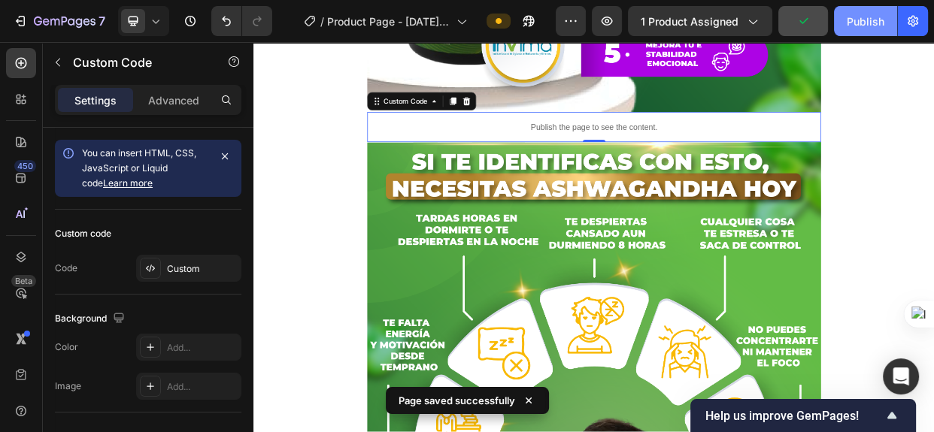
click at [851, 14] on div "Publish" at bounding box center [866, 22] width 38 height 16
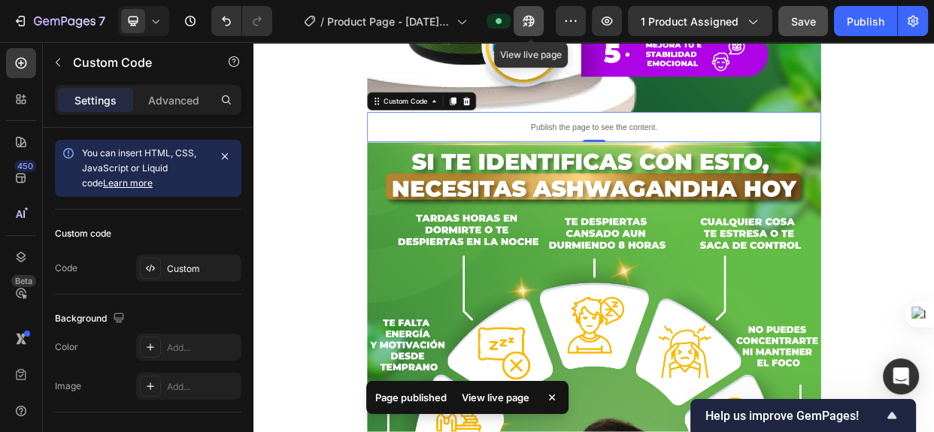
click at [533, 11] on button "button" at bounding box center [529, 21] width 30 height 30
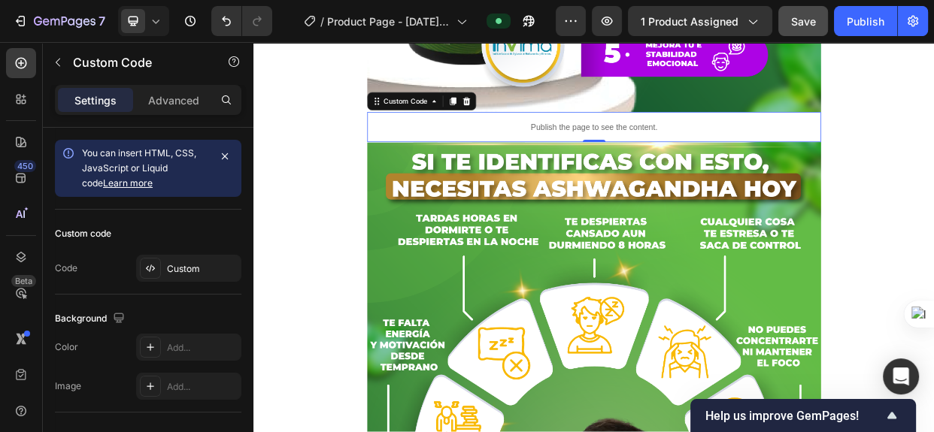
click at [687, 147] on p "Publish the page to see the content." at bounding box center [705, 155] width 602 height 16
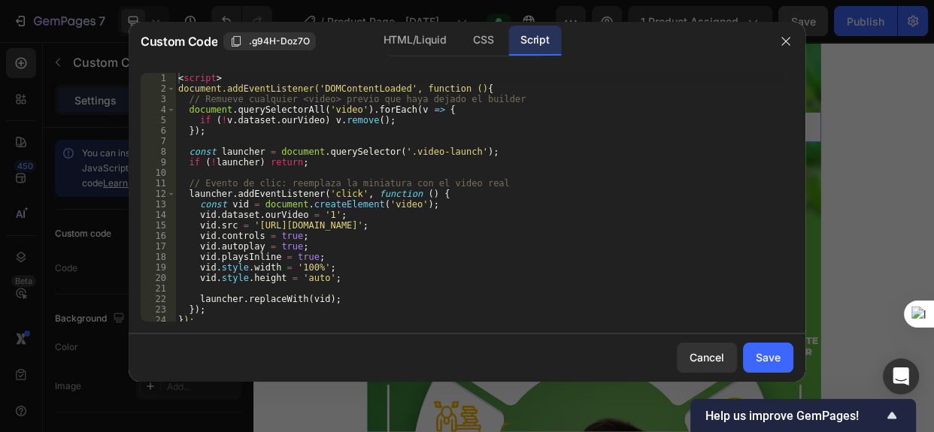
drag, startPoint x: 487, startPoint y: 42, endPoint x: 416, endPoint y: 126, distance: 110.0
click at [487, 43] on div "CSS" at bounding box center [483, 41] width 44 height 30
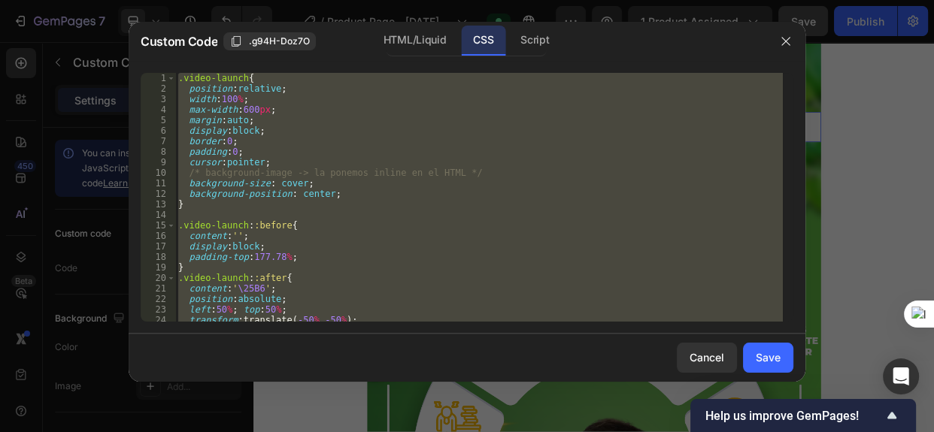
click at [182, 75] on div ".video-launch { position : relative ; width : 100 % ; max-width : 600 px ; marg…" at bounding box center [479, 197] width 608 height 249
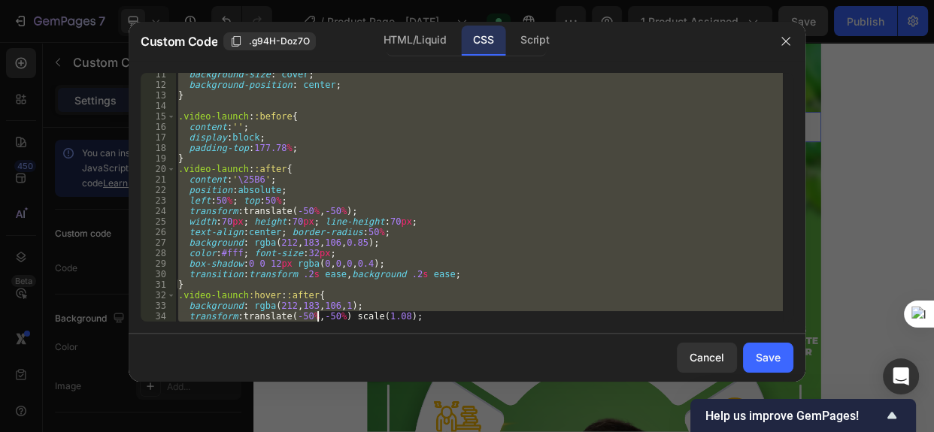
scroll to position [161, 0]
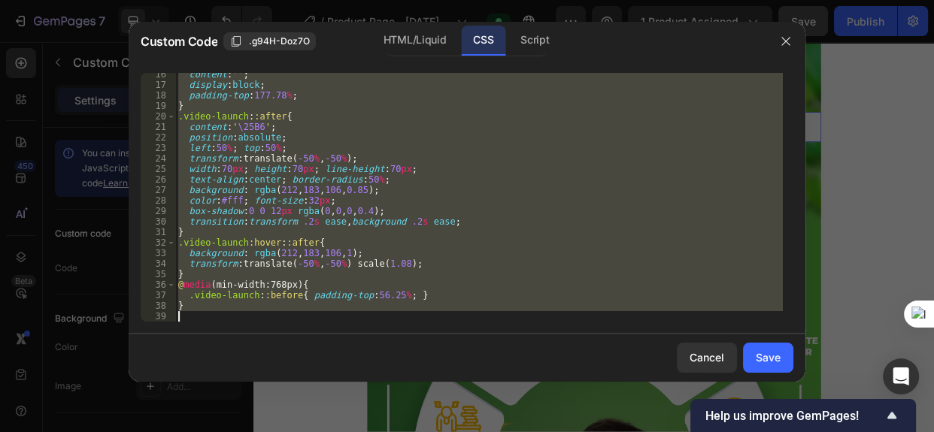
drag, startPoint x: 178, startPoint y: 79, endPoint x: 363, endPoint y: 344, distance: 323.0
click at [326, 356] on div "Custom Code .g94H-Doz7O HTML/Liquid CSS Script .video-launch{ 16 17 18 19 20 21…" at bounding box center [467, 202] width 677 height 360
type textarea "}"
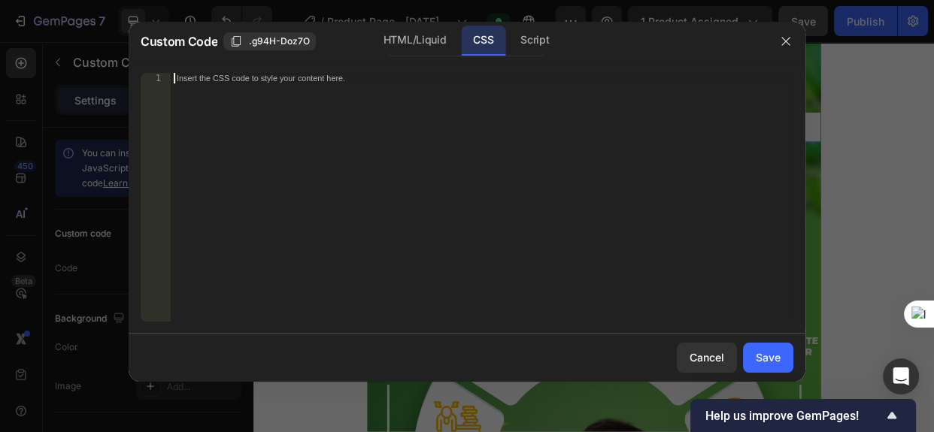
click at [226, 86] on div "Insert the CSS code to style your content here." at bounding box center [482, 208] width 623 height 270
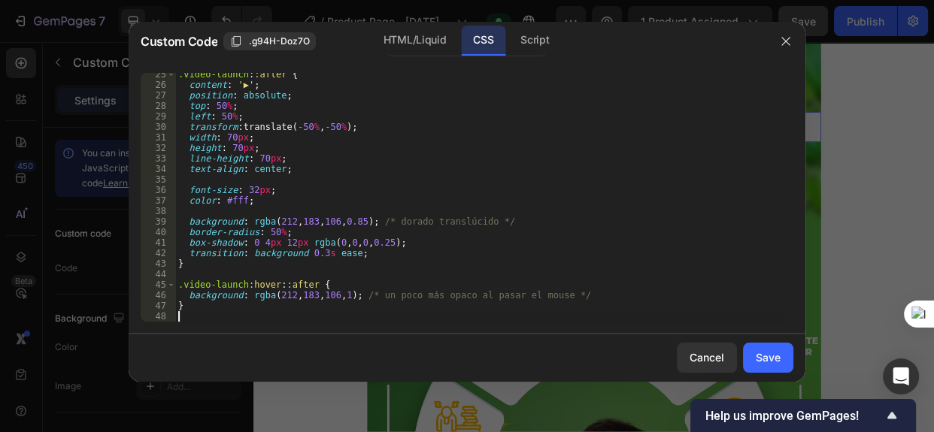
scroll to position [256, 0]
click at [404, 38] on div "HTML/Liquid" at bounding box center [415, 41] width 86 height 30
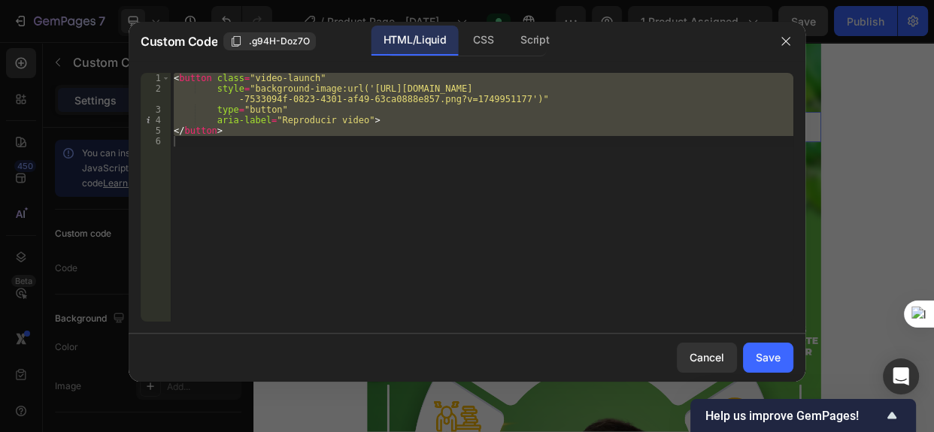
type textarea "</button>"
click at [231, 145] on div "< button class = "video-launch" style = "background-image:url('https://cdn.shop…" at bounding box center [482, 197] width 623 height 249
drag, startPoint x: 211, startPoint y: 152, endPoint x: 132, endPoint y: 72, distance: 112.2
click at [132, 72] on div "1 2 3 4 5 6 < button class = "video-launch" style = "background-image:url('http…" at bounding box center [467, 197] width 677 height 273
type textarea "<button class="video-launch" style="background-image:url('https://cdn.shopify.c…"
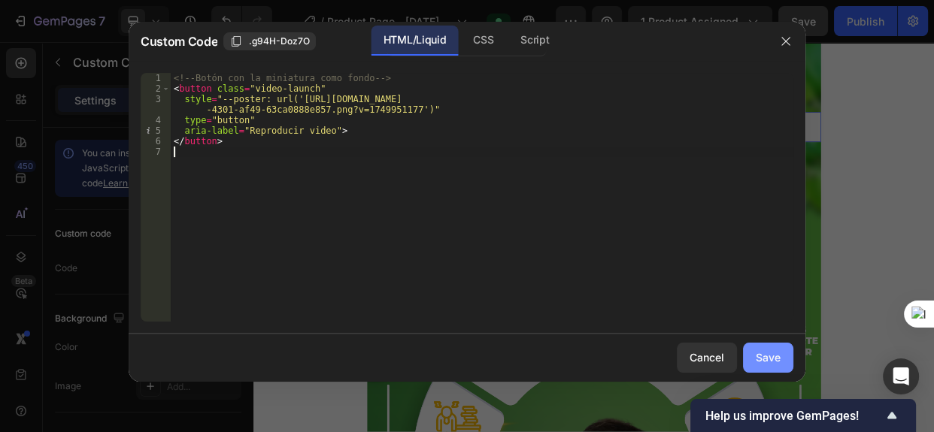
click at [760, 350] on div "Save" at bounding box center [768, 358] width 25 height 16
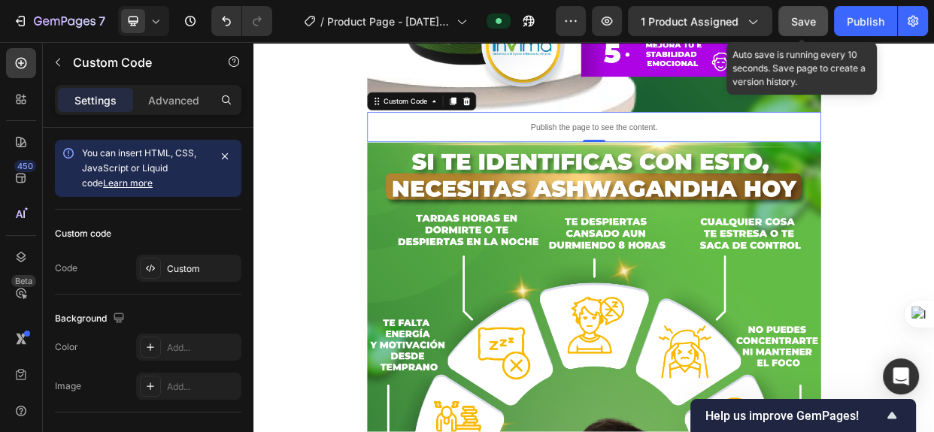
click at [797, 29] on button "Save" at bounding box center [803, 21] width 50 height 30
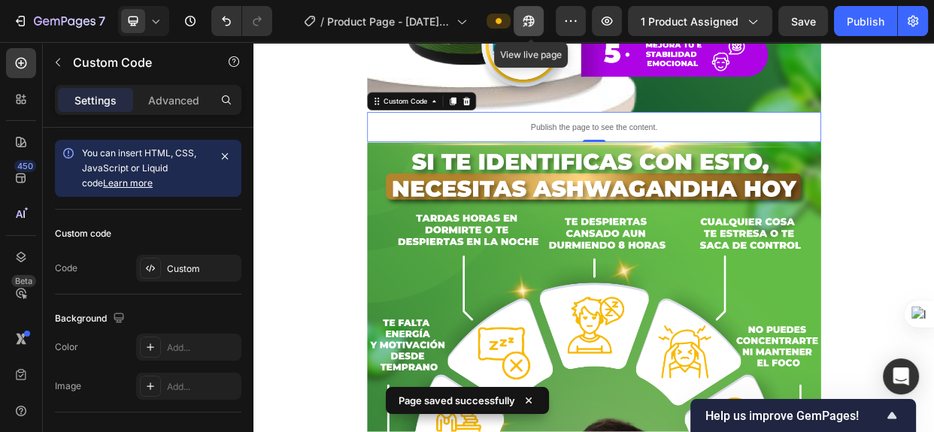
click at [527, 26] on icon "button" at bounding box center [528, 21] width 15 height 15
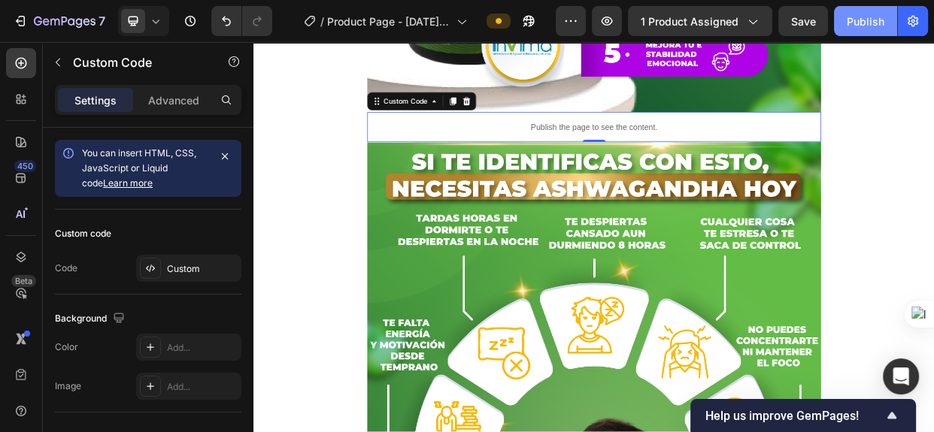
click at [850, 28] on div "Publish" at bounding box center [866, 22] width 38 height 16
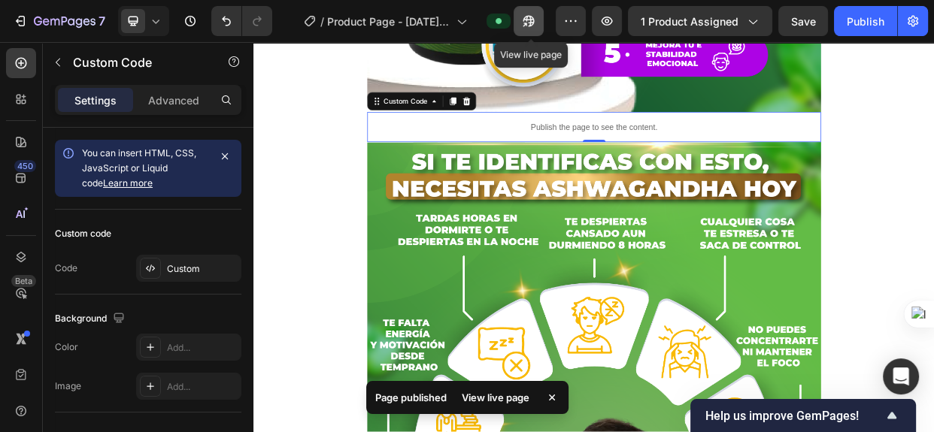
click at [531, 21] on icon "button" at bounding box center [528, 21] width 15 height 15
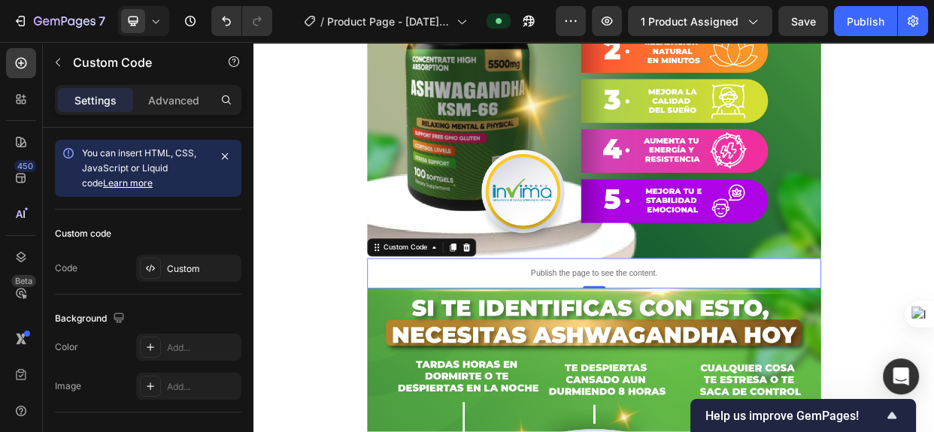
scroll to position [1504, 0]
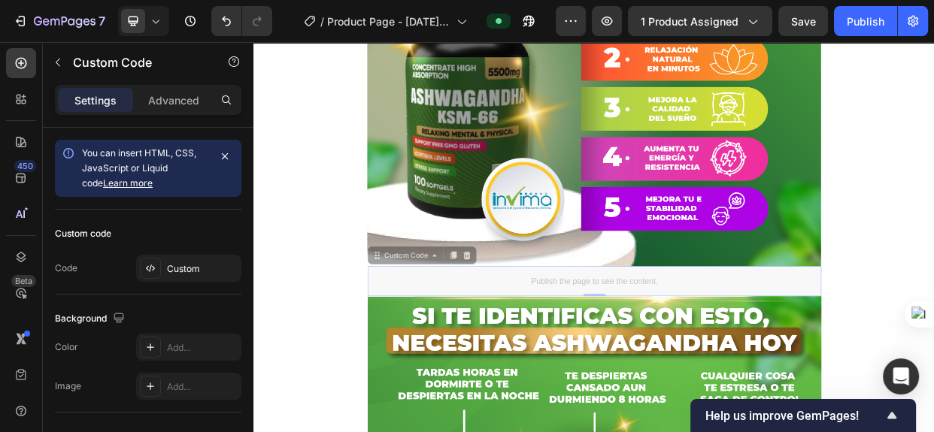
click at [253, 42] on div "Publish the page to see the content." at bounding box center [253, 42] width 0 height 0
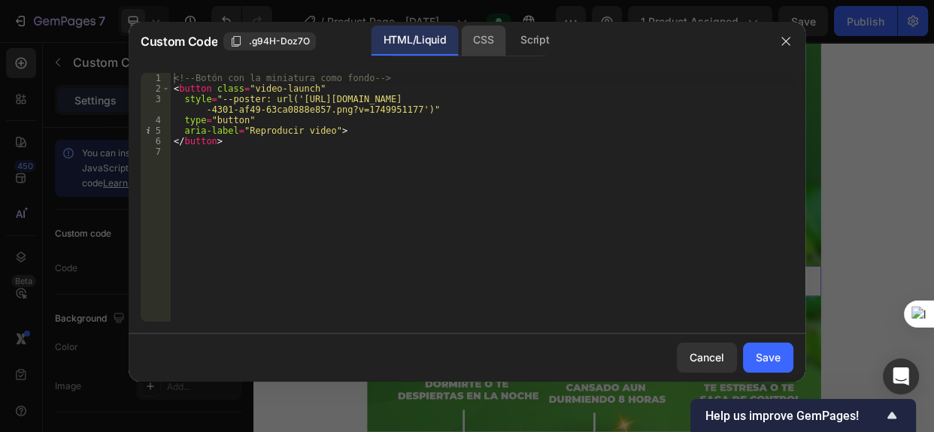
click at [488, 39] on div "CSS" at bounding box center [483, 41] width 44 height 30
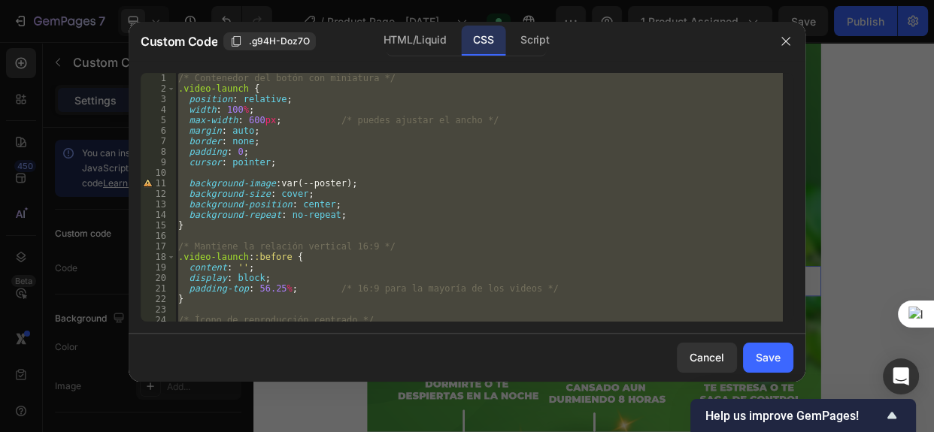
click at [205, 118] on div "/* Contenedor del botón con miniatura */ .video-launch { position : relative ; …" at bounding box center [479, 197] width 608 height 249
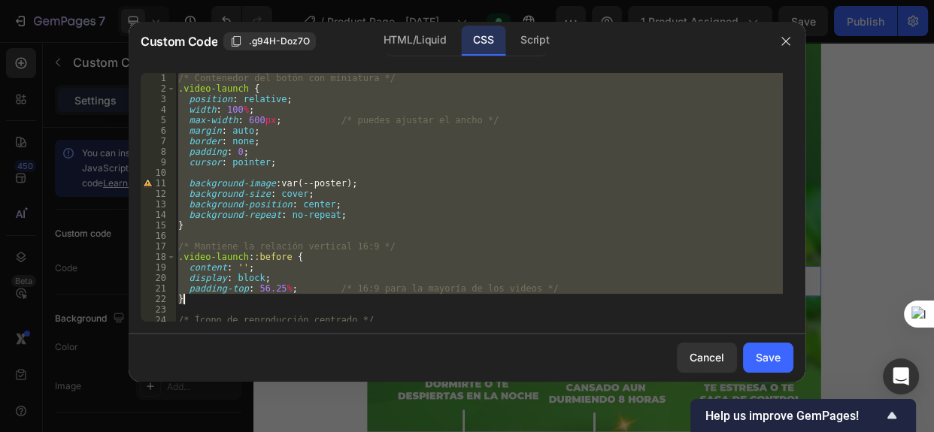
scroll to position [256, 0]
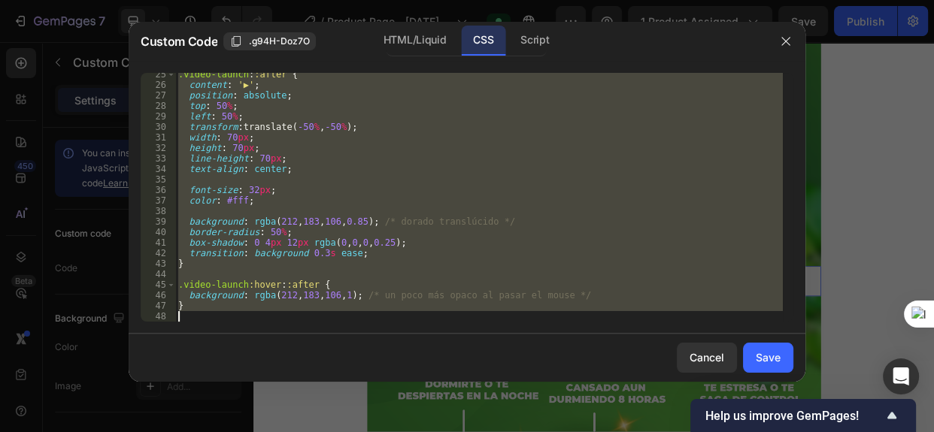
drag, startPoint x: 176, startPoint y: 78, endPoint x: 427, endPoint y: 402, distance: 409.5
click at [427, 402] on div "Custom Code .g94H-Doz7O HTML/Liquid CSS Script max-width: 600px; /* puedes ajus…" at bounding box center [467, 217] width 677 height 390
type textarea "}"
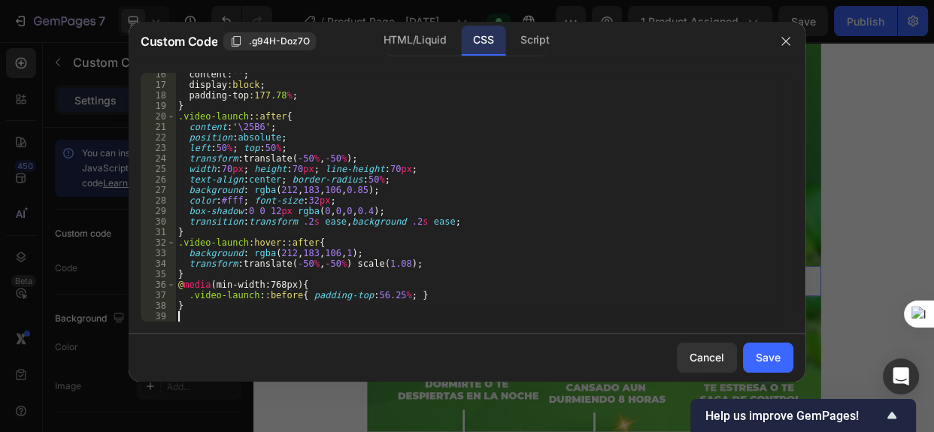
scroll to position [161, 0]
click at [766, 353] on div "Save" at bounding box center [768, 358] width 25 height 16
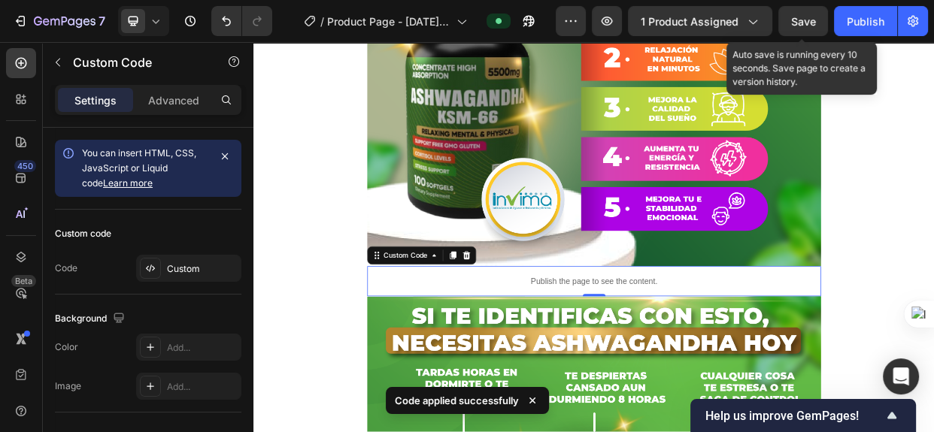
click at [813, 20] on span "Save" at bounding box center [803, 21] width 25 height 13
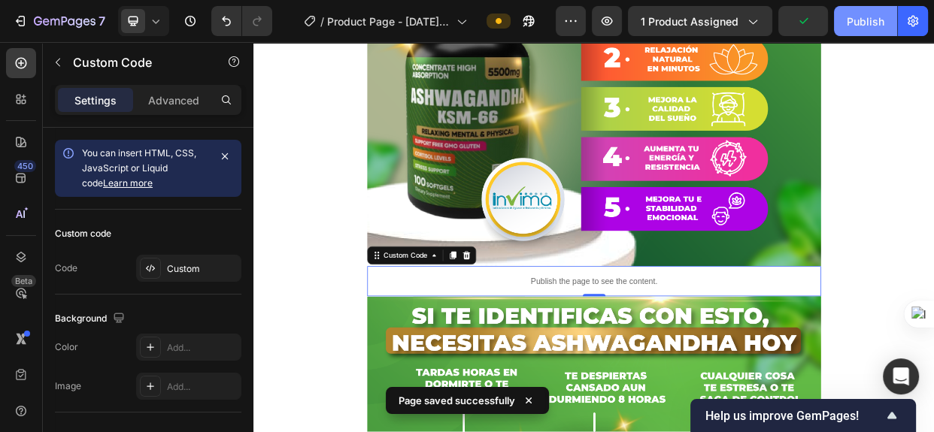
click at [864, 11] on button "Publish" at bounding box center [865, 21] width 63 height 30
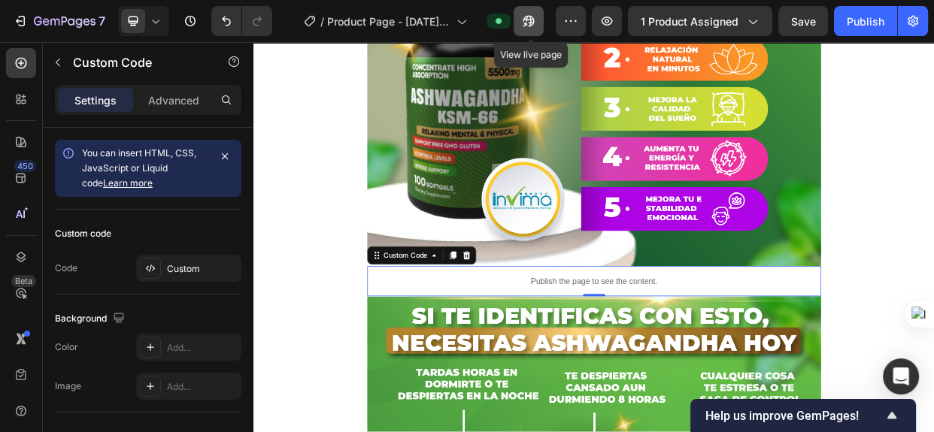
click at [535, 20] on icon "button" at bounding box center [529, 21] width 11 height 11
click at [642, 365] on p "Publish the page to see the content." at bounding box center [705, 360] width 602 height 16
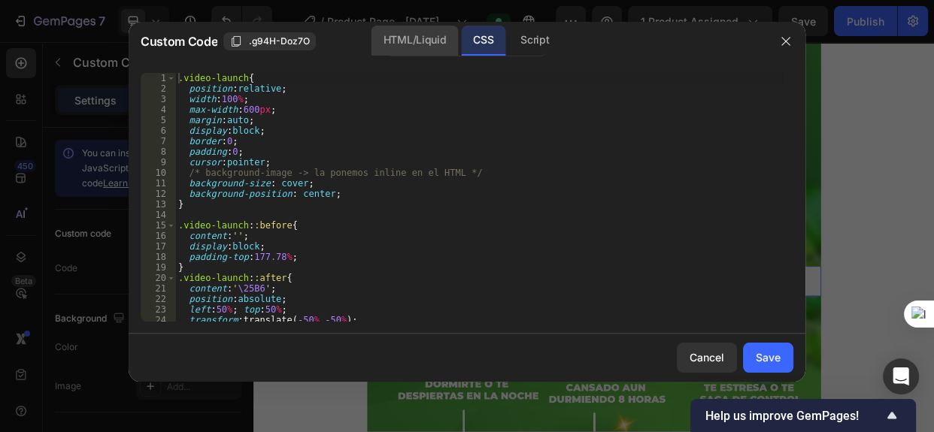
click at [413, 42] on div "HTML/Liquid" at bounding box center [415, 41] width 86 height 30
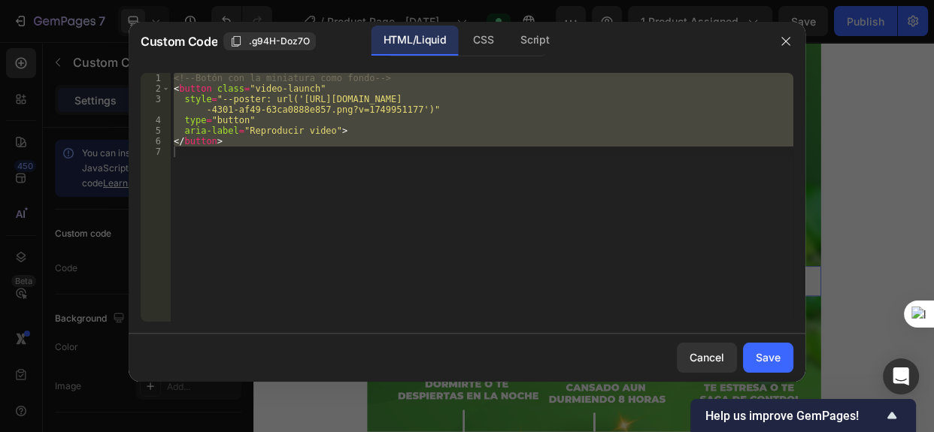
type textarea "</button>"
click at [301, 311] on div "<!-- Botón con la miniatura como fondo --> < button class = "video-launch" styl…" at bounding box center [482, 197] width 623 height 249
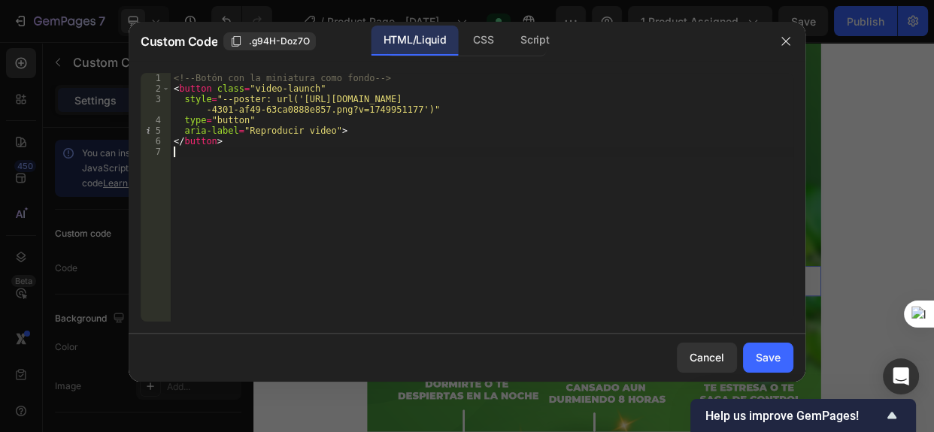
click at [258, 163] on div "<!-- Botón con la miniatura como fondo --> < button class = "video-launch" styl…" at bounding box center [482, 208] width 623 height 270
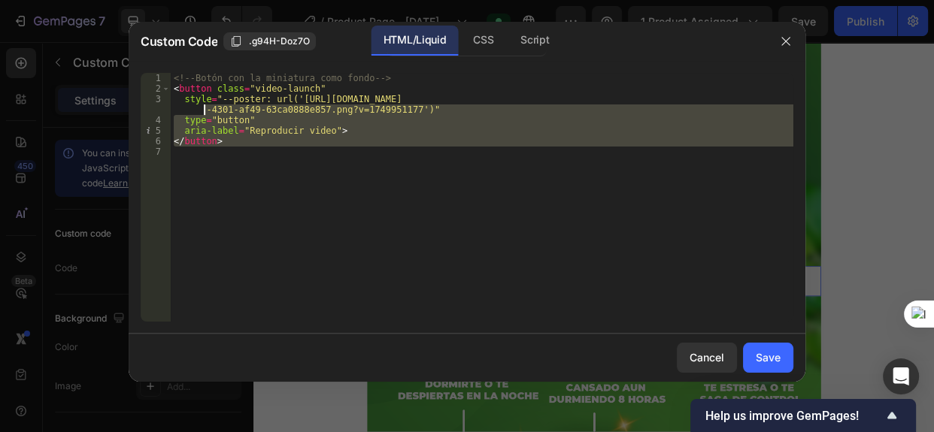
drag, startPoint x: 171, startPoint y: 120, endPoint x: 104, endPoint y: 57, distance: 91.5
click at [104, 57] on div "Custom Code .g94H-Doz7O HTML/Liquid CSS Script 1 2 3 4 5 6 7 <!-- Botón con la …" at bounding box center [467, 216] width 934 height 432
type textarea "<!-- Botón con la miniatura como fondo --> <button class="video-launch""
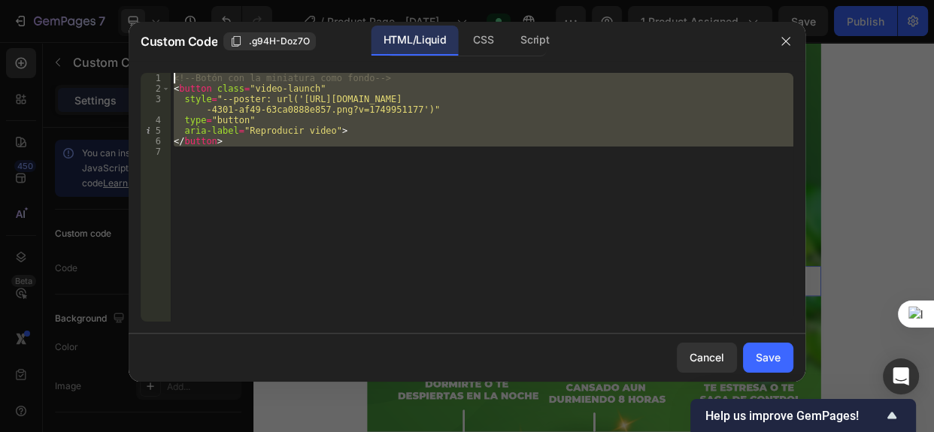
paste textarea
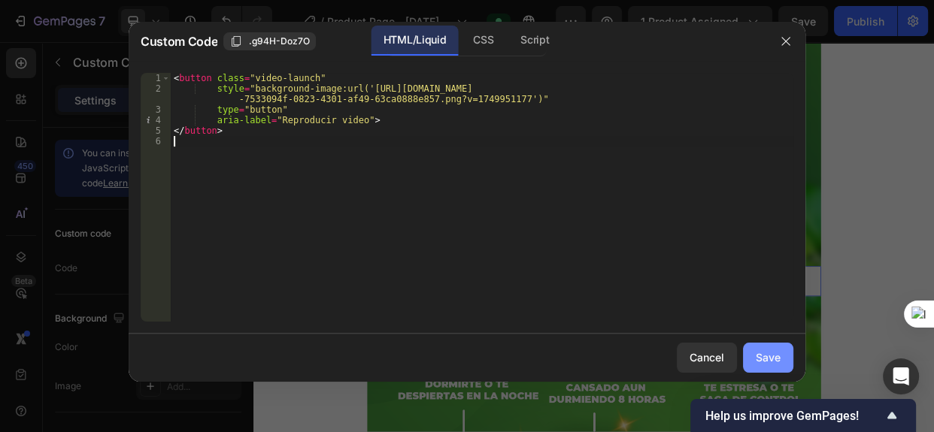
click at [766, 352] on div "Save" at bounding box center [768, 358] width 25 height 16
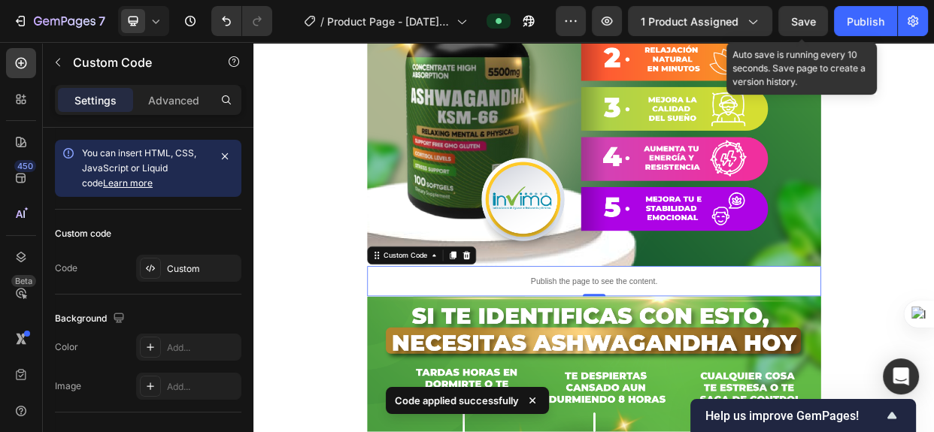
drag, startPoint x: 805, startPoint y: 17, endPoint x: 812, endPoint y: 20, distance: 8.1
click at [804, 17] on span "Save" at bounding box center [803, 21] width 25 height 13
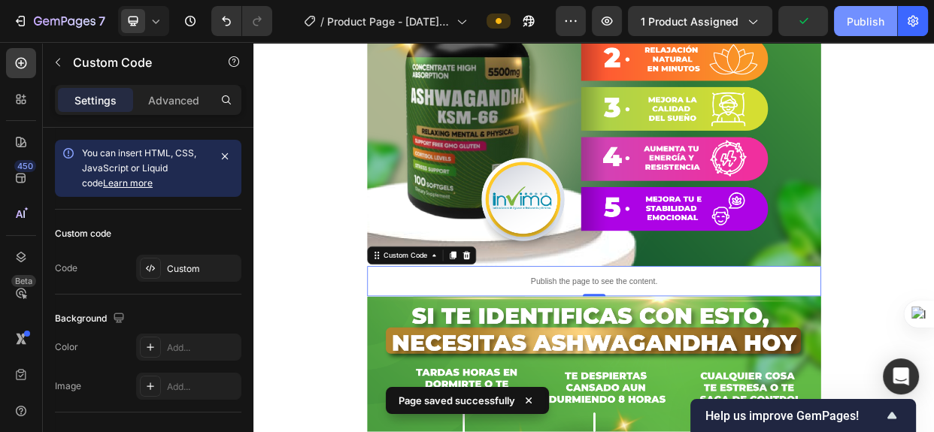
click at [859, 23] on div "Publish" at bounding box center [866, 22] width 38 height 16
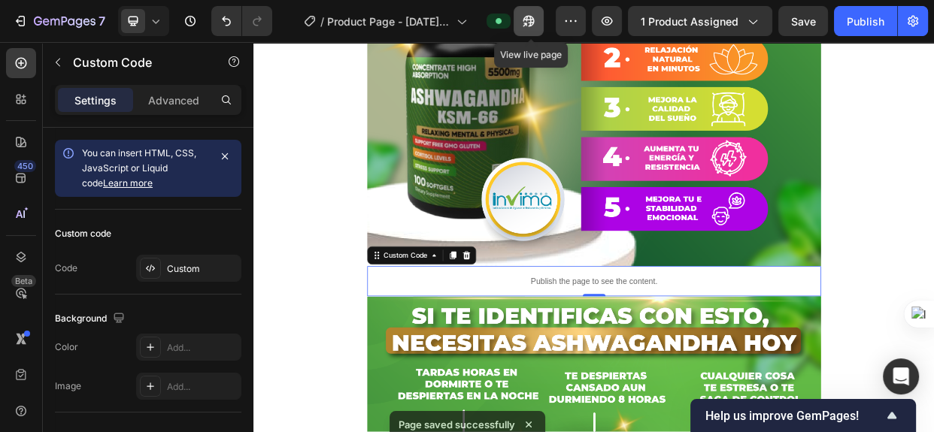
click at [533, 20] on icon "button" at bounding box center [529, 21] width 11 height 11
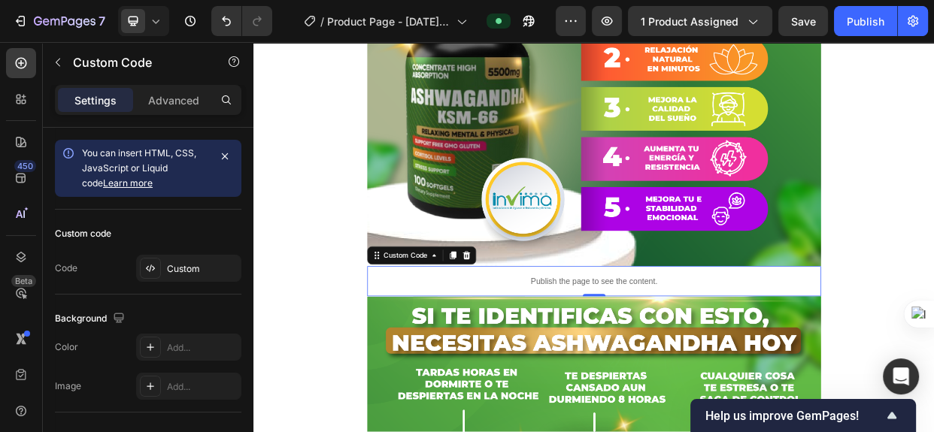
click at [696, 357] on p "Publish the page to see the content." at bounding box center [705, 360] width 602 height 16
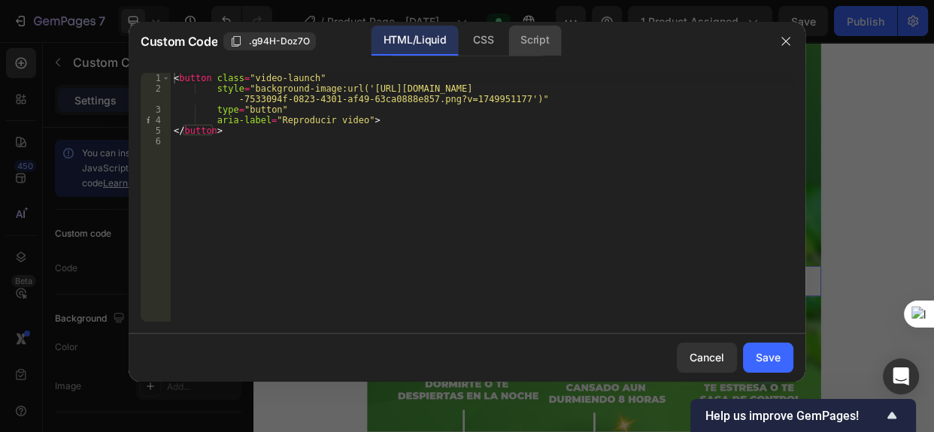
click at [536, 51] on div "Script" at bounding box center [534, 41] width 53 height 30
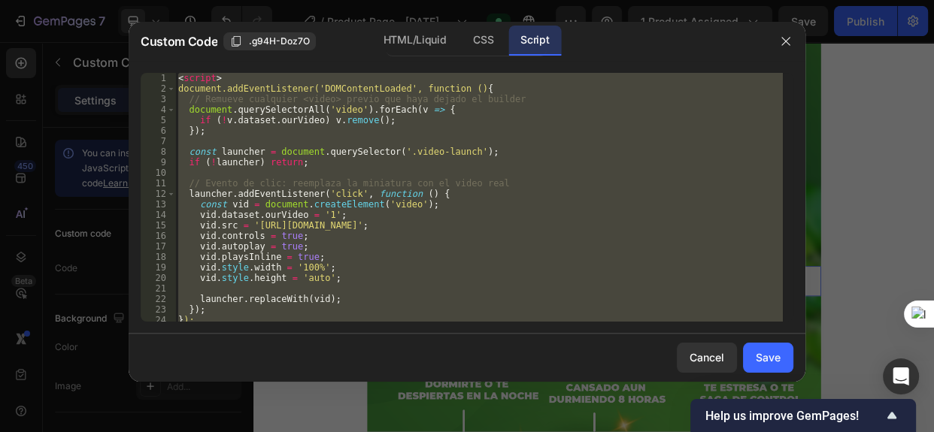
click at [302, 211] on div "< script > document.addEventListener('DOMContentLoaded', function () { // Remue…" at bounding box center [479, 197] width 608 height 249
type textarea "vid.dataset.ourVideo = '1';"
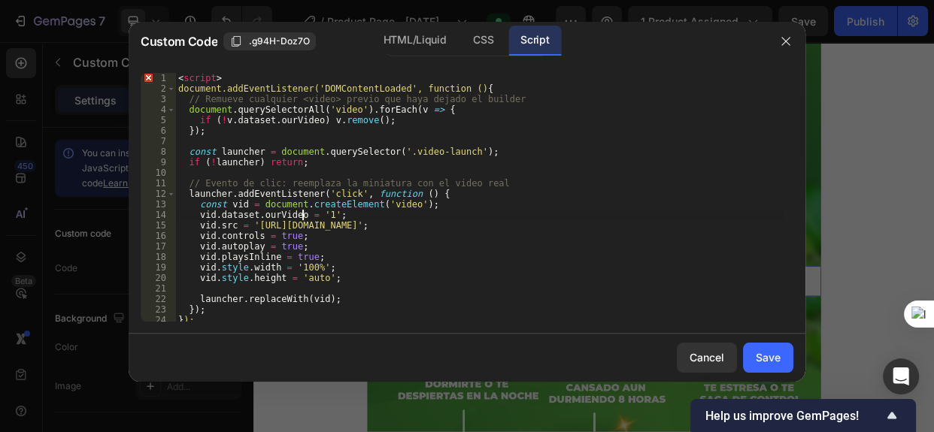
drag, startPoint x: 175, startPoint y: 79, endPoint x: 339, endPoint y: 281, distance: 259.8
click at [437, 304] on div "vid.dataset.ourVideo = '1'; 1 2 3 4 5 6 7 8 9 10 11 12 13 14 15 16 17 18 19 20 …" at bounding box center [467, 197] width 653 height 249
click at [326, 286] on div "< script > document.addEventListener('DOMContentLoaded', function () { // Remue…" at bounding box center [479, 208] width 608 height 270
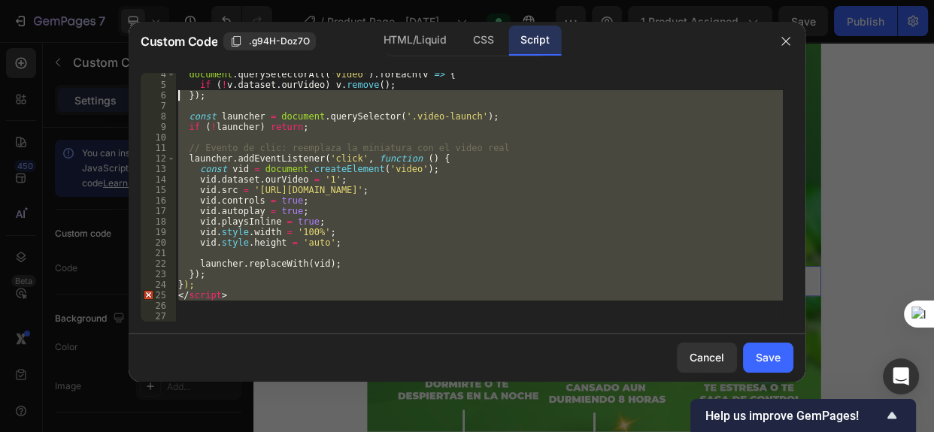
scroll to position [0, 0]
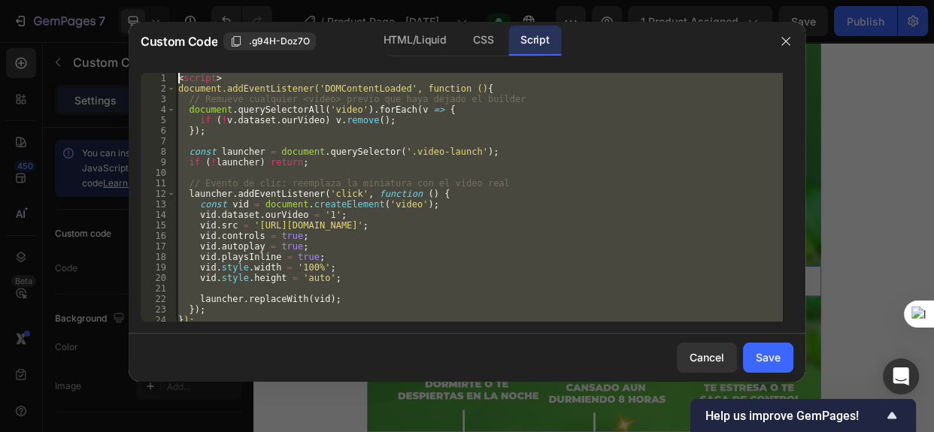
drag, startPoint x: 219, startPoint y: 301, endPoint x: 66, endPoint y: -18, distance: 353.6
click at [66, 0] on html "7 Version history / Product Page - Jun 12, 11:28:27 Preview 1 product assigned …" at bounding box center [467, 0] width 934 height 0
type textarea "<script> document.addEventListener('DOMContentLoaded', function () {"
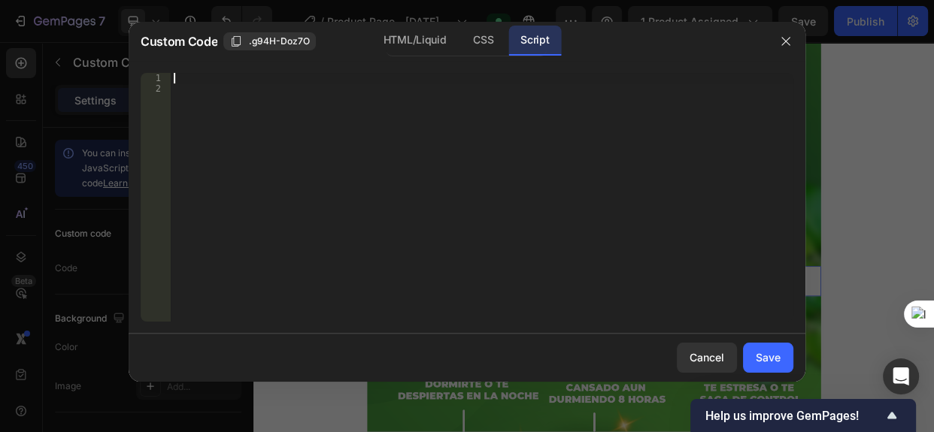
scroll to position [35, 0]
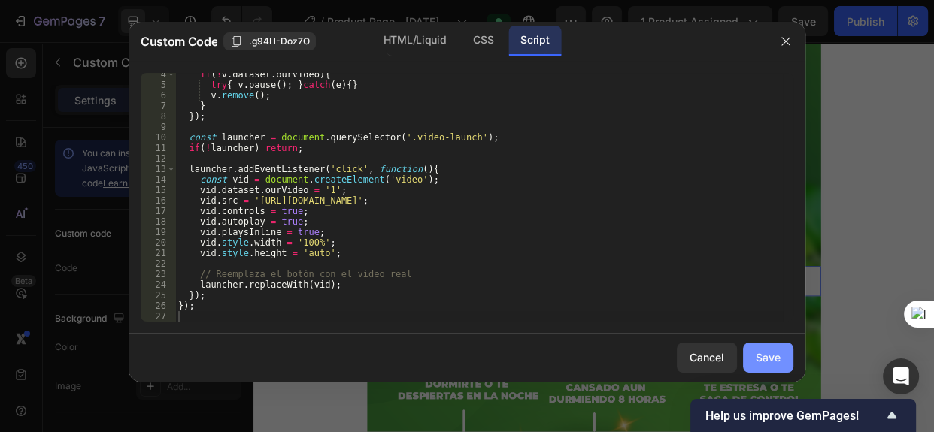
click at [775, 361] on div "Save" at bounding box center [768, 358] width 25 height 16
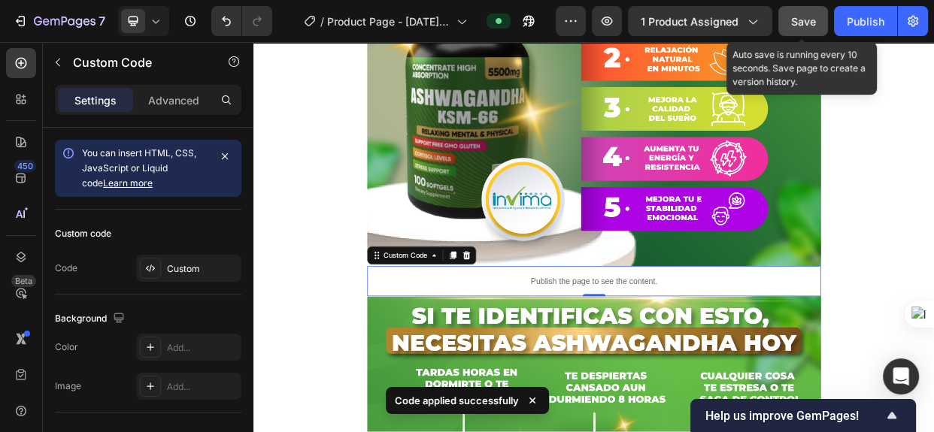
click at [794, 22] on span "Save" at bounding box center [803, 21] width 25 height 13
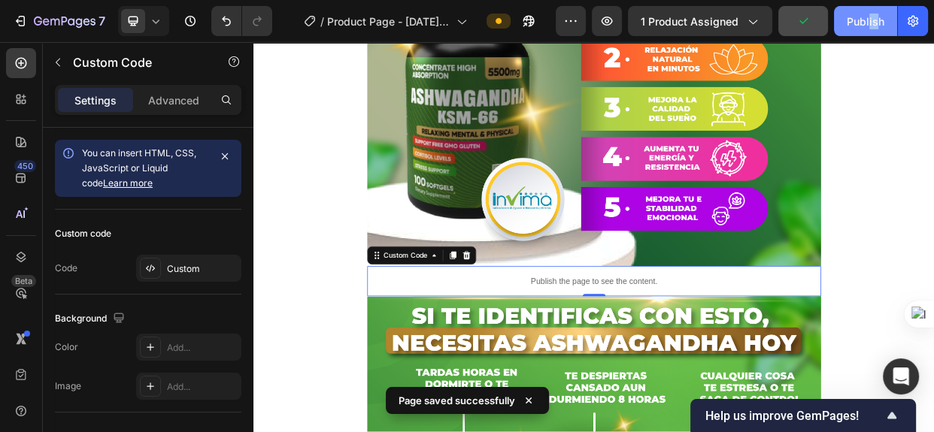
click at [868, 7] on div "7 Version history / Product Page - Jun 12, 11:28:27 Preview 1 product assigned …" at bounding box center [467, 21] width 934 height 43
click at [872, 21] on div "Publish" at bounding box center [866, 22] width 38 height 16
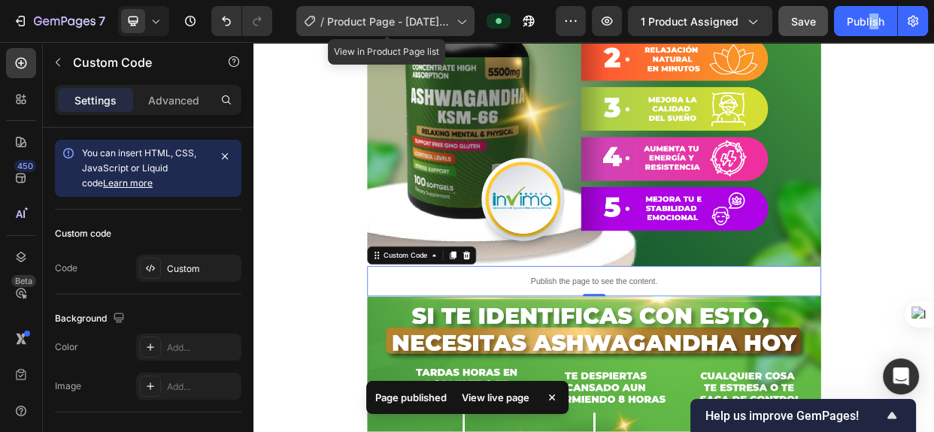
click at [389, 33] on div "/ Product Page - Jun 12, 11:28:27" at bounding box center [385, 21] width 178 height 30
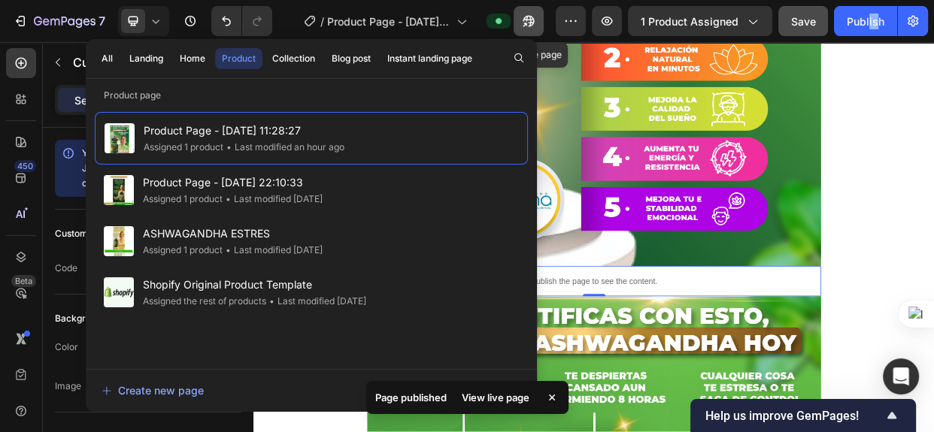
click at [533, 23] on icon "button" at bounding box center [528, 21] width 15 height 15
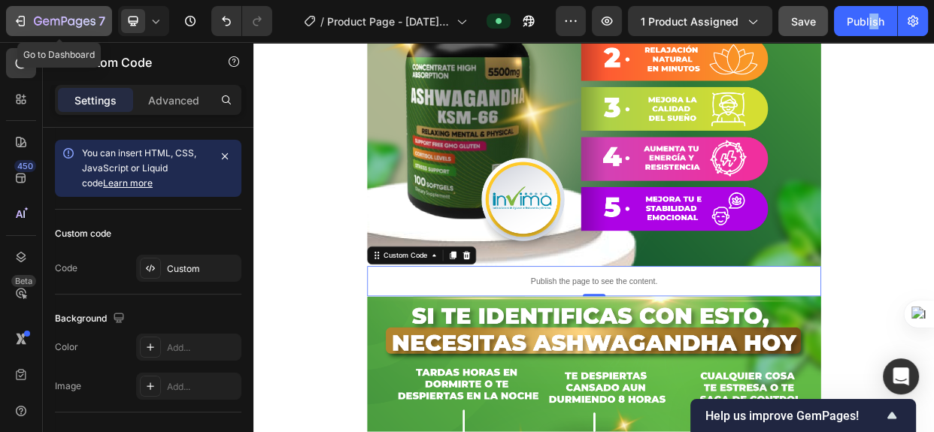
click at [39, 14] on div "7" at bounding box center [69, 21] width 71 height 18
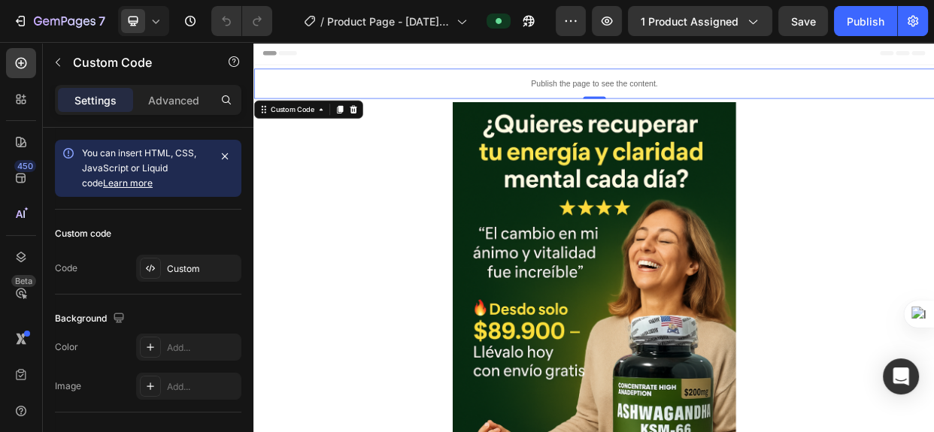
click at [716, 108] on div "Publish the page to see the content." at bounding box center [704, 97] width 903 height 40
click at [712, 111] on div "Publish the page to see the content." at bounding box center [704, 97] width 903 height 40
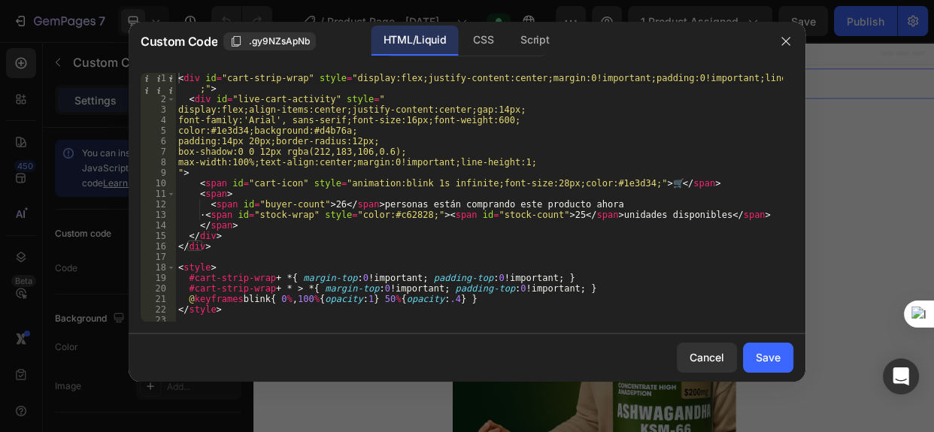
click at [244, 91] on div "< div id = "cart-strip-wrap" style = "display:flex;justify-content:center;margi…" at bounding box center [479, 213] width 608 height 281
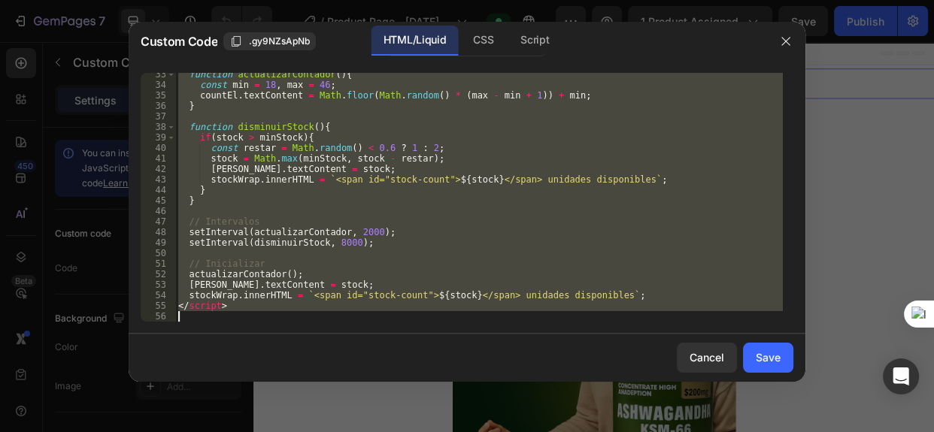
scroll to position [351, 0]
drag, startPoint x: 178, startPoint y: 75, endPoint x: 585, endPoint y: 358, distance: 496.2
click at [585, 358] on div "Custom Code .gy9NZsApNb HTML/Liquid CSS Script <div id="cart-strip-wrap" style=…" at bounding box center [467, 202] width 677 height 360
type textarea "</script>"
click at [777, 44] on button "button" at bounding box center [786, 41] width 24 height 24
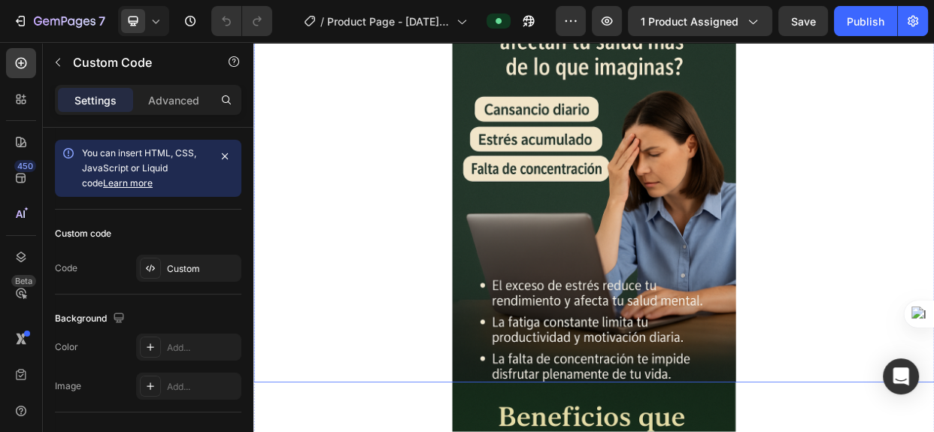
scroll to position [888, 0]
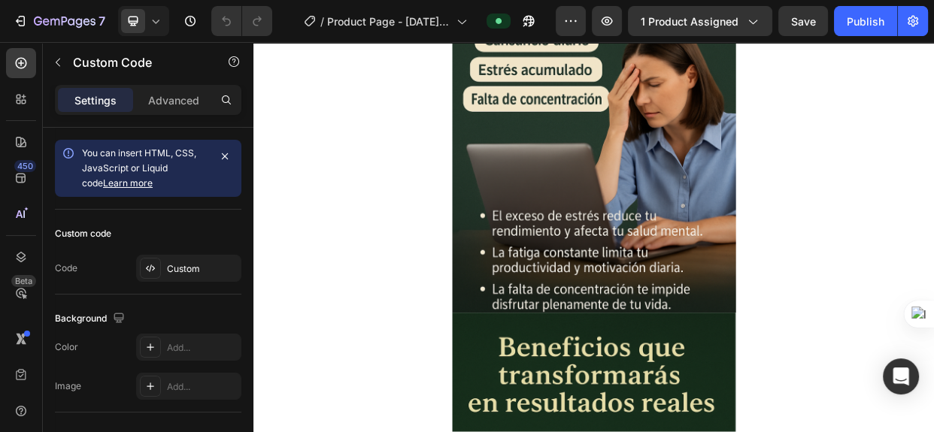
drag, startPoint x: 1153, startPoint y: 187, endPoint x: 1149, endPoint y: 267, distance: 80.6
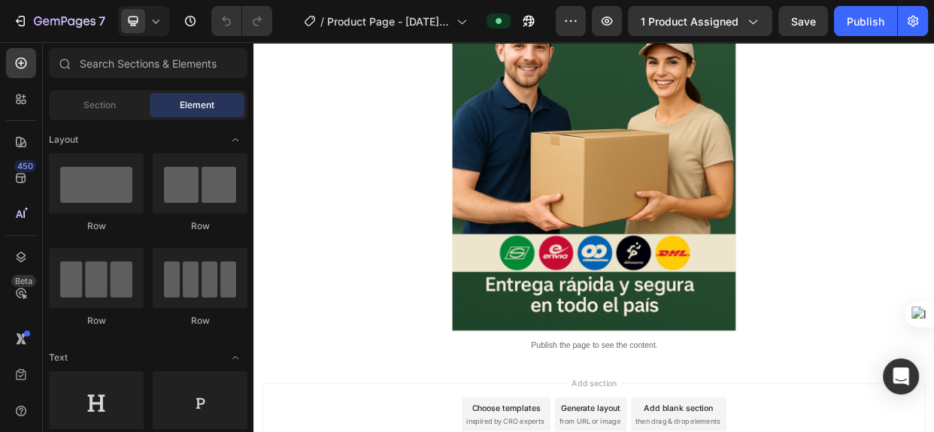
scroll to position [3889, 0]
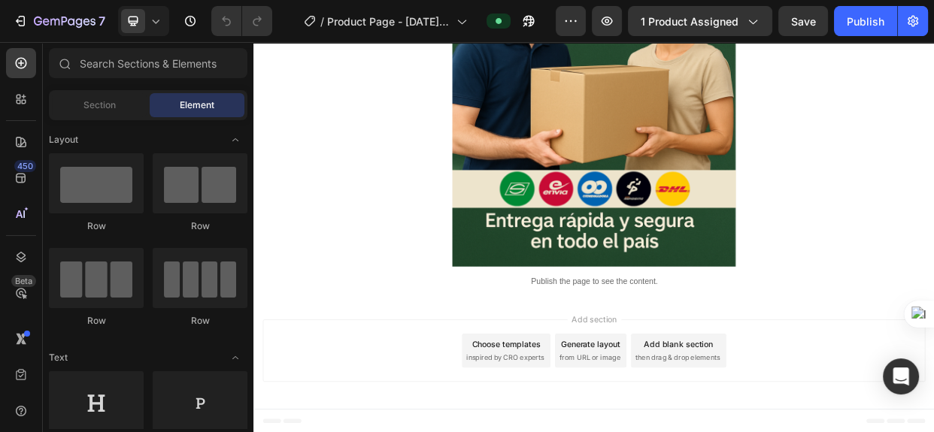
drag, startPoint x: 1152, startPoint y: 176, endPoint x: 1148, endPoint y: 422, distance: 246.0
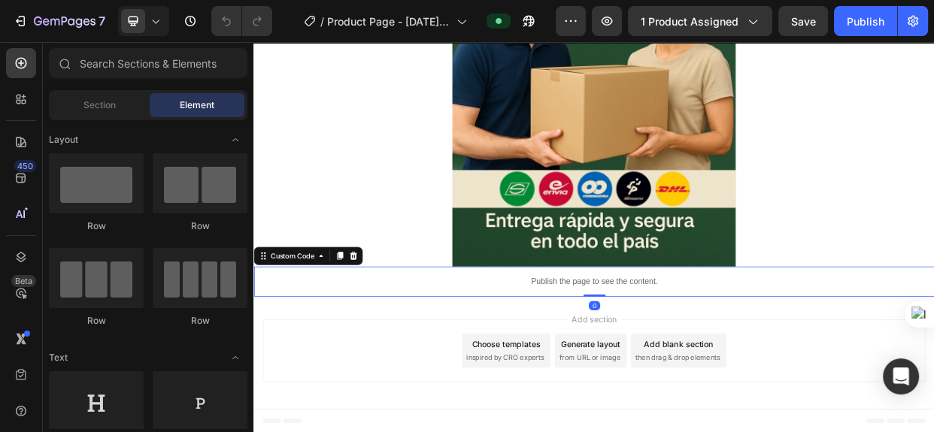
click at [627, 360] on p "Publish the page to see the content." at bounding box center [704, 361] width 903 height 16
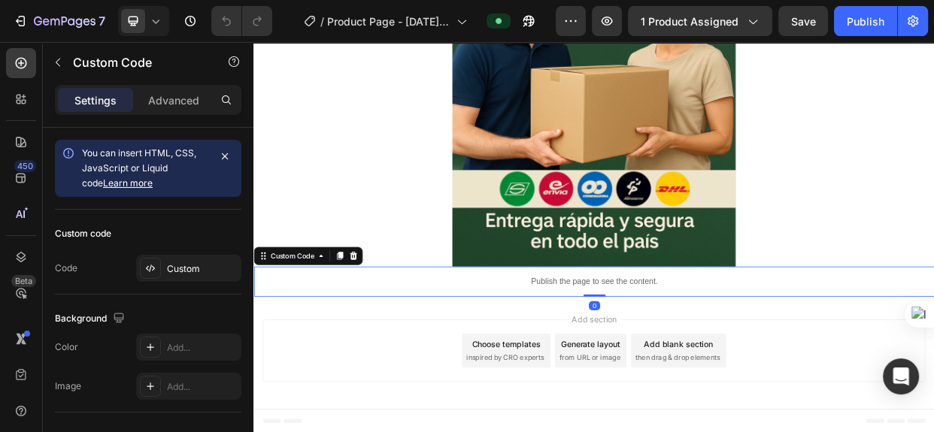
click at [627, 360] on p "Publish the page to see the content." at bounding box center [704, 361] width 903 height 16
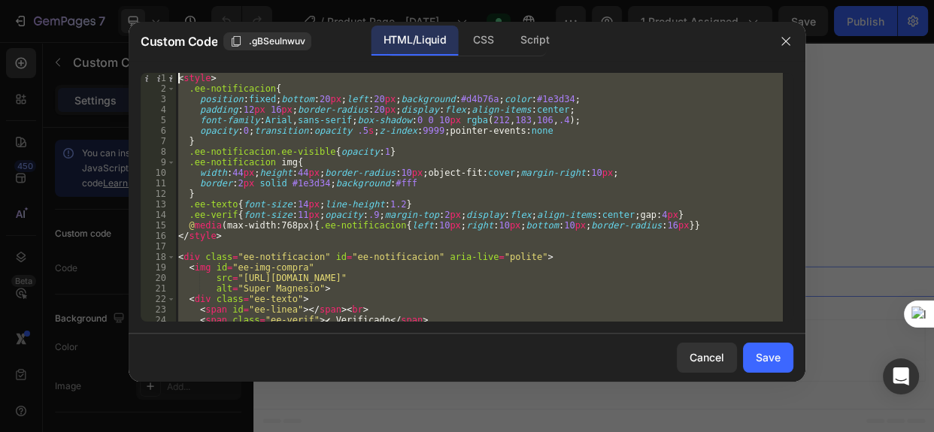
scroll to position [0, 0]
drag, startPoint x: 233, startPoint y: 299, endPoint x: 98, endPoint y: -42, distance: 366.6
click at [98, 0] on html "7 Version history / Product Page - Sep 16, 22:10:33 Preview 1 product assigned …" at bounding box center [467, 0] width 934 height 0
type textarea "<style> .ee-notificacion{"
click at [788, 40] on icon "button" at bounding box center [786, 41] width 12 height 12
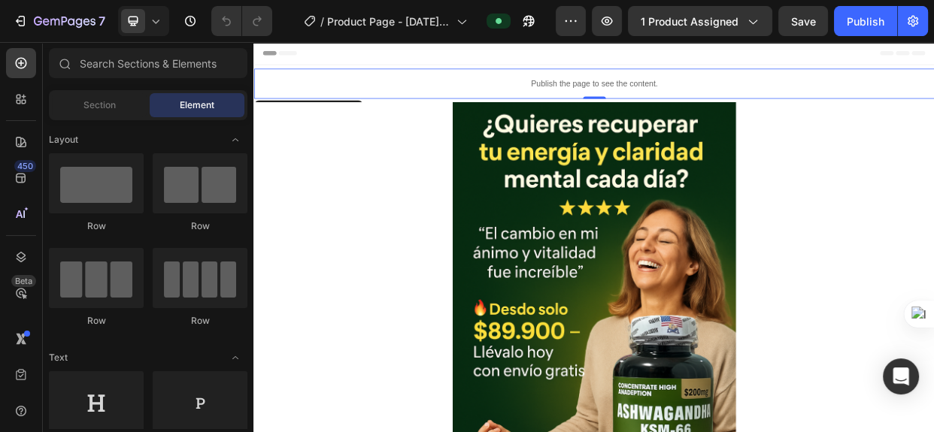
click at [642, 99] on p "Publish the page to see the content." at bounding box center [704, 98] width 903 height 16
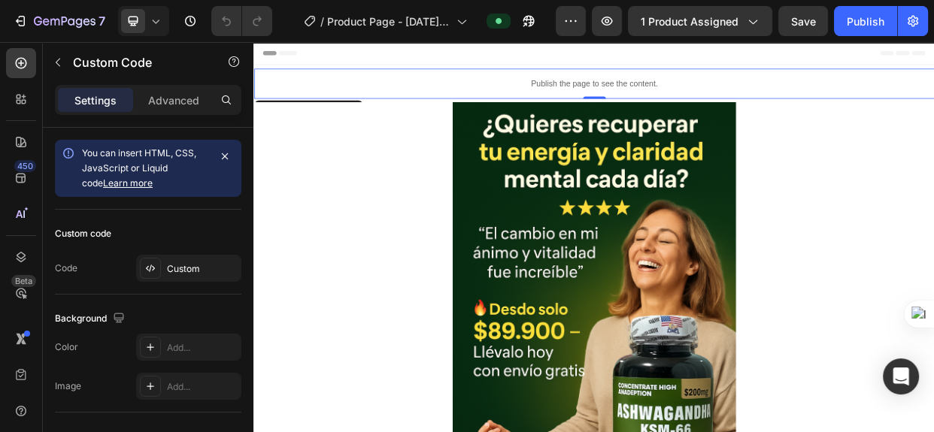
click at [642, 99] on p "Publish the page to see the content." at bounding box center [704, 98] width 903 height 16
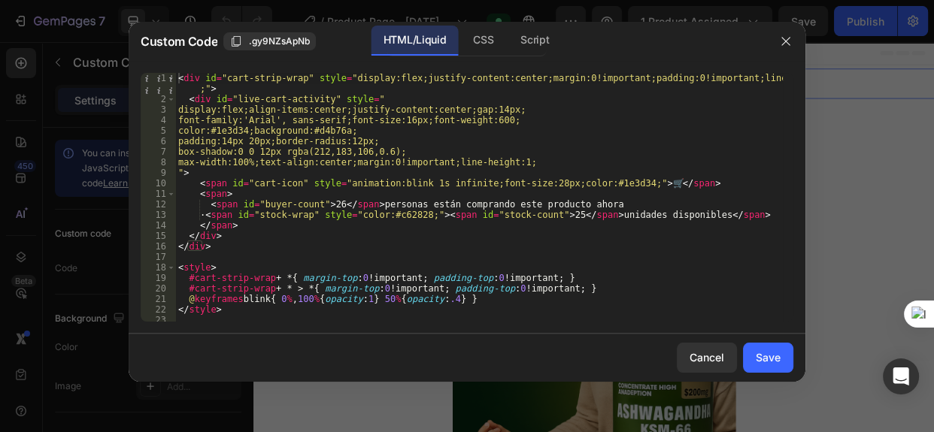
click at [226, 323] on div "1 2 3 4 5 6 7 8 9 10 11 12 13 14 15 16 17 18 19 20 21 22 23 24 < div id = "cart…" at bounding box center [467, 197] width 677 height 273
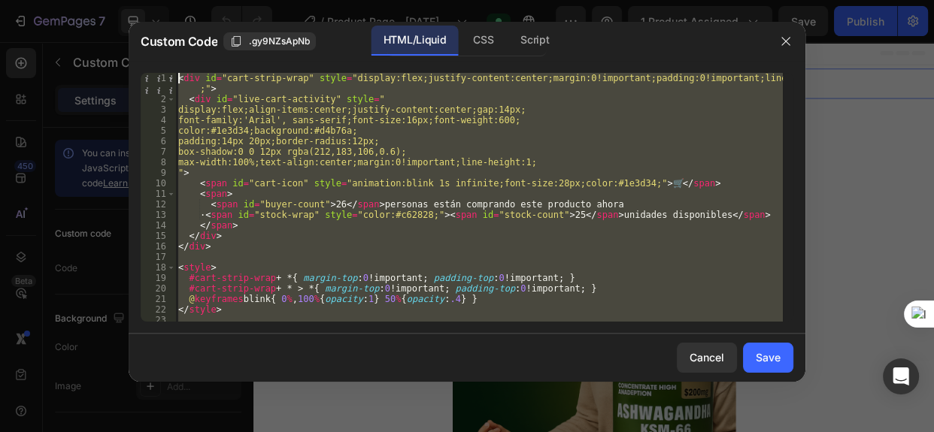
drag, startPoint x: 235, startPoint y: 311, endPoint x: 63, endPoint y: -21, distance: 373.8
click at [63, 0] on html "7 Version history / Product Page - Sep 16, 22:10:33 Preview 1 product assigned …" at bounding box center [467, 0] width 934 height 0
type textarea "<div id="cart-strip-wrap" style="display:flex;justify-content:center;margin:0!i…"
paste textarea
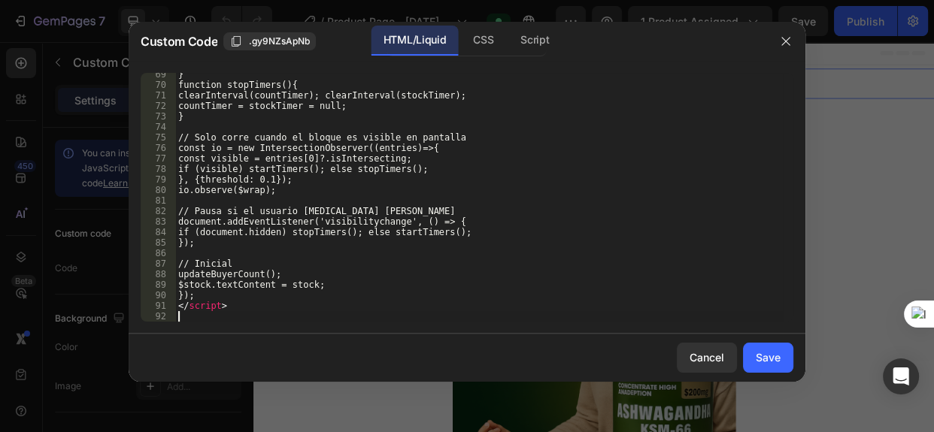
scroll to position [720, 0]
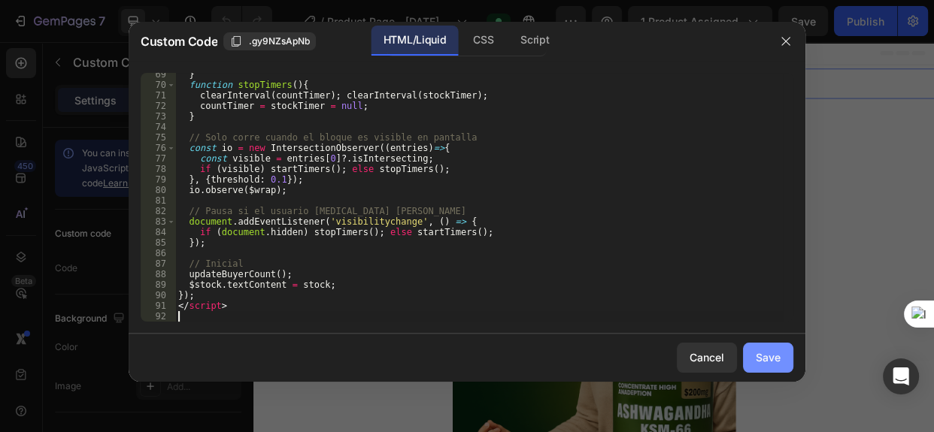
click at [769, 360] on div "Save" at bounding box center [768, 358] width 25 height 16
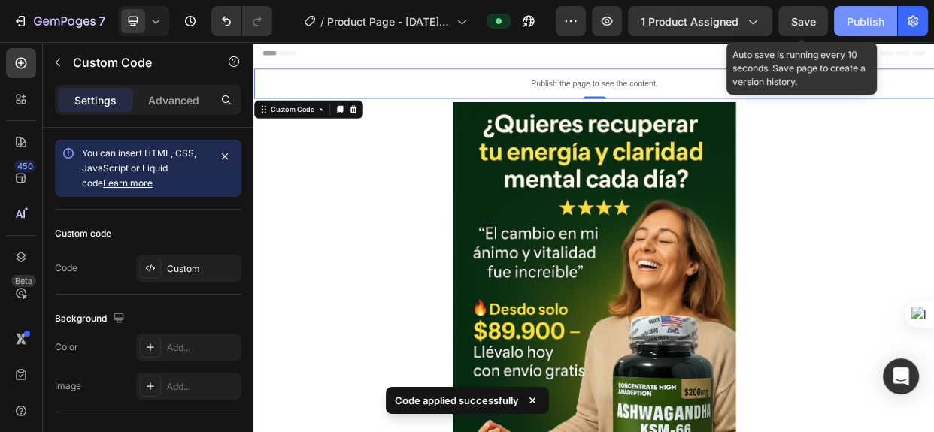
drag, startPoint x: 810, startPoint y: 19, endPoint x: 850, endPoint y: 26, distance: 40.6
click at [812, 20] on span "Save" at bounding box center [803, 21] width 25 height 13
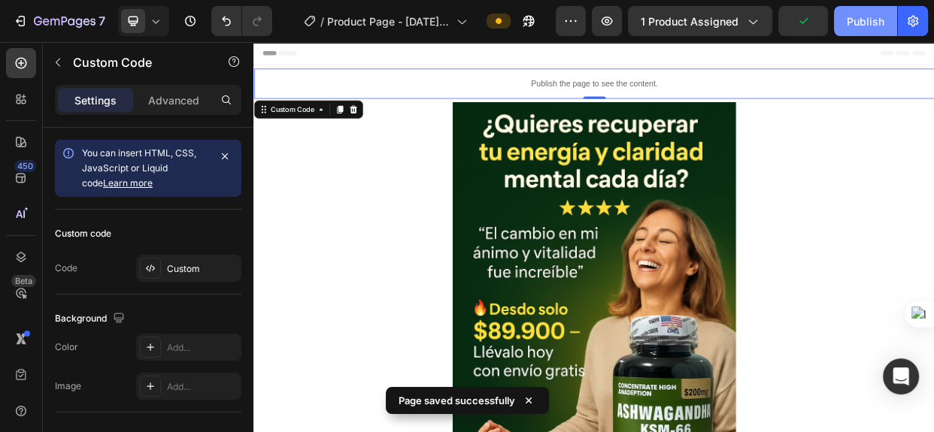
click at [854, 21] on div "Publish" at bounding box center [866, 22] width 38 height 16
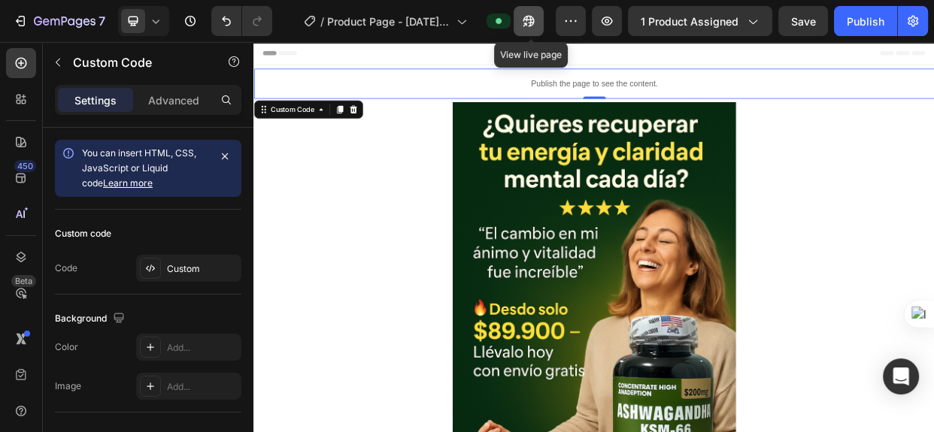
click at [533, 22] on icon "button" at bounding box center [529, 21] width 11 height 11
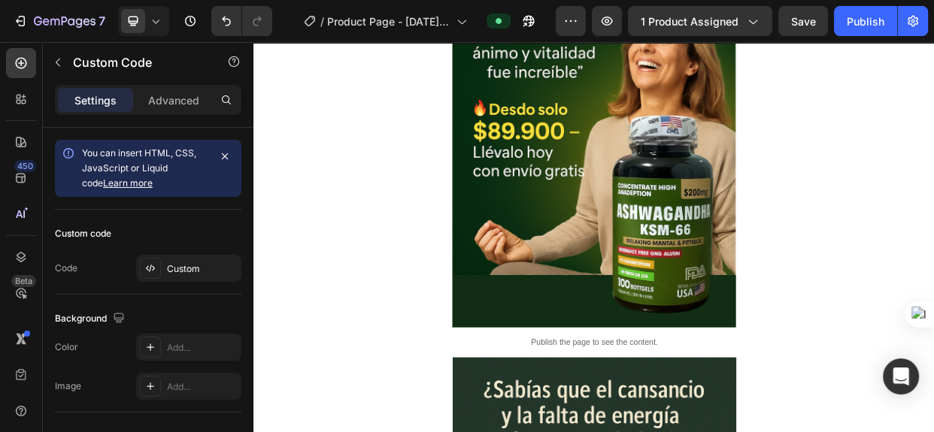
scroll to position [478, 0]
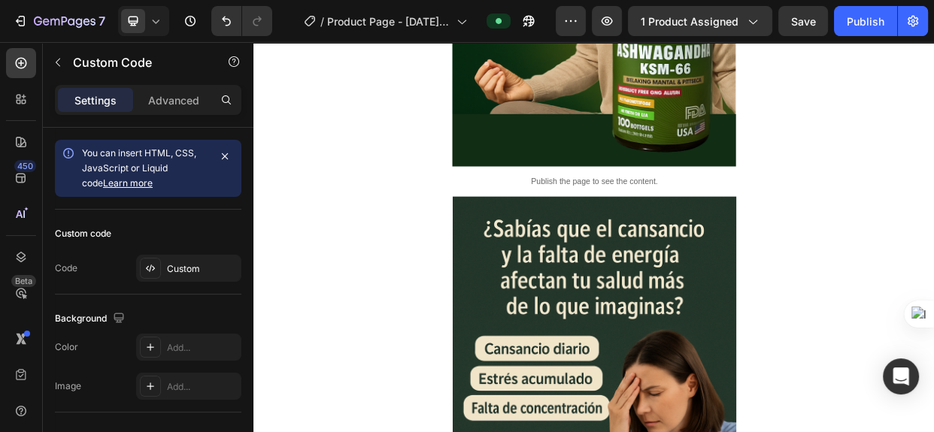
drag, startPoint x: 933, startPoint y: 114, endPoint x: 919, endPoint y: 293, distance: 179.5
click at [920, 0] on div at bounding box center [467, 0] width 934 height 0
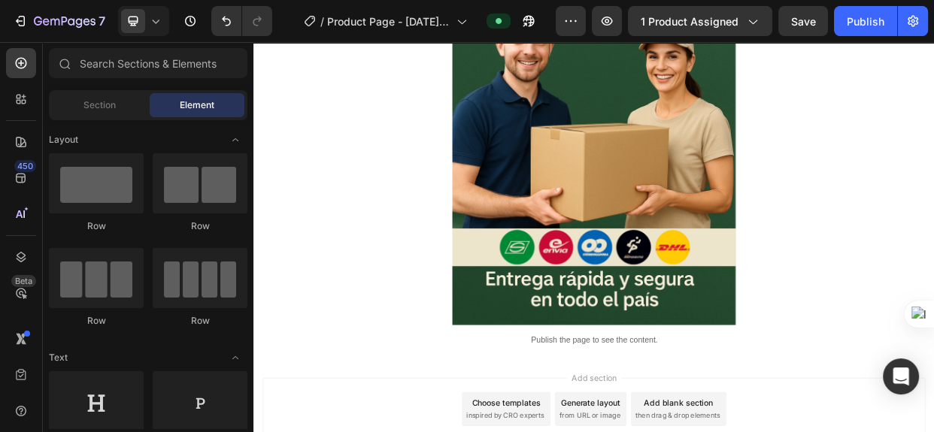
scroll to position [3889, 0]
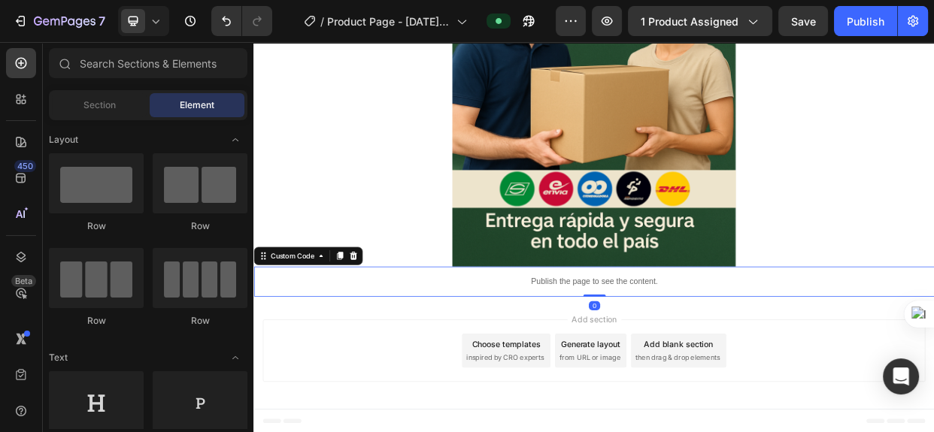
click at [670, 356] on p "Publish the page to see the content." at bounding box center [704, 361] width 903 height 16
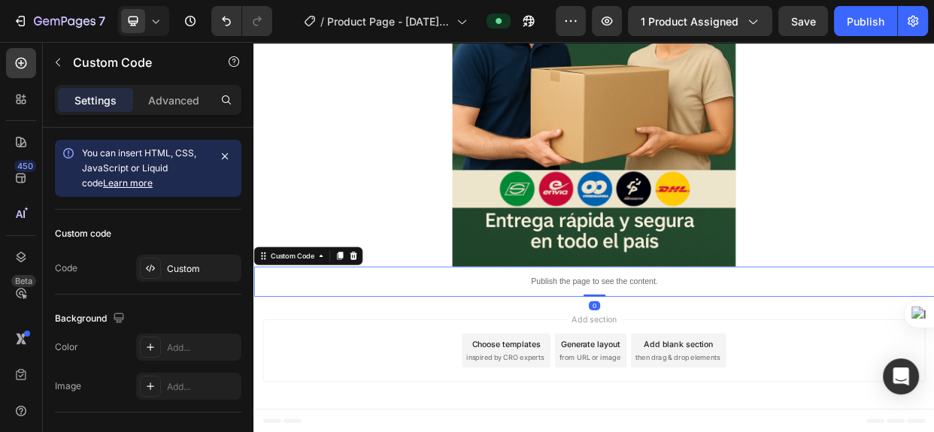
click at [670, 356] on p "Publish the page to see the content." at bounding box center [704, 361] width 903 height 16
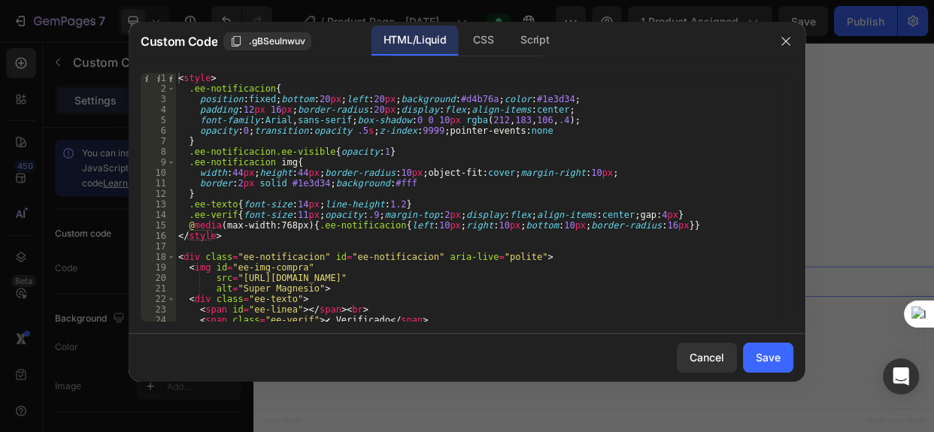
type textarea "<style>"
click at [184, 80] on div "< style > .ee-notificacion { position : fixed ; bottom : 20 px ; left : 20 px ;…" at bounding box center [479, 208] width 608 height 270
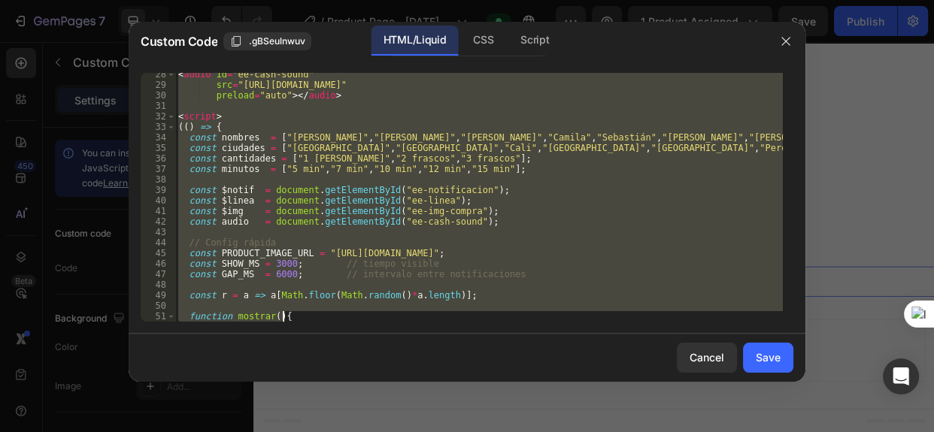
scroll to position [487, 0]
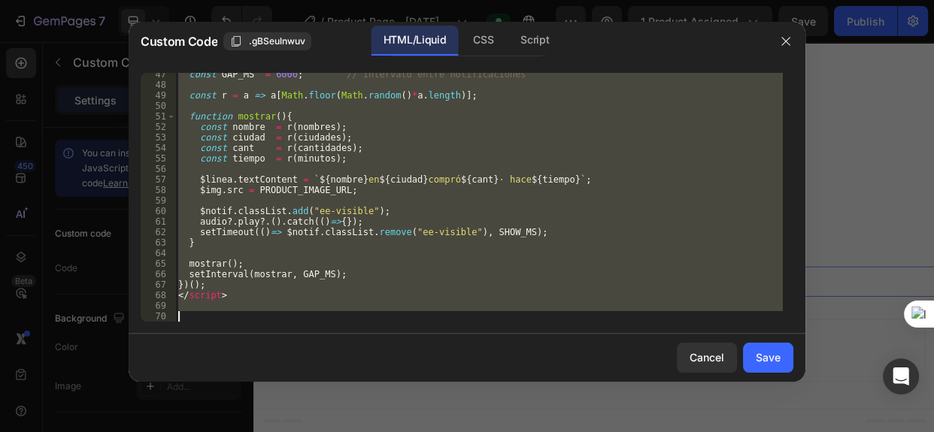
drag, startPoint x: 178, startPoint y: 74, endPoint x: 426, endPoint y: 366, distance: 382.5
click at [426, 366] on div "Custom Code .gBSeulnwuv HTML/Liquid CSS Script <style> 47 48 49 50 51 52 53 54 …" at bounding box center [467, 202] width 677 height 360
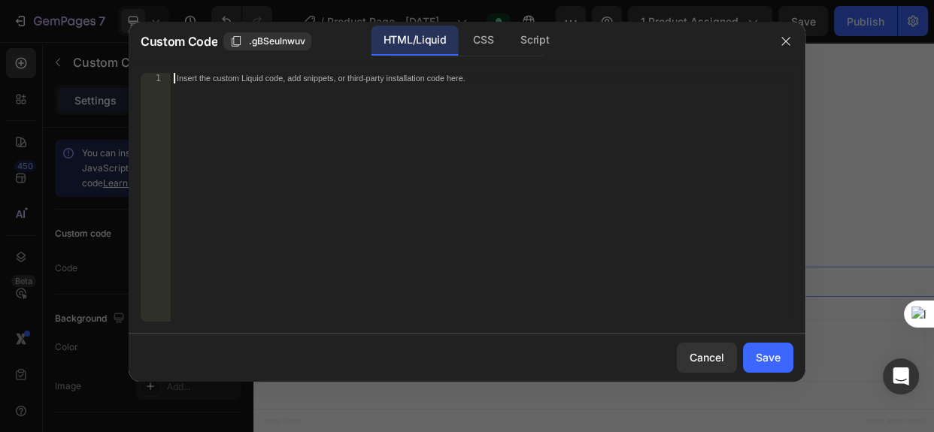
scroll to position [76, 0]
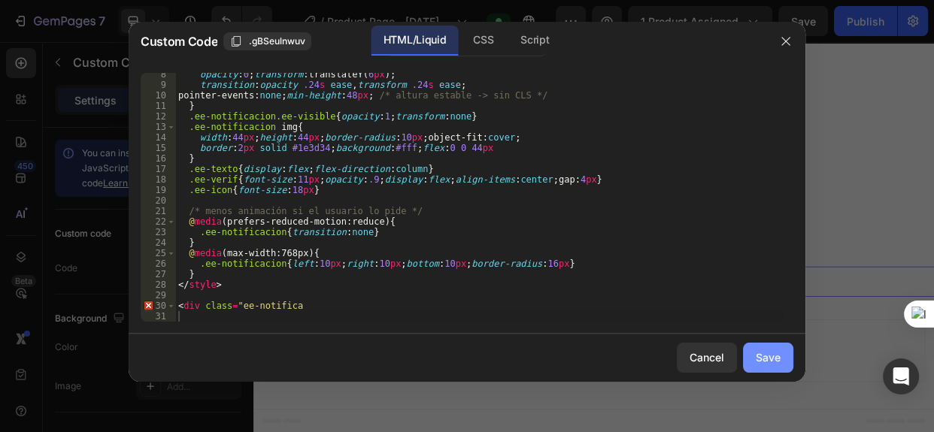
click at [760, 364] on div "Save" at bounding box center [768, 358] width 25 height 16
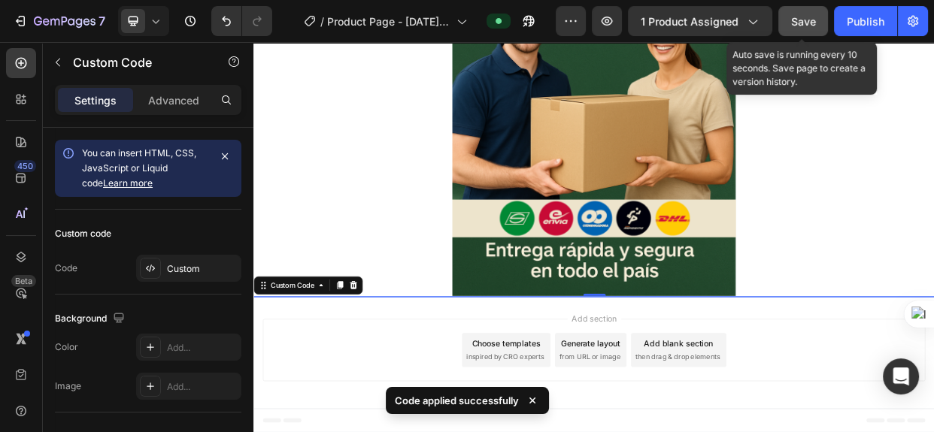
click at [799, 23] on span "Save" at bounding box center [803, 21] width 25 height 13
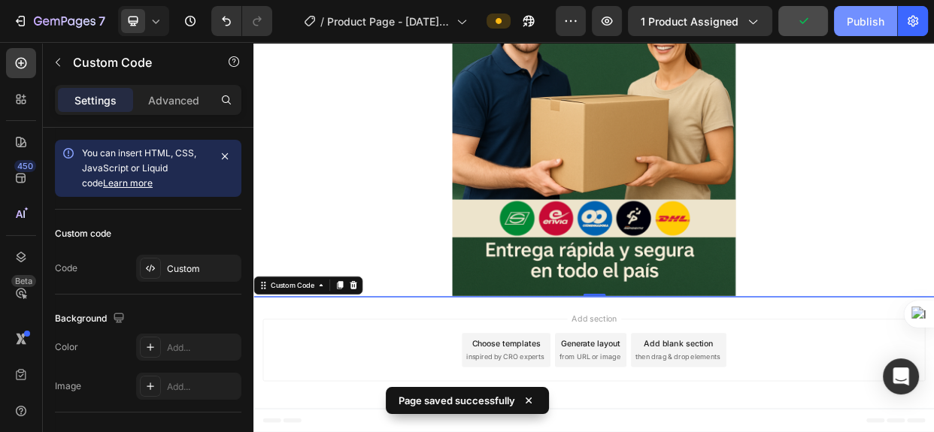
click at [857, 23] on div "Publish" at bounding box center [866, 22] width 38 height 16
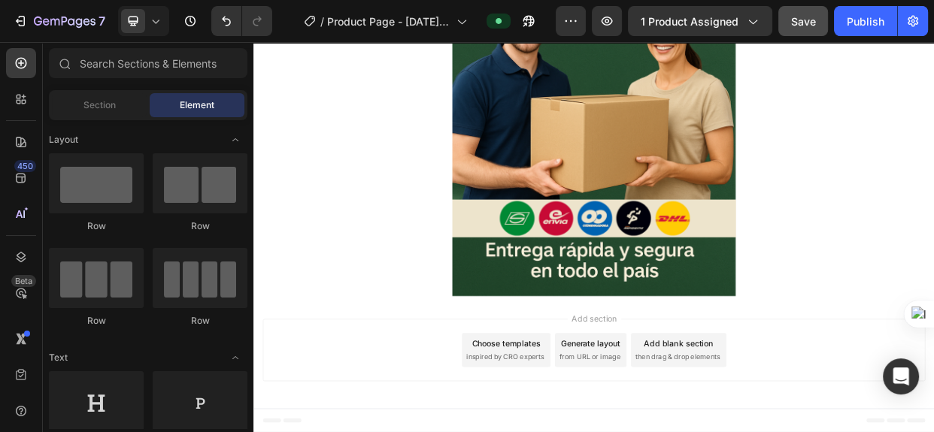
drag, startPoint x: 660, startPoint y: 394, endPoint x: 669, endPoint y: 408, distance: 16.7
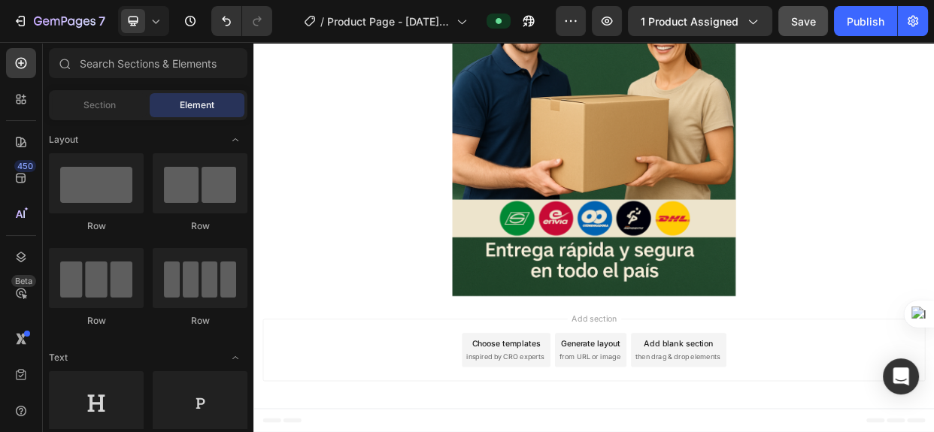
click at [229, 23] on icon "Undo/Redo" at bounding box center [226, 22] width 9 height 10
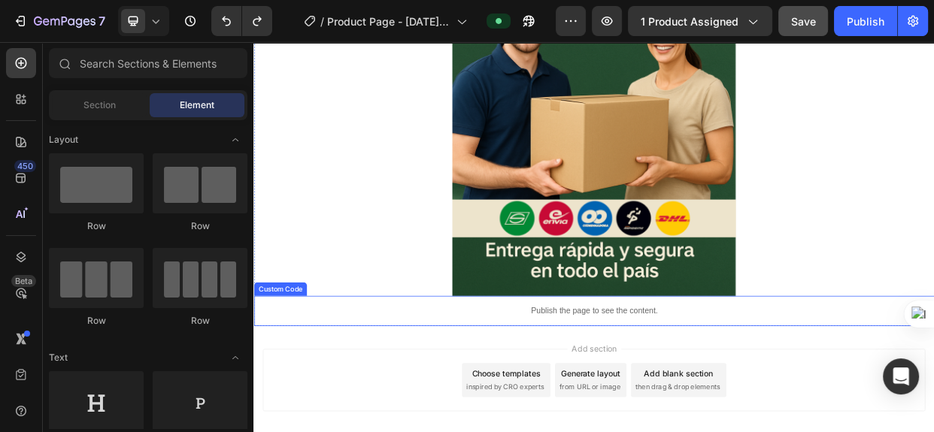
click at [651, 401] on p "Publish the page to see the content." at bounding box center [704, 400] width 903 height 16
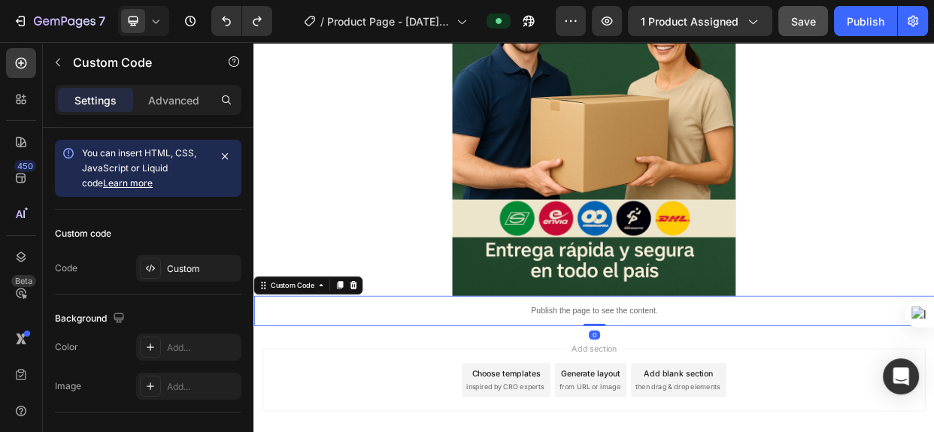
click at [709, 408] on div "Publish the page to see the content." at bounding box center [704, 400] width 903 height 40
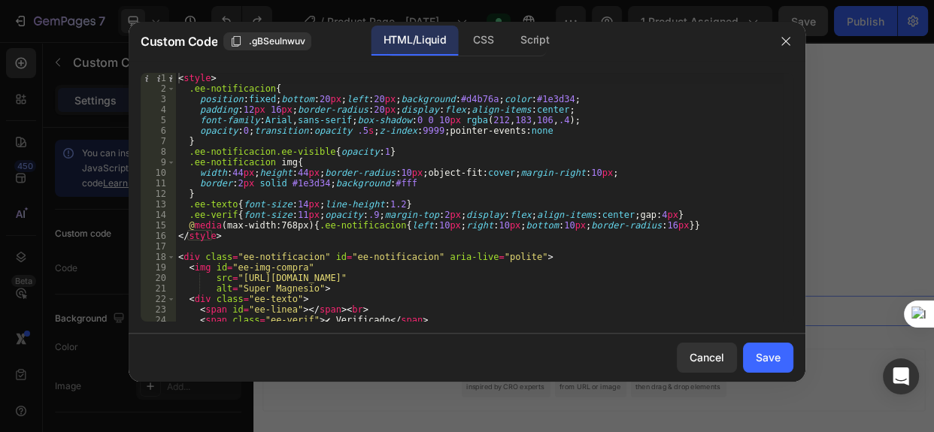
type textarea "padding:12px 16px;border-radius:20px;display:flex;align-items:center;"
drag, startPoint x: 248, startPoint y: 108, endPoint x: 262, endPoint y: 111, distance: 13.9
click at [252, 109] on div "< style > .ee-notificacion { position : fixed ; bottom : 20 px ; left : 20 px ;…" at bounding box center [479, 208] width 608 height 270
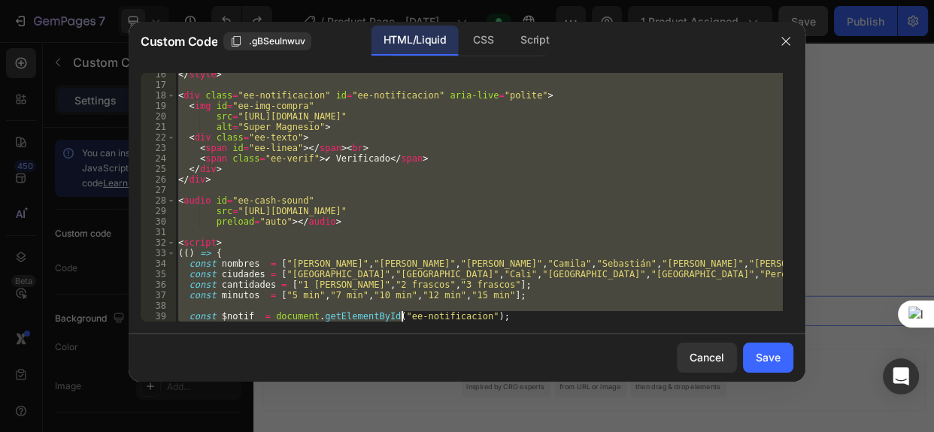
scroll to position [487, 0]
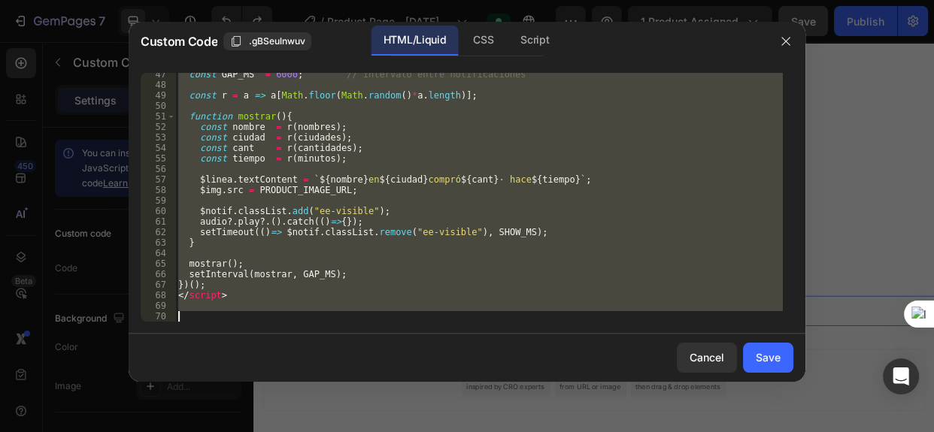
drag, startPoint x: 177, startPoint y: 77, endPoint x: 421, endPoint y: 410, distance: 412.7
click at [421, 410] on div "Custom Code .gBSeulnwuv HTML/Liquid CSS Script padding:12px 16px;border-radius:…" at bounding box center [467, 217] width 677 height 390
drag, startPoint x: 787, startPoint y: 44, endPoint x: 633, endPoint y: 290, distance: 289.9
click at [787, 45] on icon "button" at bounding box center [786, 41] width 12 height 12
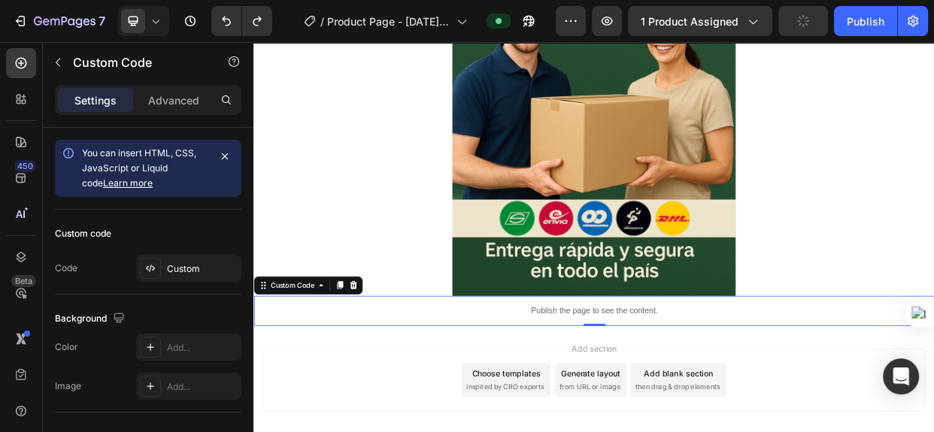
click at [693, 407] on p "Publish the page to see the content." at bounding box center [704, 400] width 903 height 16
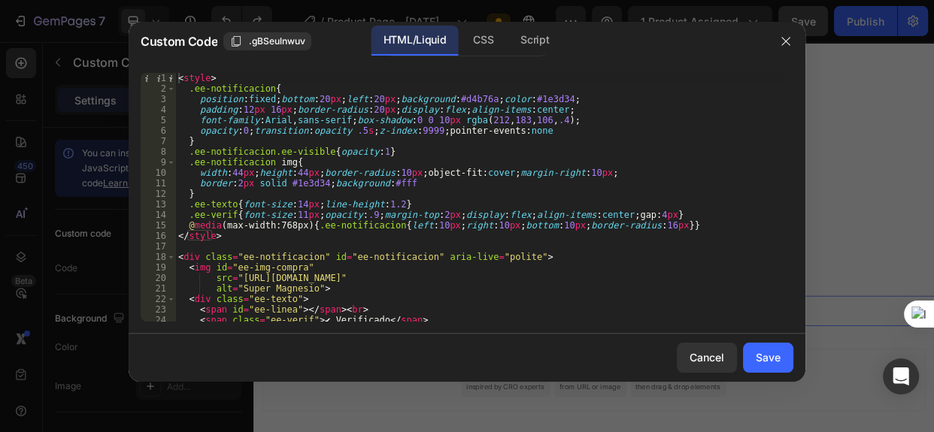
type textarea "padding:12px 16px;border-radius:20px;display:flex;align-items:center;"
click at [183, 110] on div "< style > .ee-notificacion { position : fixed ; bottom : 20 px ; left : 20 px ;…" at bounding box center [479, 208] width 608 height 270
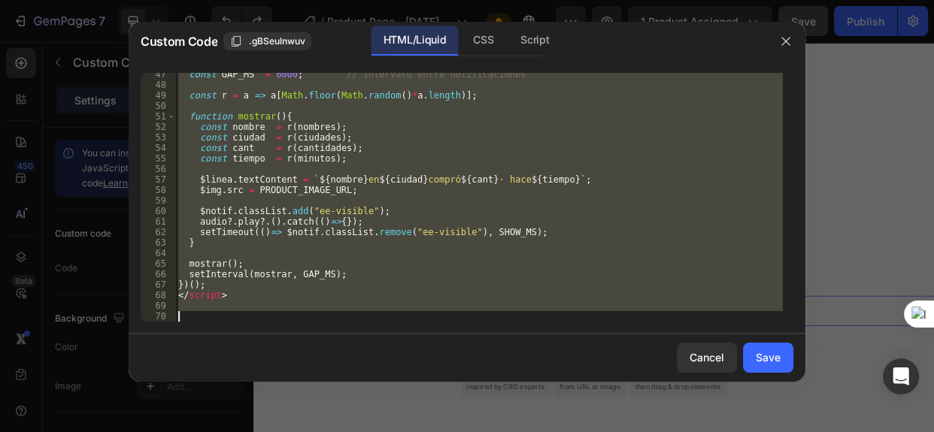
drag, startPoint x: 177, startPoint y: 74, endPoint x: 393, endPoint y: 459, distance: 441.5
click at [393, 0] on html "7 Version history / Product Page - Sep 16, 22:10:33 Preview 1 product assigned …" at bounding box center [467, 0] width 934 height 0
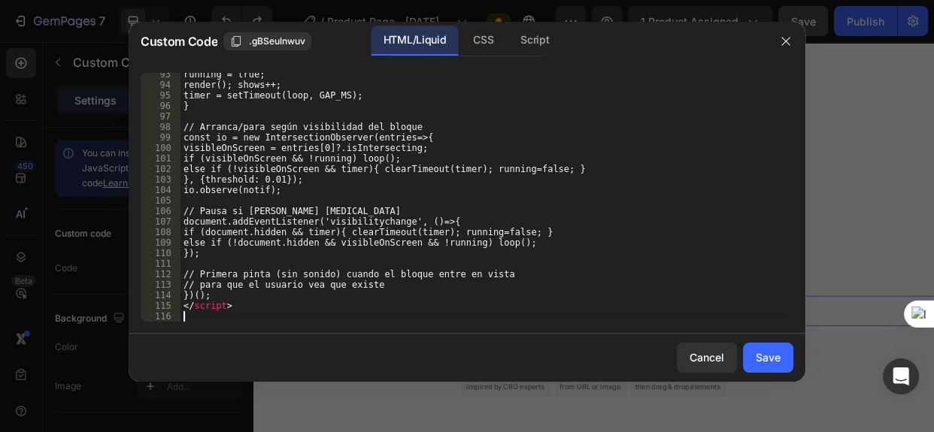
scroll to position [982, 0]
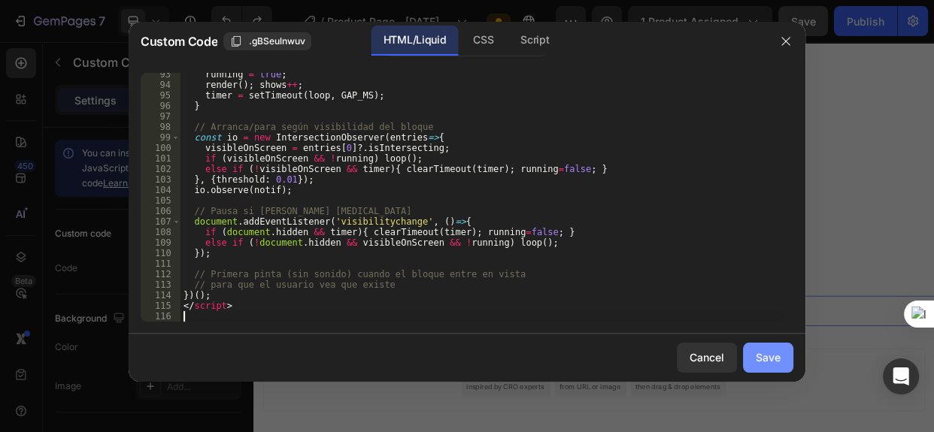
click at [751, 356] on button "Save" at bounding box center [768, 358] width 50 height 30
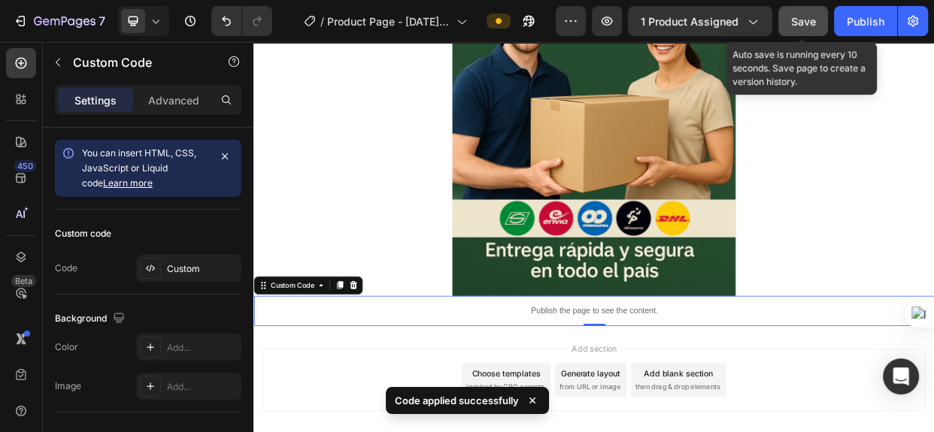
click at [806, 17] on span "Save" at bounding box center [803, 21] width 25 height 13
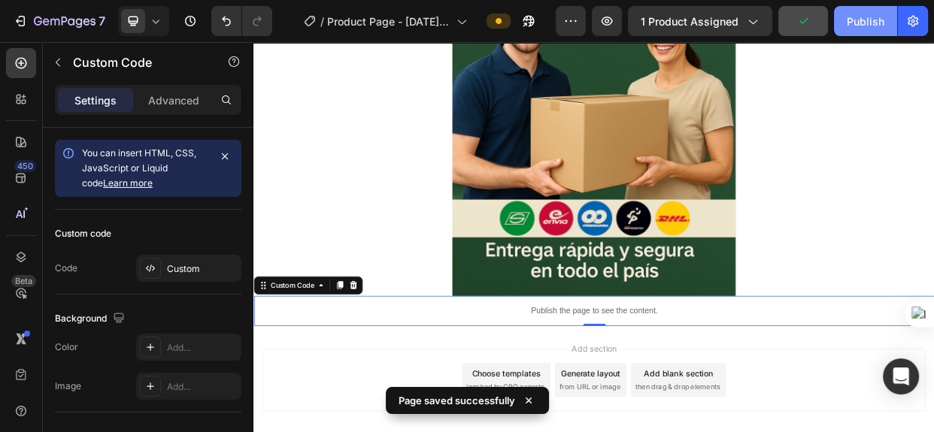
click at [863, 25] on div "Publish" at bounding box center [866, 22] width 38 height 16
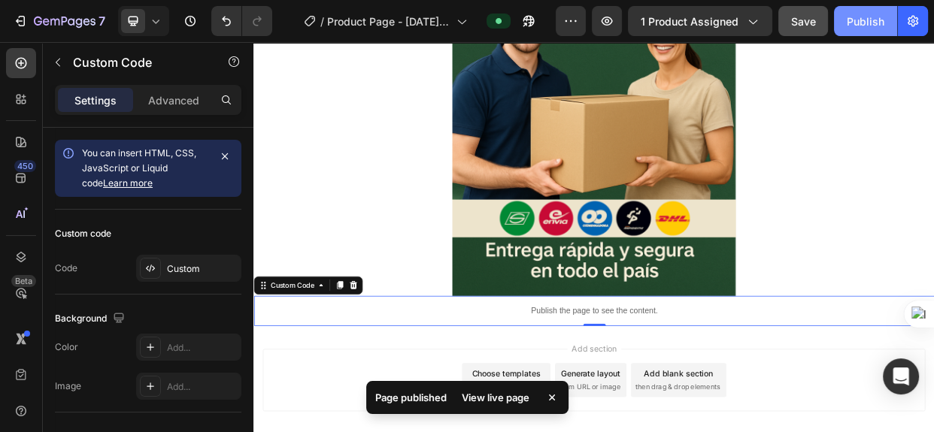
click at [872, 20] on div "Publish" at bounding box center [866, 22] width 38 height 16
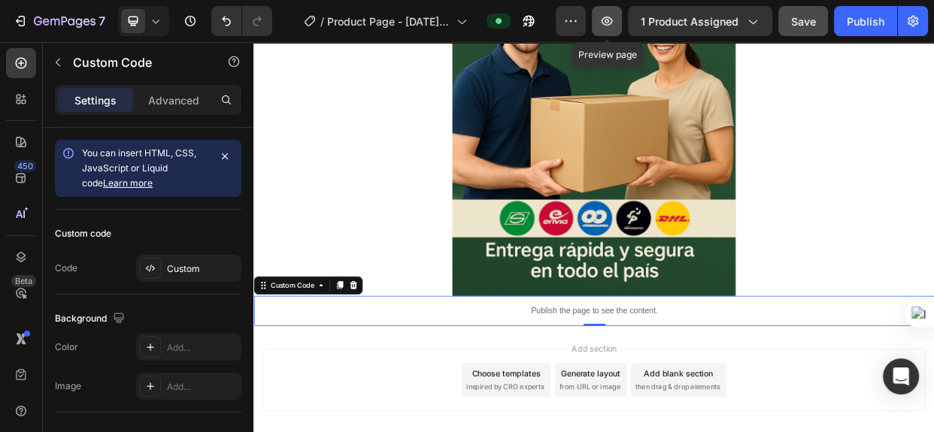
click at [600, 21] on button "button" at bounding box center [607, 21] width 30 height 30
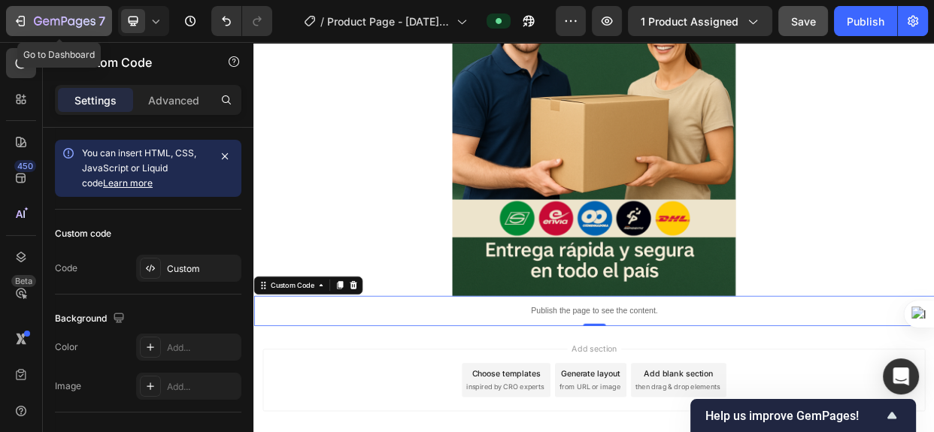
click at [46, 20] on icon "button" at bounding box center [65, 22] width 62 height 13
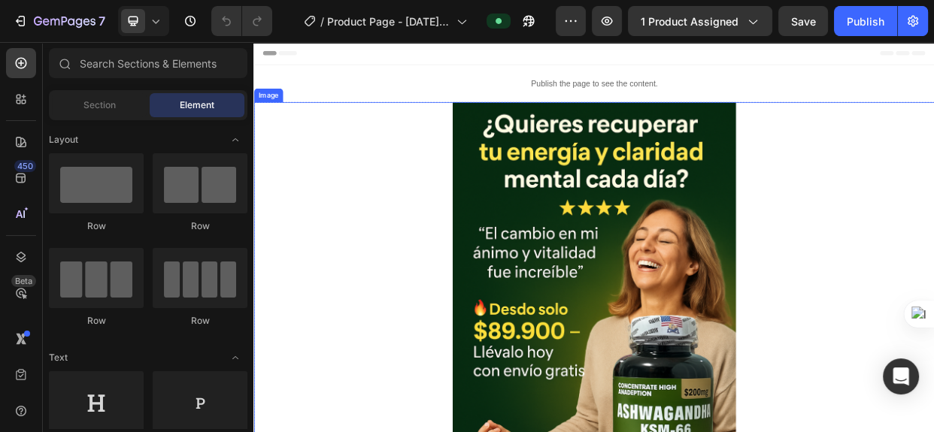
click at [773, 211] on img at bounding box center [705, 404] width 376 height 564
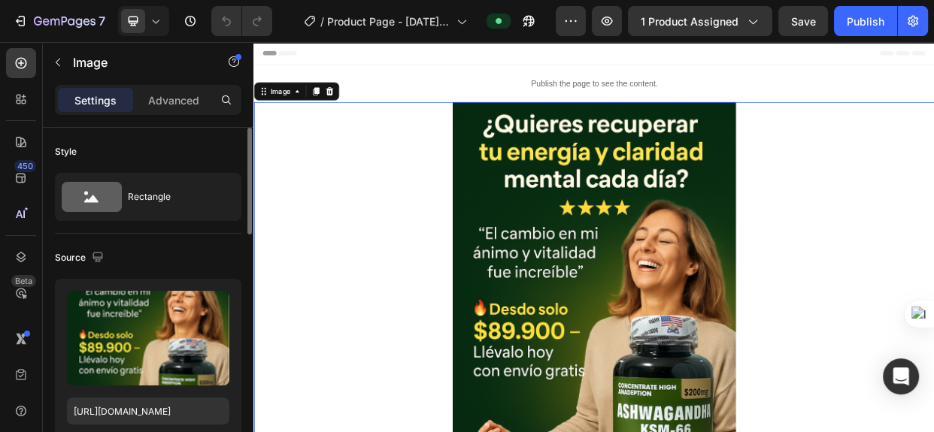
scroll to position [68, 0]
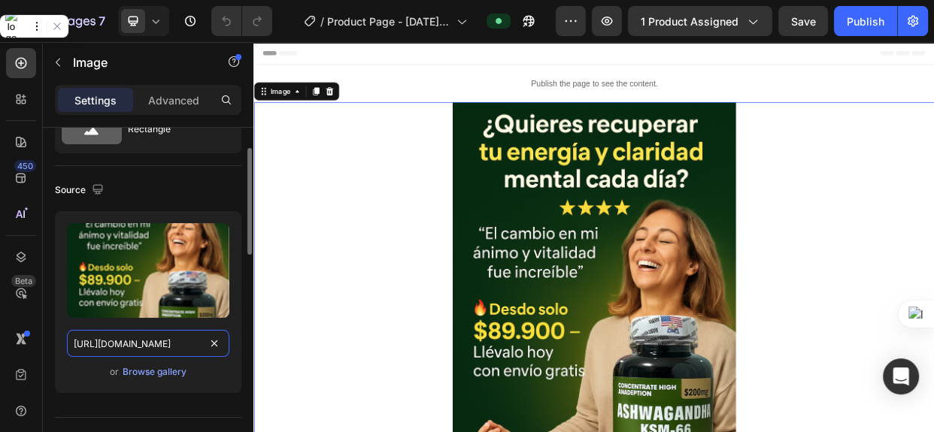
click at [165, 342] on input "[URL][DOMAIN_NAME]" at bounding box center [148, 343] width 162 height 27
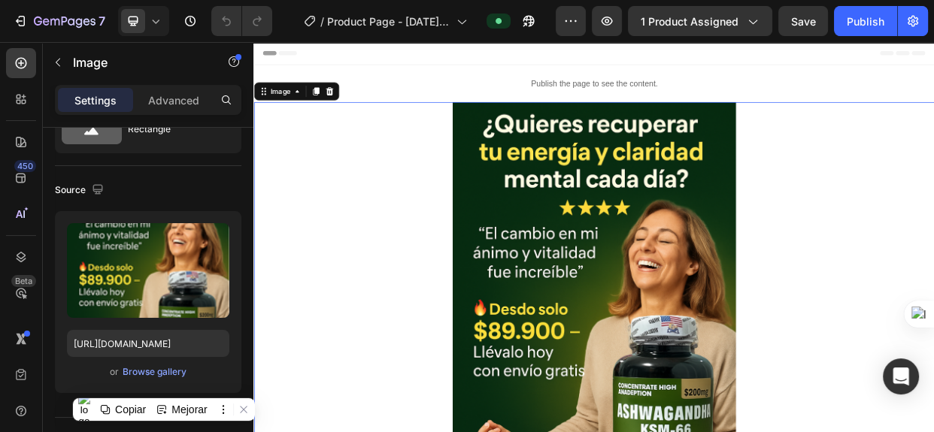
click at [845, 233] on img at bounding box center [705, 404] width 376 height 564
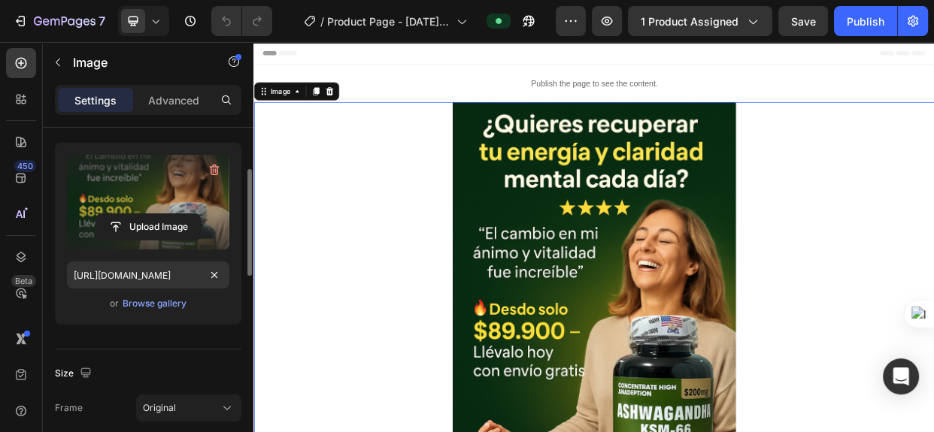
scroll to position [0, 0]
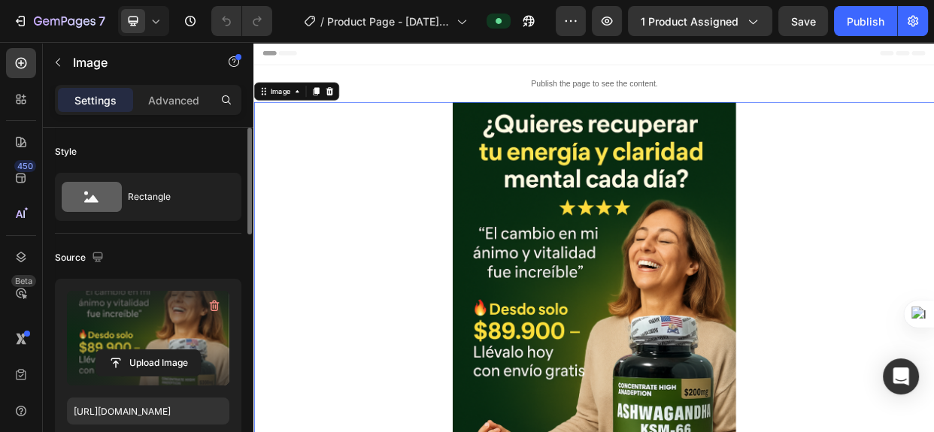
click at [180, 330] on label at bounding box center [148, 338] width 162 height 95
click at [180, 351] on input "file" at bounding box center [148, 364] width 104 height 26
click at [214, 307] on icon "button" at bounding box center [214, 306] width 15 height 15
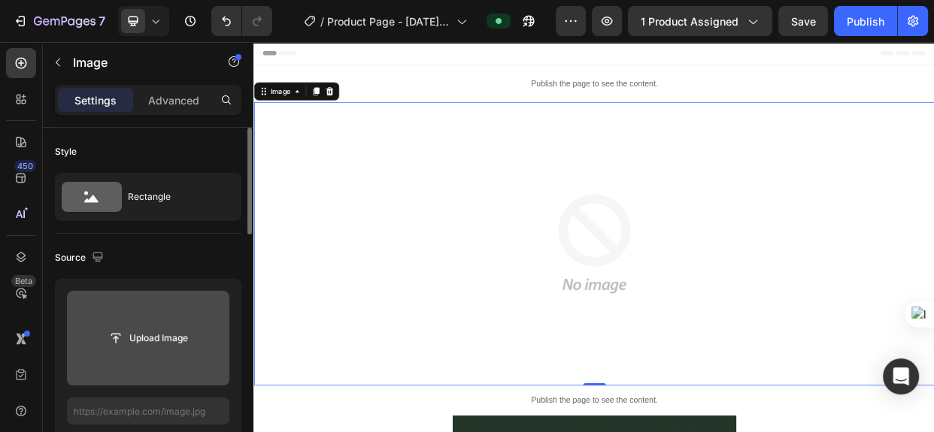
click at [162, 335] on input "file" at bounding box center [148, 339] width 104 height 26
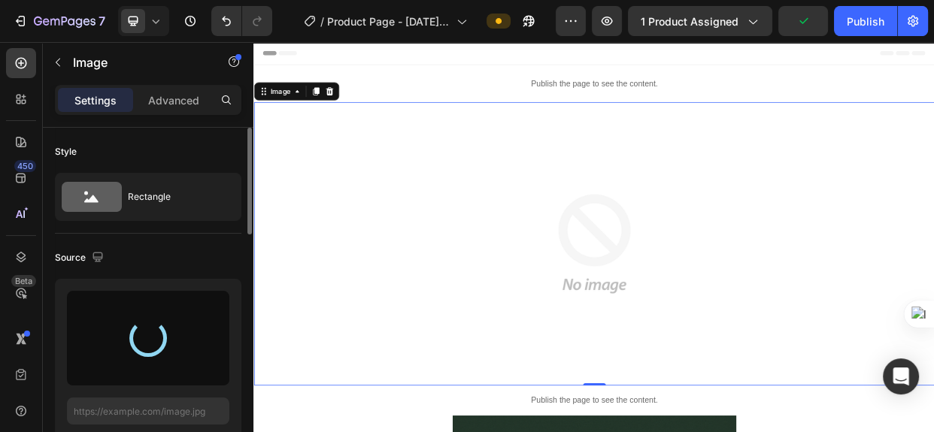
type input "[URL][DOMAIN_NAME]"
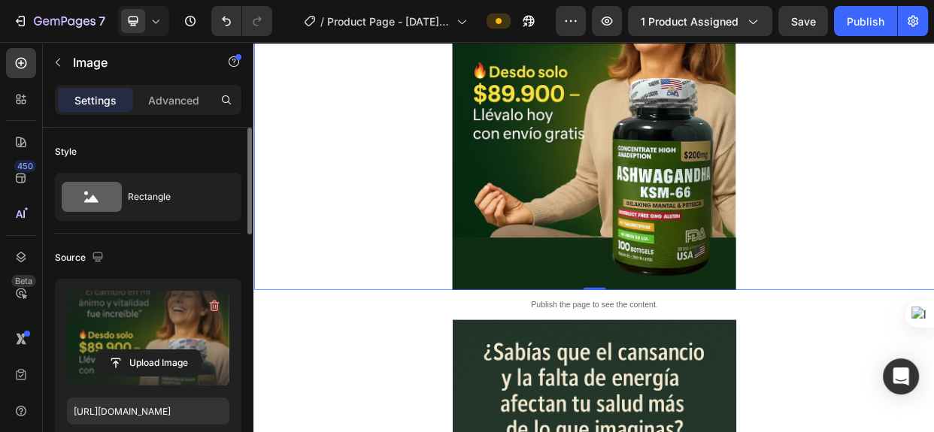
scroll to position [341, 0]
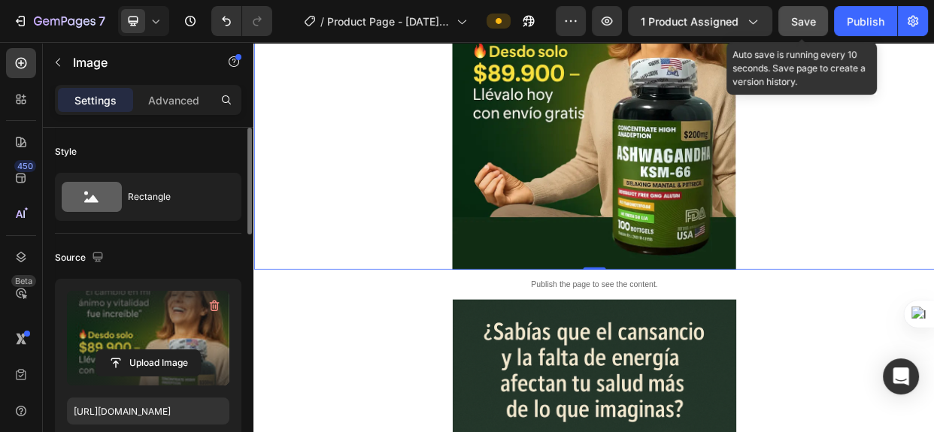
click at [802, 11] on button "Save" at bounding box center [803, 21] width 50 height 30
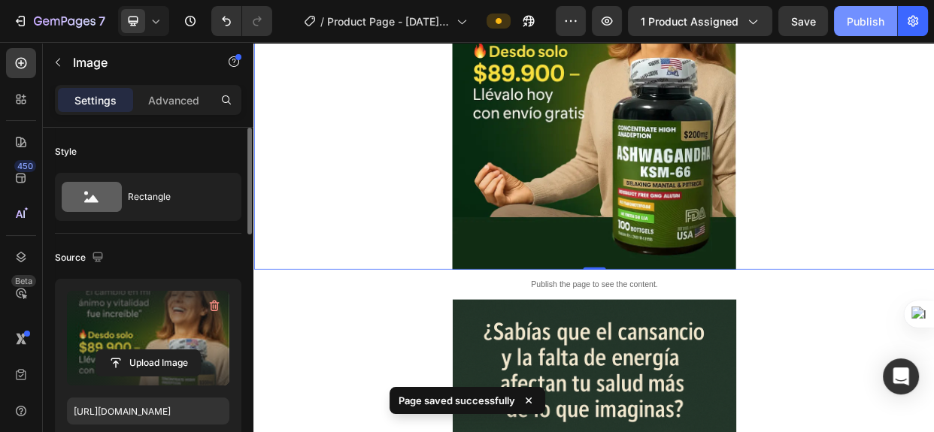
click at [863, 17] on div "Publish" at bounding box center [866, 22] width 38 height 16
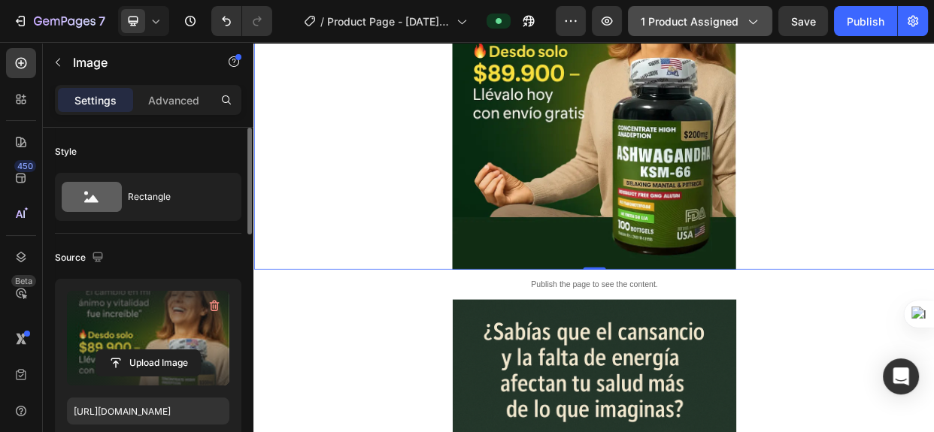
drag, startPoint x: 861, startPoint y: 18, endPoint x: 769, endPoint y: 29, distance: 93.2
click at [860, 19] on div "Publish" at bounding box center [866, 22] width 38 height 16
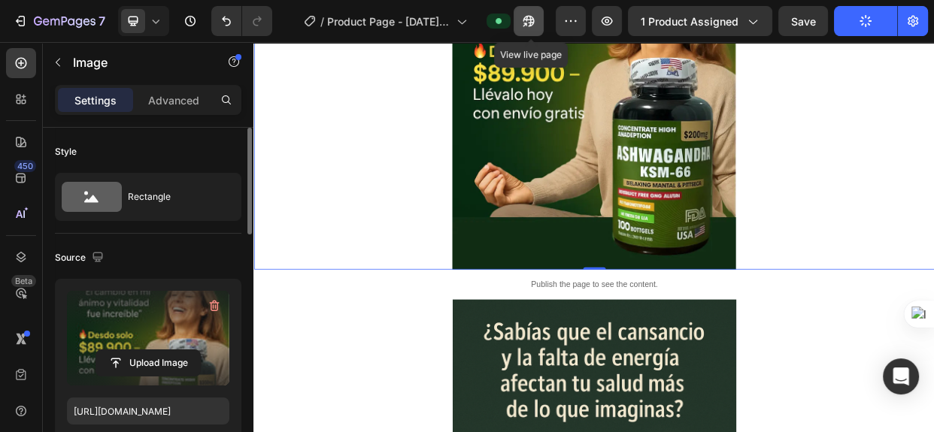
click at [527, 24] on icon "button" at bounding box center [526, 25] width 4 height 4
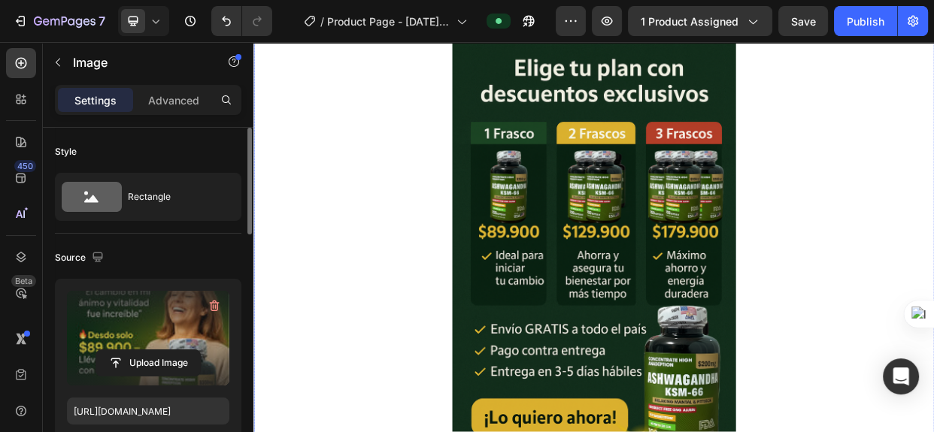
scroll to position [2461, 0]
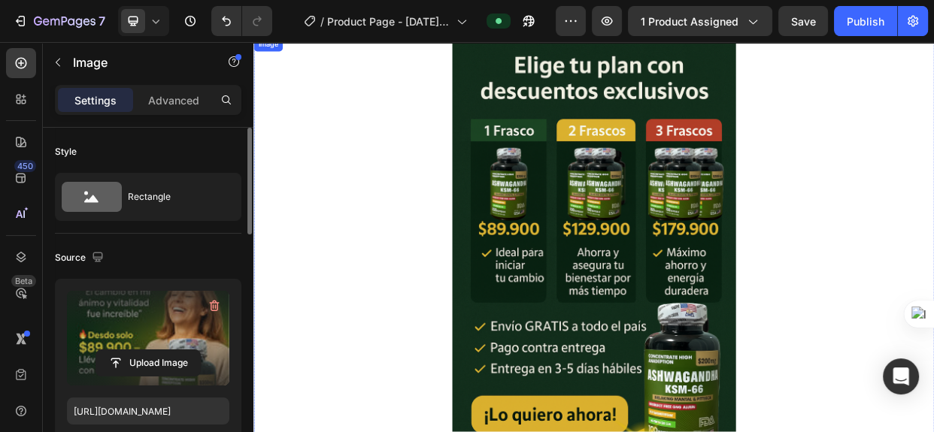
click at [661, 302] on img at bounding box center [705, 319] width 376 height 564
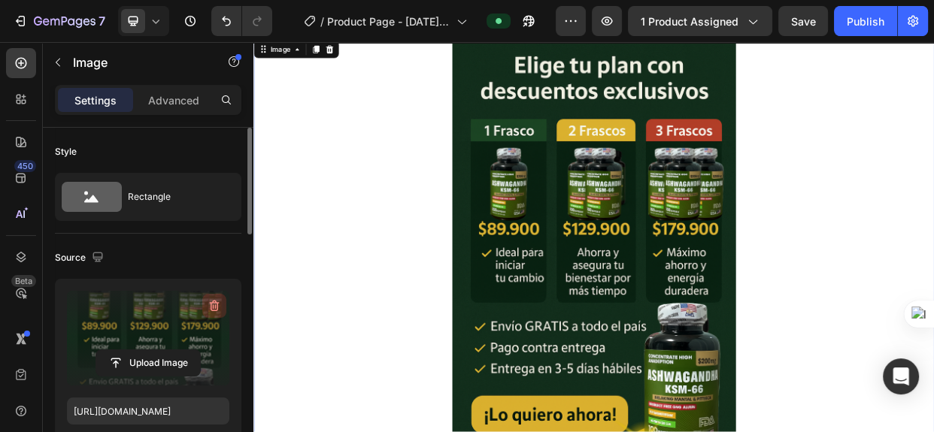
click at [213, 306] on icon "button" at bounding box center [214, 307] width 2 height 5
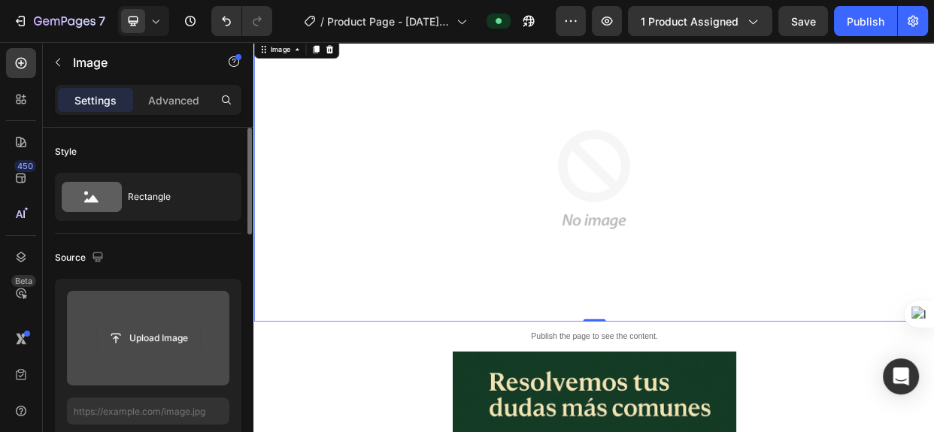
click at [168, 335] on input "file" at bounding box center [148, 339] width 104 height 26
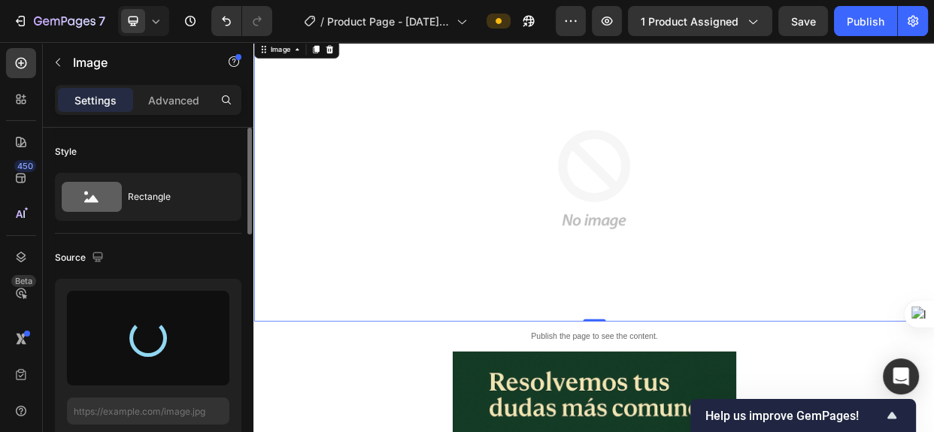
type input "https://cdn.shopify.com/s/files/1/0682/8258/1157/files/gempages_570787591457080…"
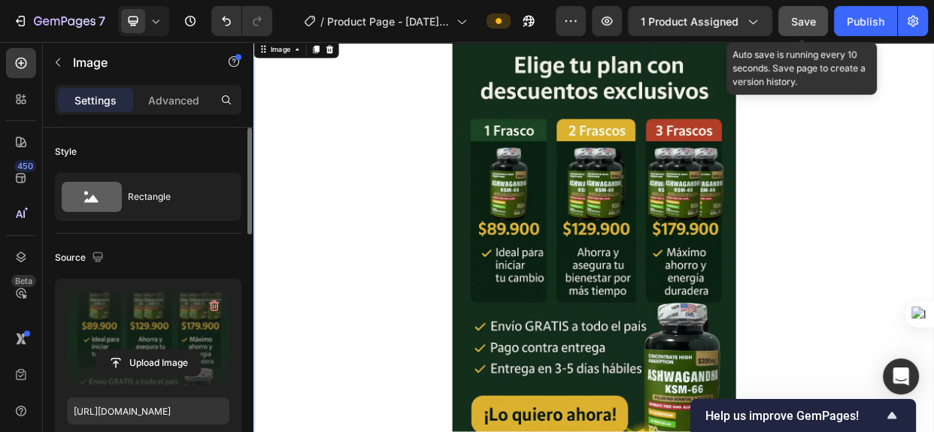
click at [803, 20] on span "Save" at bounding box center [803, 21] width 25 height 13
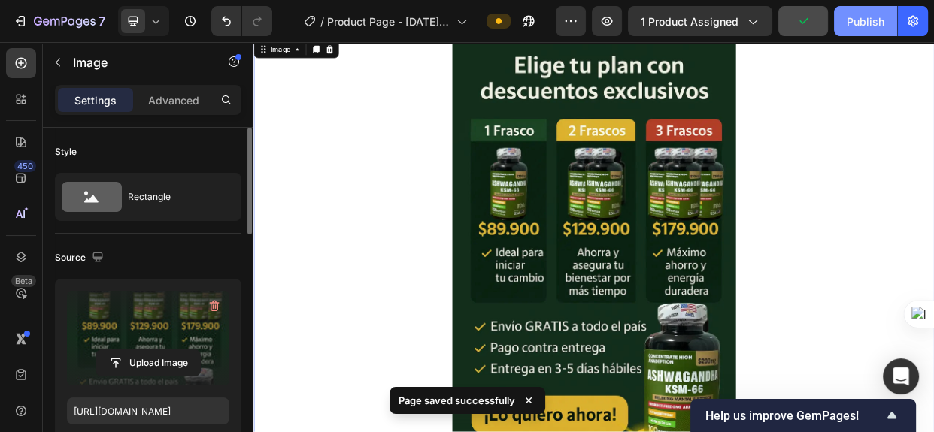
click at [865, 23] on div "Publish" at bounding box center [866, 22] width 38 height 16
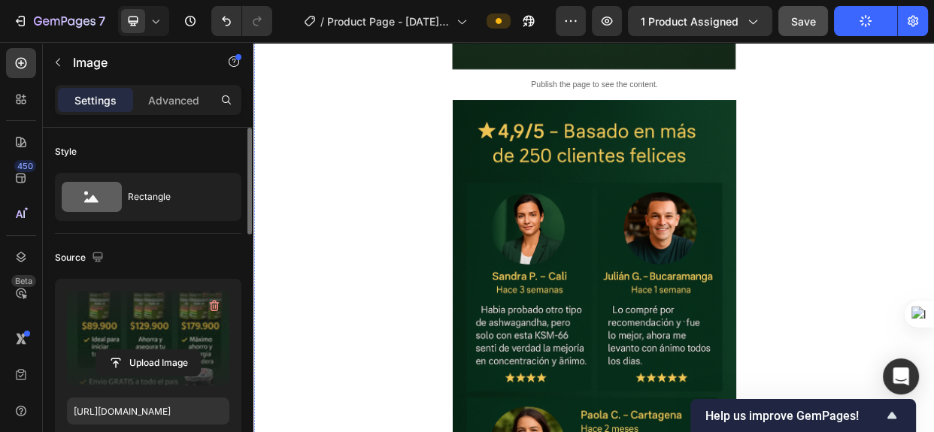
scroll to position [1701, 0]
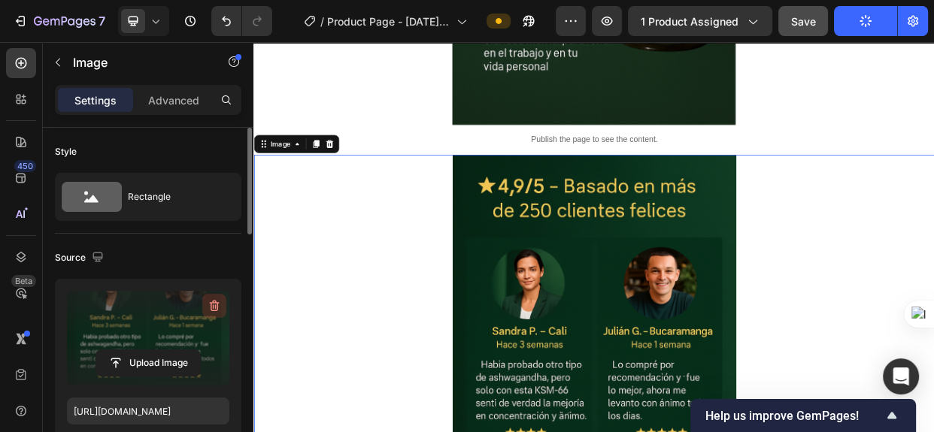
click at [211, 302] on icon "button" at bounding box center [214, 306] width 15 height 15
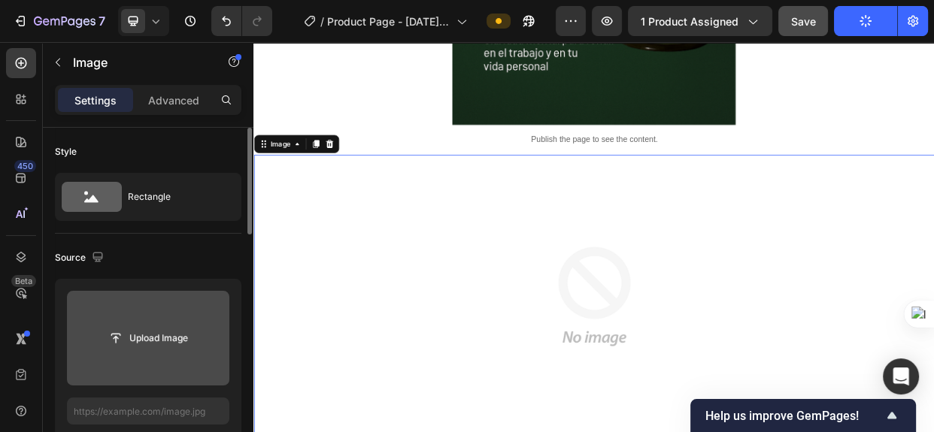
type input "https://cdn.shopify.com/s/files/1/0682/8258/1157/files/gempages_570787591457080…"
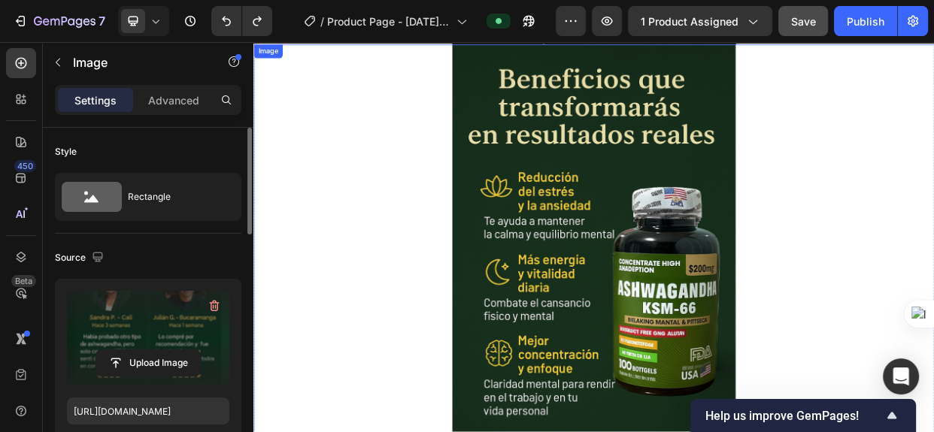
scroll to position [1155, 0]
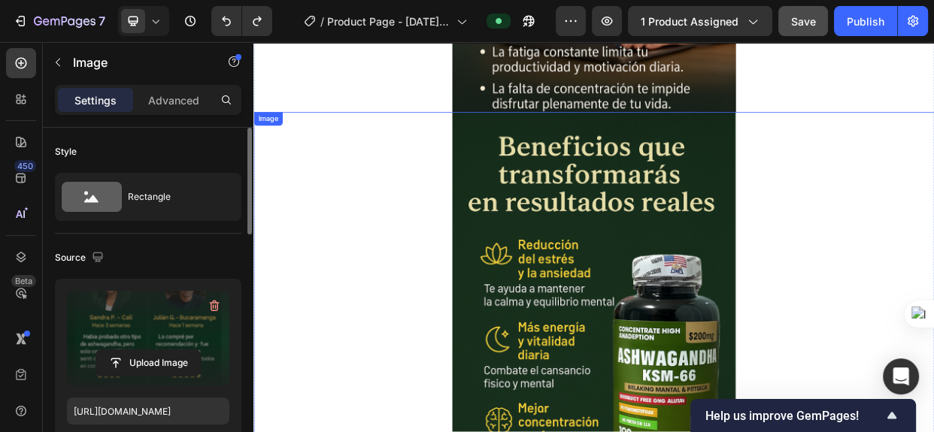
click at [720, 253] on img at bounding box center [705, 417] width 376 height 564
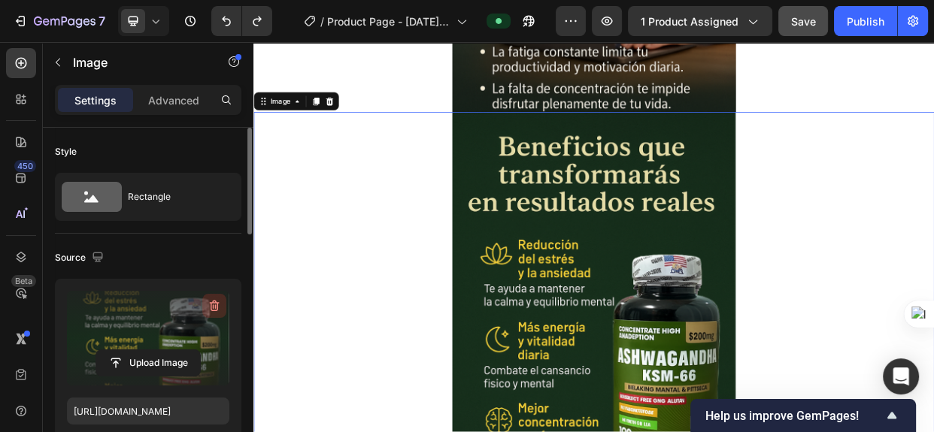
click at [213, 307] on icon "button" at bounding box center [214, 307] width 2 height 5
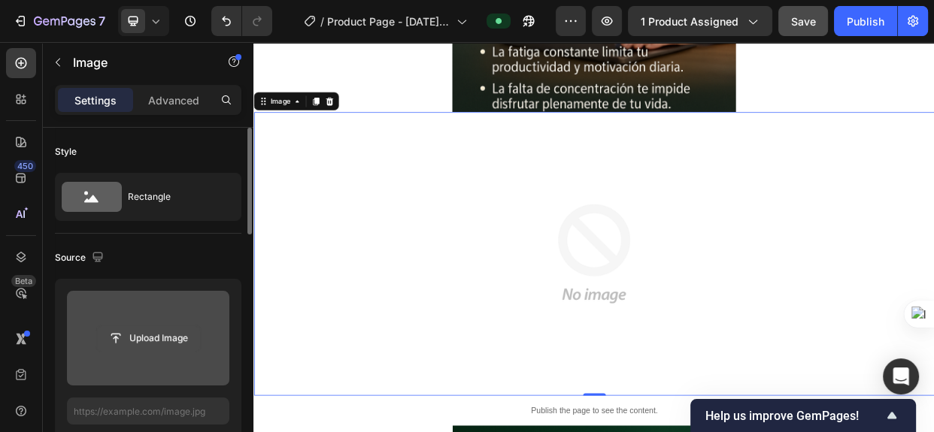
click at [159, 338] on input "file" at bounding box center [148, 339] width 104 height 26
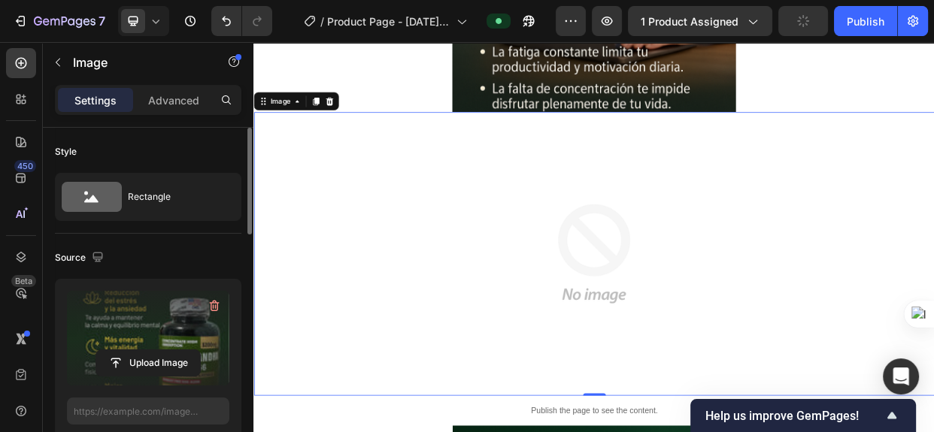
type input "https://cdn.shopify.com/s/files/1/0682/8258/1157/files/gempages_570787591457080…"
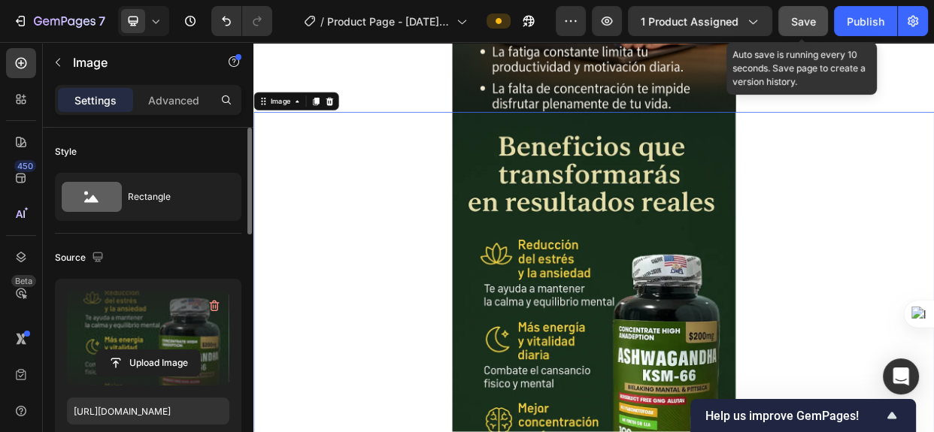
click at [798, 20] on span "Save" at bounding box center [803, 21] width 25 height 13
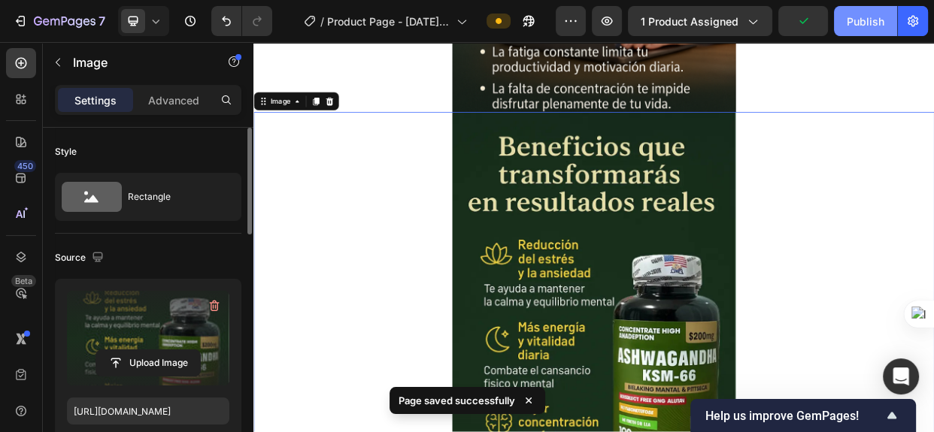
click at [860, 22] on div "Publish" at bounding box center [866, 22] width 38 height 16
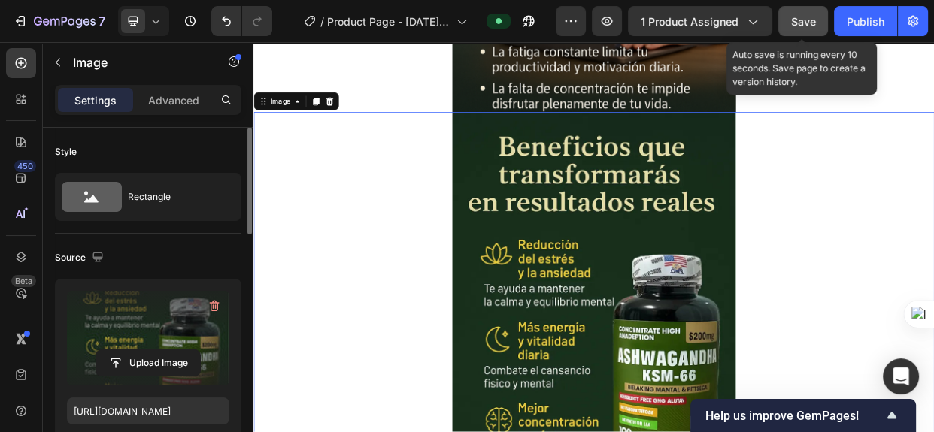
click at [797, 23] on span "Save" at bounding box center [803, 21] width 25 height 13
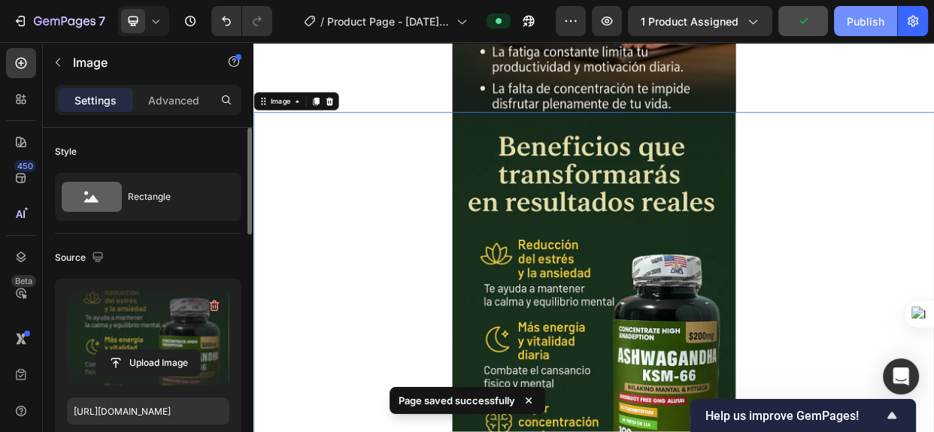
click at [861, 19] on div "Publish" at bounding box center [866, 22] width 38 height 16
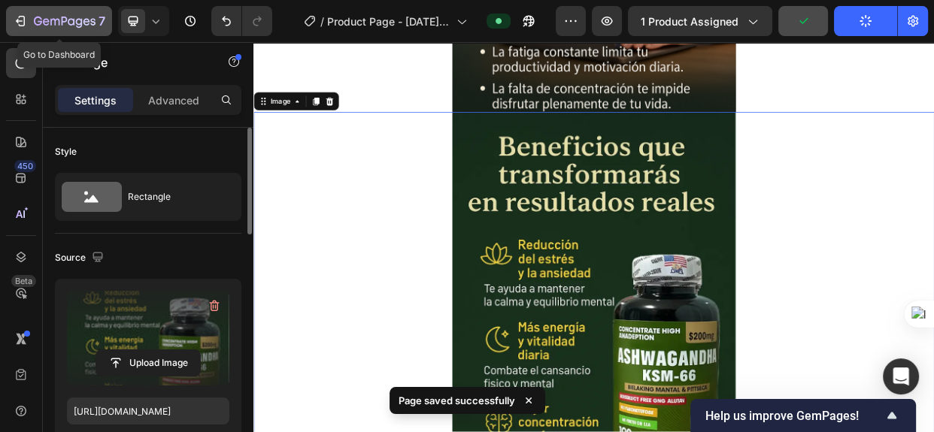
click at [56, 17] on icon "button" at bounding box center [65, 22] width 62 height 13
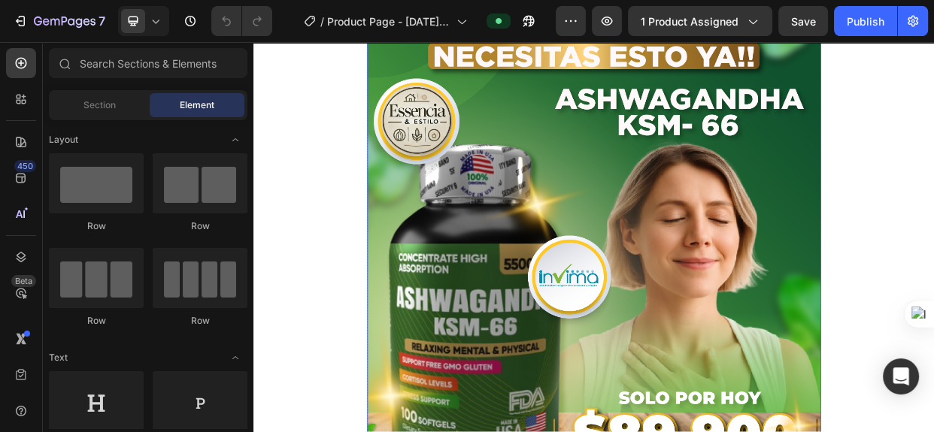
scroll to position [205, 0]
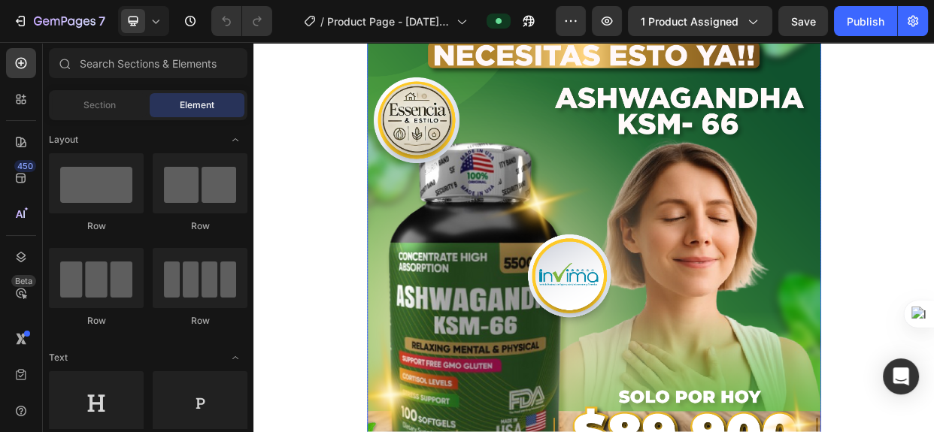
drag, startPoint x: 706, startPoint y: 258, endPoint x: 306, endPoint y: 359, distance: 411.9
click at [707, 257] on img at bounding box center [705, 360] width 602 height 844
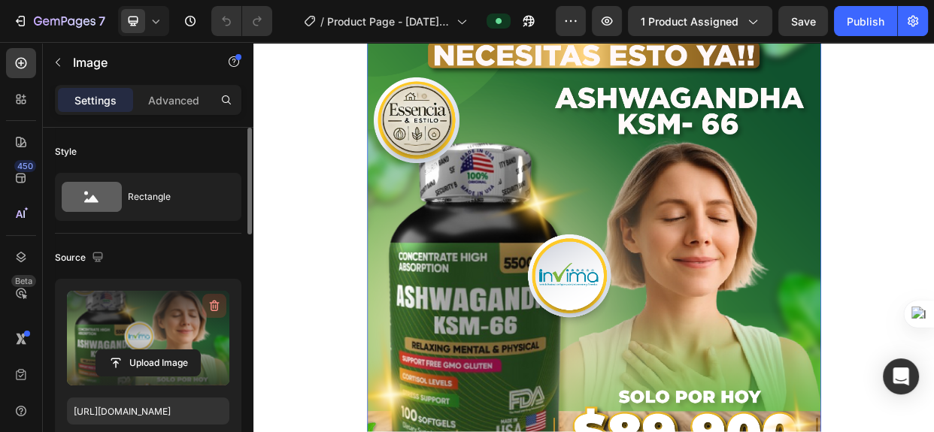
click at [214, 300] on icon "button" at bounding box center [214, 306] width 15 height 15
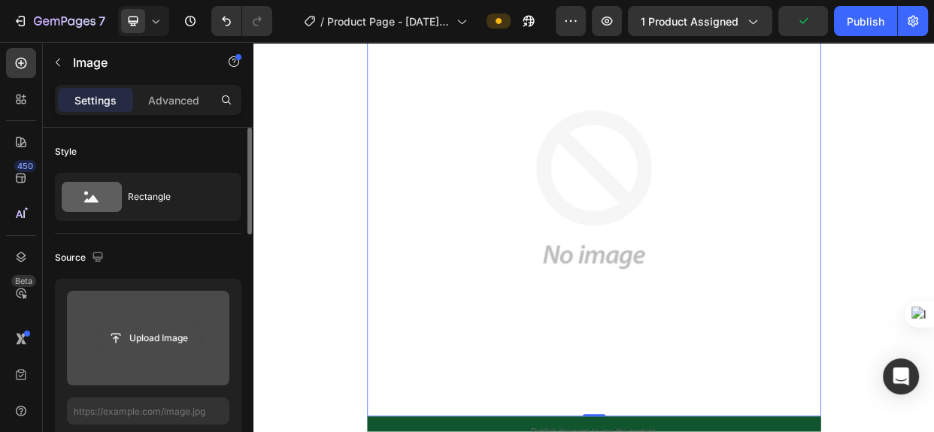
click at [166, 337] on input "file" at bounding box center [148, 339] width 104 height 26
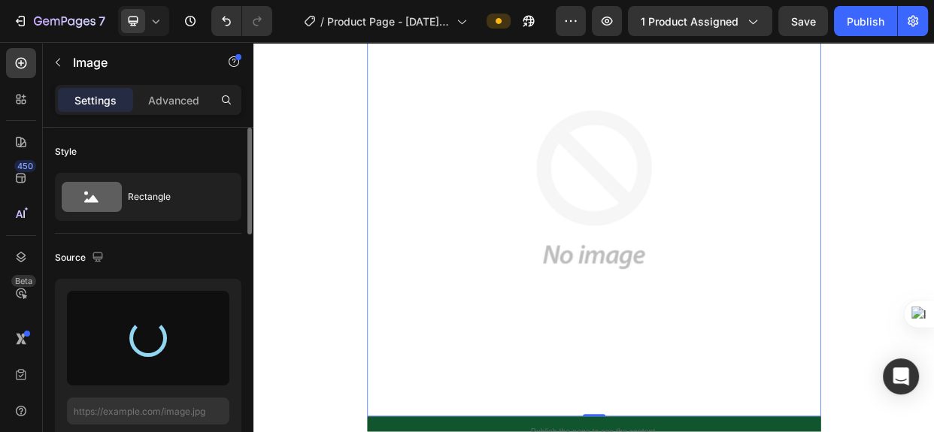
type input "[URL][DOMAIN_NAME]"
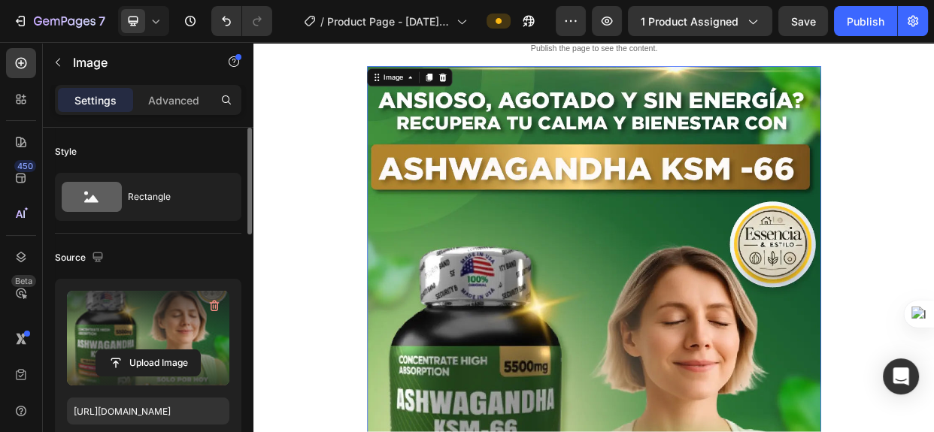
scroll to position [0, 0]
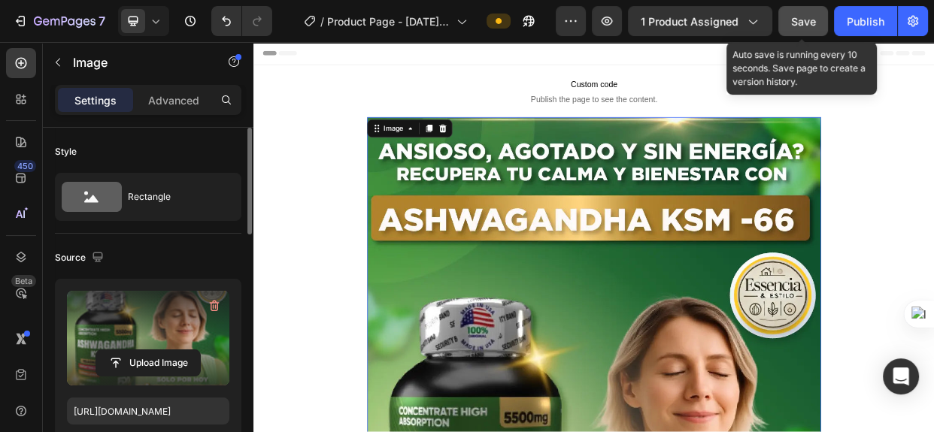
click at [799, 21] on span "Save" at bounding box center [803, 21] width 25 height 13
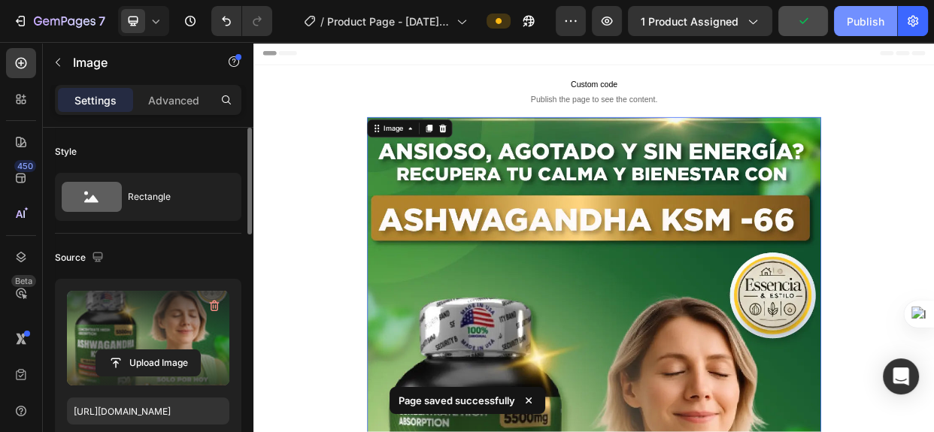
click at [857, 16] on div "Publish" at bounding box center [866, 22] width 38 height 16
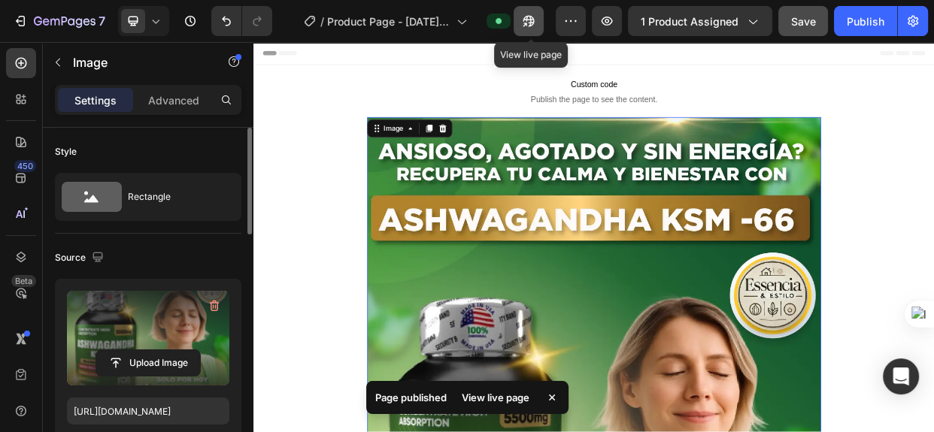
click at [532, 22] on icon "button" at bounding box center [529, 21] width 11 height 11
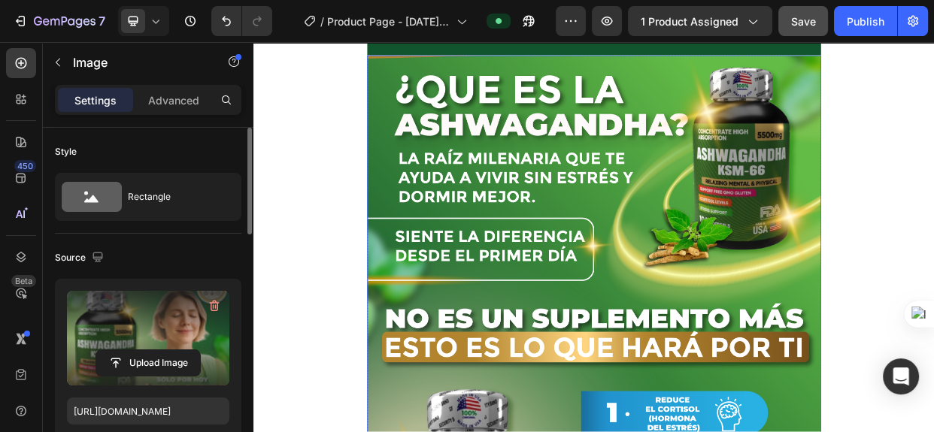
scroll to position [957, 0]
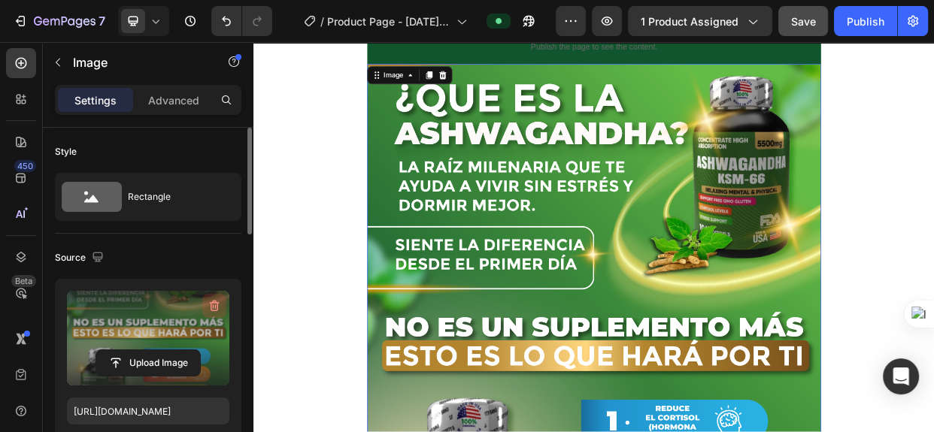
click at [216, 302] on icon "button" at bounding box center [215, 306] width 10 height 11
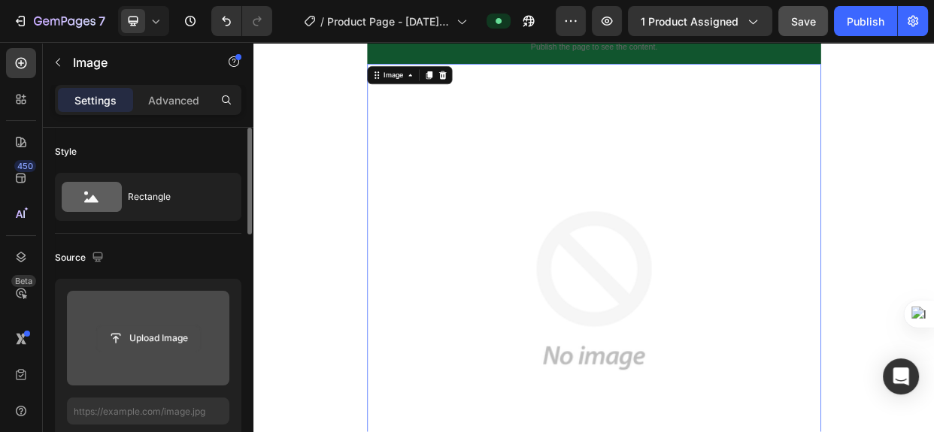
click at [150, 336] on input "file" at bounding box center [148, 339] width 104 height 26
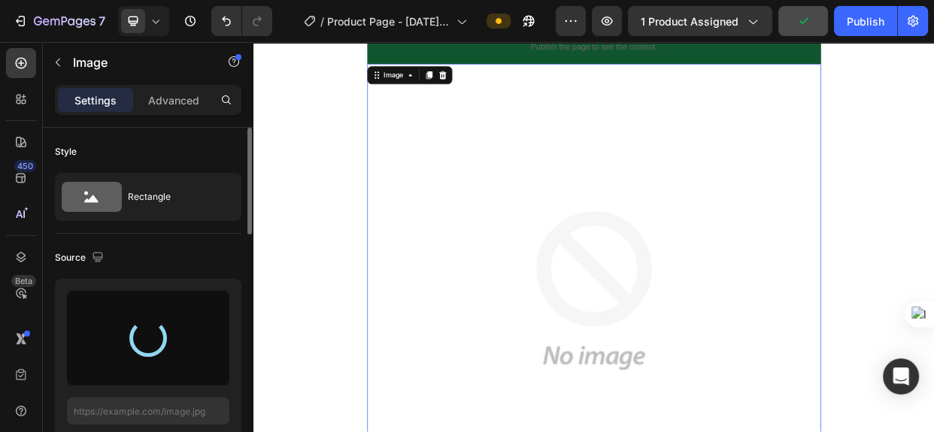
type input "[URL][DOMAIN_NAME]"
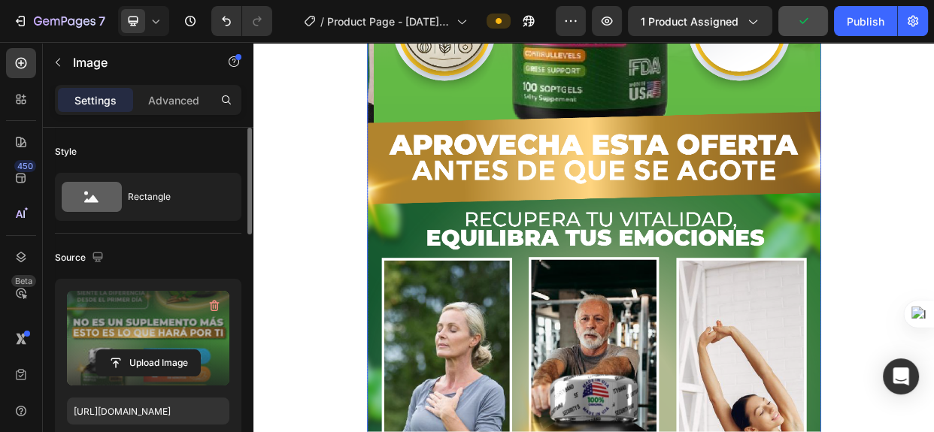
scroll to position [2530, 0]
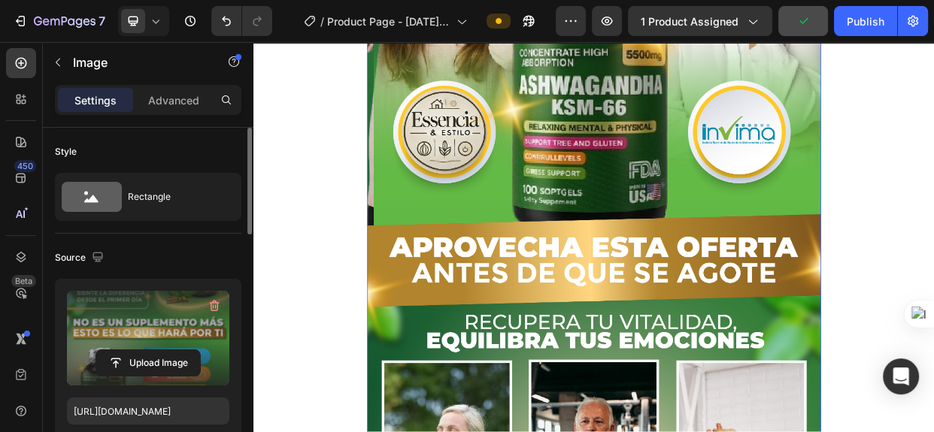
click at [668, 238] on img at bounding box center [705, 189] width 602 height 1671
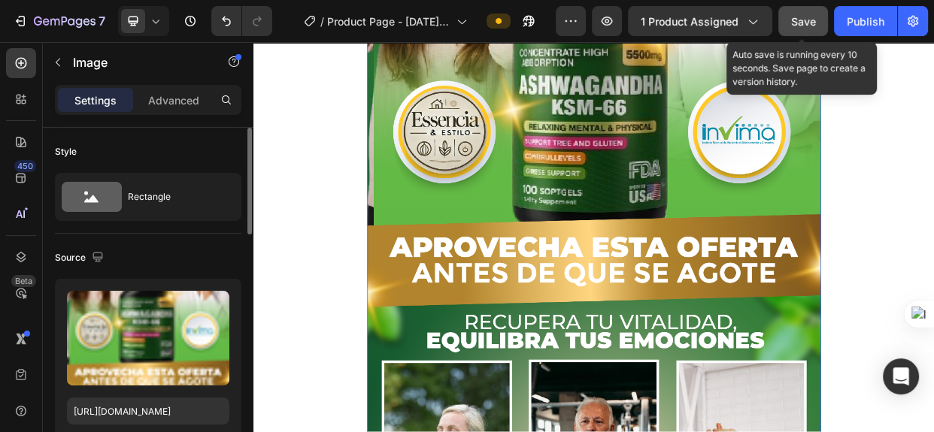
click at [815, 17] on span "Save" at bounding box center [803, 21] width 25 height 13
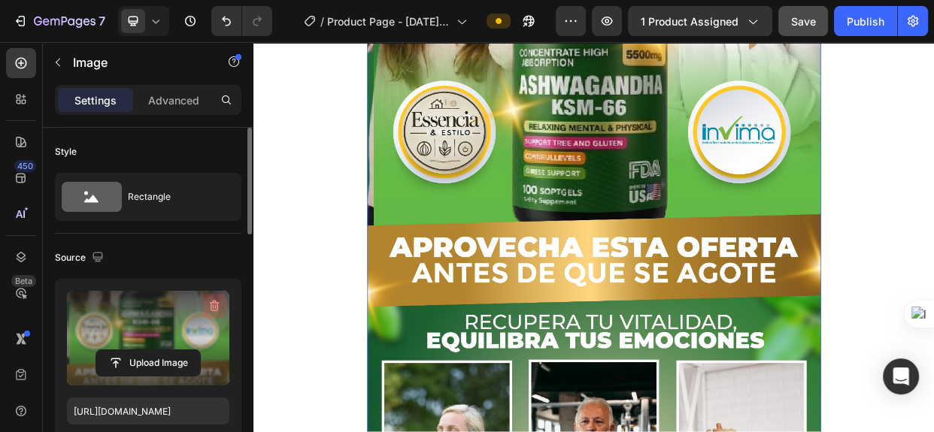
click at [214, 301] on icon "button" at bounding box center [215, 306] width 10 height 11
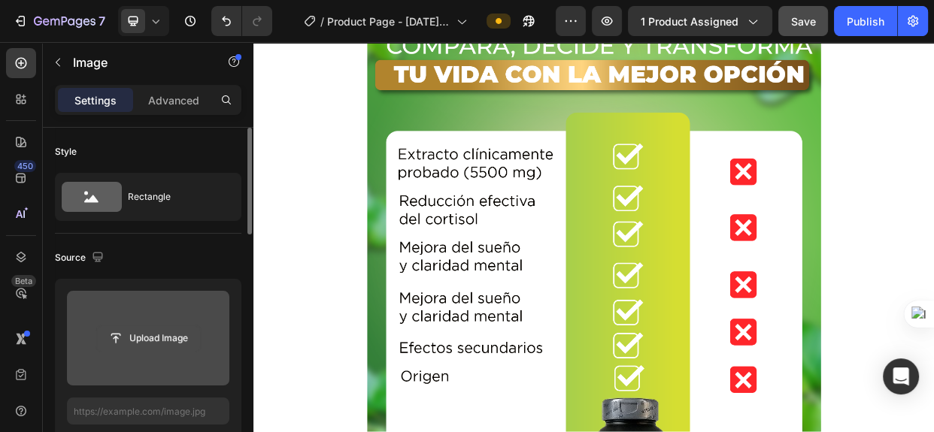
click at [154, 338] on input "file" at bounding box center [148, 339] width 104 height 26
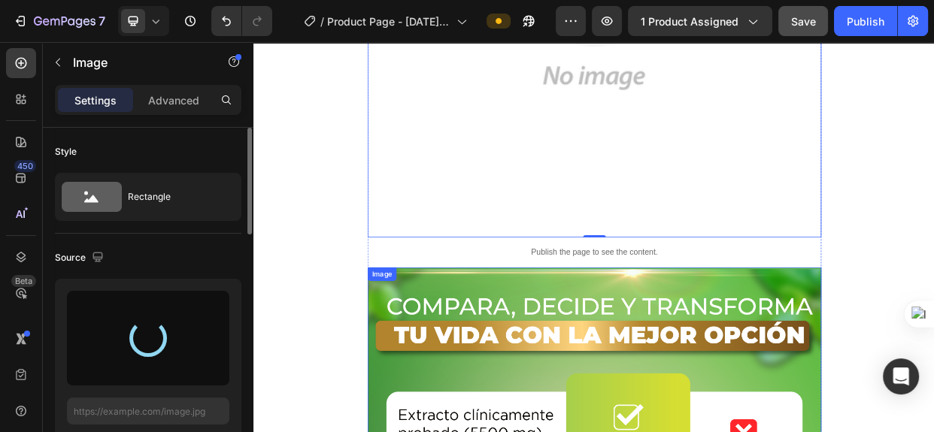
type input "[URL][DOMAIN_NAME]"
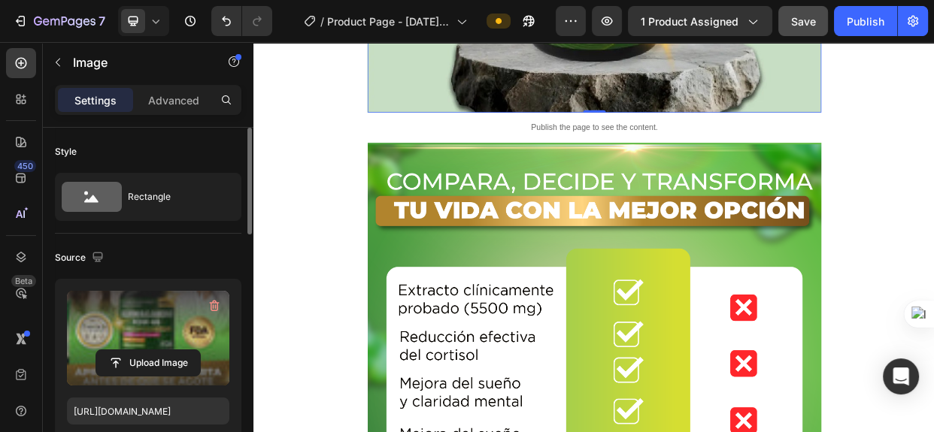
scroll to position [3487, 0]
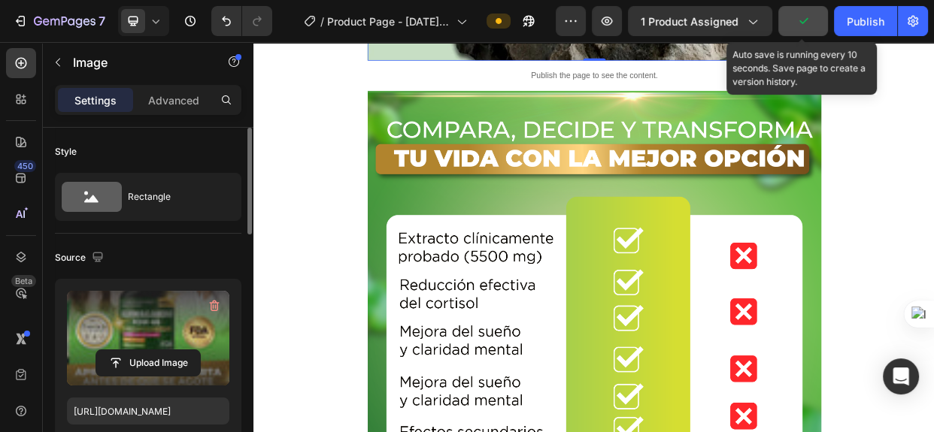
click at [797, 20] on icon "button" at bounding box center [803, 21] width 15 height 15
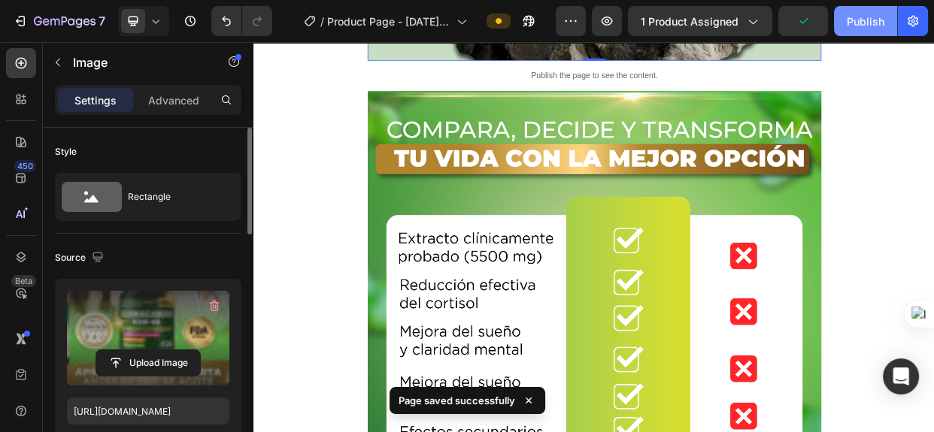
click at [863, 15] on div "Publish" at bounding box center [866, 22] width 38 height 16
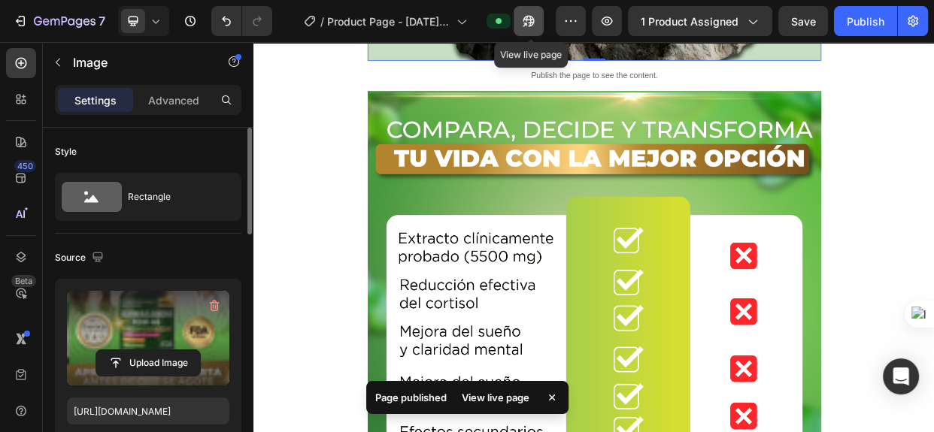
click at [532, 23] on icon "button" at bounding box center [528, 21] width 15 height 15
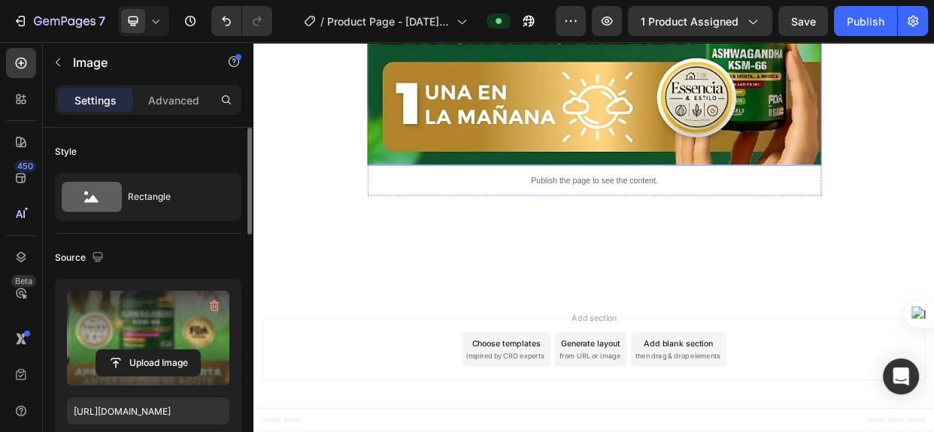
scroll to position [7179, 0]
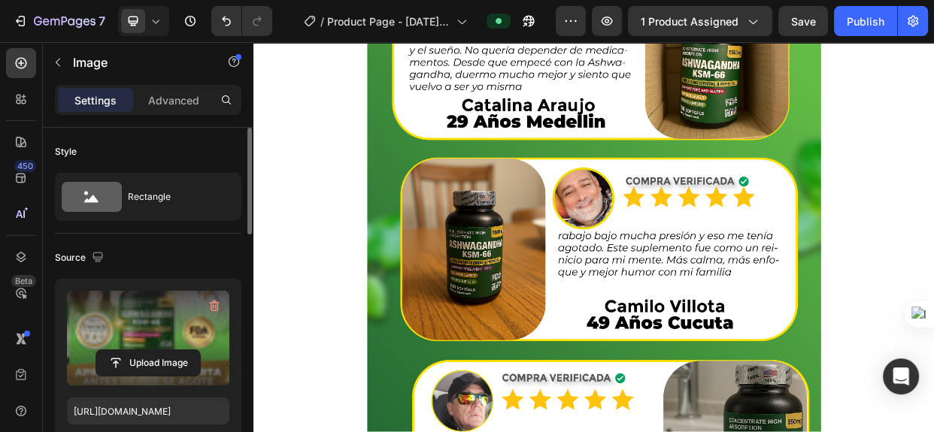
click at [148, 314] on label at bounding box center [148, 338] width 162 height 95
click at [148, 351] on input "file" at bounding box center [148, 364] width 104 height 26
click at [213, 305] on icon "button" at bounding box center [214, 307] width 2 height 5
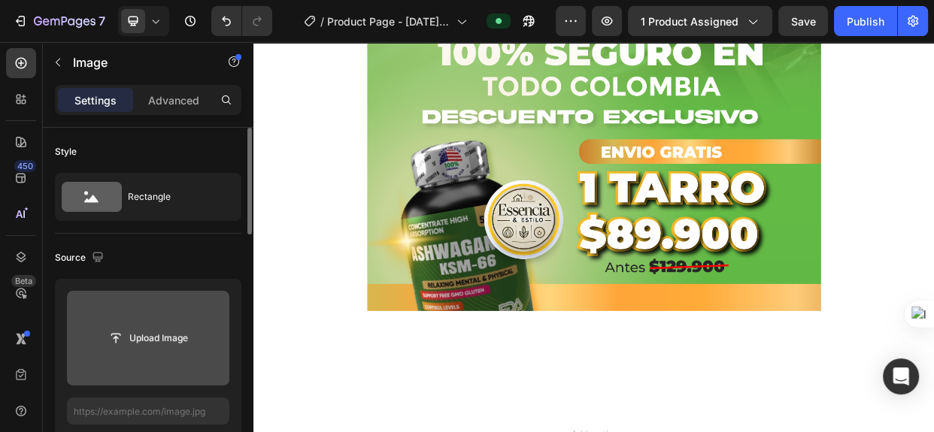
scroll to position [6111, 0]
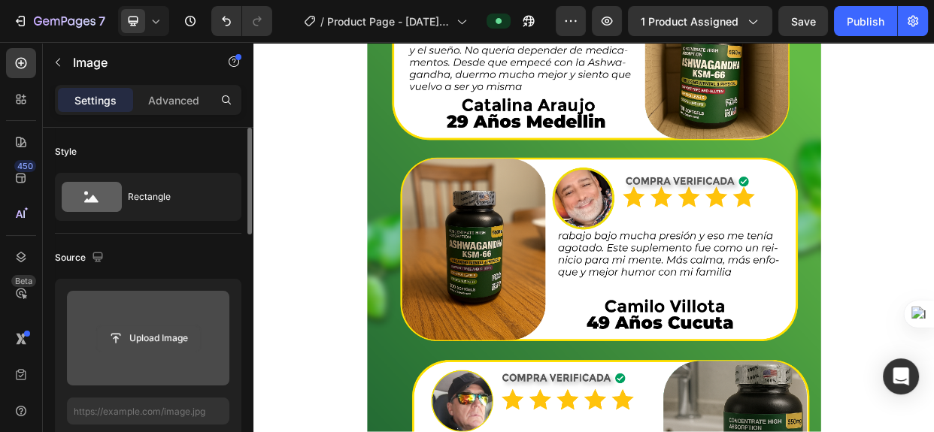
click at [166, 335] on input "file" at bounding box center [148, 339] width 104 height 26
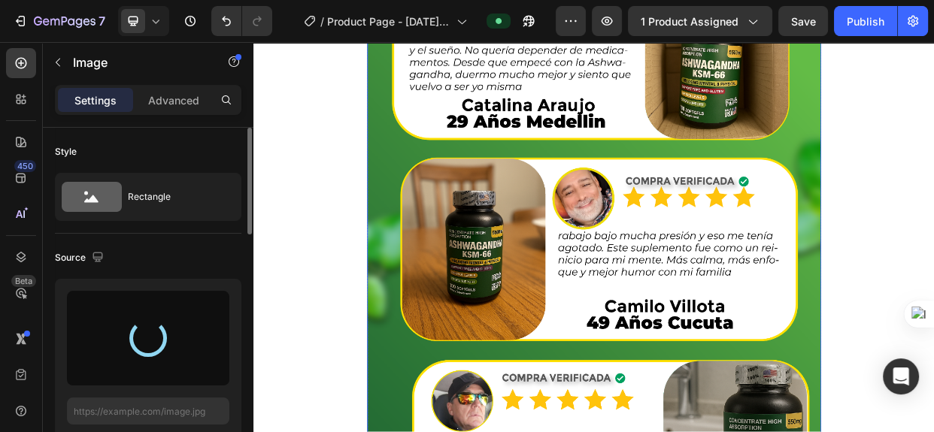
type input "[URL][DOMAIN_NAME]"
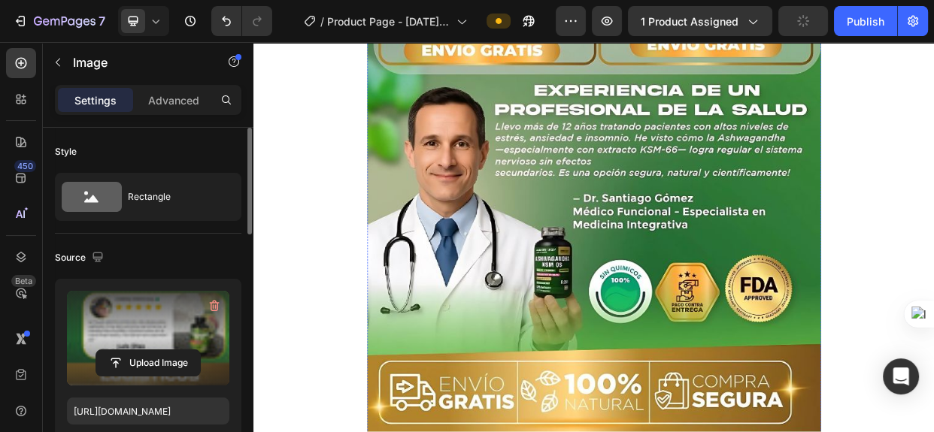
scroll to position [7179, 0]
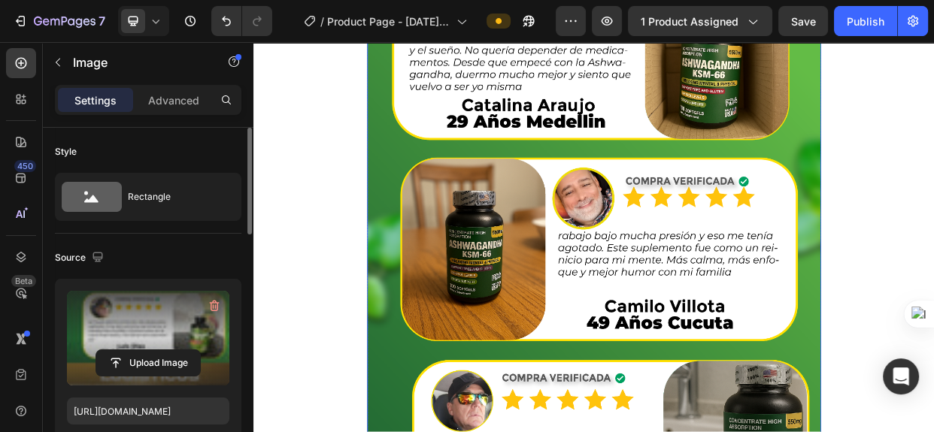
click at [211, 302] on icon "button" at bounding box center [215, 306] width 10 height 11
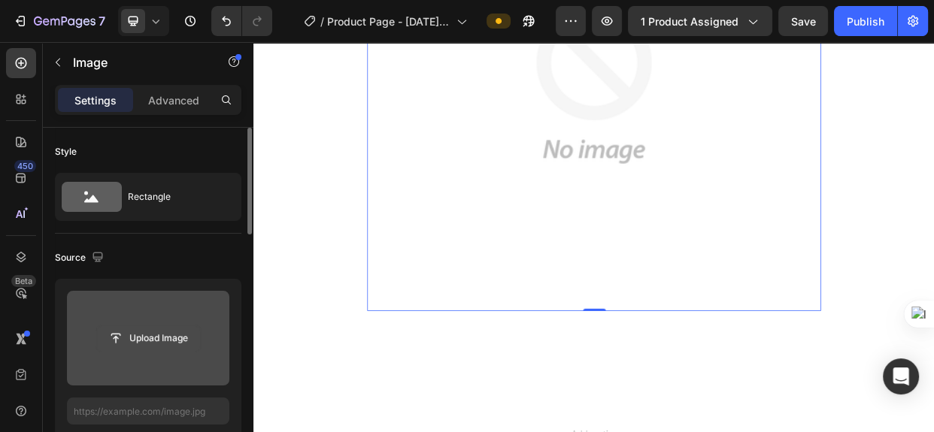
click at [162, 339] on input "file" at bounding box center [148, 339] width 104 height 26
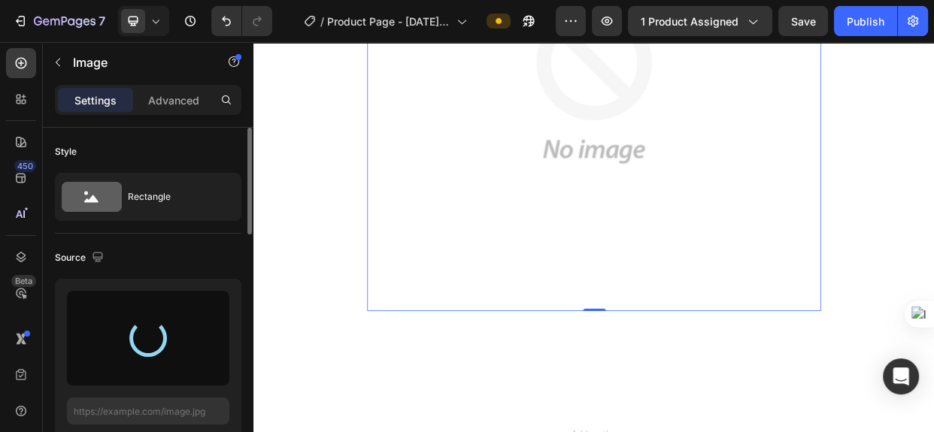
type input "[URL][DOMAIN_NAME]"
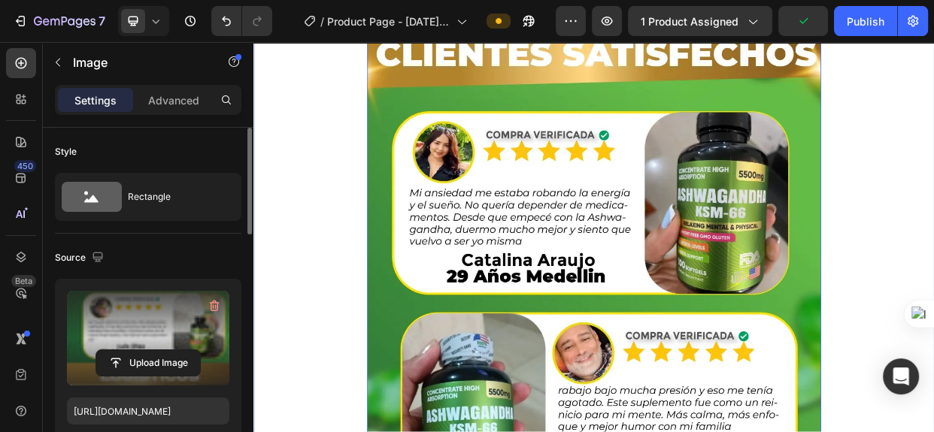
scroll to position [6906, 0]
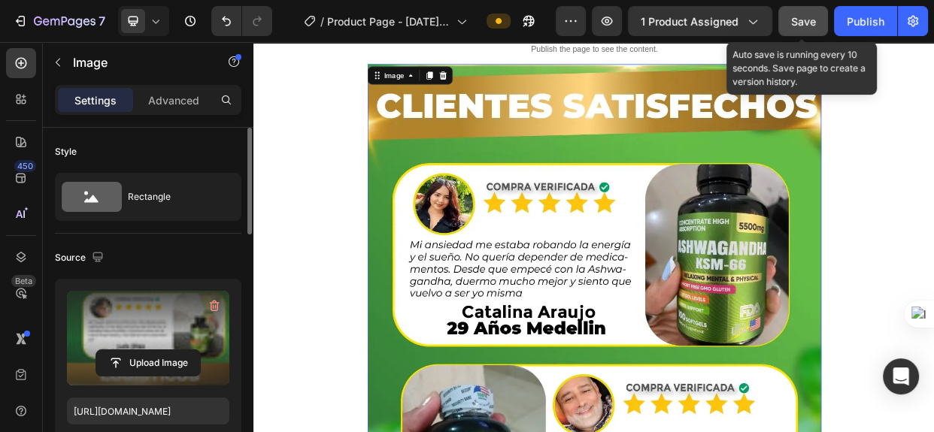
click at [807, 15] on span "Save" at bounding box center [803, 21] width 25 height 13
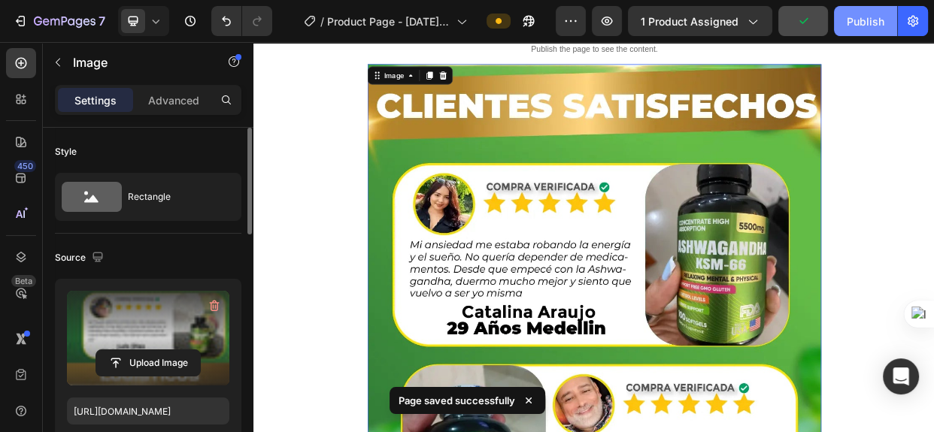
click at [863, 12] on button "Publish" at bounding box center [865, 21] width 63 height 30
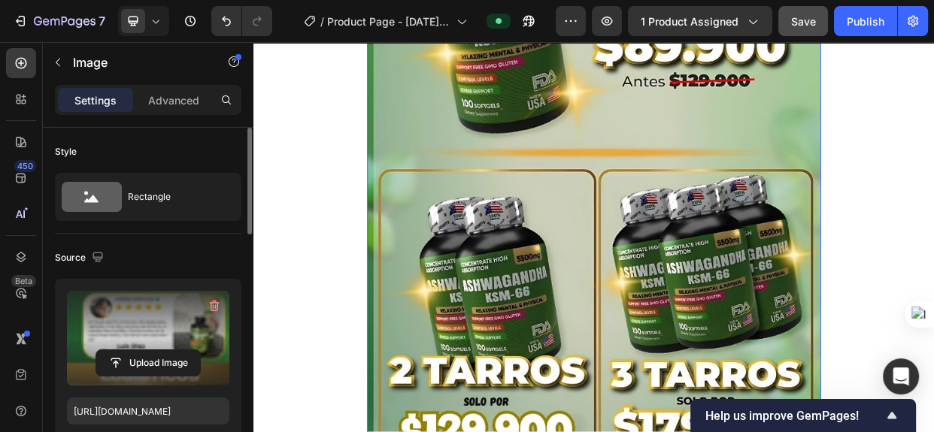
scroll to position [5470, 0]
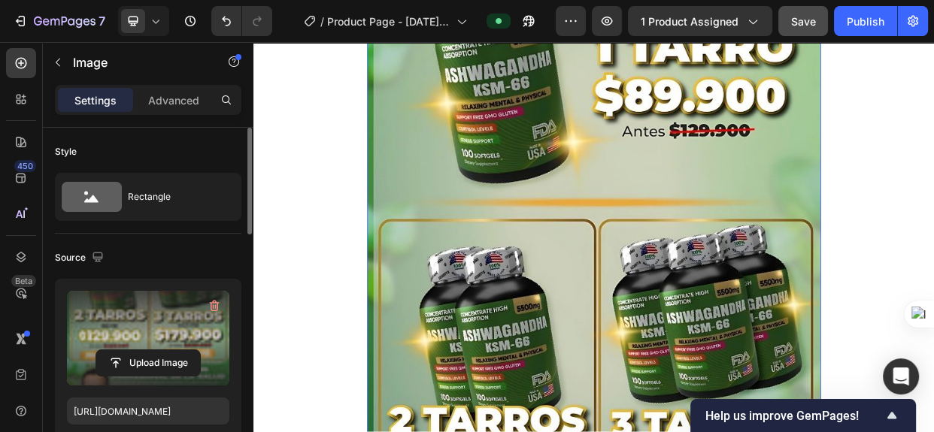
click at [143, 329] on label at bounding box center [148, 338] width 162 height 95
click at [143, 351] on input "file" at bounding box center [148, 364] width 104 height 26
click at [214, 306] on icon "button" at bounding box center [214, 306] width 15 height 15
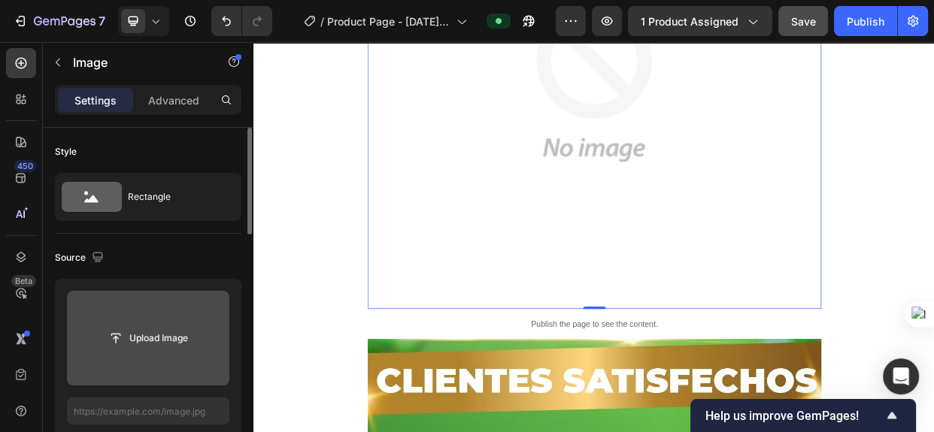
click at [171, 335] on input "file" at bounding box center [148, 339] width 104 height 26
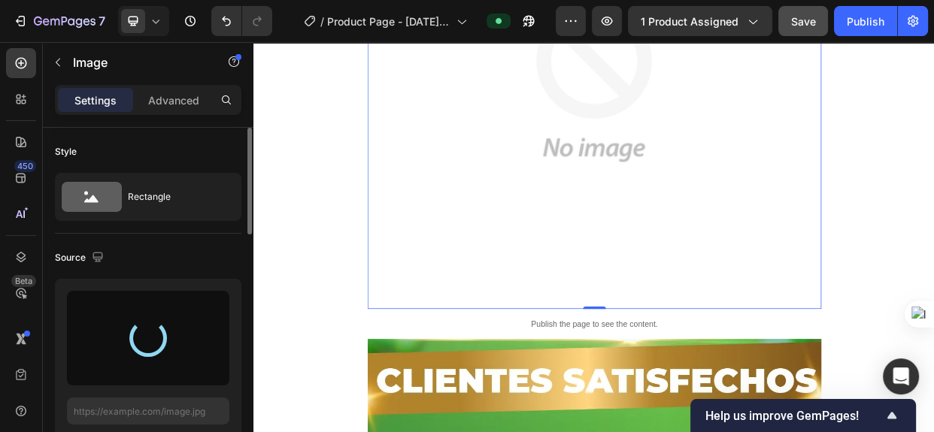
type input "[URL][DOMAIN_NAME]"
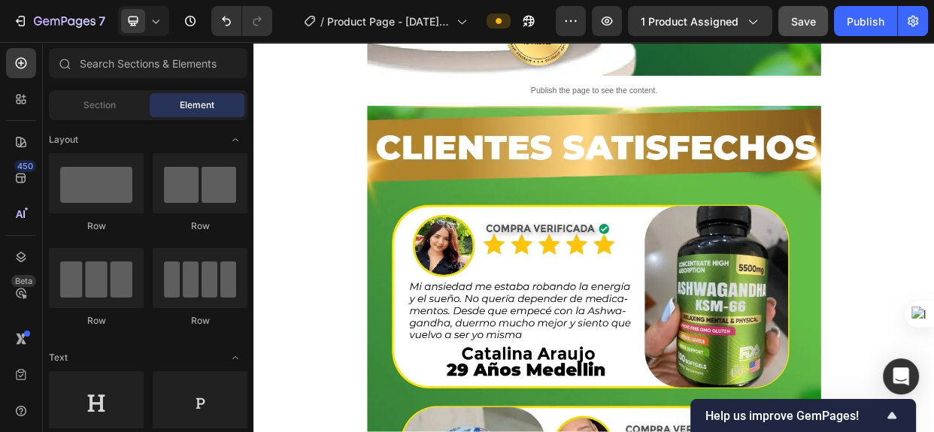
scroll to position [1731, 0]
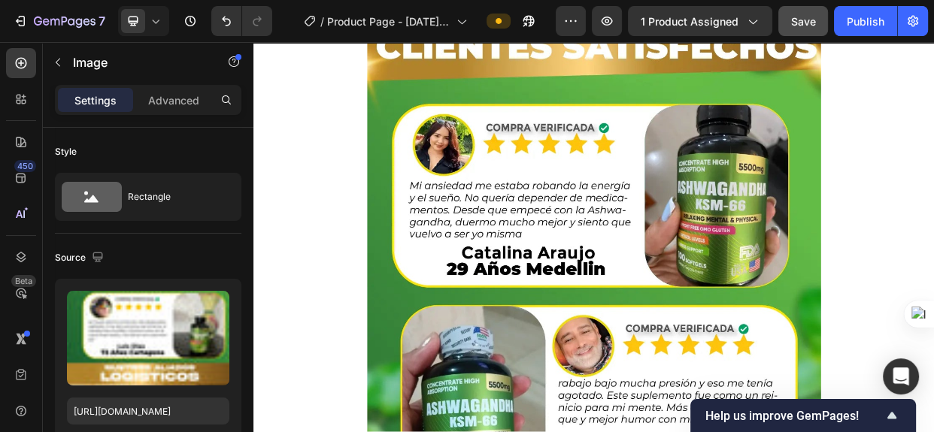
scroll to position [1914, 0]
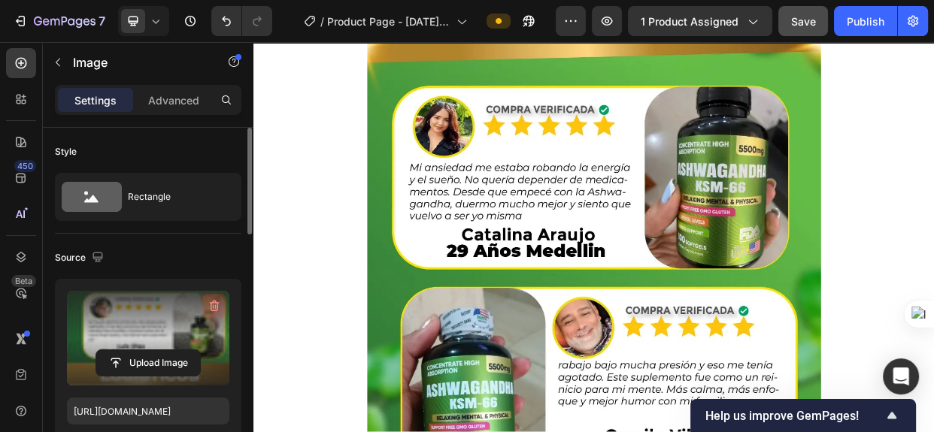
click at [212, 304] on icon "button" at bounding box center [214, 306] width 15 height 15
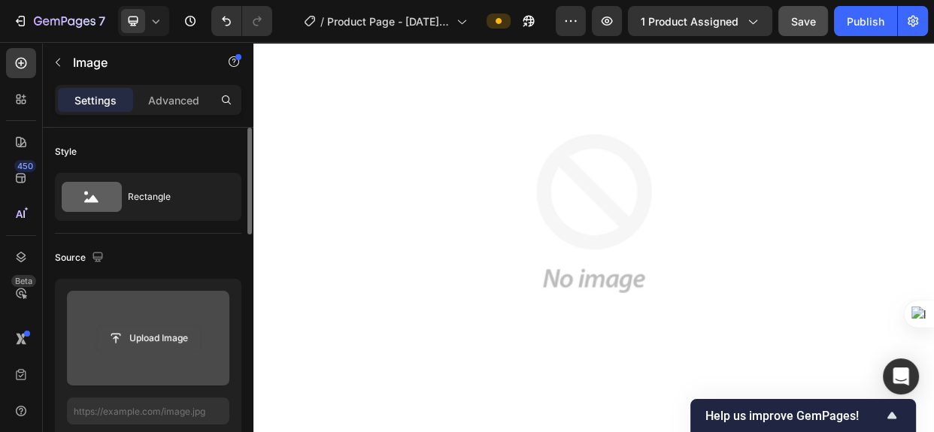
click at [165, 336] on input "file" at bounding box center [148, 339] width 104 height 26
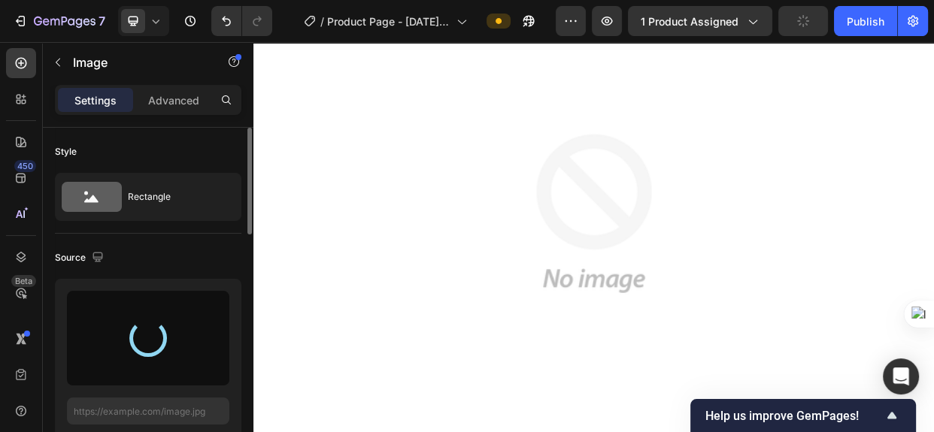
type input "[URL][DOMAIN_NAME]"
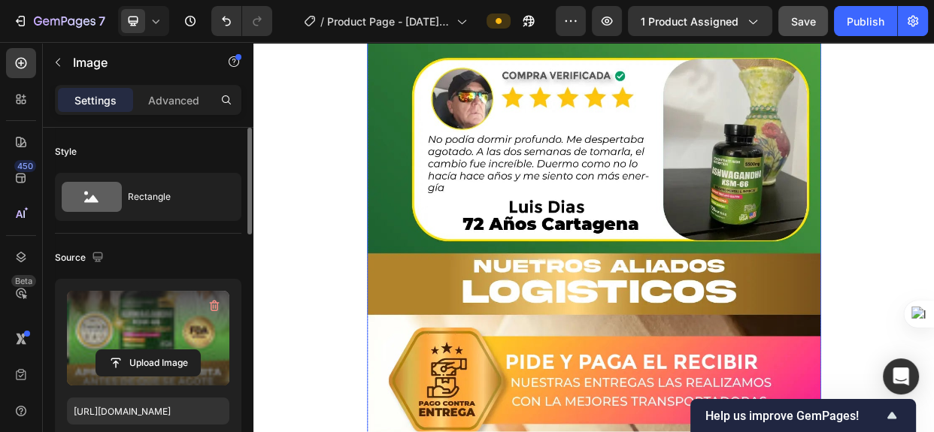
scroll to position [7795, 0]
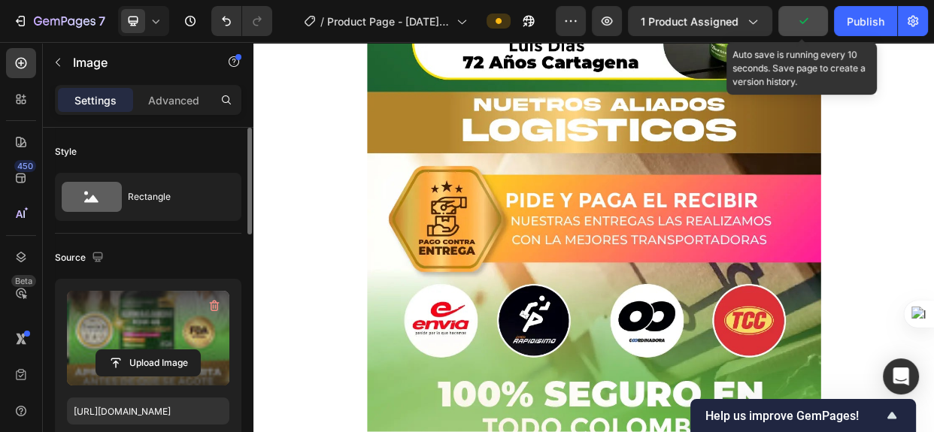
drag, startPoint x: 810, startPoint y: 20, endPoint x: 809, endPoint y: 29, distance: 9.2
click at [809, 25] on icon "button" at bounding box center [803, 21] width 15 height 15
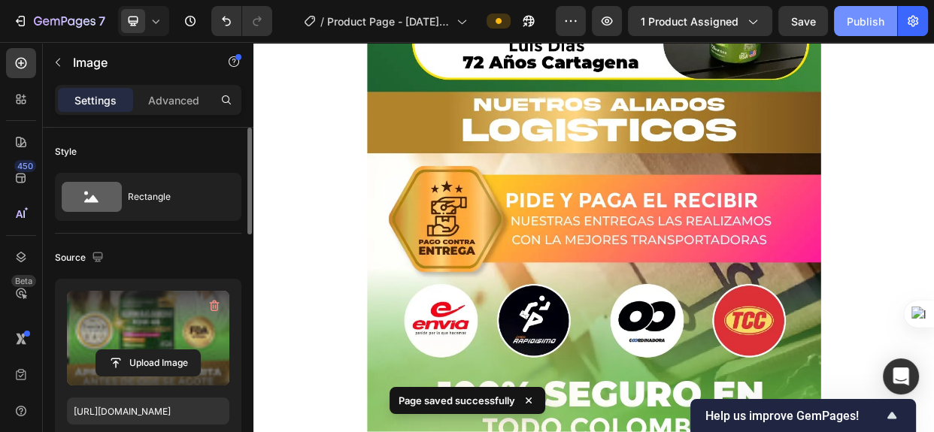
click at [869, 18] on div "Publish" at bounding box center [866, 22] width 38 height 16
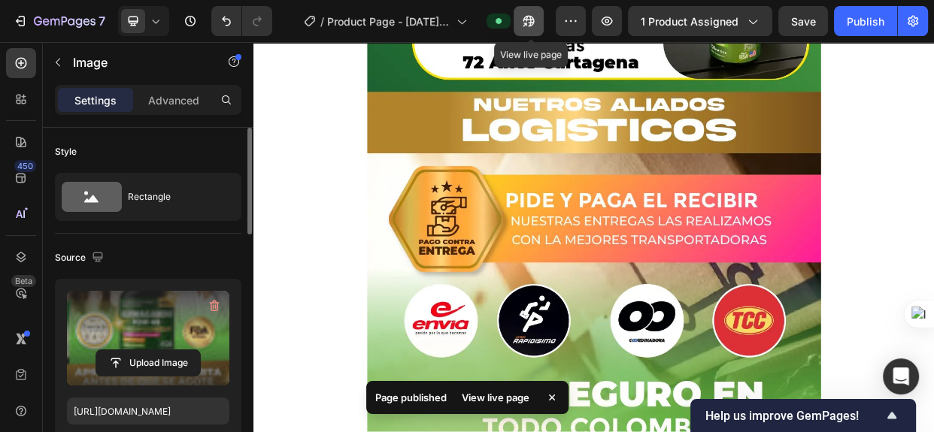
click at [527, 23] on icon "button" at bounding box center [526, 25] width 4 height 4
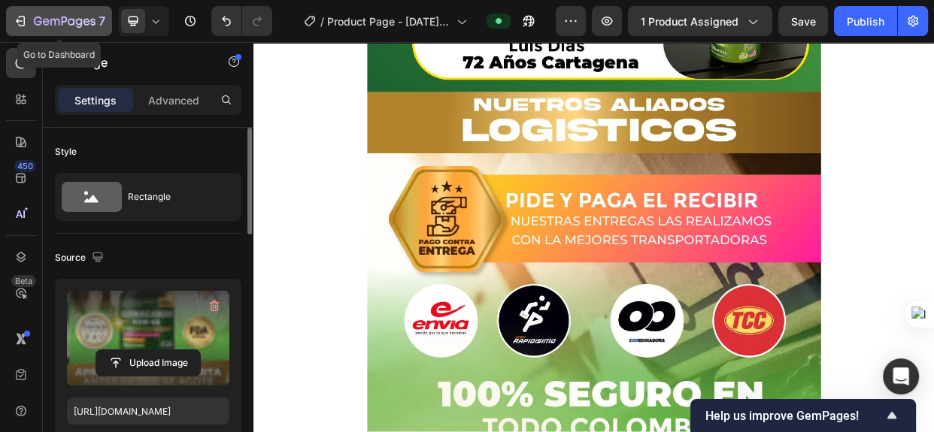
click at [16, 21] on icon "button" at bounding box center [19, 21] width 7 height 5
